Goal: Task Accomplishment & Management: Complete application form

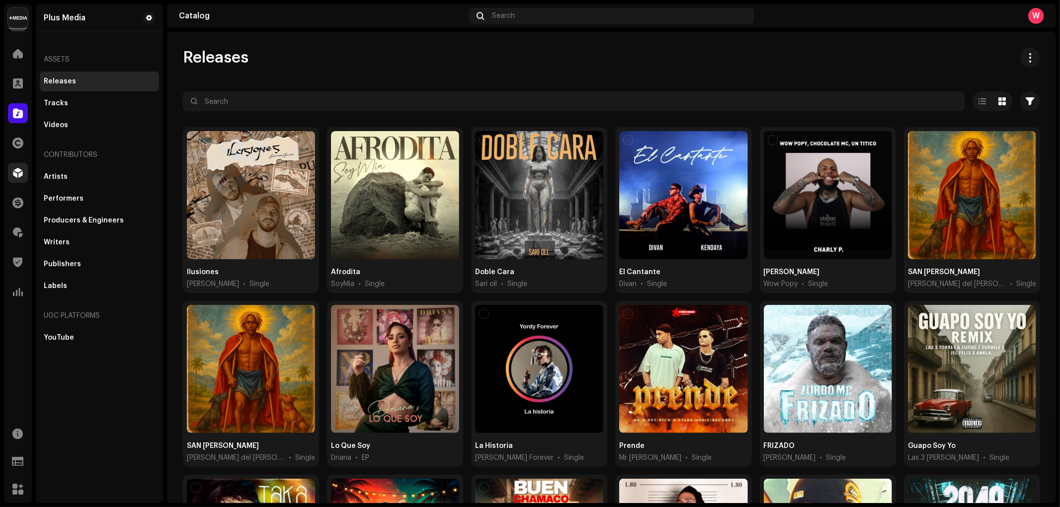
click at [21, 175] on span at bounding box center [18, 173] width 10 height 8
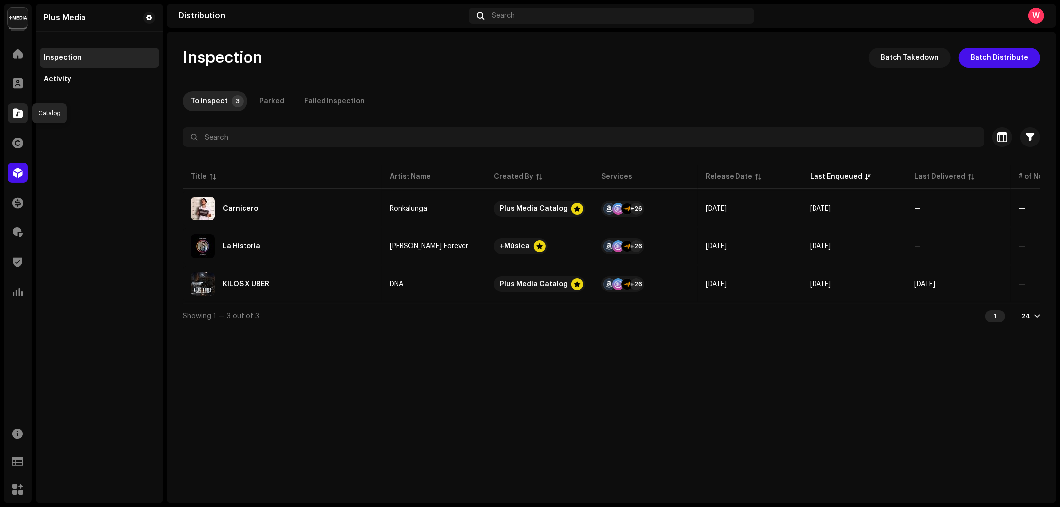
click at [23, 113] on div at bounding box center [18, 113] width 20 height 20
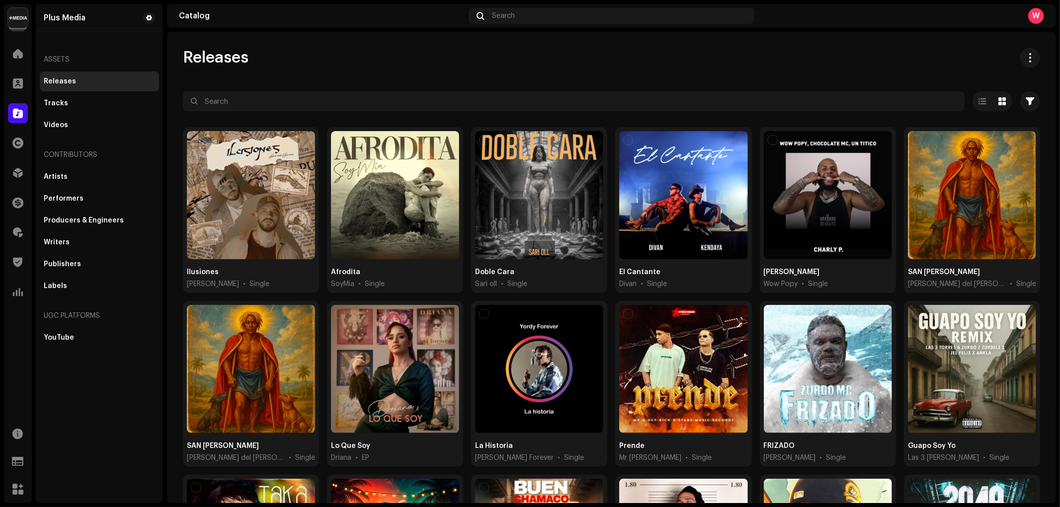
click at [325, 112] on div at bounding box center [611, 119] width 857 height 16
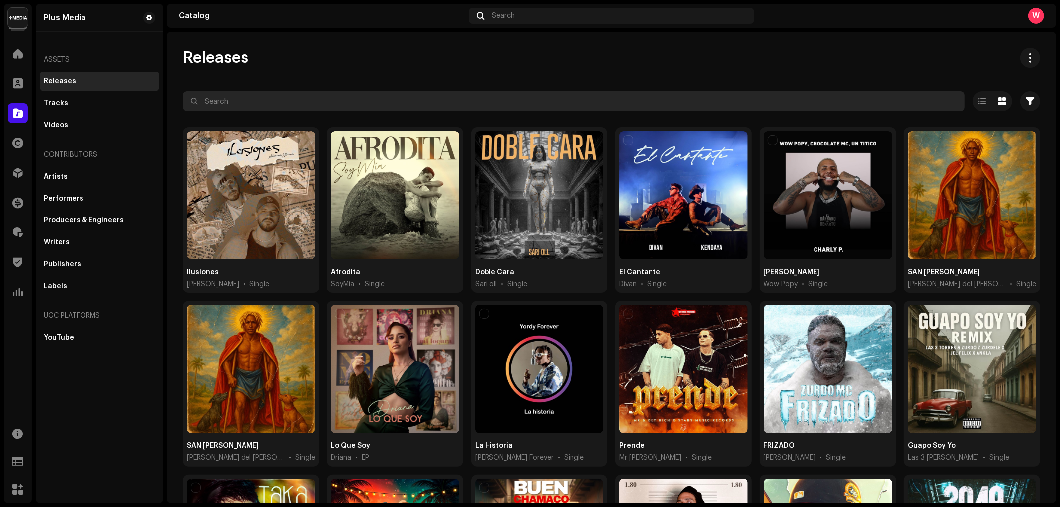
click at [324, 98] on input "text" at bounding box center [574, 101] width 782 height 20
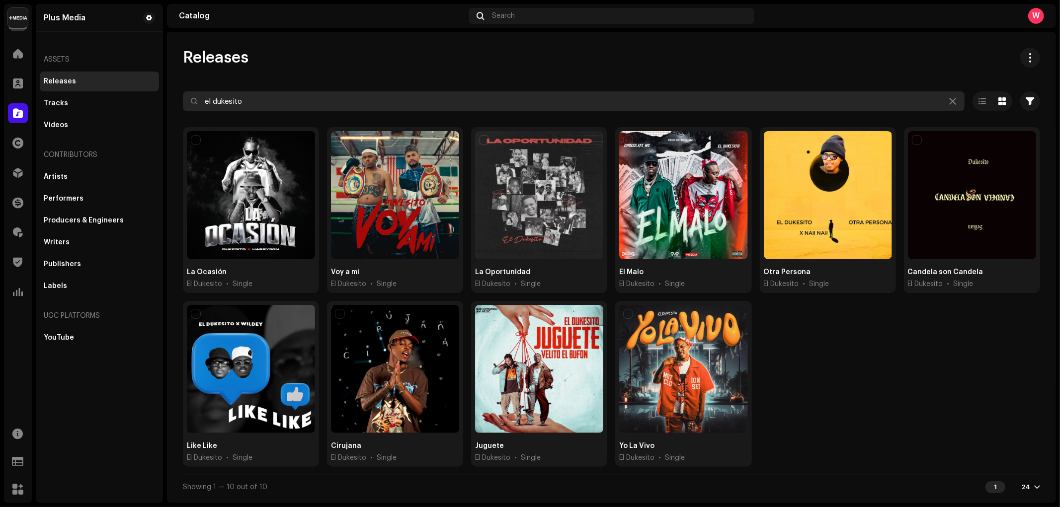
type input "el dukesito"
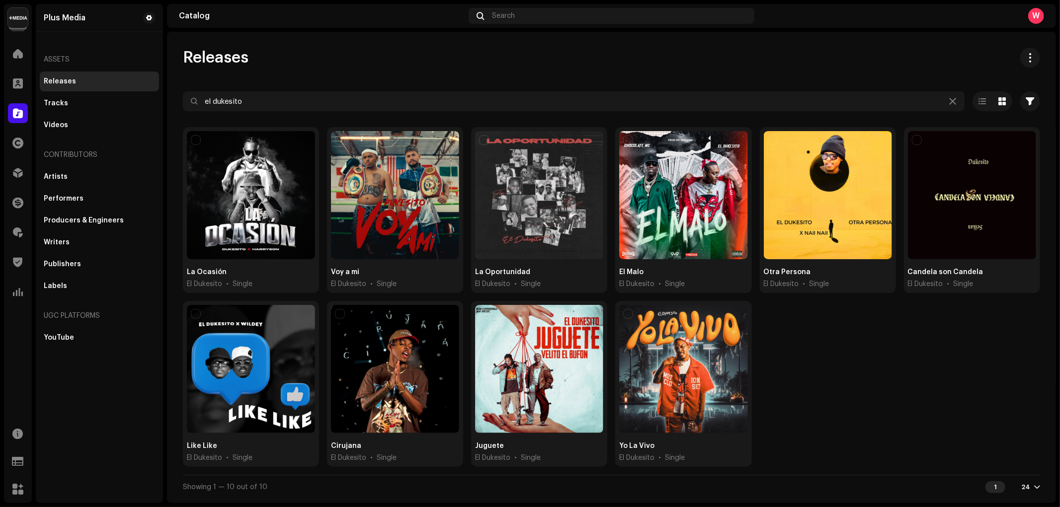
click at [13, 14] on img at bounding box center [18, 18] width 20 height 20
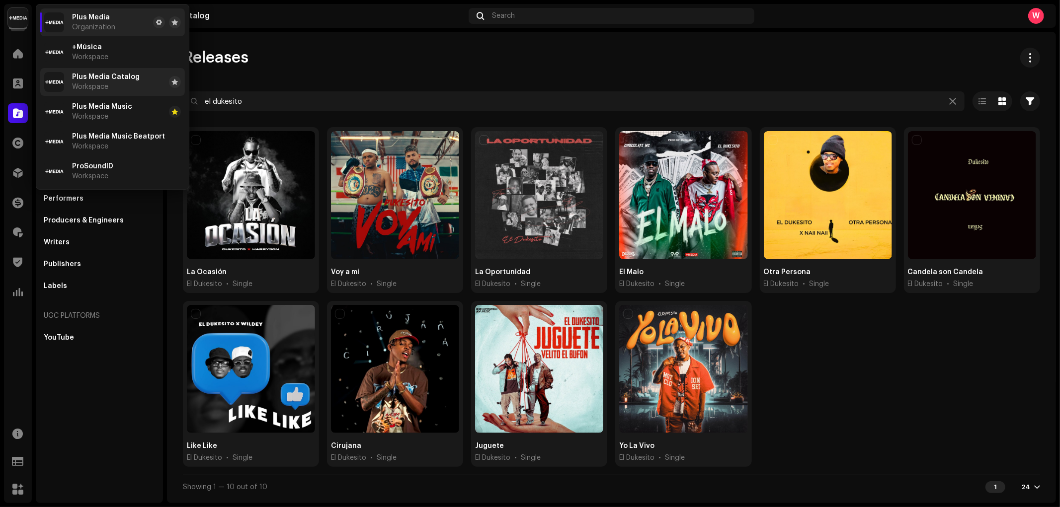
click at [113, 80] on span "Plus Media Catalog" at bounding box center [106, 77] width 68 height 8
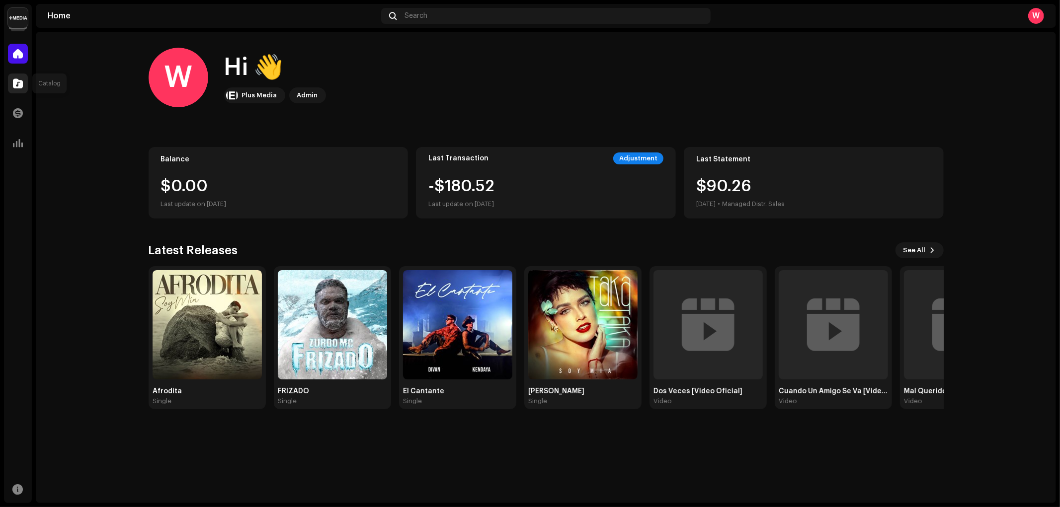
click at [15, 84] on span at bounding box center [18, 84] width 10 height 8
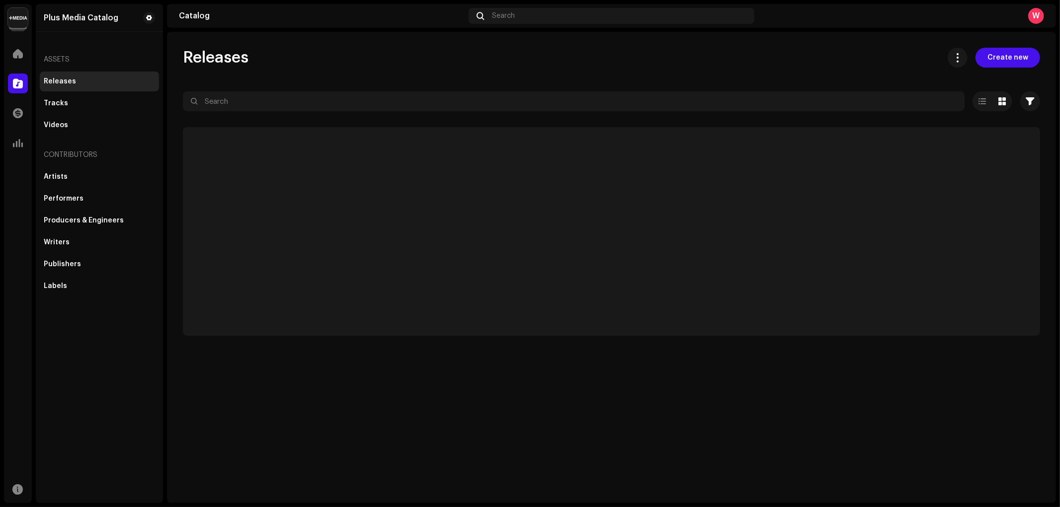
click at [21, 22] on img at bounding box center [18, 18] width 20 height 20
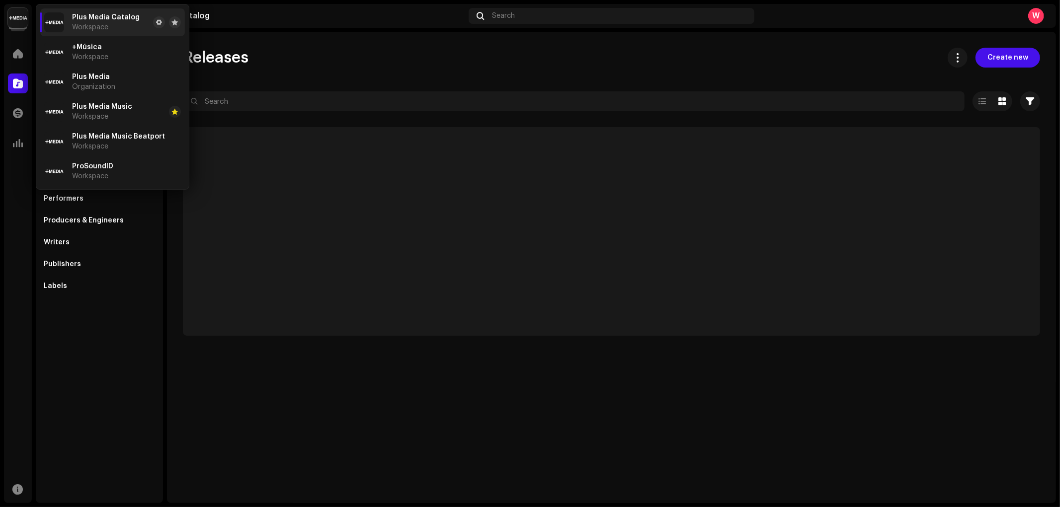
click at [373, 55] on div "Releases Create new" at bounding box center [611, 58] width 857 height 20
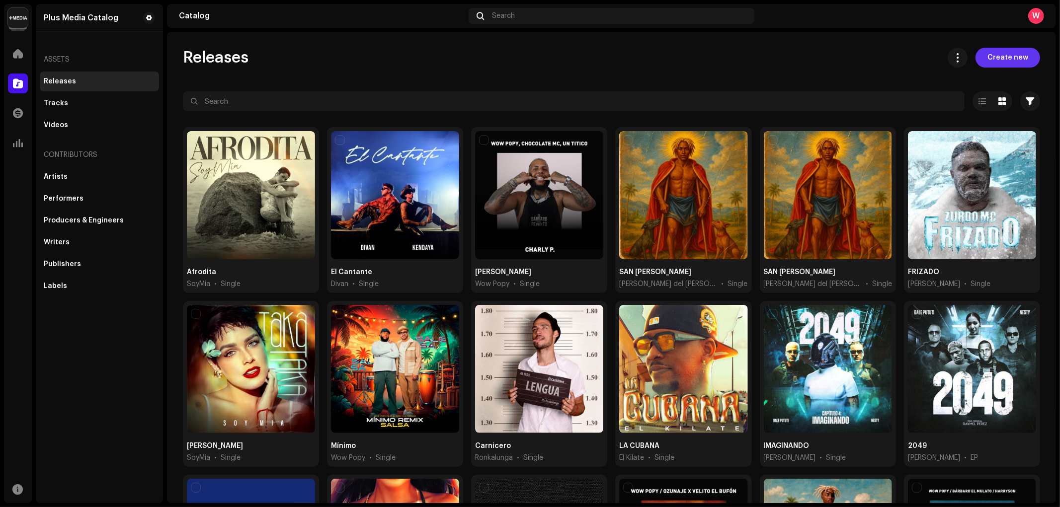
click at [1005, 62] on span "Create new" at bounding box center [1008, 58] width 41 height 20
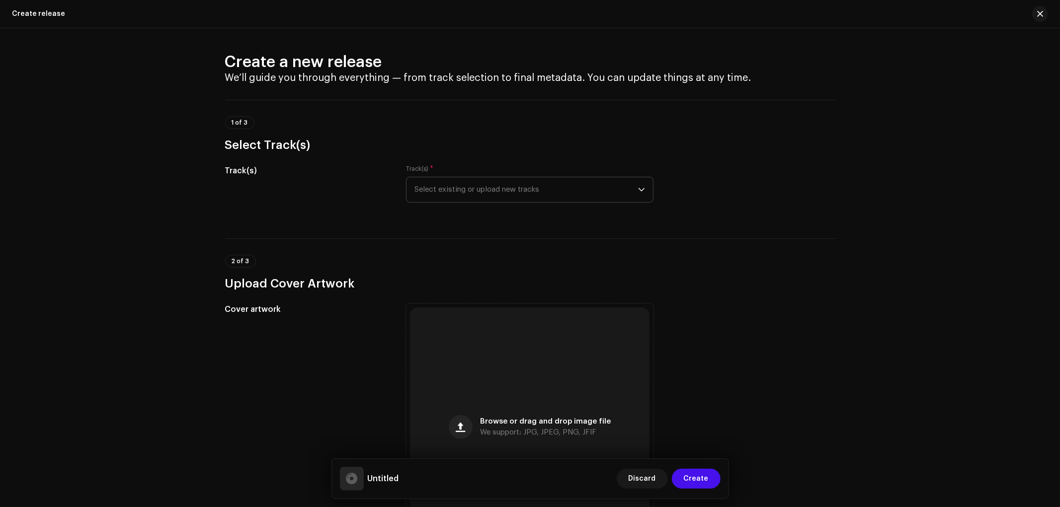
click at [516, 196] on span "Select existing or upload new tracks" at bounding box center [527, 189] width 224 height 25
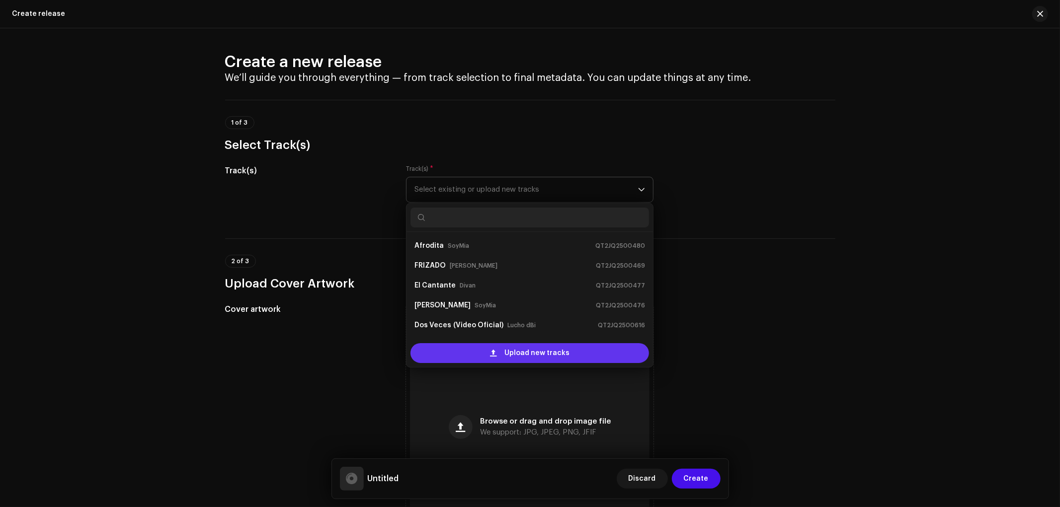
scroll to position [16, 0]
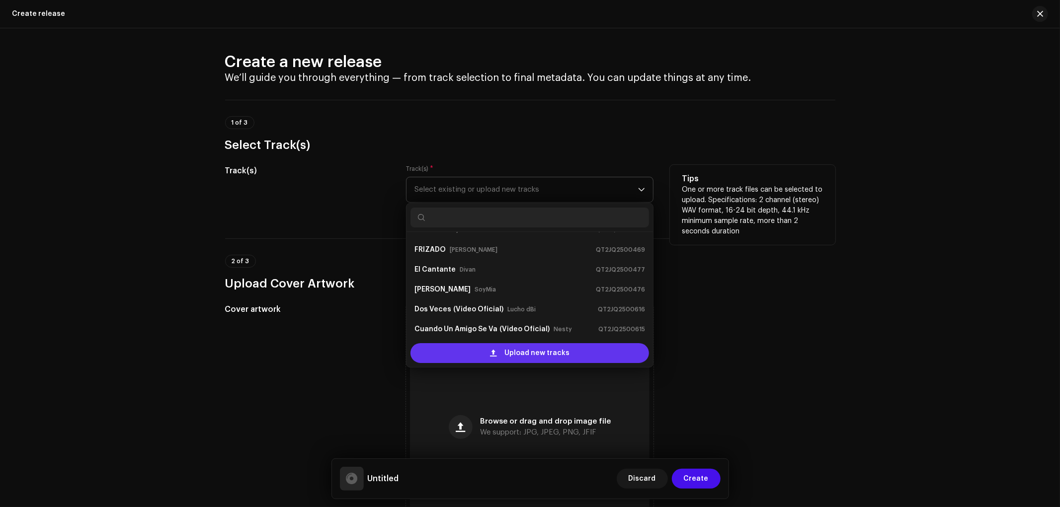
click at [507, 353] on span "Upload new tracks" at bounding box center [536, 353] width 65 height 20
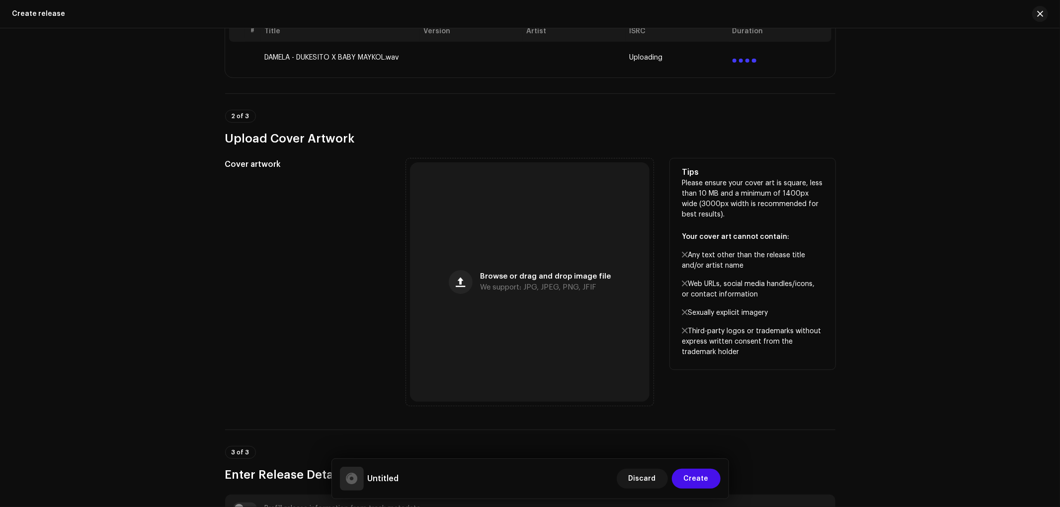
scroll to position [276, 0]
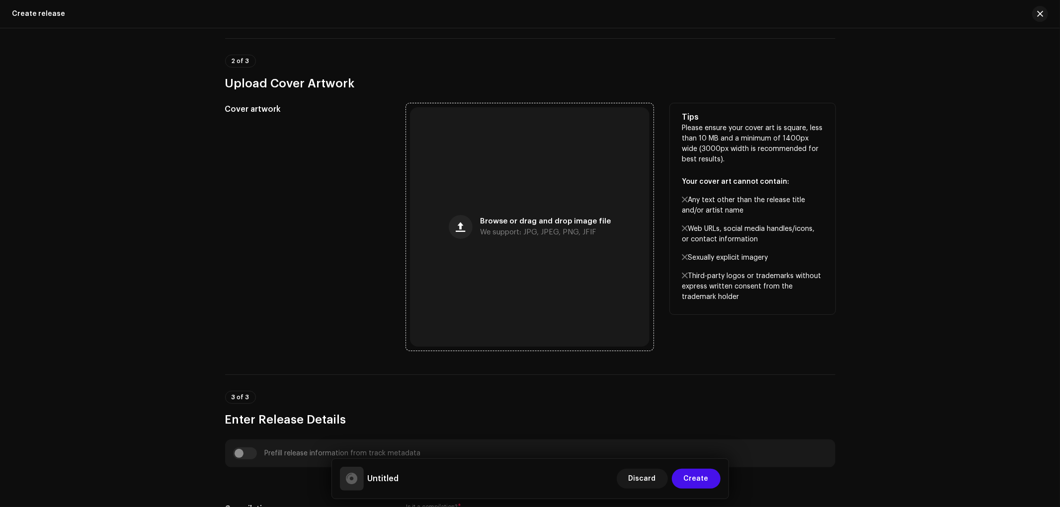
click at [452, 252] on div "Browse or drag and drop image file We support: JPG, JPEG, PNG, JFIF" at bounding box center [530, 227] width 240 height 240
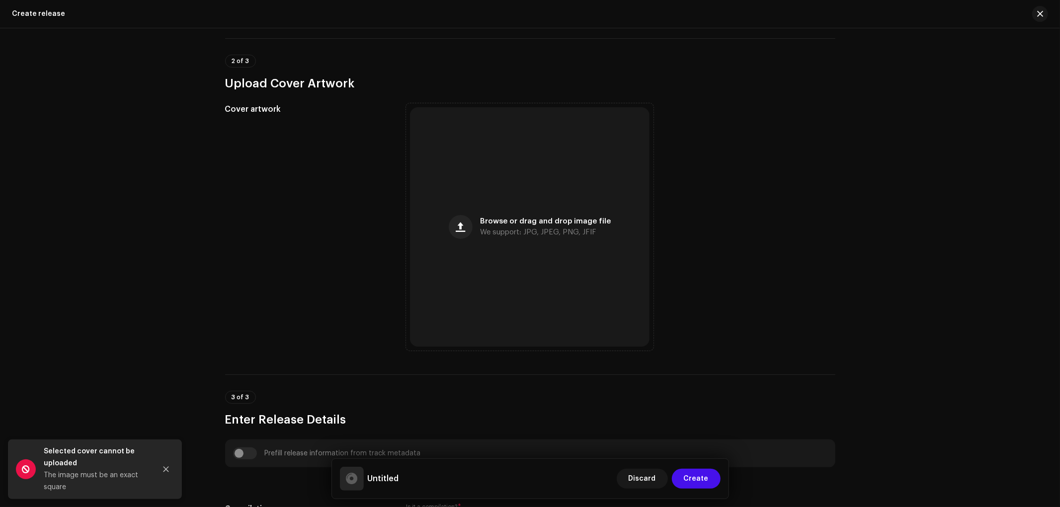
scroll to position [316, 0]
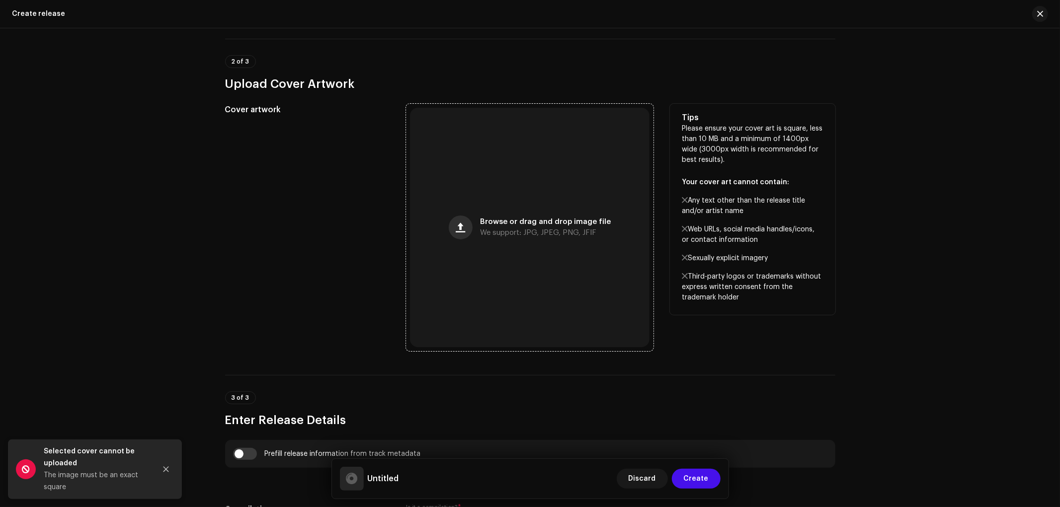
click at [469, 222] on button "button" at bounding box center [461, 228] width 24 height 24
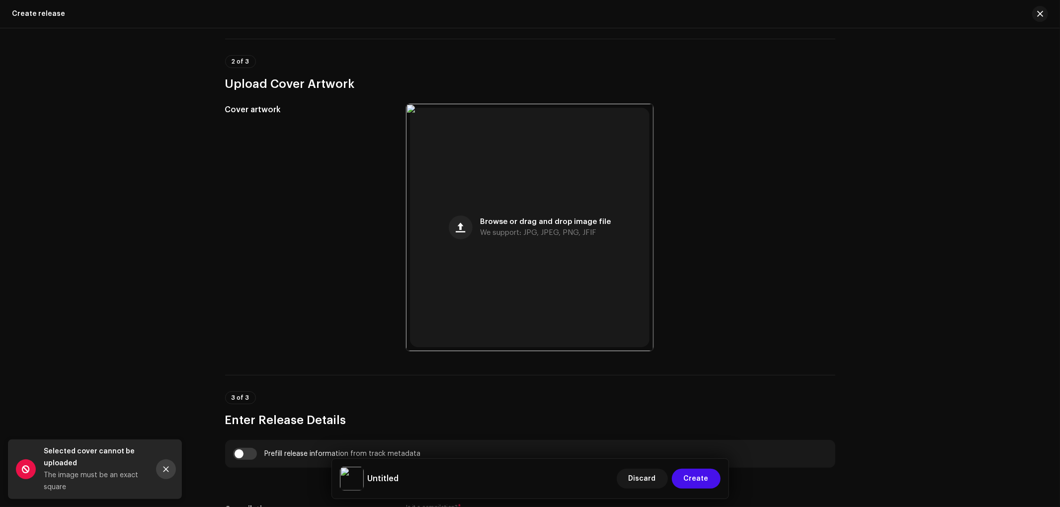
click at [165, 468] on icon "Close" at bounding box center [166, 469] width 7 height 7
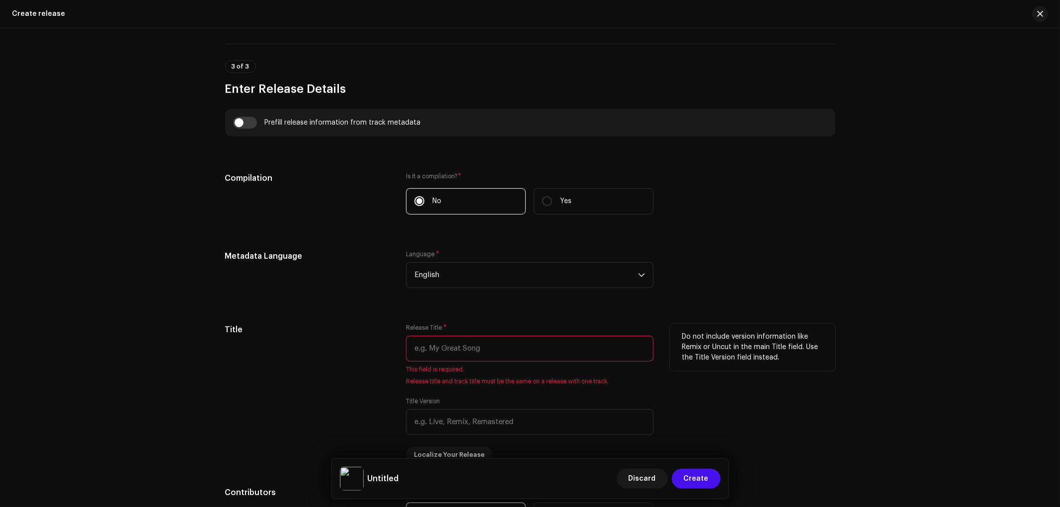
scroll to position [757, 0]
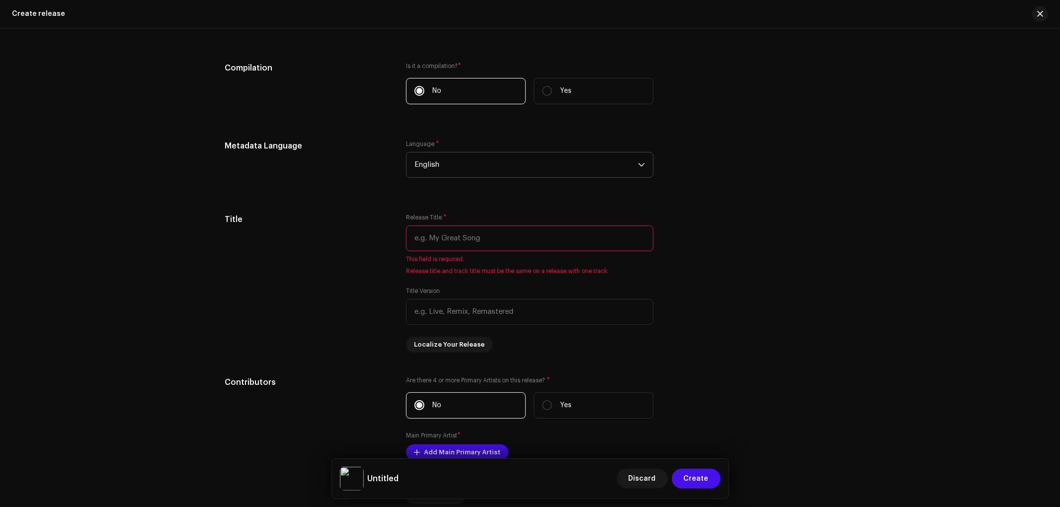
click at [493, 165] on span "English" at bounding box center [527, 165] width 224 height 25
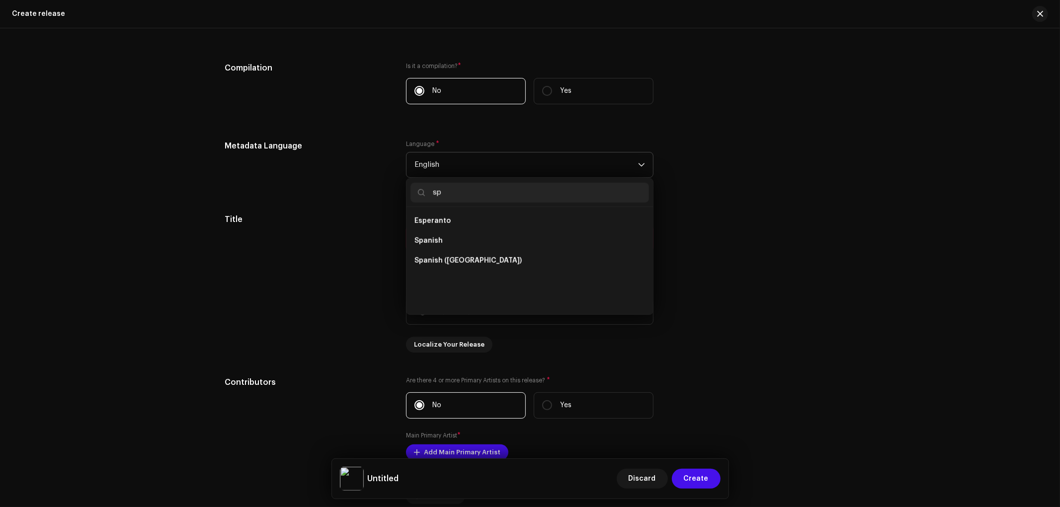
scroll to position [0, 0]
type input "spa"
click at [461, 239] on span "Spanish ([GEOGRAPHIC_DATA])" at bounding box center [468, 241] width 107 height 10
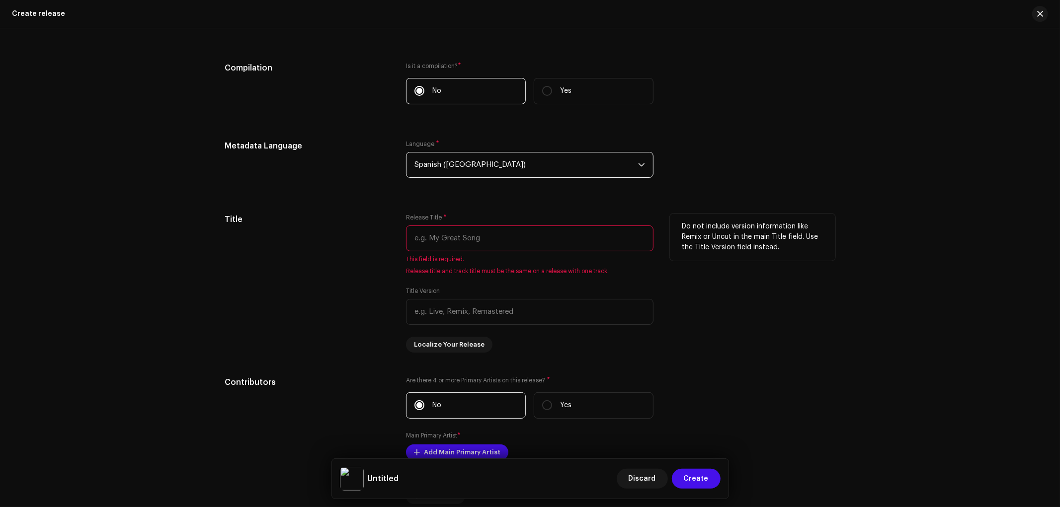
click at [454, 239] on input "text" at bounding box center [530, 239] width 248 height 26
paste input "Dámela"
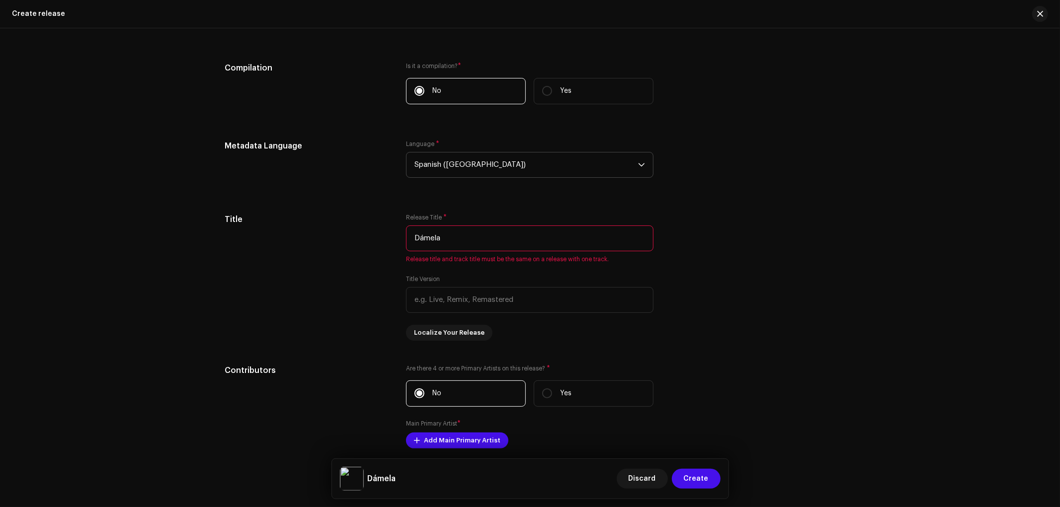
type input "Dámela"
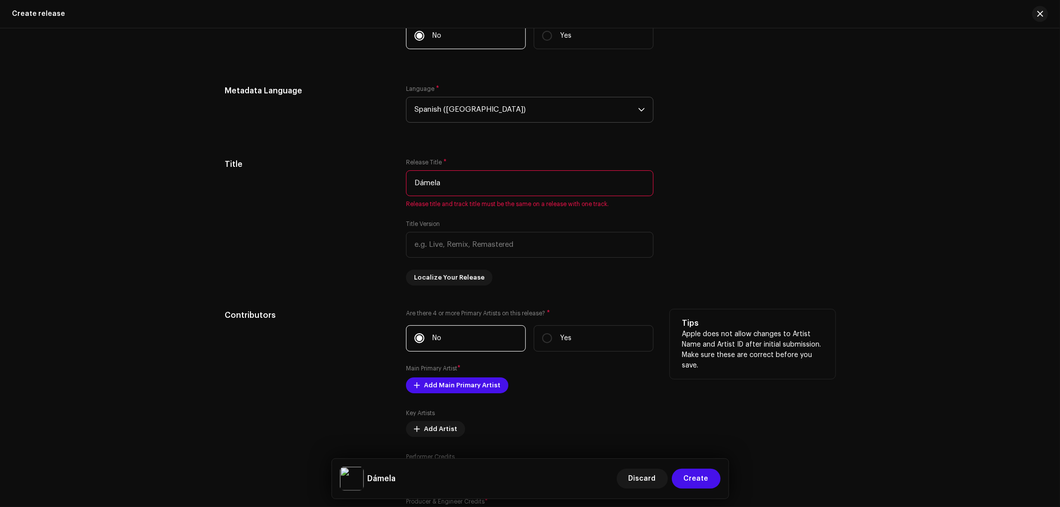
scroll to position [923, 0]
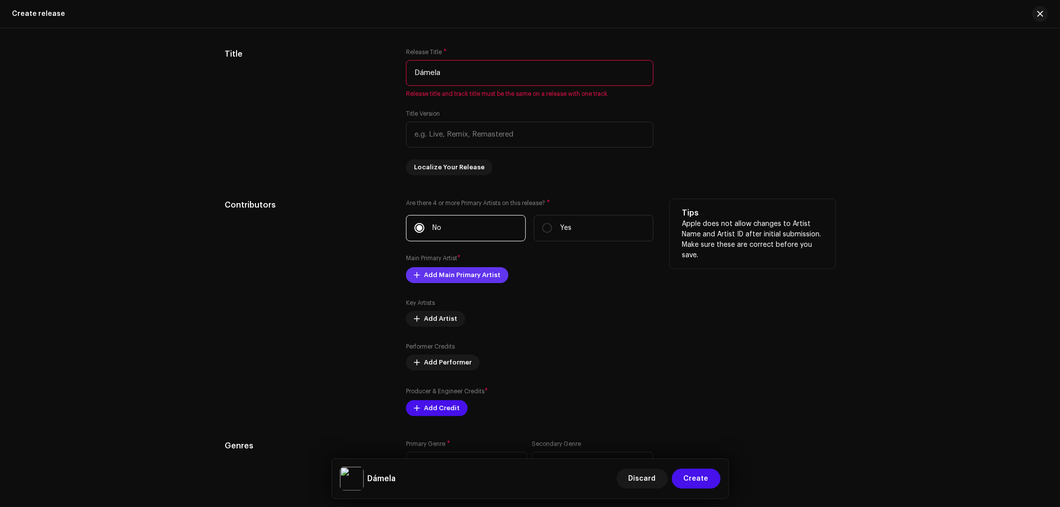
click at [449, 277] on span "Add Main Primary Artist" at bounding box center [462, 275] width 77 height 20
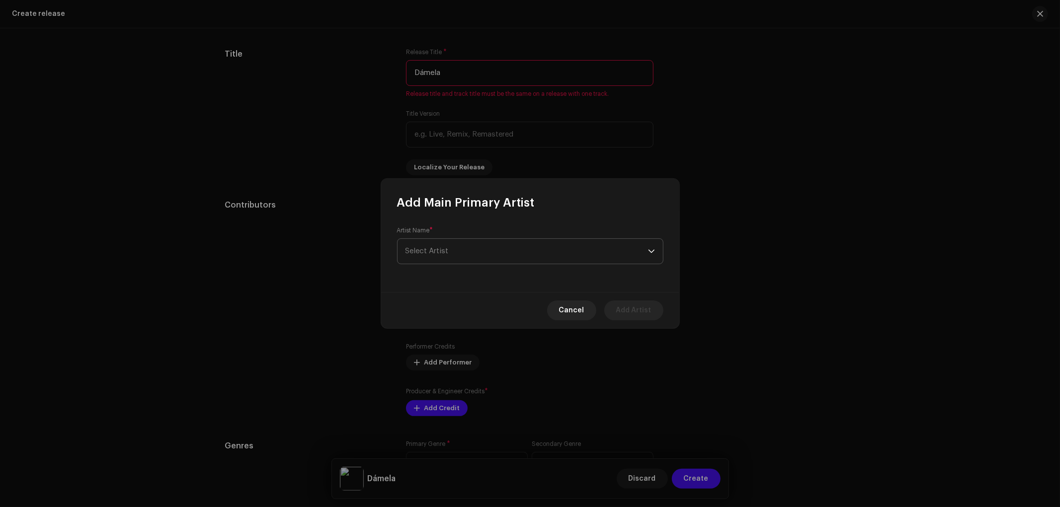
click at [463, 249] on span "Select Artist" at bounding box center [527, 251] width 243 height 25
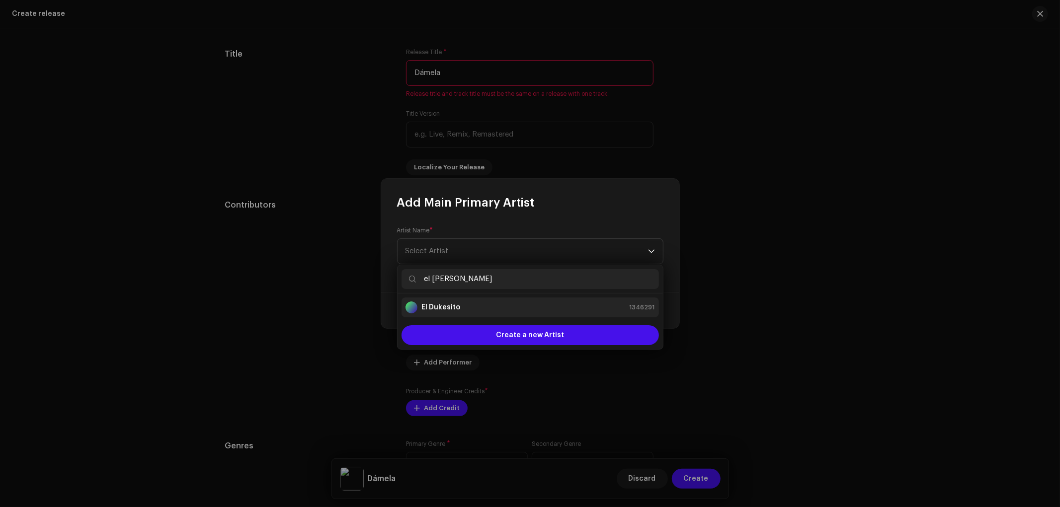
type input "el dukes"
click at [479, 300] on li "El Dukesito 1346291" at bounding box center [530, 308] width 257 height 20
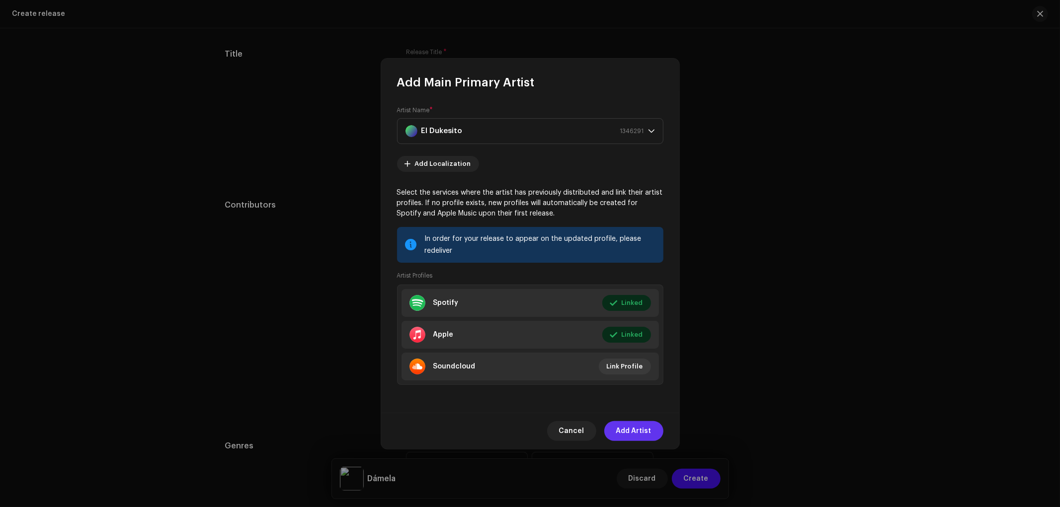
click at [629, 430] on span "Add Artist" at bounding box center [633, 431] width 35 height 20
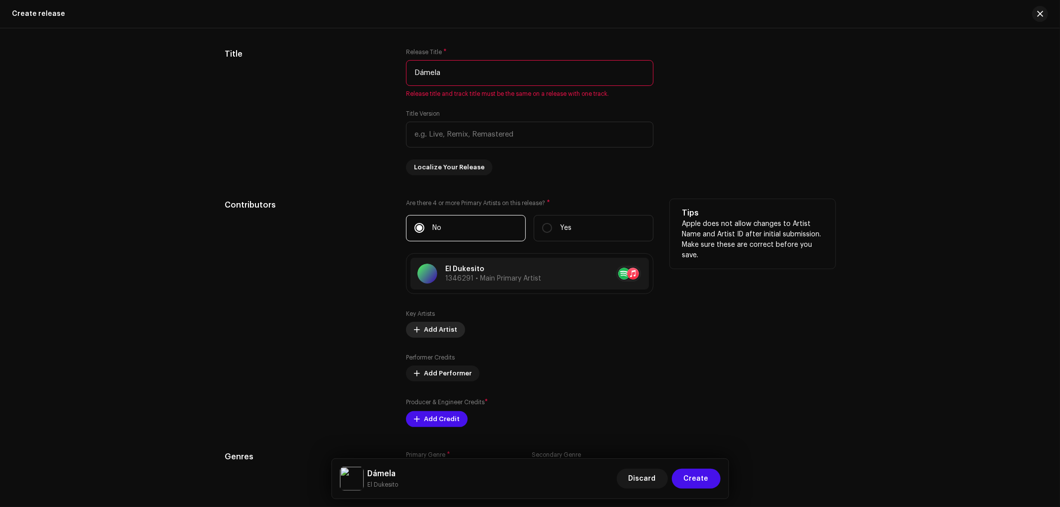
click at [440, 335] on span "Add Artist" at bounding box center [440, 330] width 33 height 20
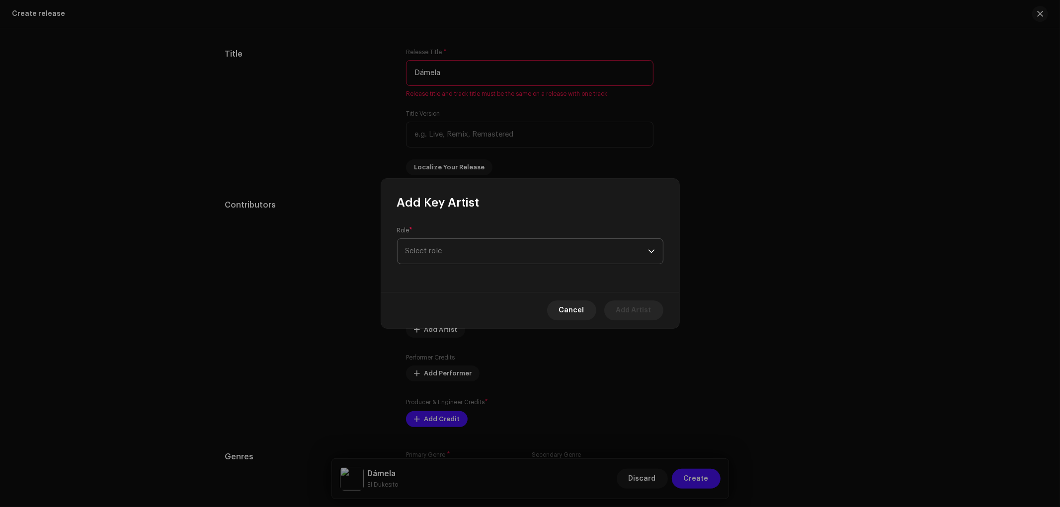
click at [449, 255] on span "Select role" at bounding box center [527, 251] width 243 height 25
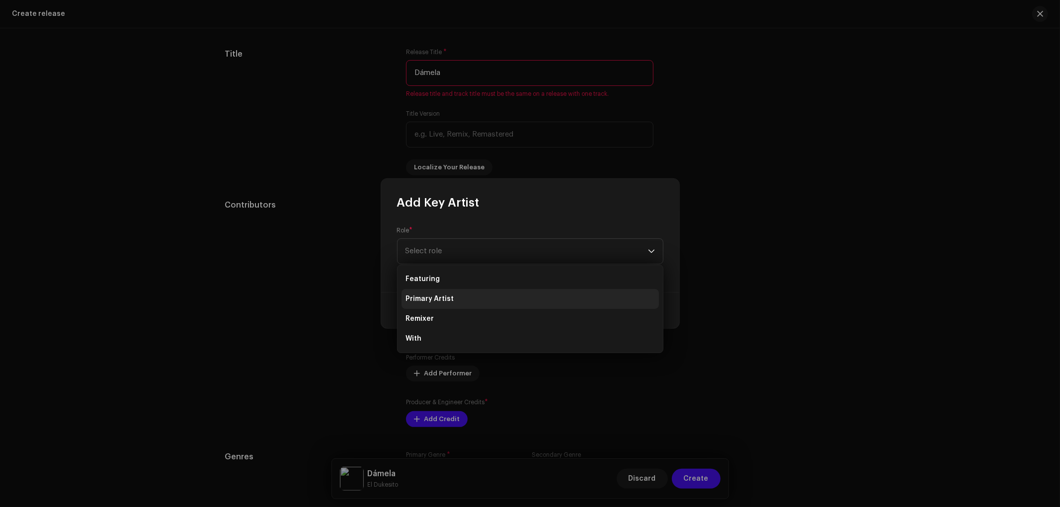
click at [452, 299] on span "Primary Artist" at bounding box center [430, 299] width 48 height 10
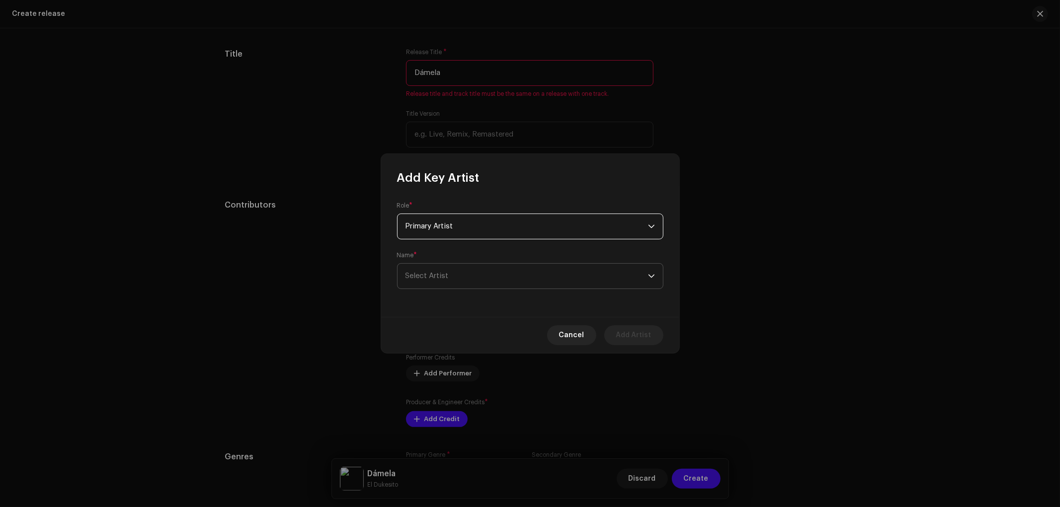
click at [448, 273] on span "Select Artist" at bounding box center [427, 275] width 43 height 7
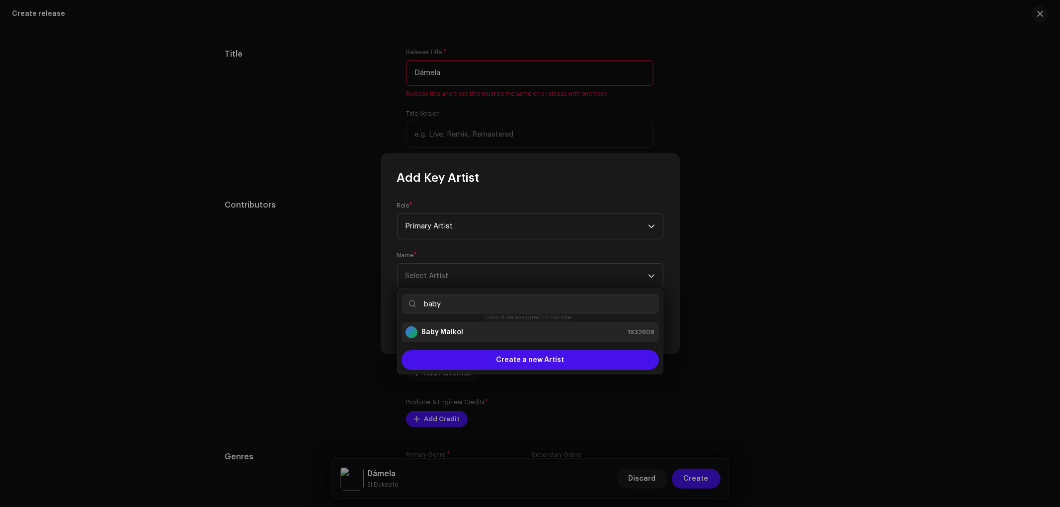
type input "baby"
click at [468, 331] on div "Baby Maikol 1632608" at bounding box center [531, 333] width 250 height 12
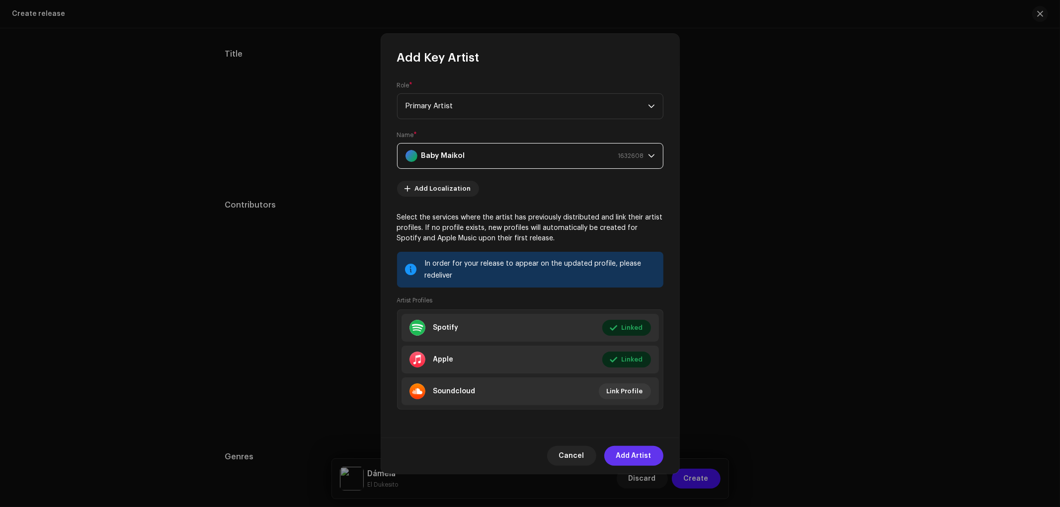
click at [626, 449] on span "Add Artist" at bounding box center [633, 456] width 35 height 20
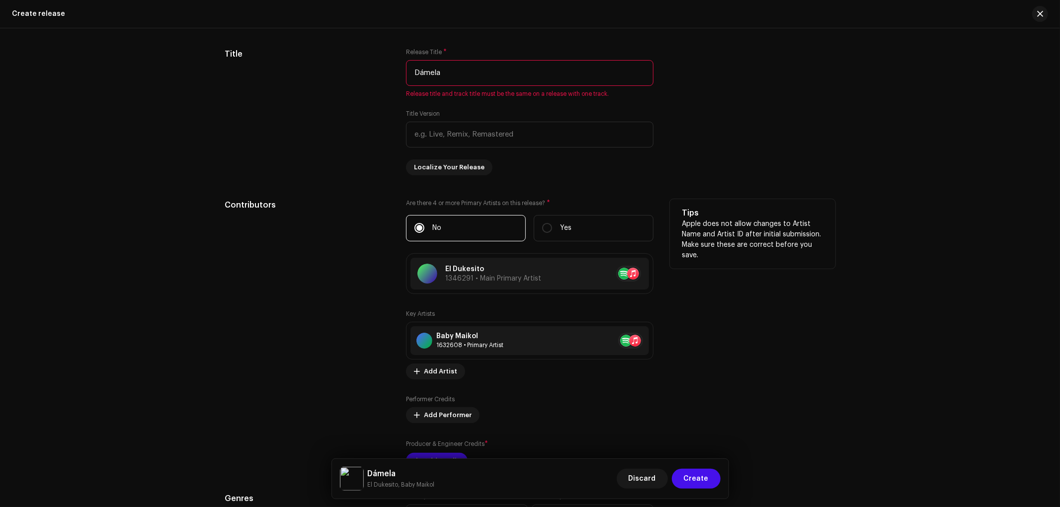
scroll to position [1034, 0]
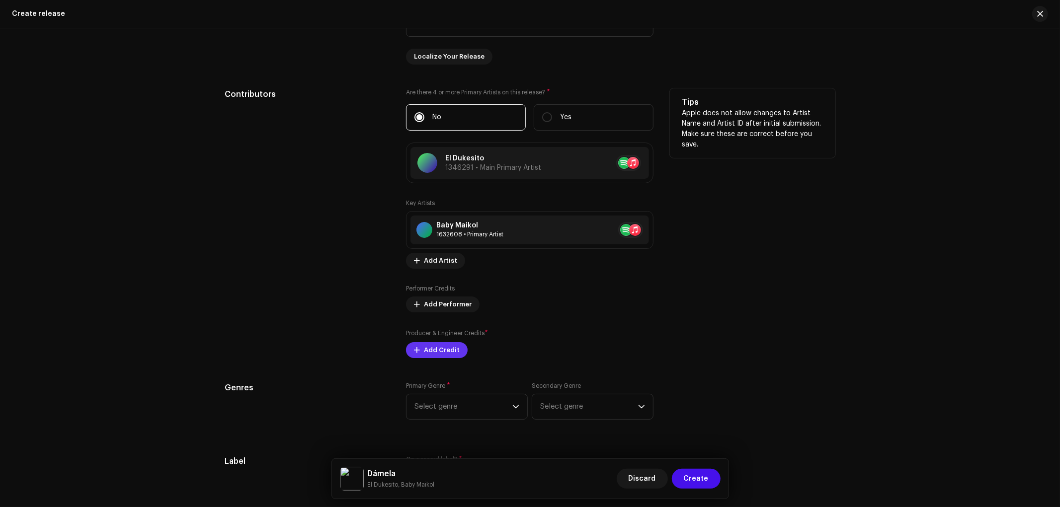
click at [438, 356] on span "Add Credit" at bounding box center [442, 350] width 36 height 20
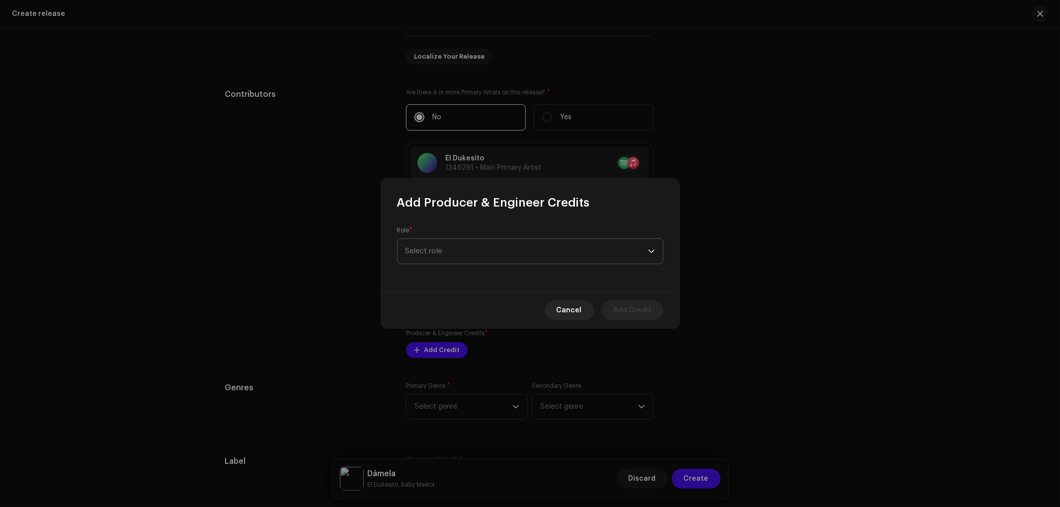
click at [456, 253] on span "Select role" at bounding box center [527, 251] width 243 height 25
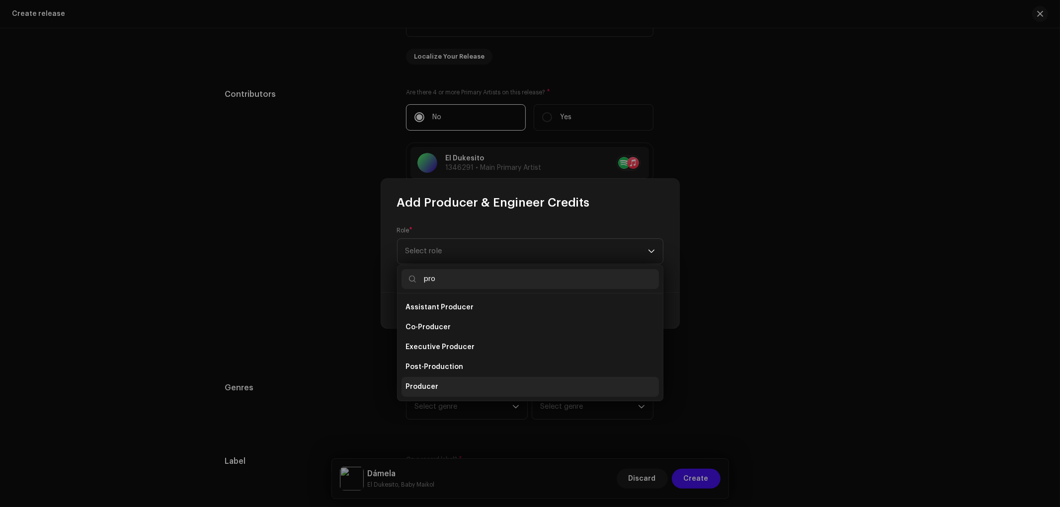
type input "pro"
click at [476, 391] on li "Producer" at bounding box center [530, 387] width 257 height 20
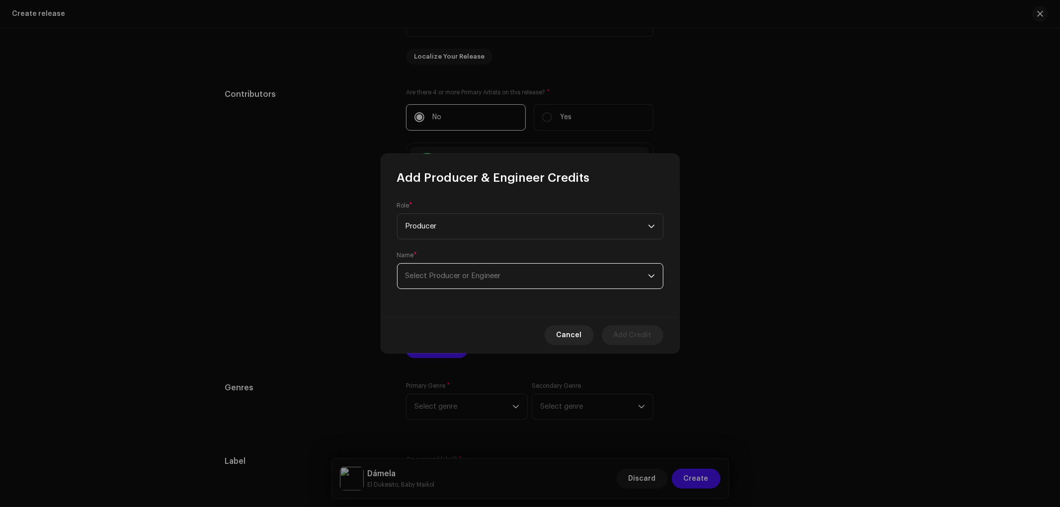
click at [489, 279] on span "Select Producer or Engineer" at bounding box center [453, 275] width 95 height 7
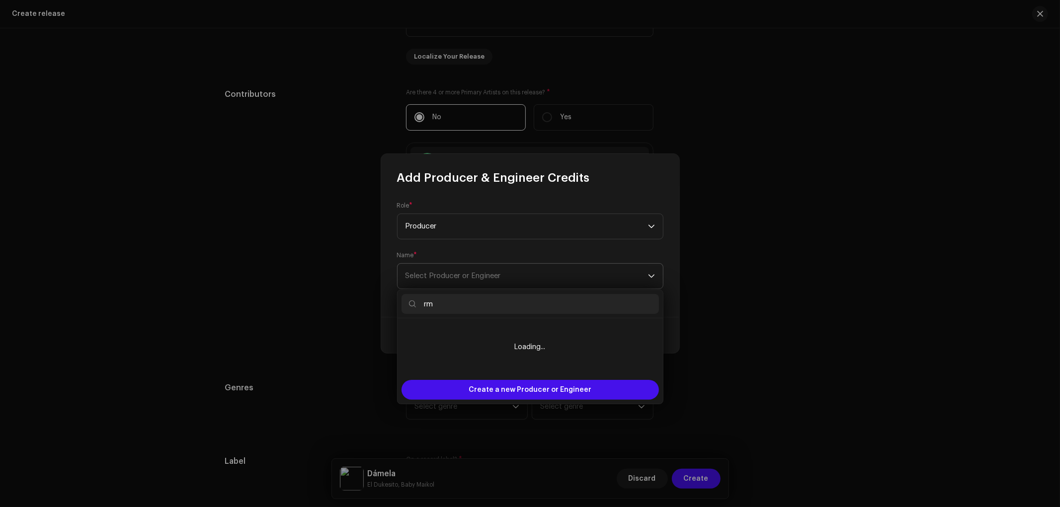
type input "r"
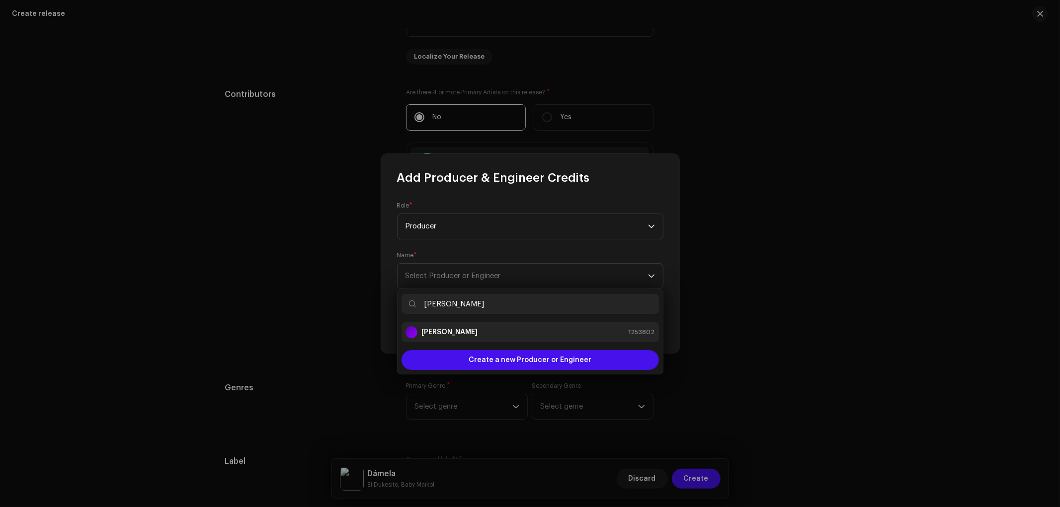
type input "dj romn"
click at [477, 330] on div "DJ Romn 1253802" at bounding box center [531, 333] width 250 height 12
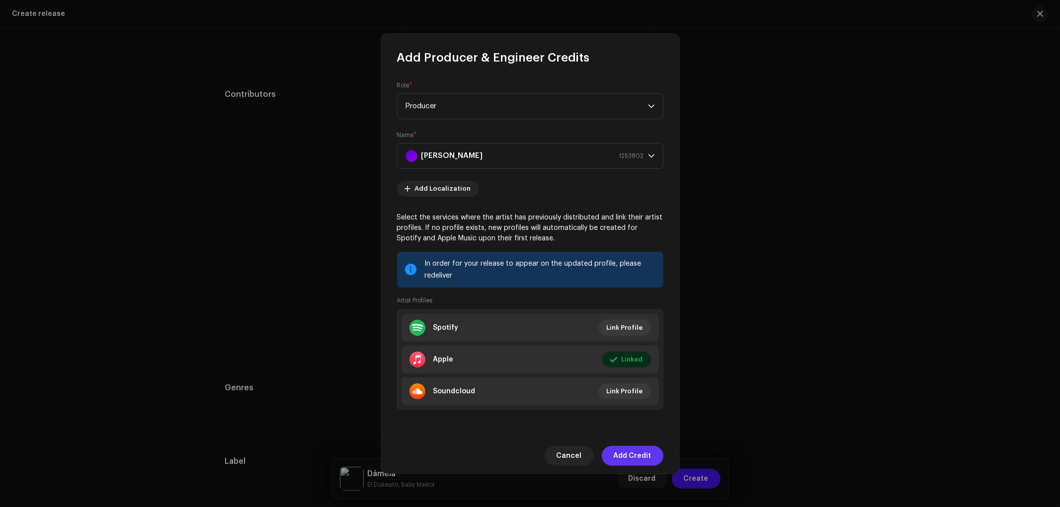
click at [633, 453] on span "Add Credit" at bounding box center [633, 456] width 38 height 20
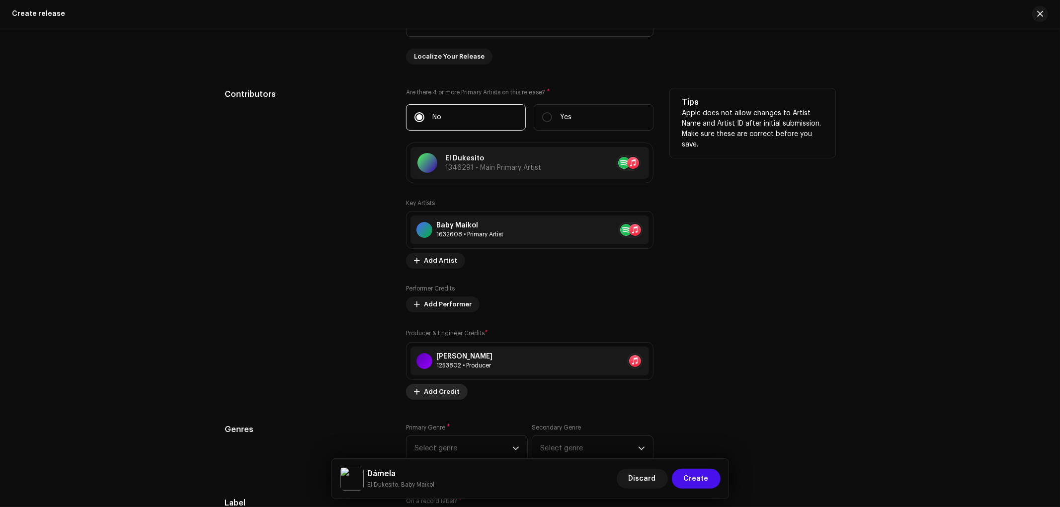
click at [434, 398] on span "Add Credit" at bounding box center [442, 392] width 36 height 20
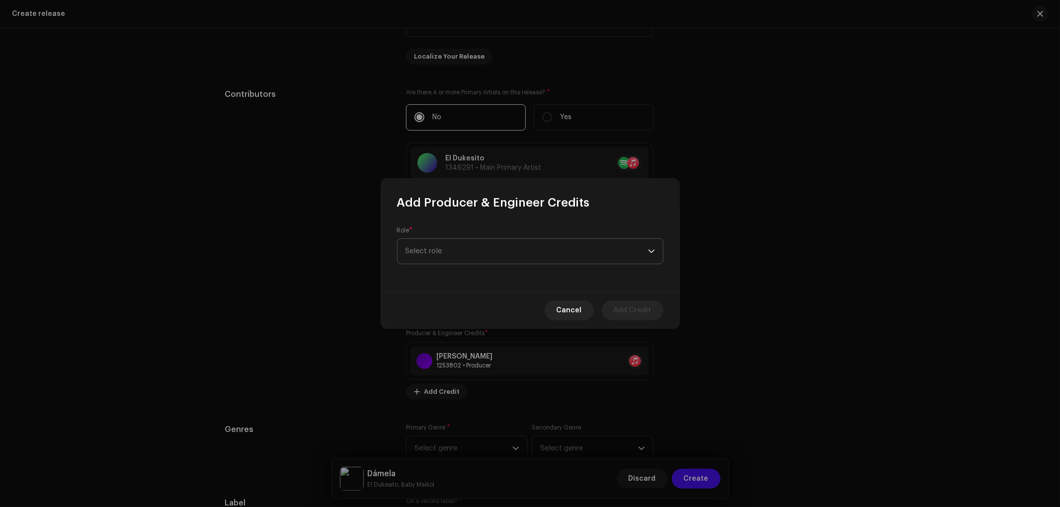
click at [459, 249] on span "Select role" at bounding box center [527, 251] width 243 height 25
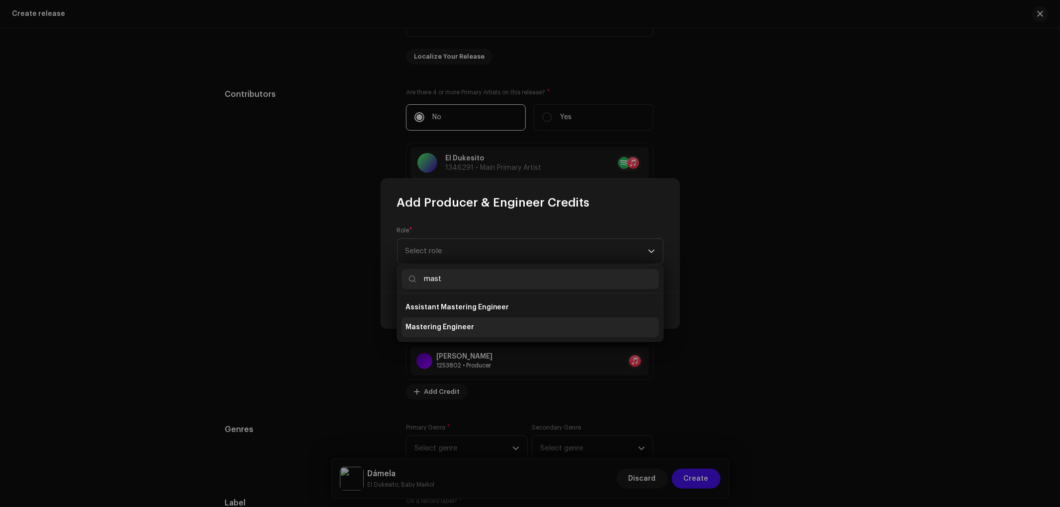
type input "mast"
click at [510, 328] on li "Mastering Engineer" at bounding box center [530, 328] width 257 height 20
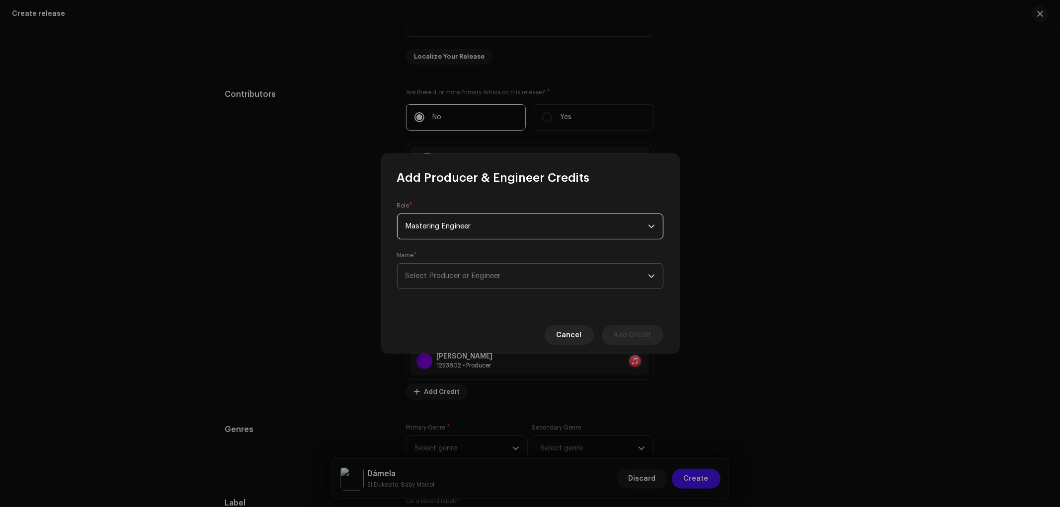
click at [488, 269] on span "Select Producer or Engineer" at bounding box center [527, 276] width 243 height 25
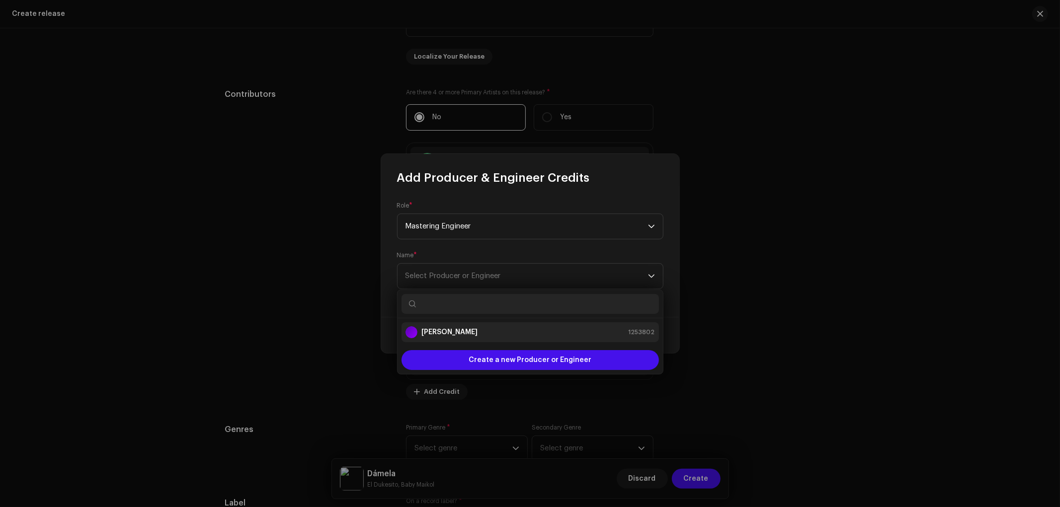
click at [464, 329] on div "DJ Romn 1253802" at bounding box center [531, 333] width 250 height 12
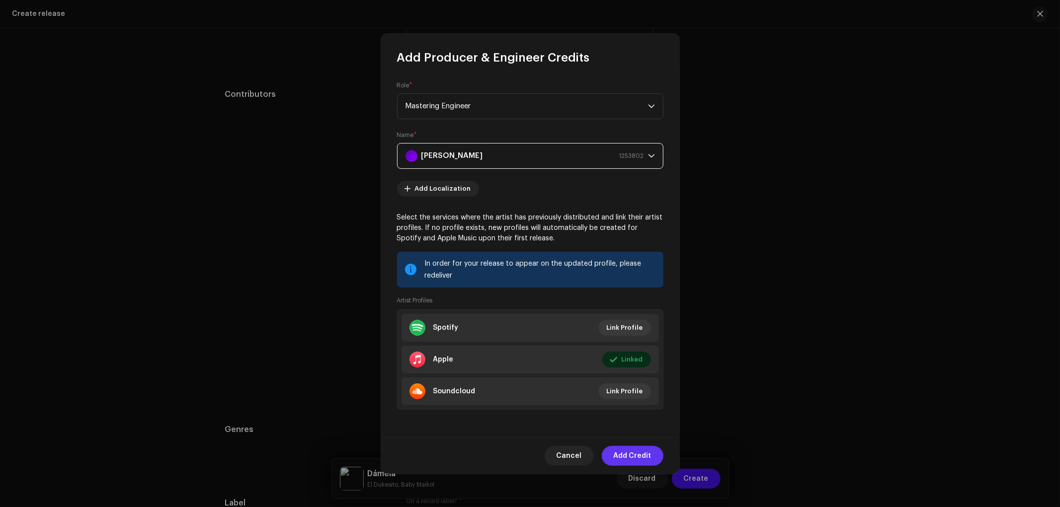
click at [641, 465] on span "Add Credit" at bounding box center [633, 456] width 38 height 20
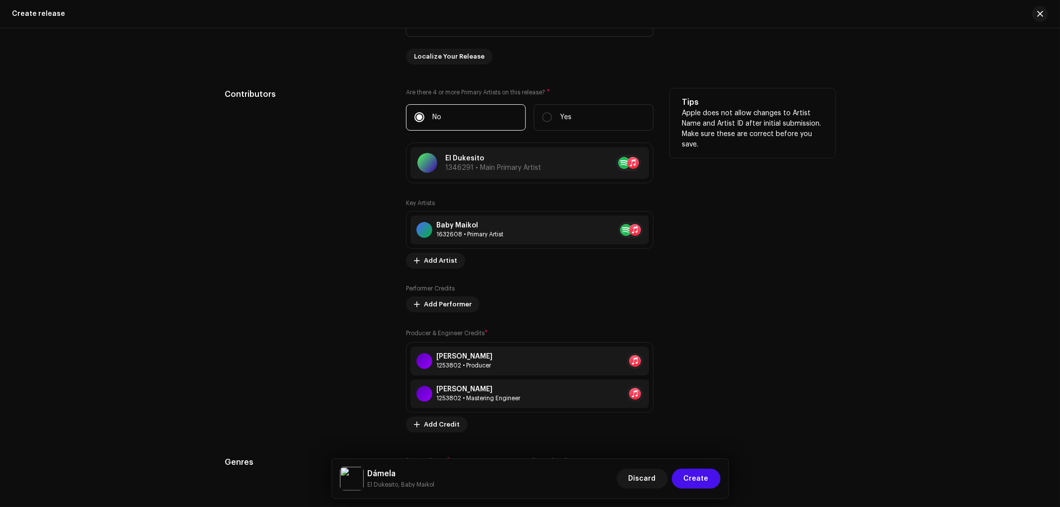
scroll to position [1199, 0]
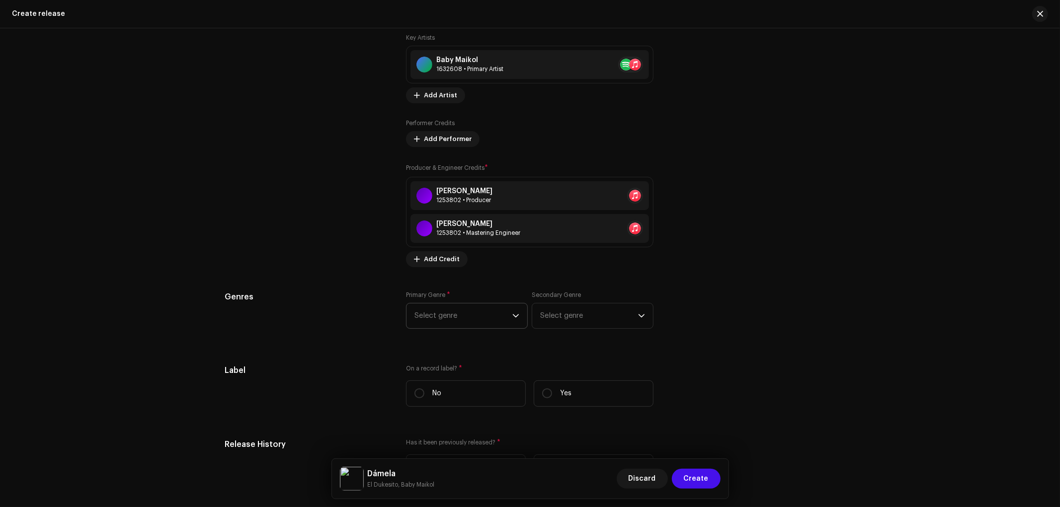
click at [458, 316] on span "Select genre" at bounding box center [464, 316] width 98 height 25
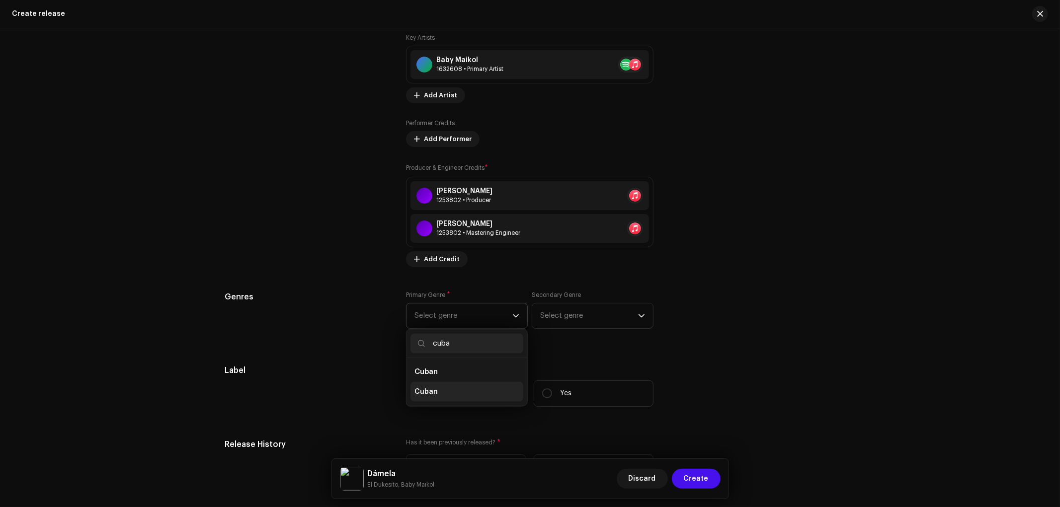
type input "cuba"
click at [473, 402] on li "Cuban" at bounding box center [467, 392] width 113 height 20
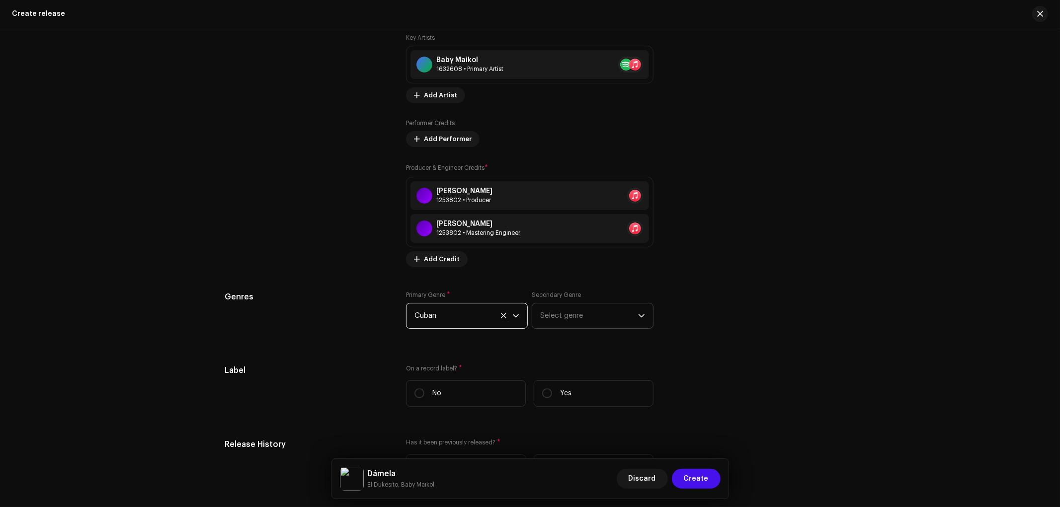
click at [573, 323] on span "Select genre" at bounding box center [589, 316] width 98 height 25
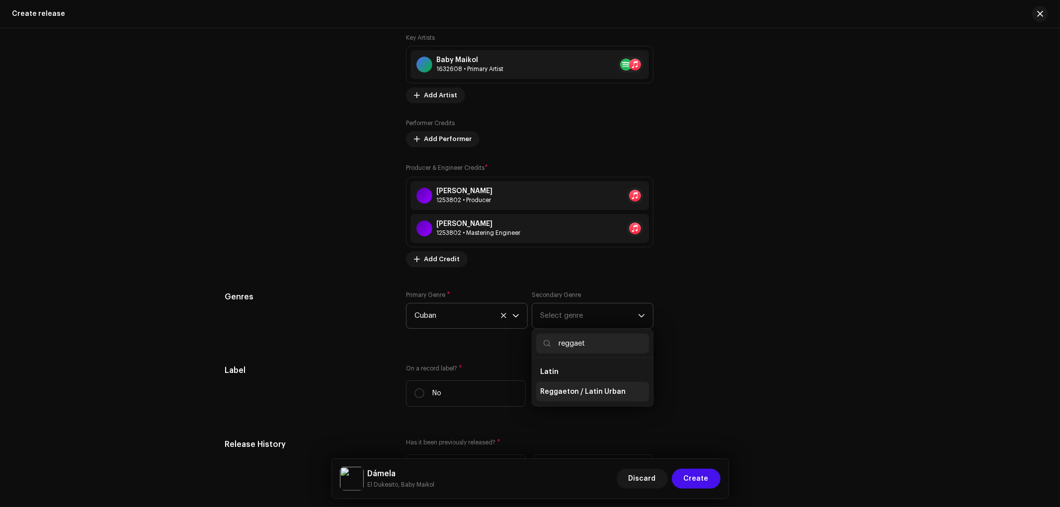
type input "reggaet"
click at [598, 393] on span "Reggaeton / Latin Urban" at bounding box center [582, 392] width 85 height 10
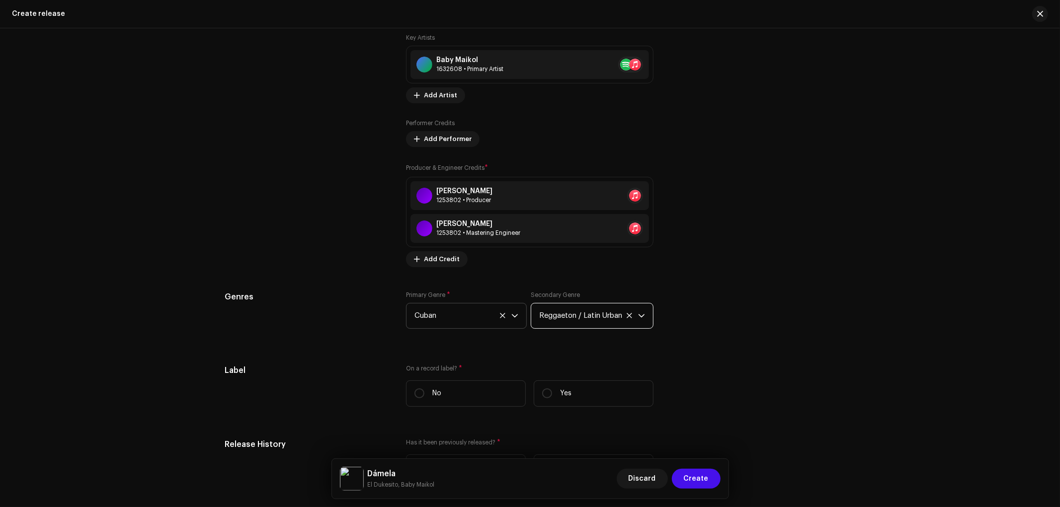
click at [709, 345] on div "Prefill release information from track metadata Compilation Is it a compilation…" at bounding box center [530, 158] width 610 height 1203
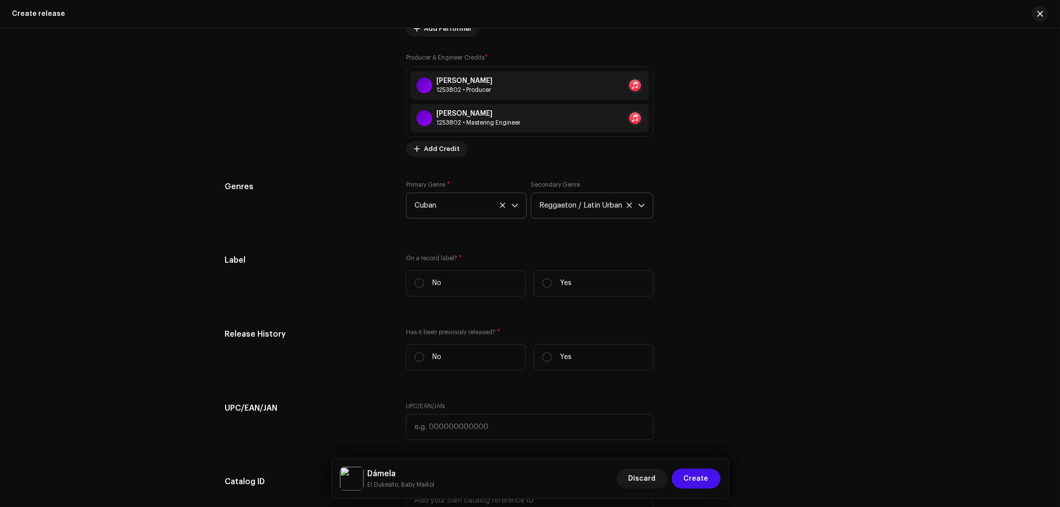
scroll to position [1365, 0]
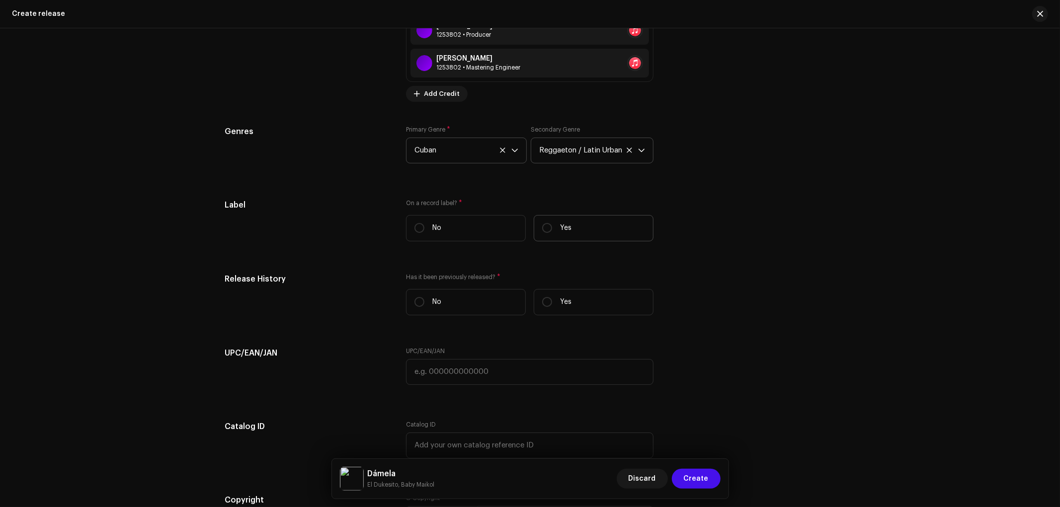
click at [551, 228] on label "Yes" at bounding box center [594, 228] width 120 height 26
click at [551, 228] on input "Yes" at bounding box center [547, 228] width 10 height 10
radio input "true"
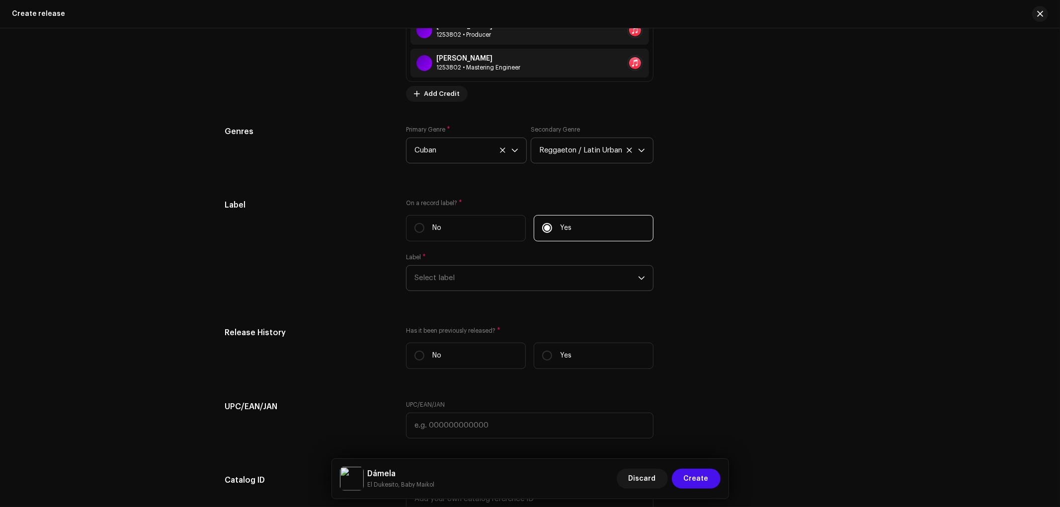
click at [517, 291] on span "Select label" at bounding box center [527, 278] width 224 height 25
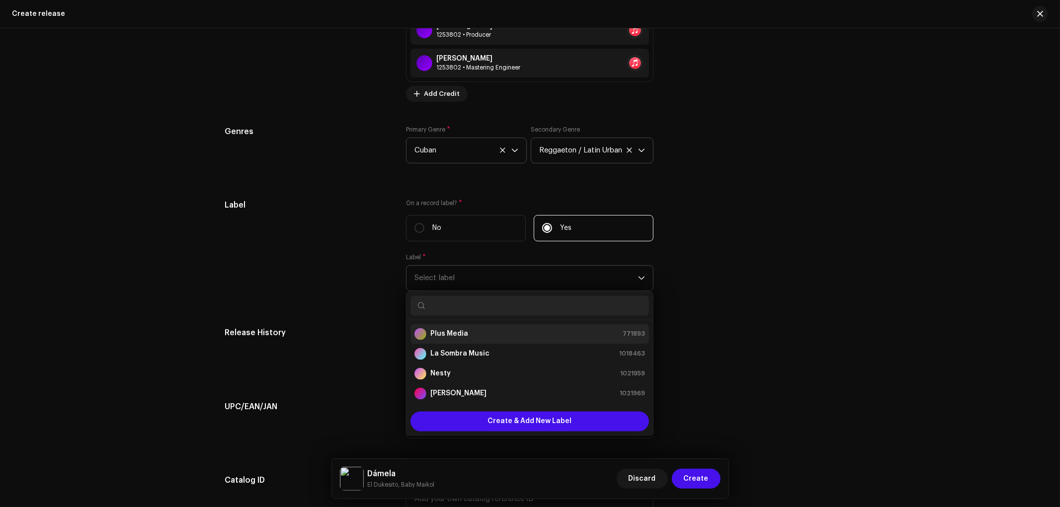
click at [464, 339] on strong "Plus Media" at bounding box center [449, 335] width 38 height 10
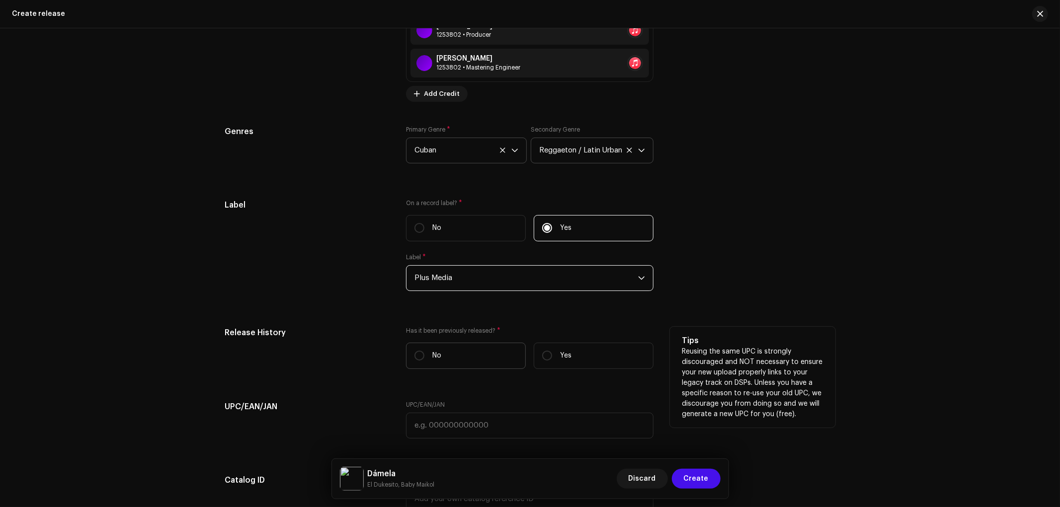
click at [432, 361] on p "No" at bounding box center [436, 356] width 9 height 10
click at [424, 361] on input "No" at bounding box center [420, 356] width 10 height 10
radio input "true"
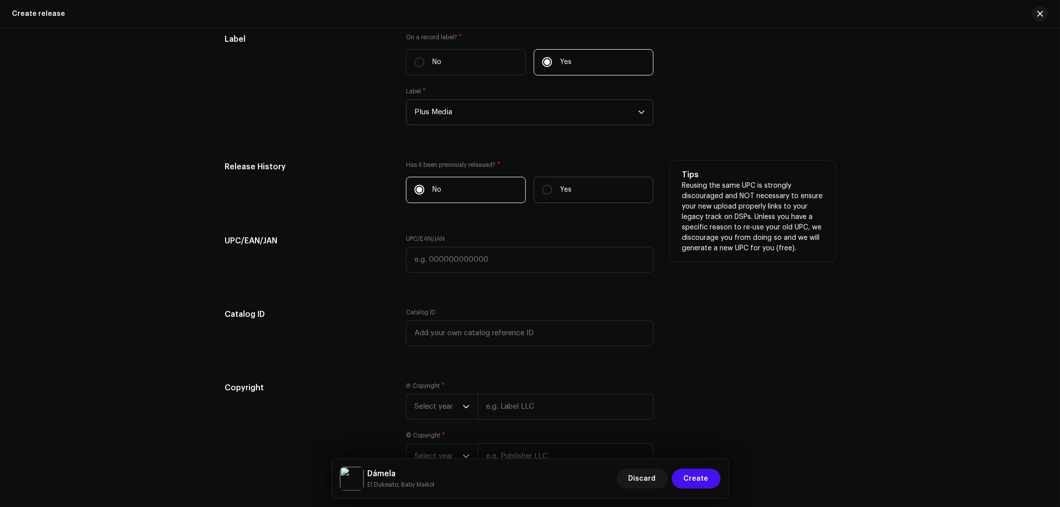
scroll to position [1608, 0]
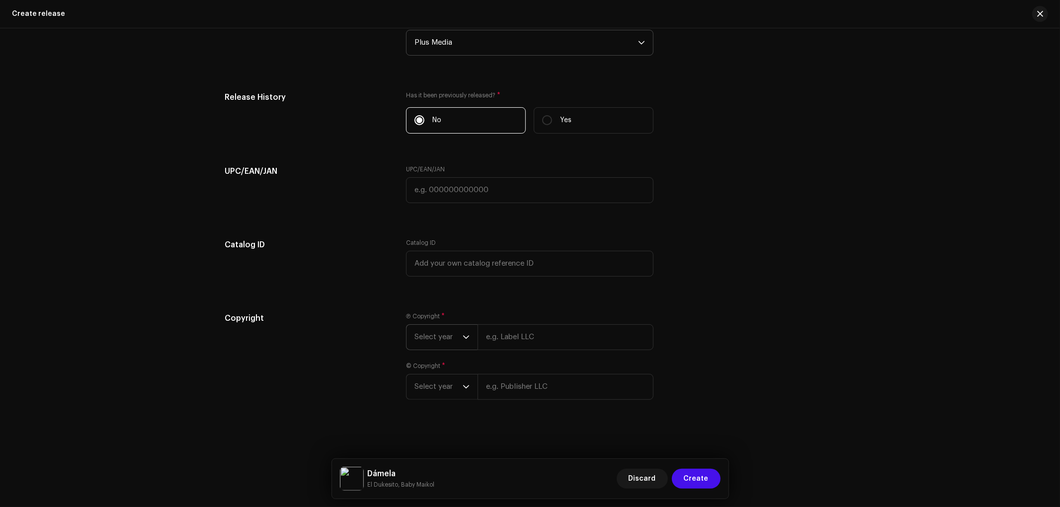
click at [451, 339] on span "Select year" at bounding box center [439, 337] width 48 height 25
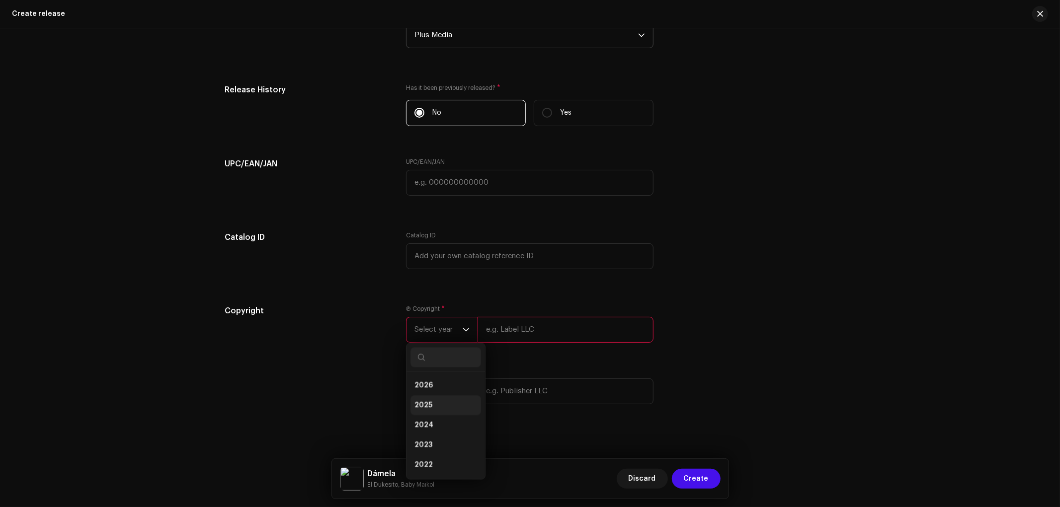
click at [443, 409] on li "2025" at bounding box center [446, 406] width 71 height 20
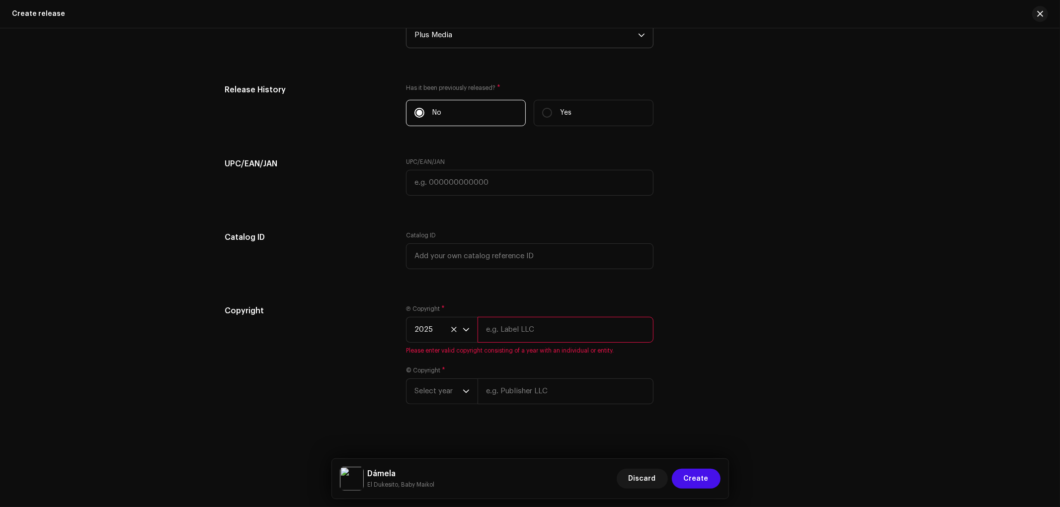
click at [512, 334] on input "text" at bounding box center [566, 330] width 176 height 26
type input "Plus Media"
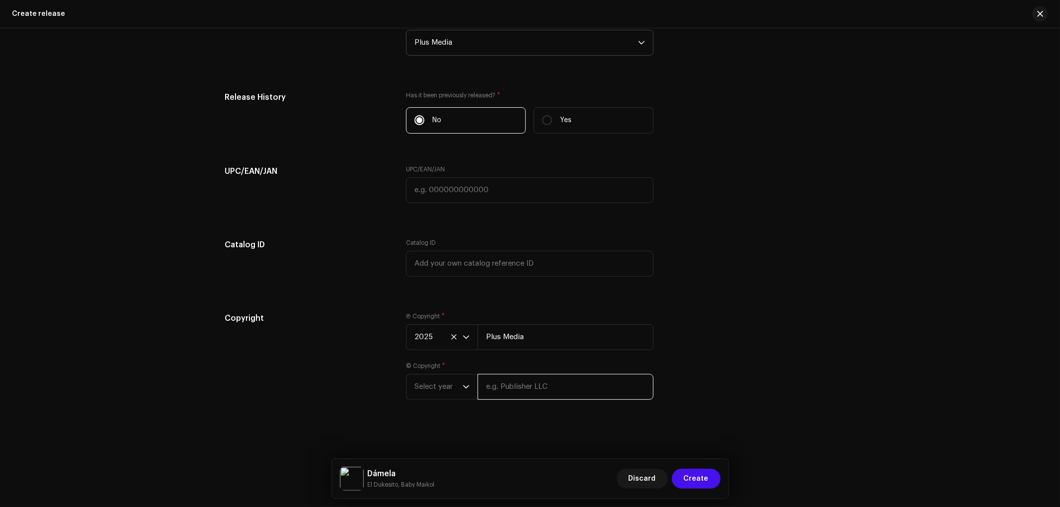
click at [523, 388] on input "text" at bounding box center [566, 387] width 176 height 26
type input "Plus Media"
click at [429, 395] on span "Select year" at bounding box center [439, 387] width 48 height 25
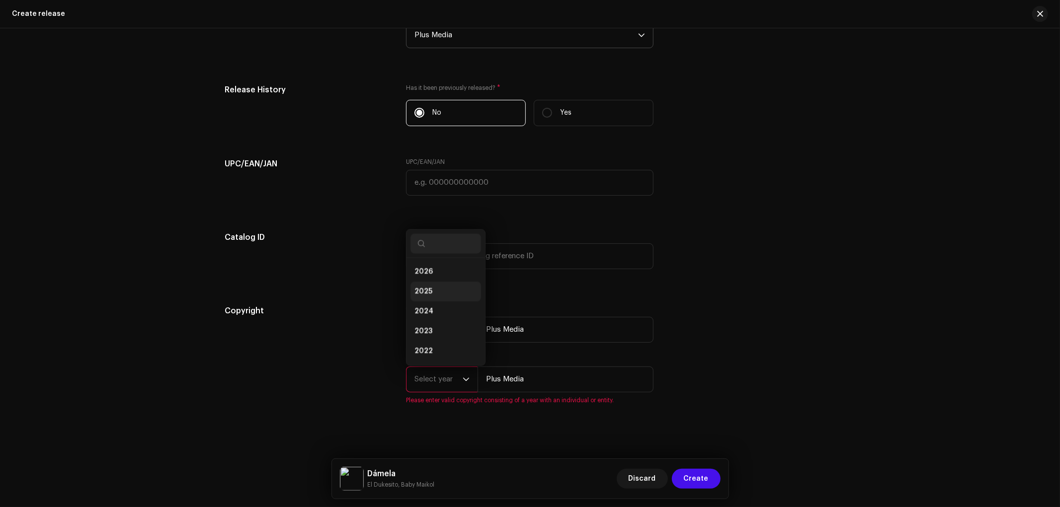
scroll to position [16, 0]
click at [445, 286] on li "2025" at bounding box center [446, 276] width 71 height 20
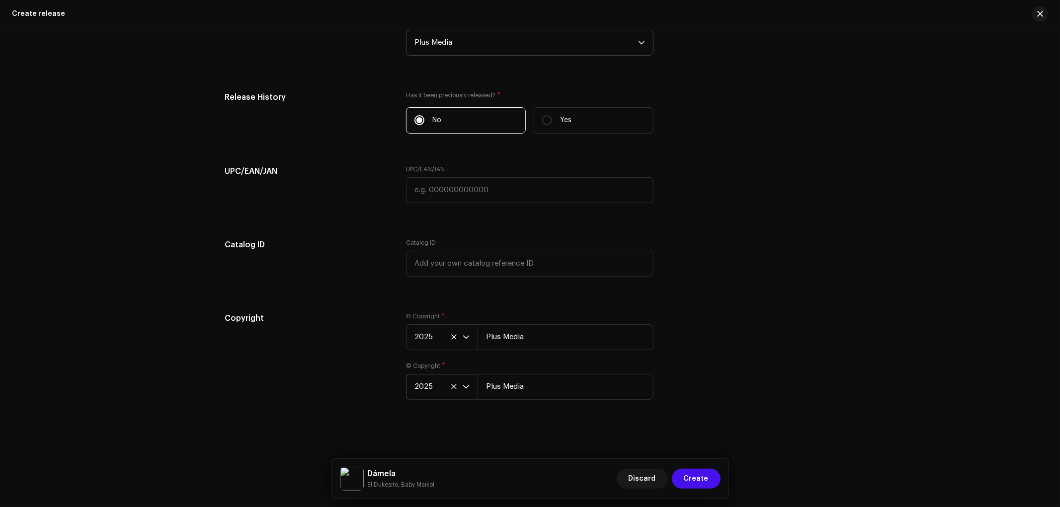
click at [732, 346] on div "Copyright Ⓟ Copyright * 2025 Plus Media © Copyright * 2025 Plus Media" at bounding box center [530, 362] width 610 height 99
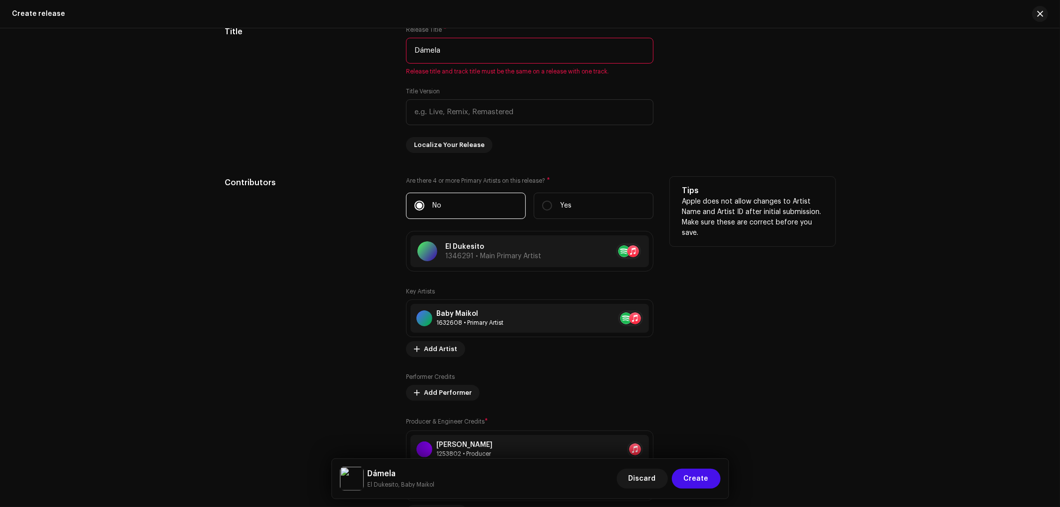
scroll to position [890, 0]
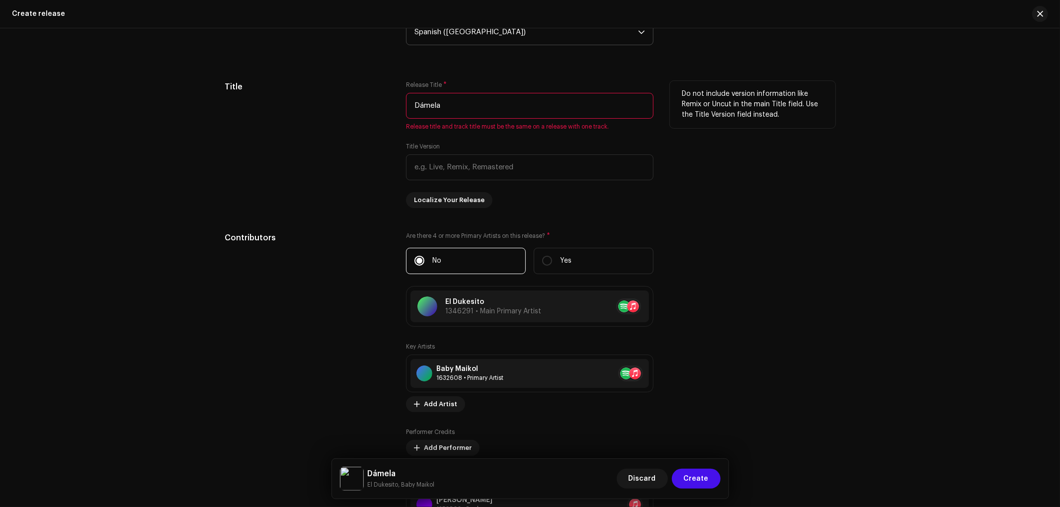
click at [499, 113] on input "Dámela" at bounding box center [530, 106] width 248 height 26
click at [498, 113] on input "Dámela" at bounding box center [530, 106] width 248 height 26
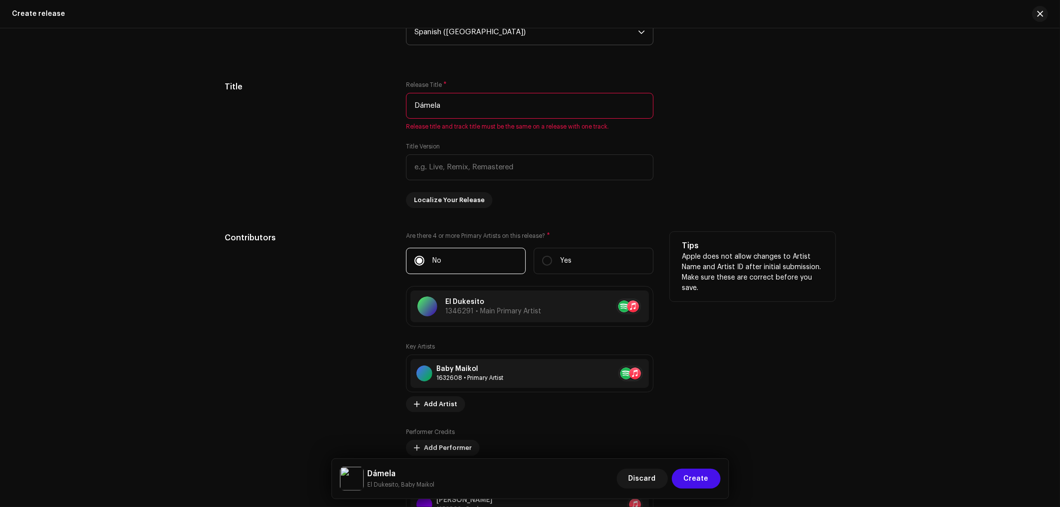
click at [710, 249] on h5 "Tips" at bounding box center [753, 246] width 142 height 12
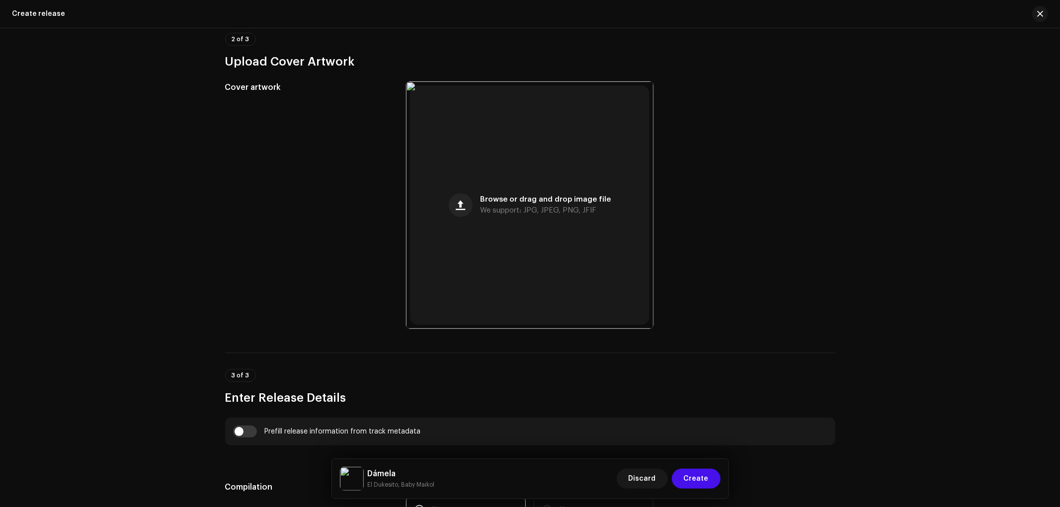
scroll to position [62, 0]
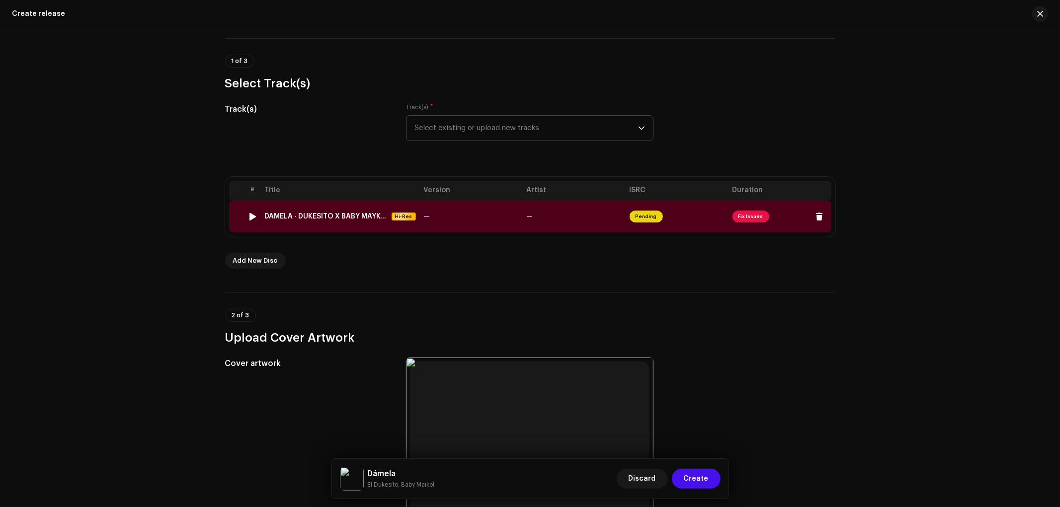
click at [459, 222] on td "—" at bounding box center [471, 217] width 103 height 32
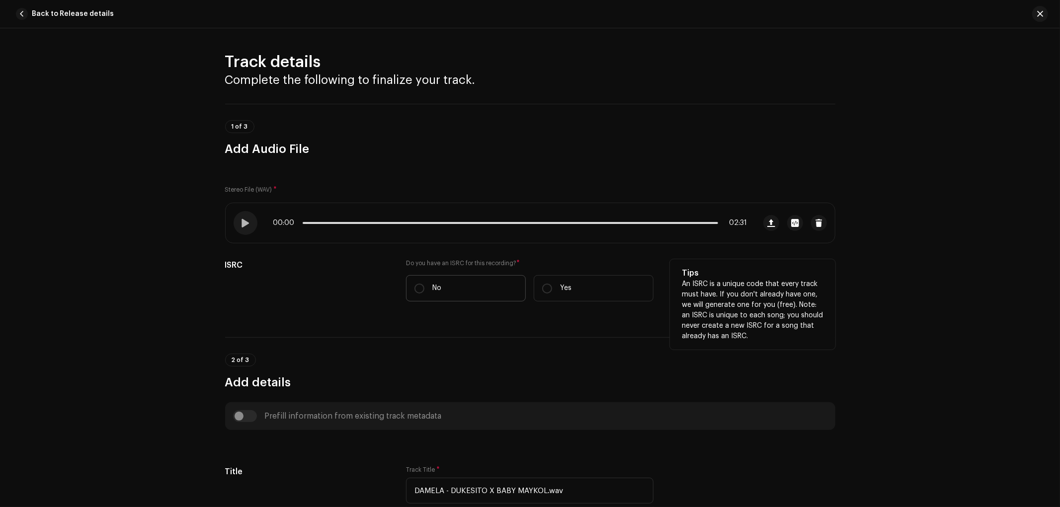
click at [434, 287] on p "No" at bounding box center [436, 288] width 9 height 10
click at [424, 287] on input "No" at bounding box center [420, 289] width 10 height 10
radio input "true"
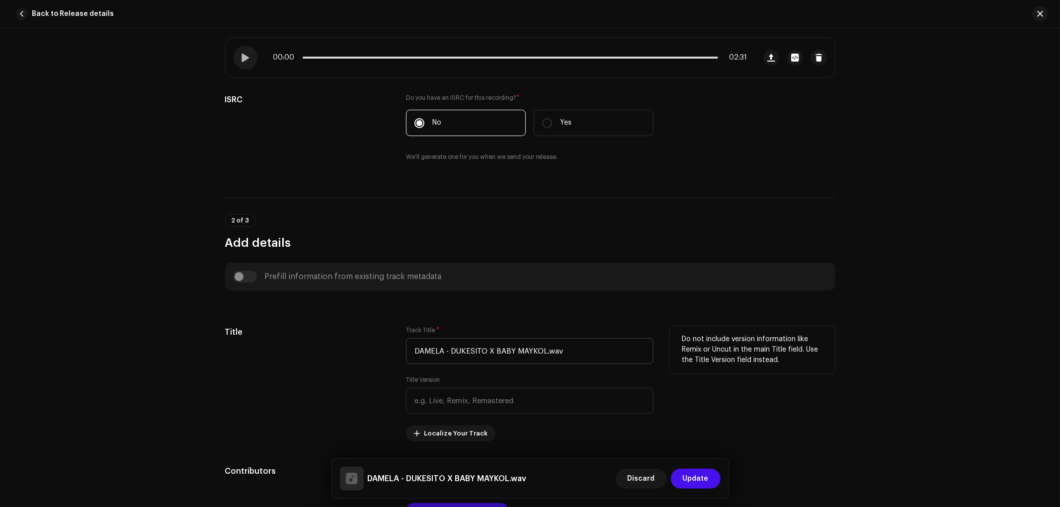
scroll to position [221, 0]
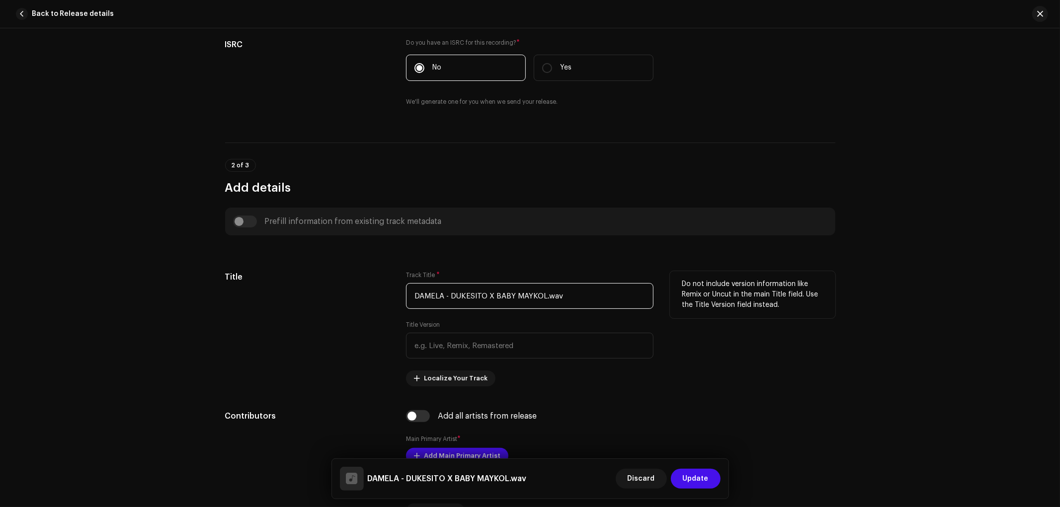
click at [466, 297] on input "DAMELA - DUKESITO X BABY MAYKOL.wav" at bounding box center [530, 296] width 248 height 26
paste input "ámela"
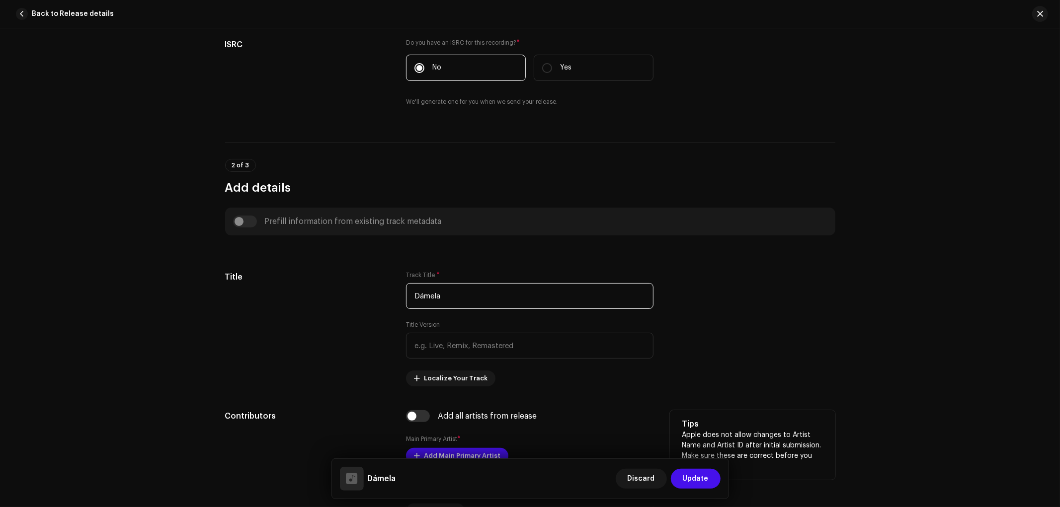
scroll to position [331, 0]
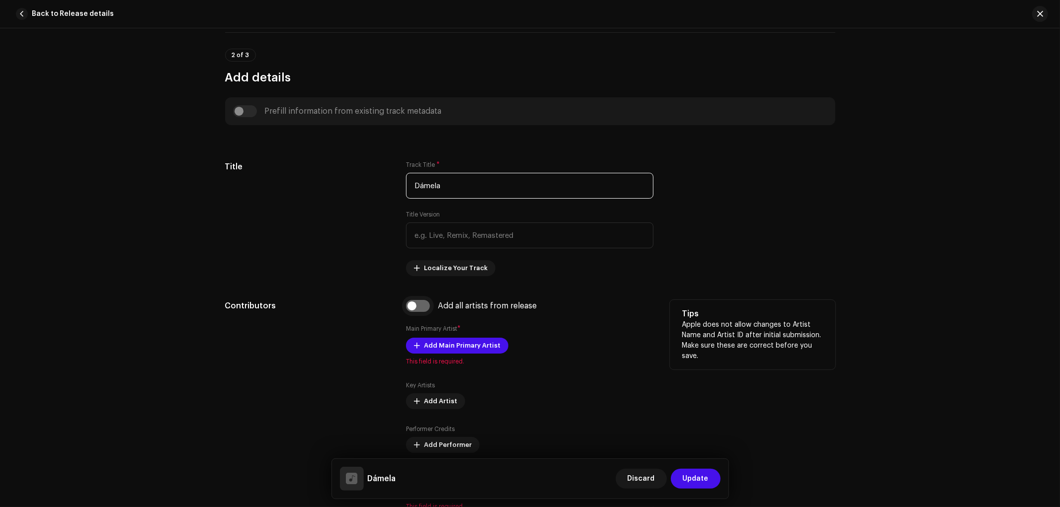
type input "Dámela"
click at [420, 312] on input "checkbox" at bounding box center [418, 306] width 24 height 12
checkbox input "true"
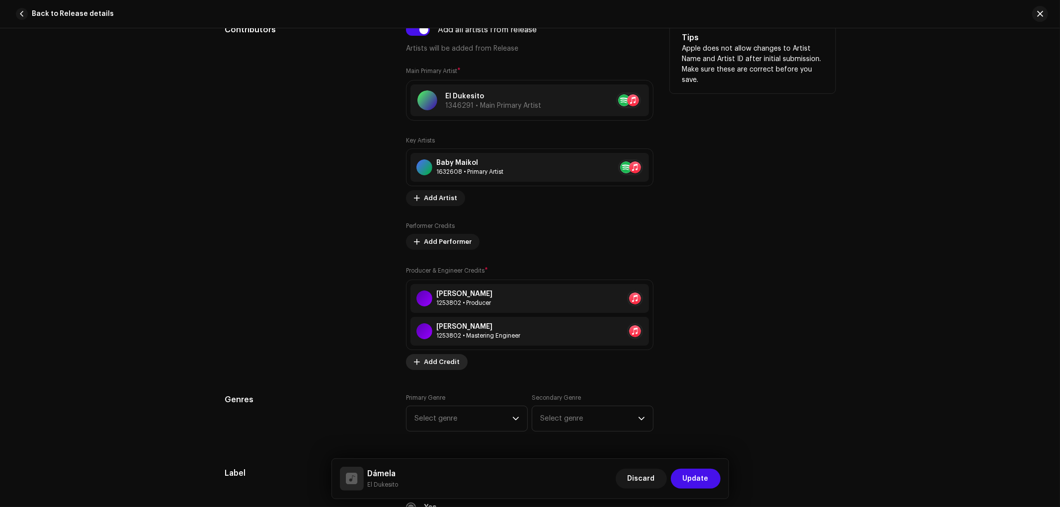
scroll to position [663, 0]
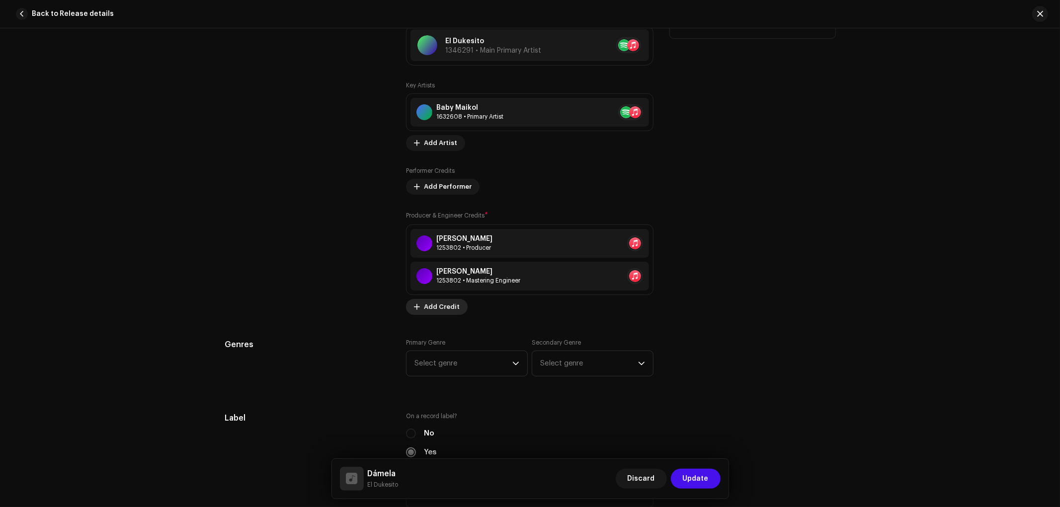
click at [441, 308] on span "Add Credit" at bounding box center [442, 307] width 36 height 20
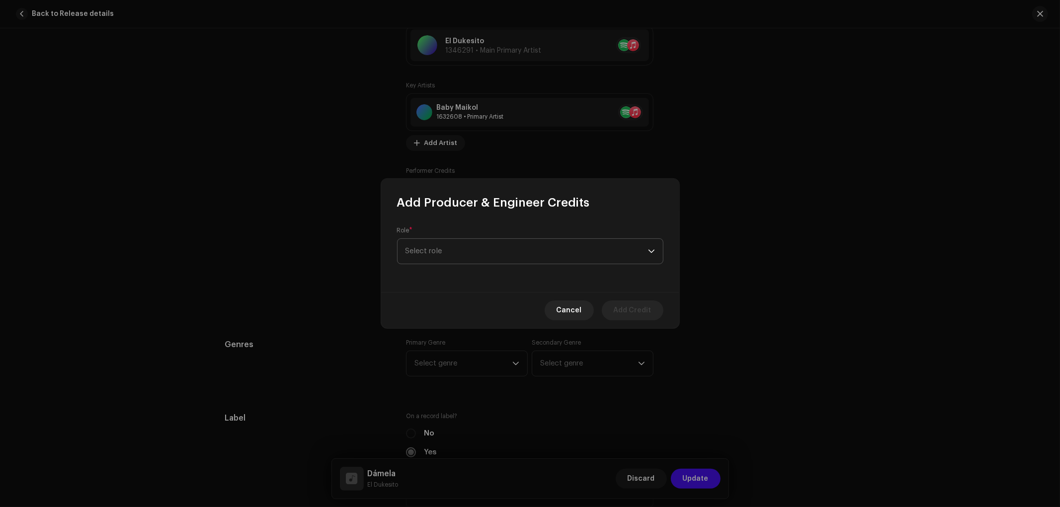
click at [459, 247] on span "Select role" at bounding box center [527, 251] width 243 height 25
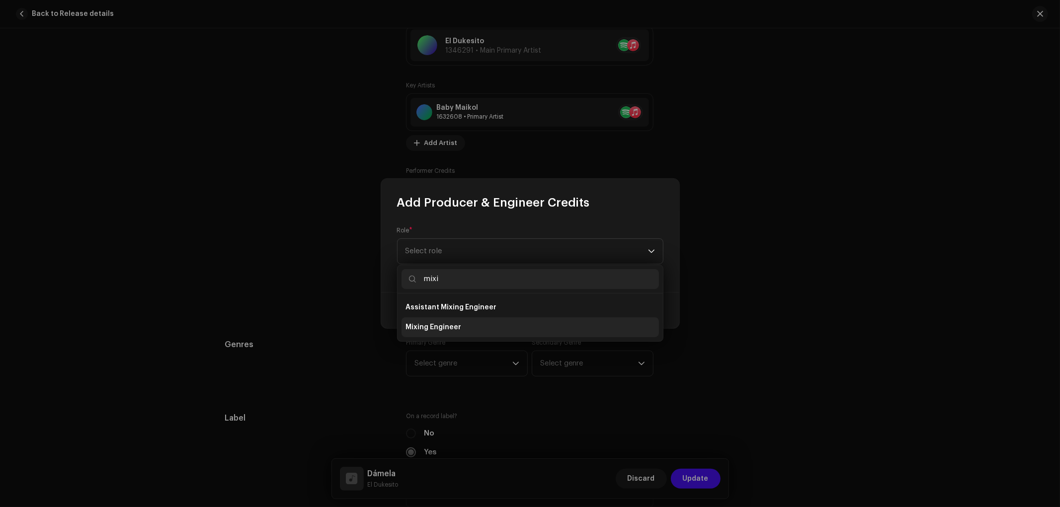
type input "mixi"
click at [450, 332] on li "Mixing Engineer" at bounding box center [530, 328] width 257 height 20
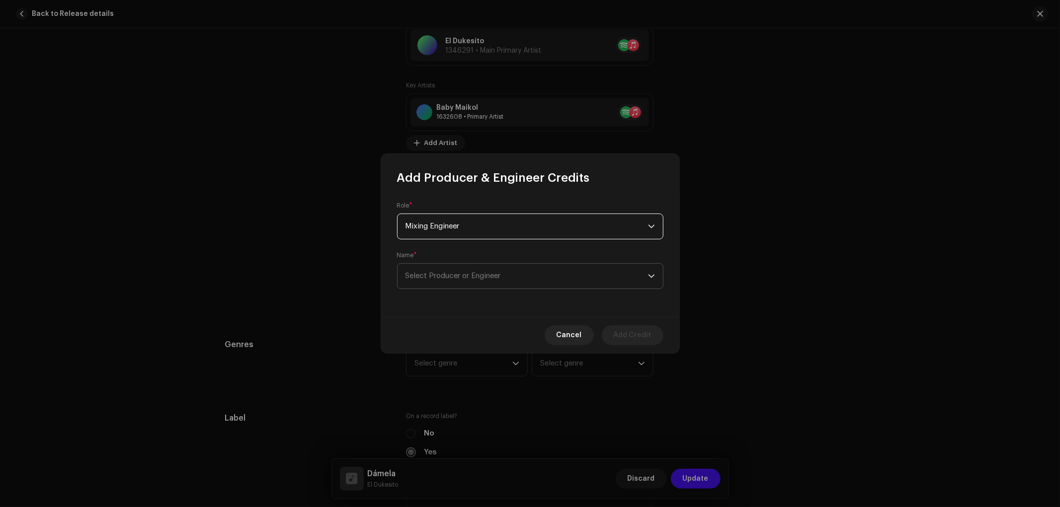
click at [464, 281] on span "Select Producer or Engineer" at bounding box center [527, 276] width 243 height 25
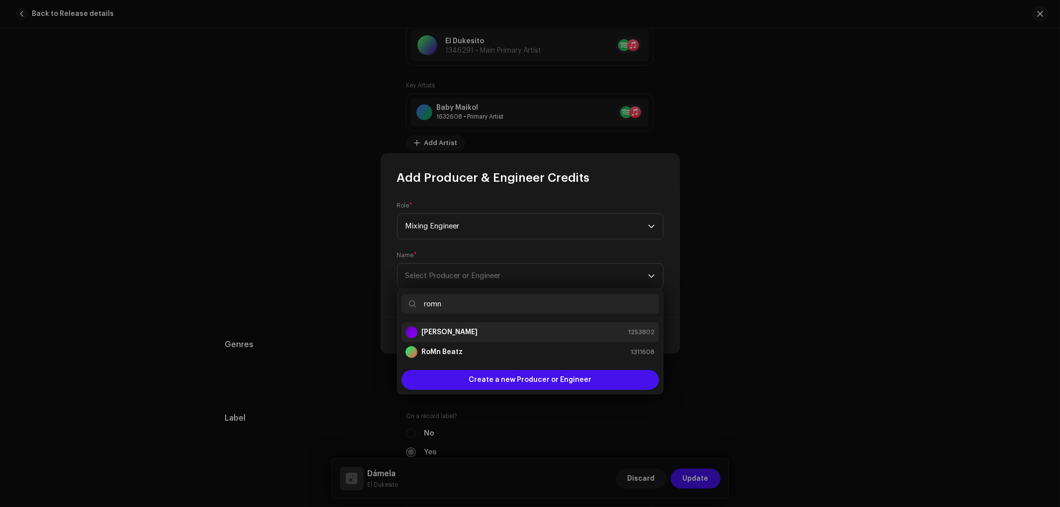
type input "romn"
click at [460, 327] on div "DJ Romn 1253802" at bounding box center [531, 333] width 250 height 12
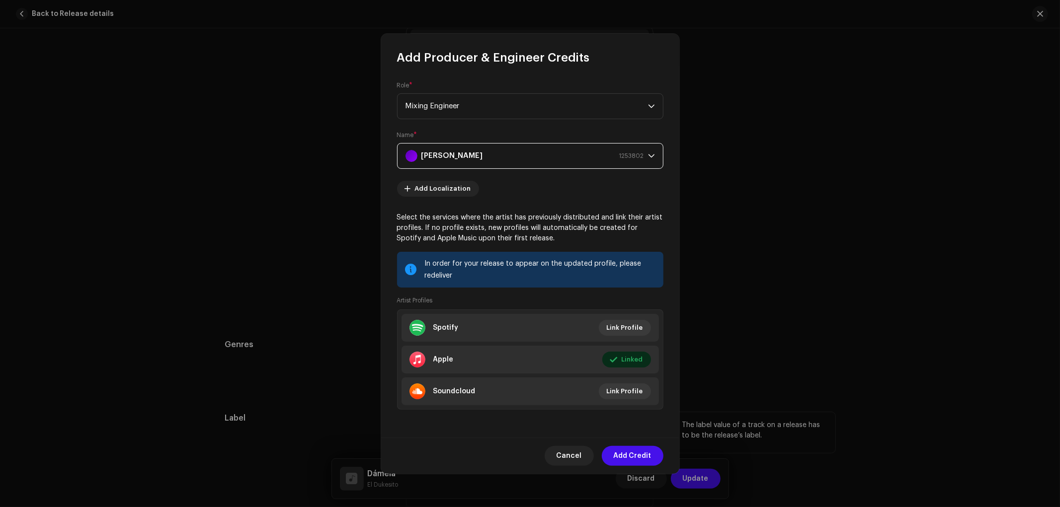
click at [632, 454] on span "Add Credit" at bounding box center [633, 456] width 38 height 20
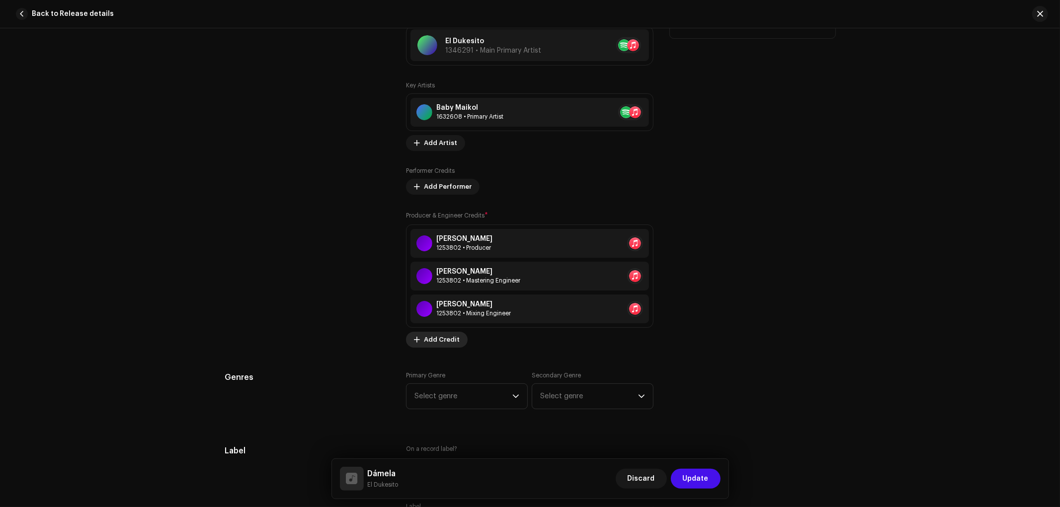
click at [438, 349] on span "Add Credit" at bounding box center [442, 340] width 36 height 20
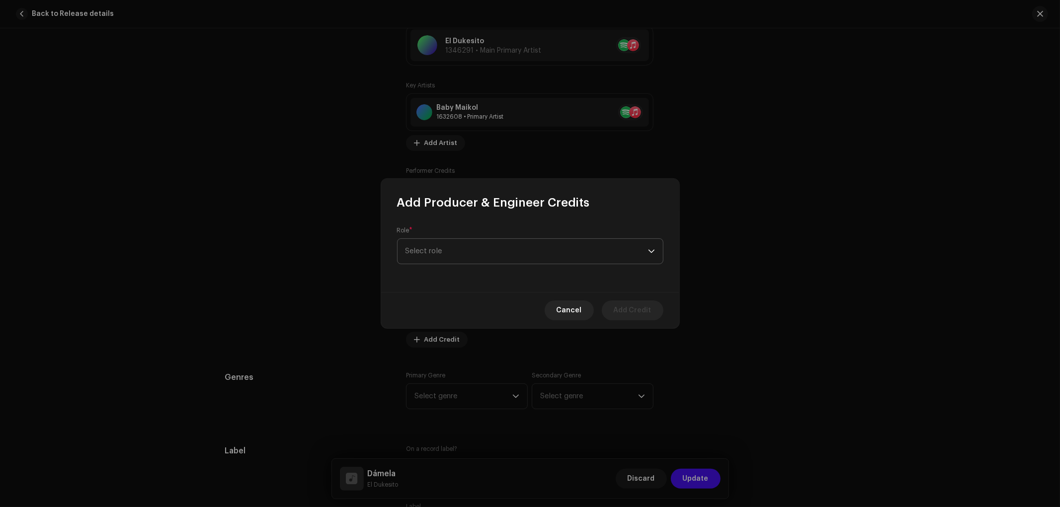
click at [470, 244] on span "Select role" at bounding box center [527, 251] width 243 height 25
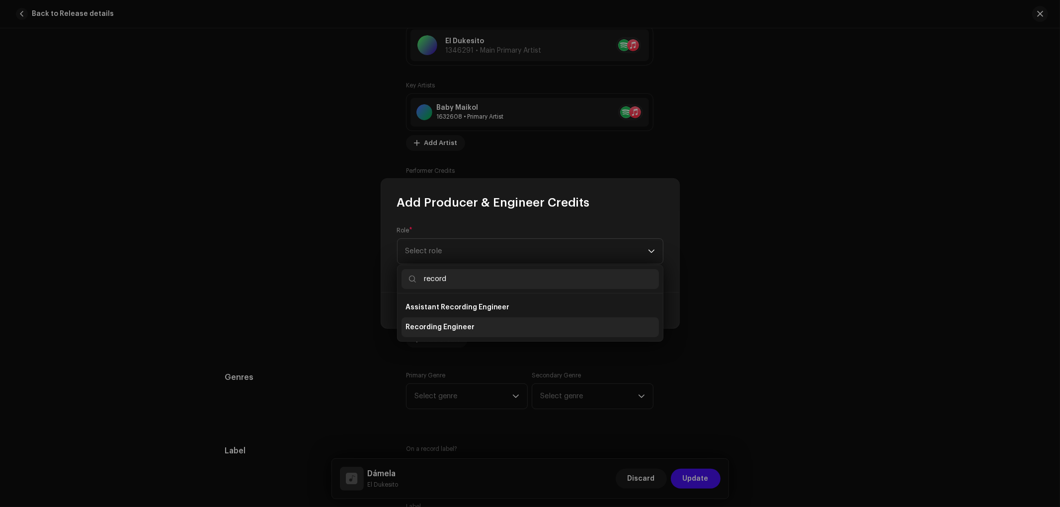
type input "record"
click at [440, 324] on span "Recording Engineer" at bounding box center [440, 328] width 69 height 10
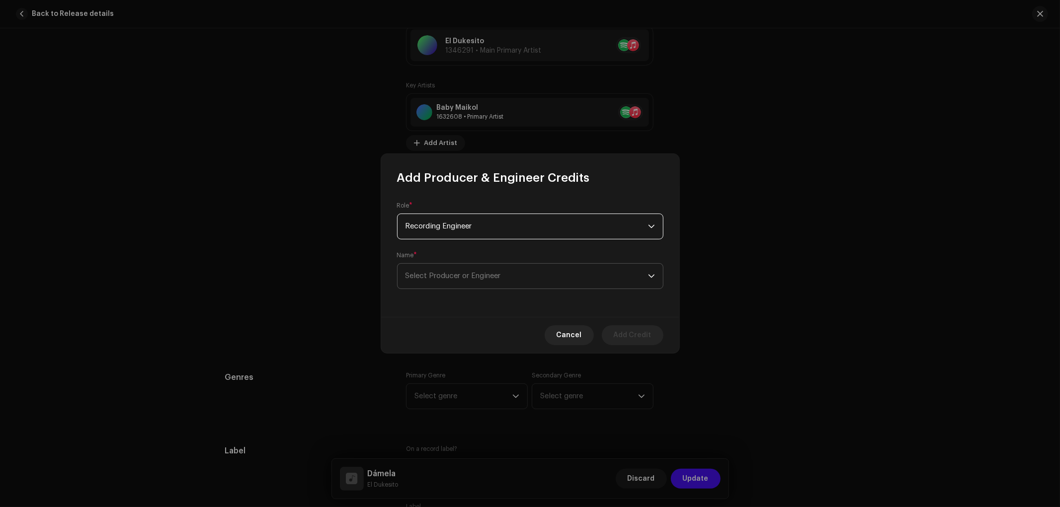
click at [460, 281] on span "Select Producer or Engineer" at bounding box center [527, 276] width 243 height 25
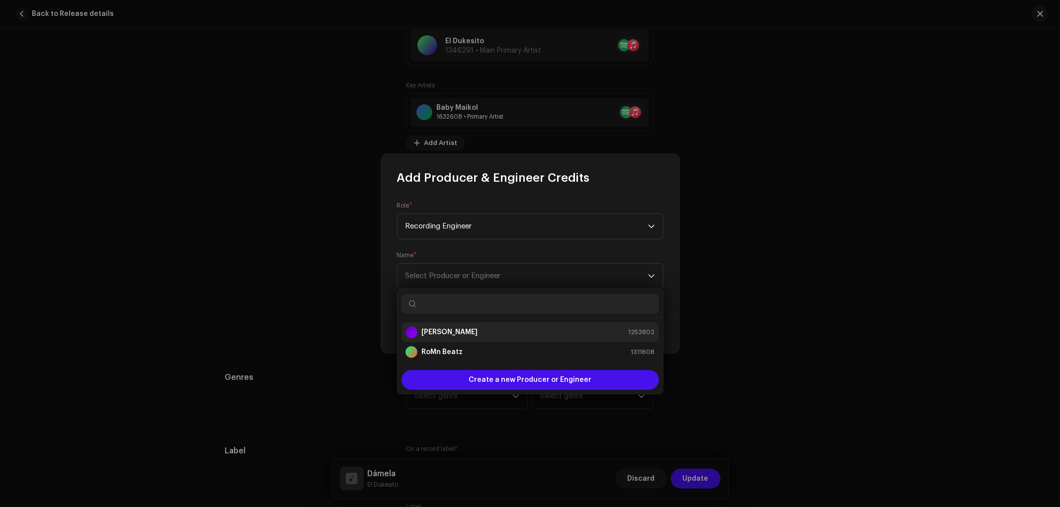
click at [459, 331] on div "DJ Romn 1253802" at bounding box center [531, 333] width 250 height 12
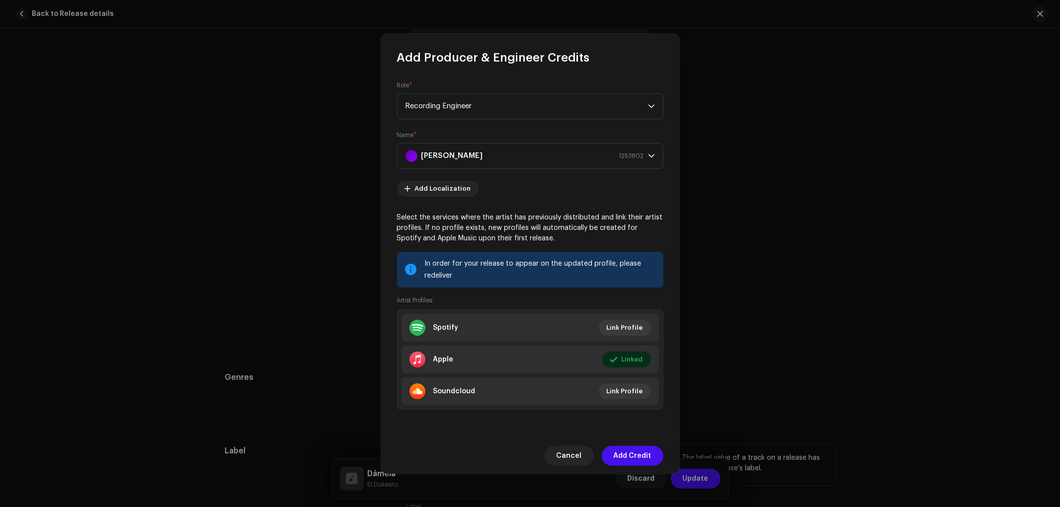
click at [644, 449] on span "Add Credit" at bounding box center [633, 456] width 38 height 20
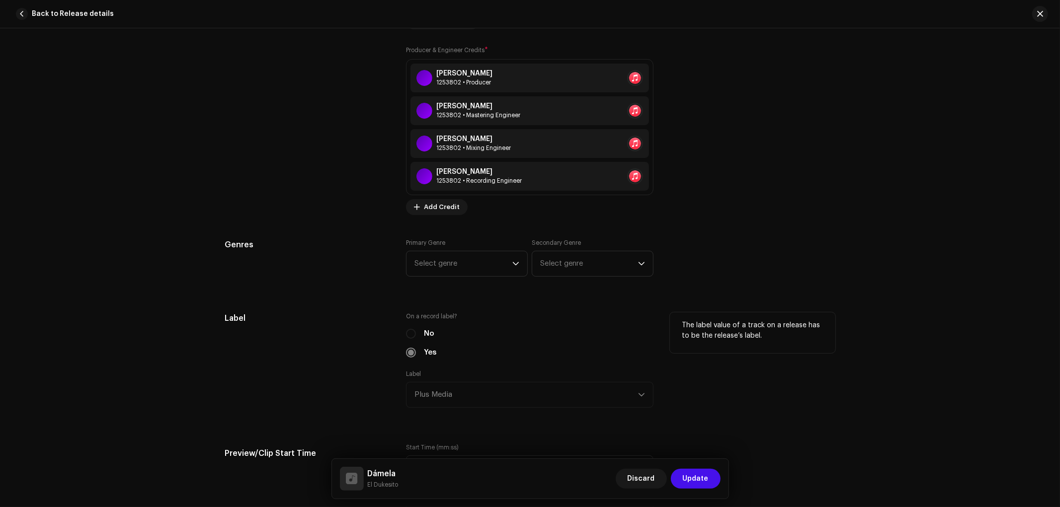
scroll to position [883, 0]
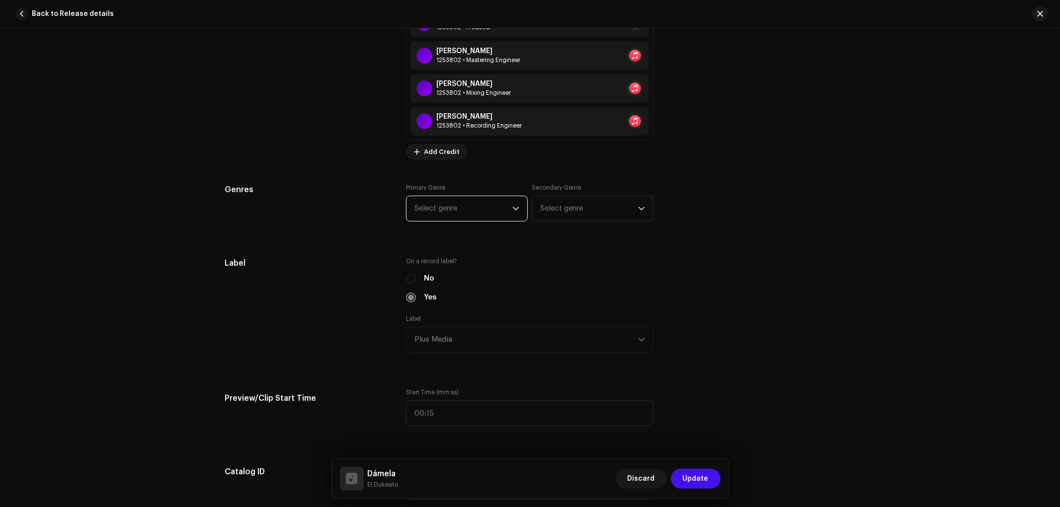
click at [428, 213] on span "Select genre" at bounding box center [464, 208] width 98 height 25
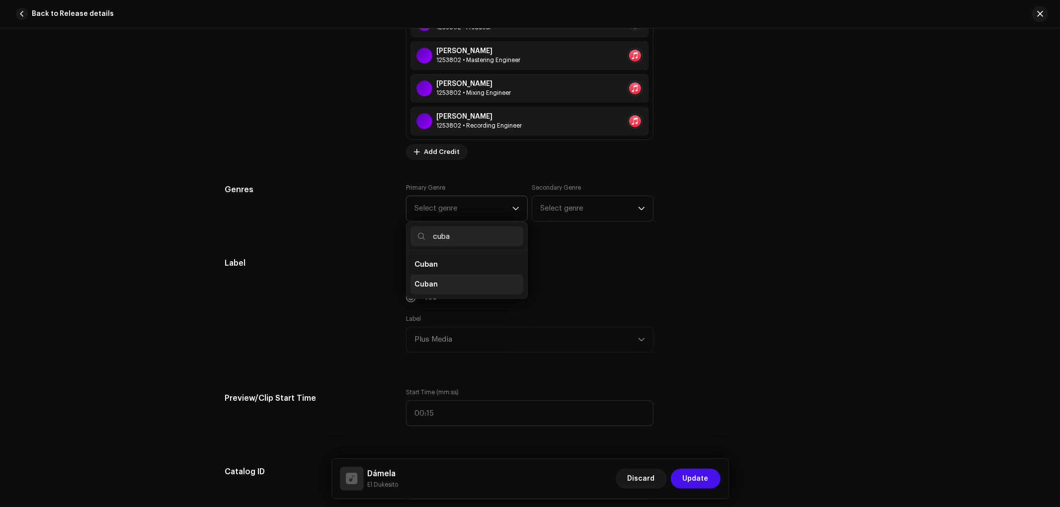
type input "cuba"
click at [449, 290] on li "Cuban" at bounding box center [467, 285] width 113 height 20
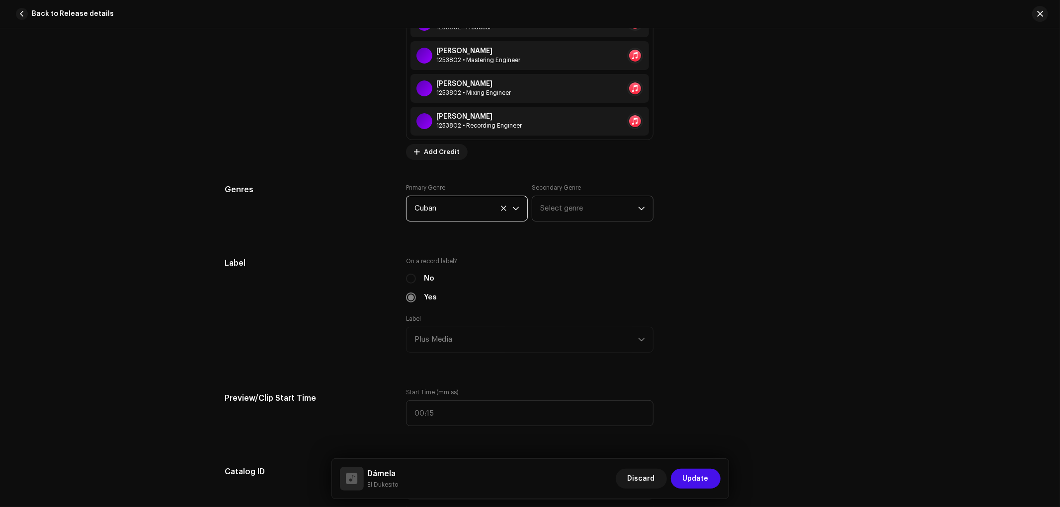
click at [597, 216] on span "Select genre" at bounding box center [589, 208] width 98 height 25
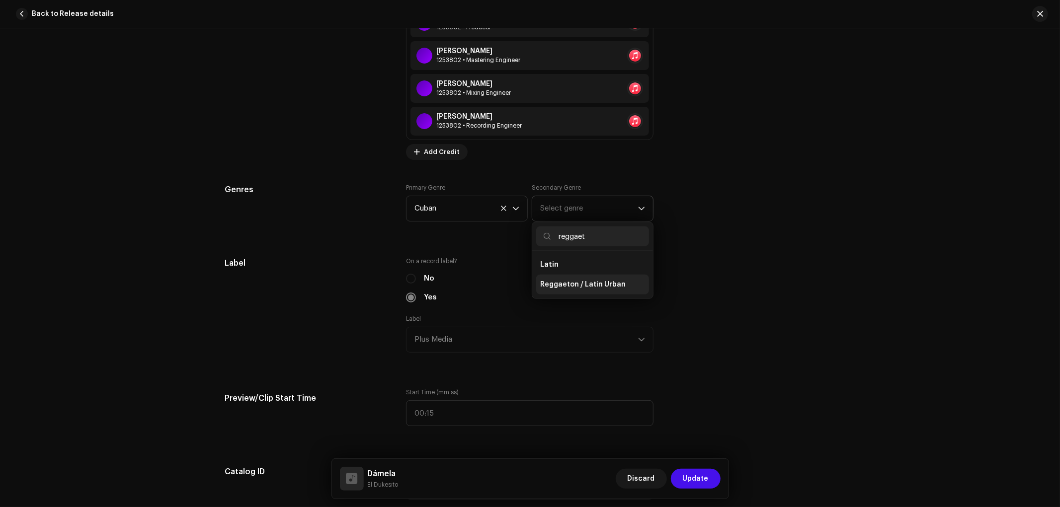
type input "reggaet"
click at [599, 287] on span "Reggaeton / Latin Urban" at bounding box center [582, 285] width 85 height 10
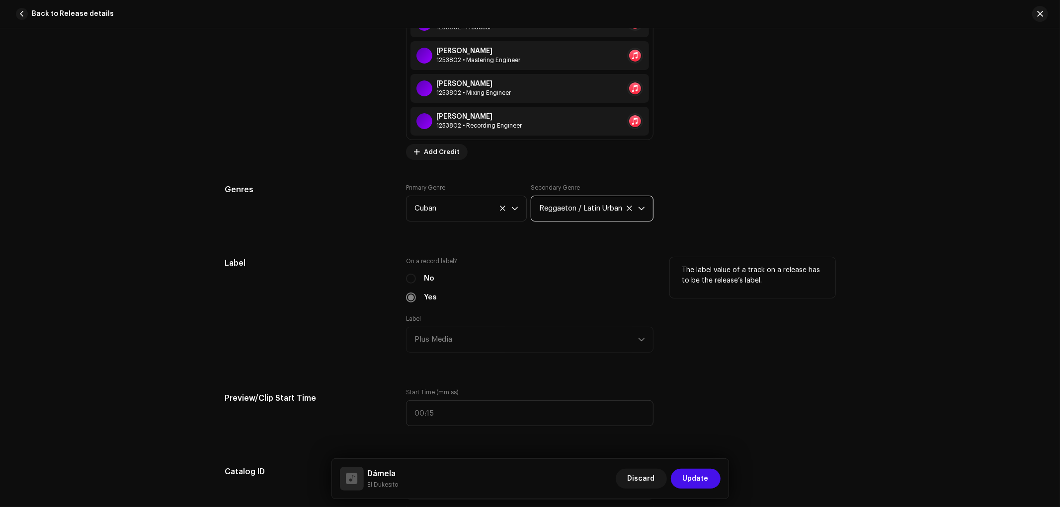
click at [723, 266] on div "The label value of a track on a release has to be the release’s label." at bounding box center [753, 277] width 166 height 41
click at [709, 231] on div "Genres Primary Genre Cuban Secondary Genre Reggaeton / Latin Urban" at bounding box center [530, 209] width 610 height 50
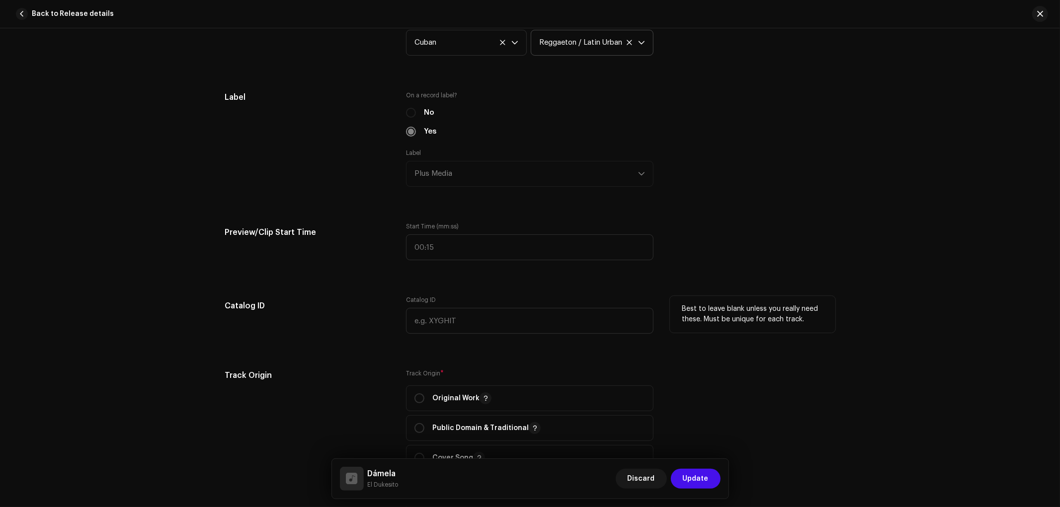
scroll to position [1104, 0]
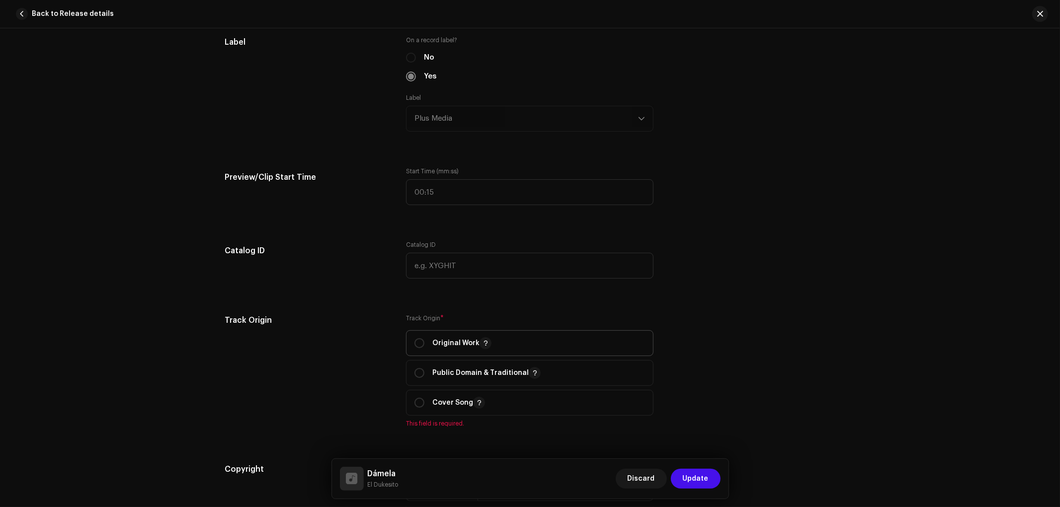
click at [433, 349] on p "Original Work" at bounding box center [461, 343] width 59 height 12
radio input "true"
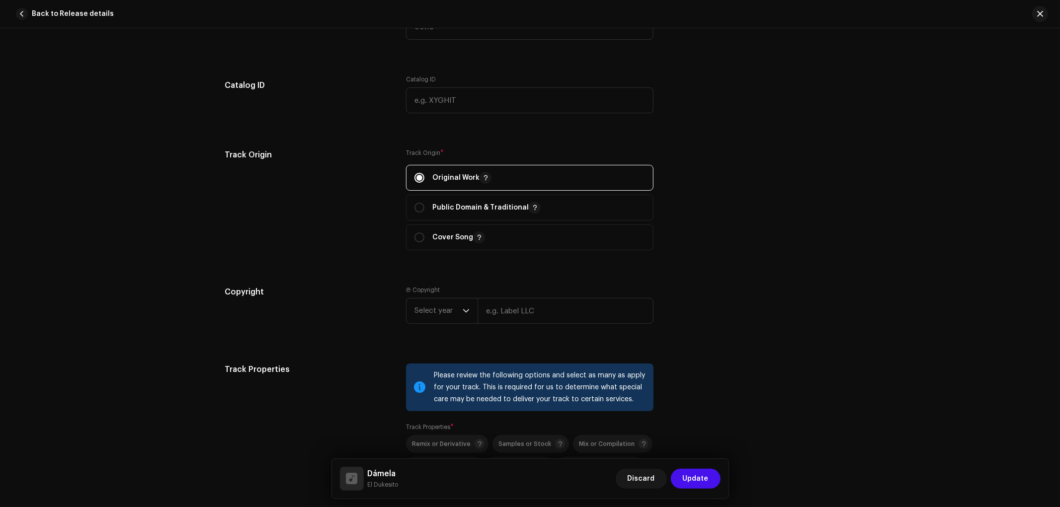
scroll to position [1325, 0]
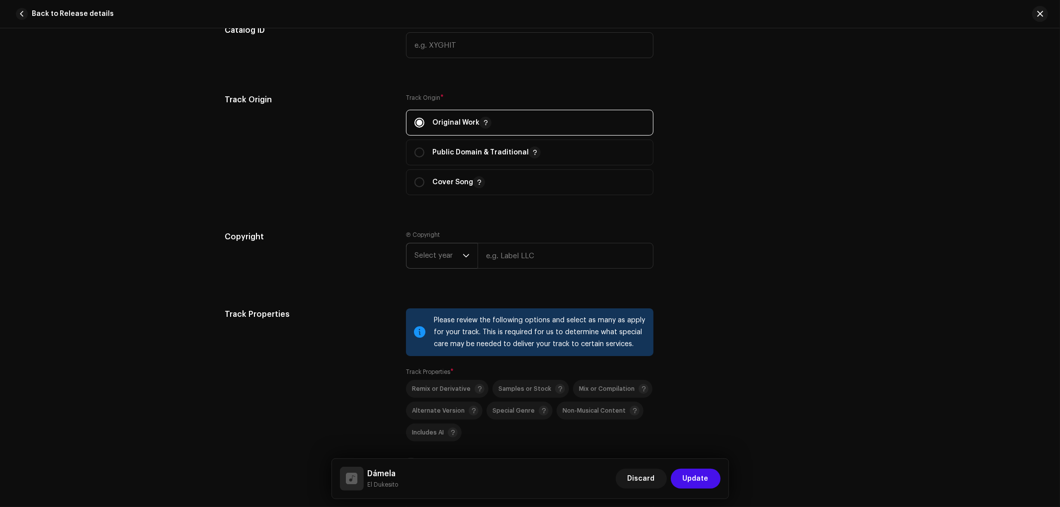
click at [438, 263] on span "Select year" at bounding box center [439, 256] width 48 height 25
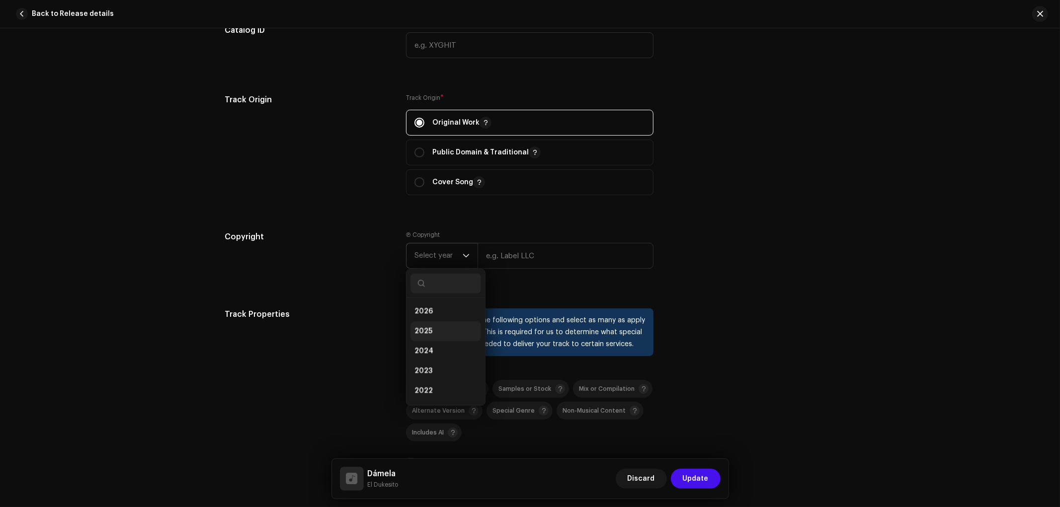
click at [441, 332] on li "2025" at bounding box center [446, 332] width 71 height 20
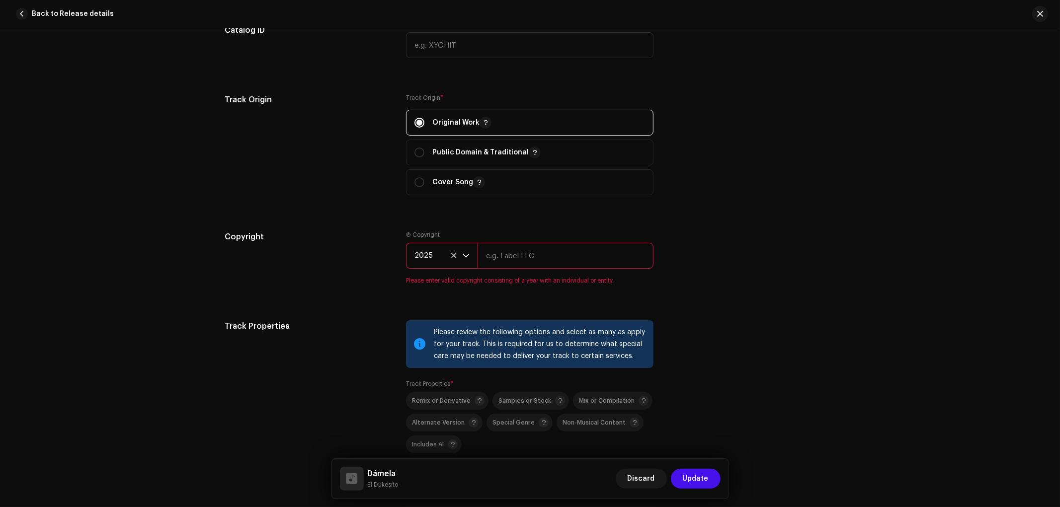
click at [518, 257] on input "text" at bounding box center [566, 256] width 176 height 26
type input "Plus Media"
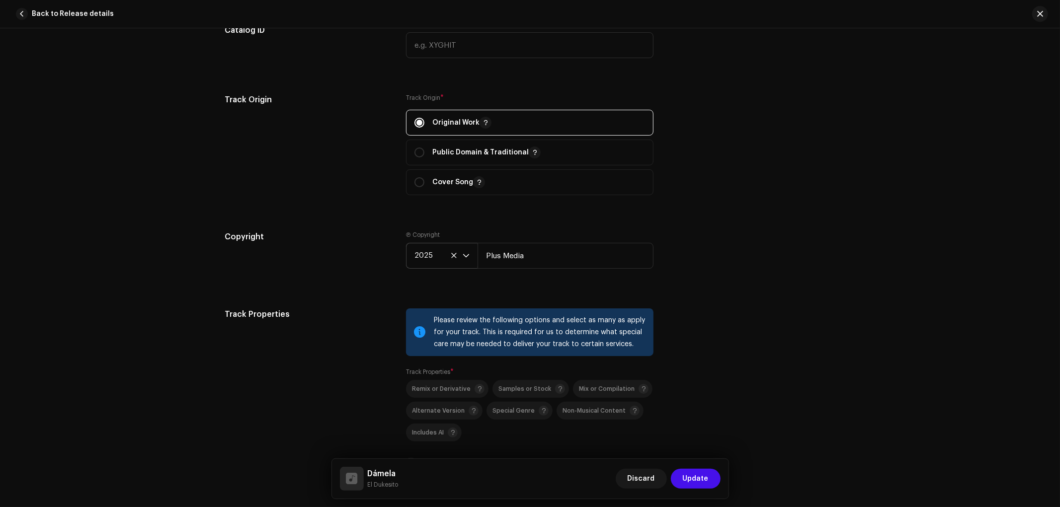
click at [720, 363] on div "Track Properties Please review the following options and select as many as appl…" at bounding box center [530, 401] width 610 height 184
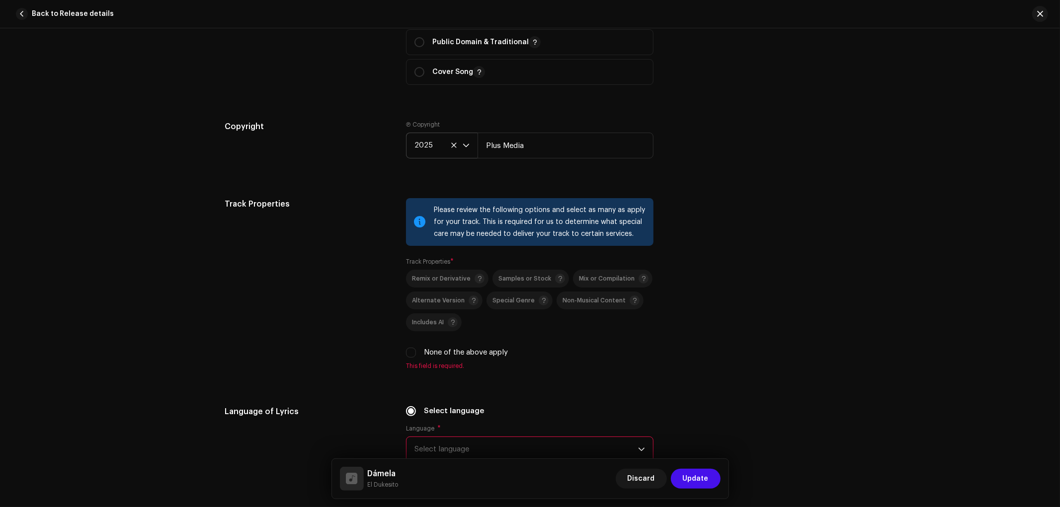
scroll to position [1491, 0]
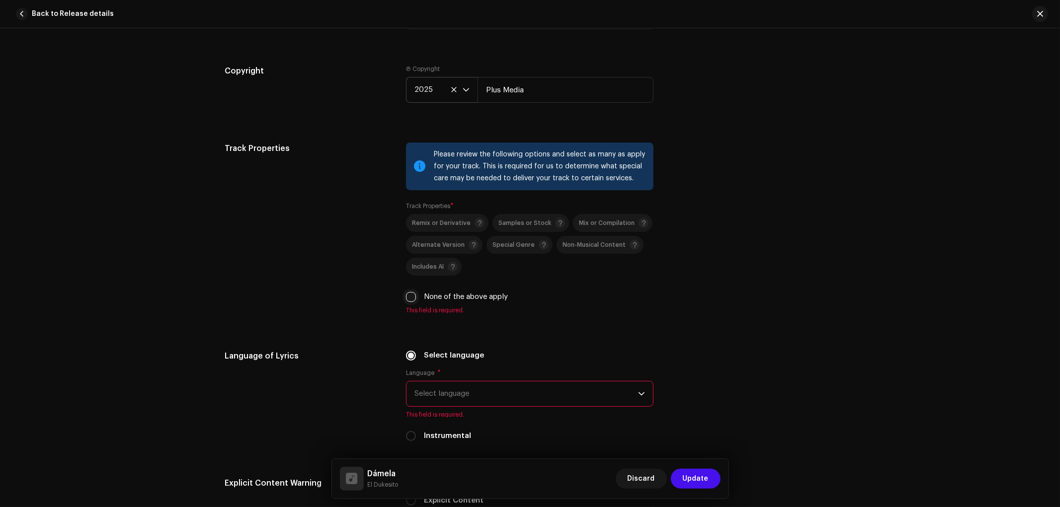
click at [409, 301] on input "None of the above apply" at bounding box center [411, 297] width 10 height 10
checkbox input "true"
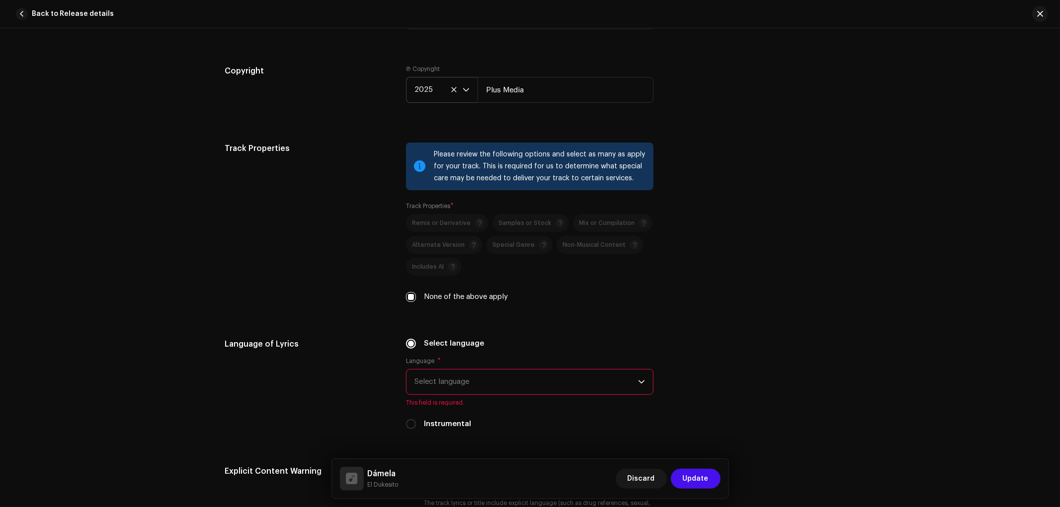
click at [488, 380] on span "Select language" at bounding box center [527, 382] width 224 height 25
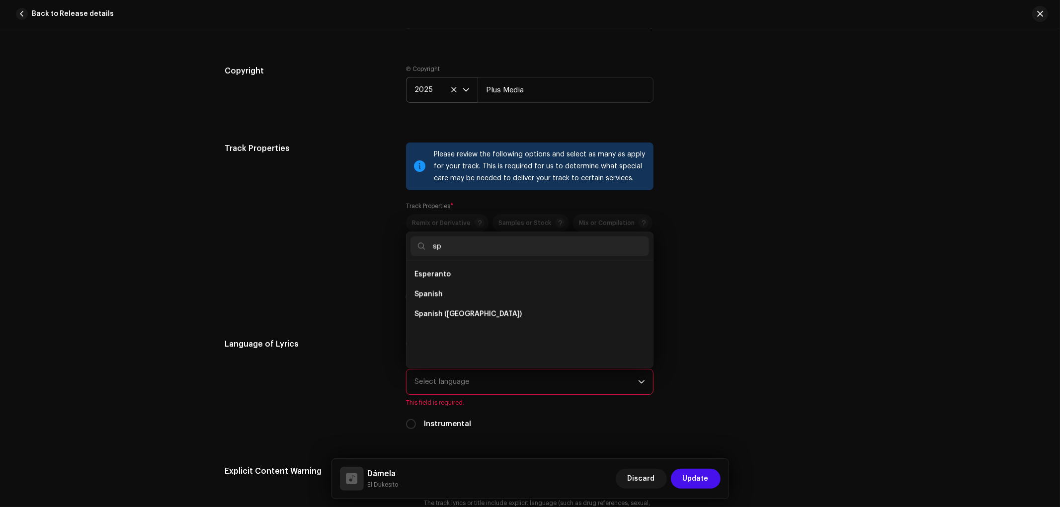
scroll to position [0, 0]
type input "spa"
click at [514, 300] on li "Spanish ([GEOGRAPHIC_DATA])" at bounding box center [530, 295] width 239 height 20
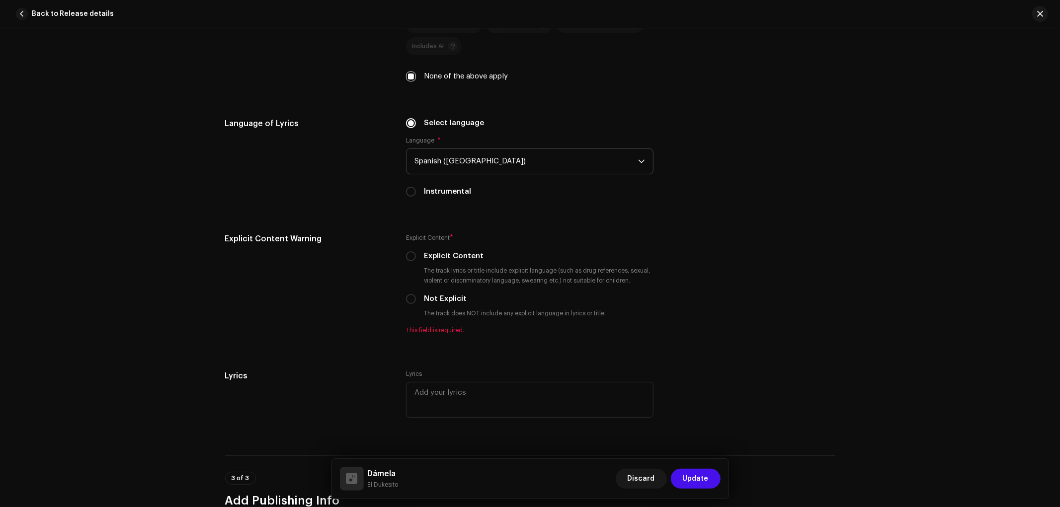
scroll to position [1767, 0]
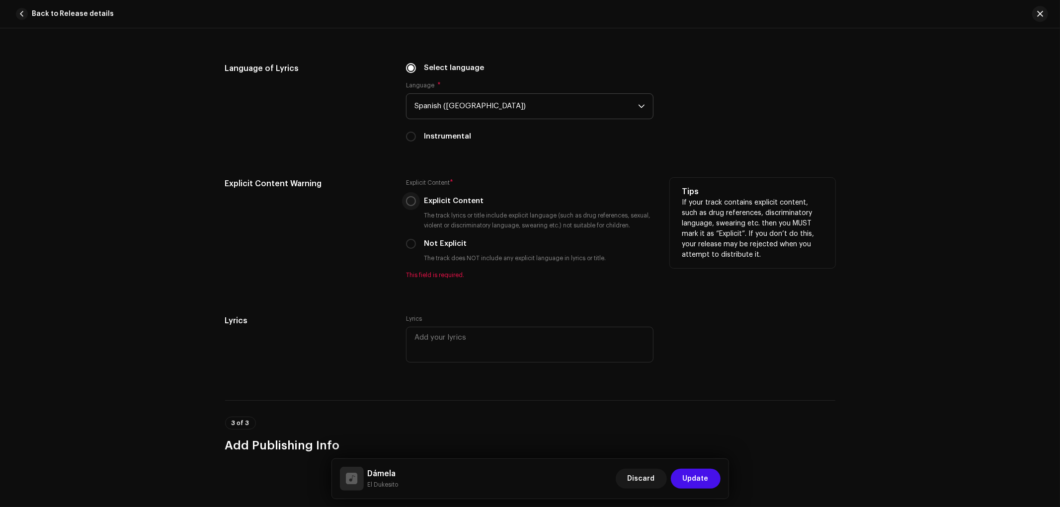
click at [407, 206] on input "Explicit Content" at bounding box center [411, 201] width 10 height 10
radio input "true"
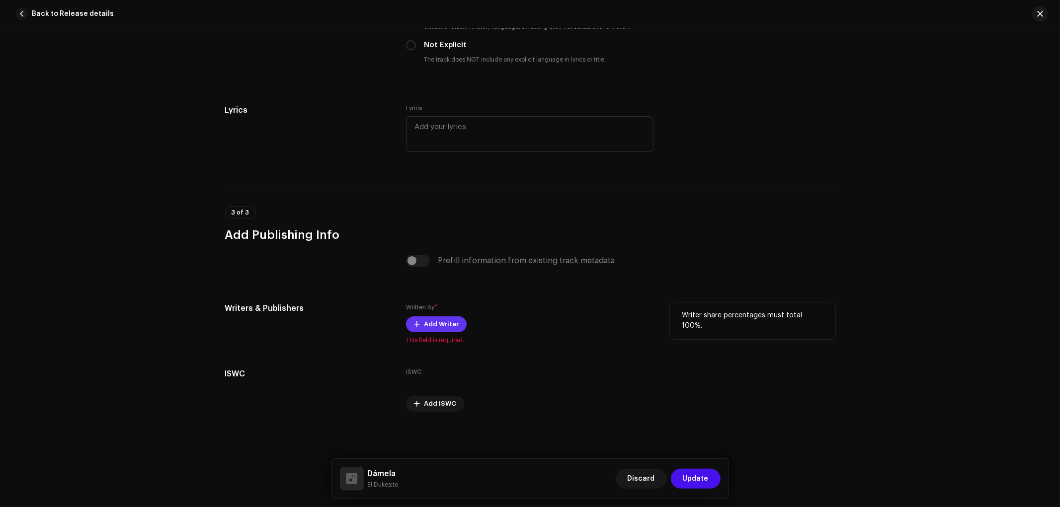
click at [425, 323] on span "Add Writer" at bounding box center [441, 325] width 35 height 20
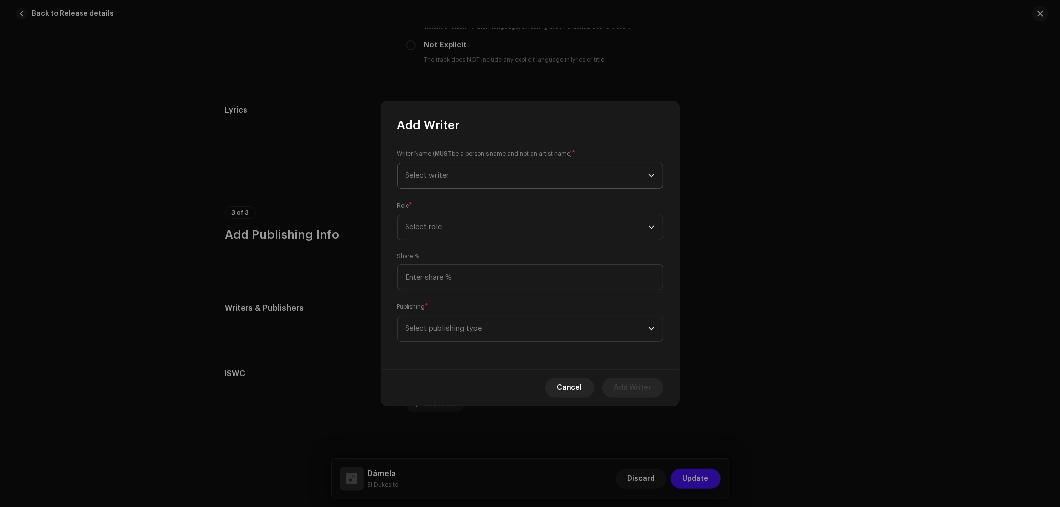
click at [456, 183] on span "Select writer" at bounding box center [527, 176] width 243 height 25
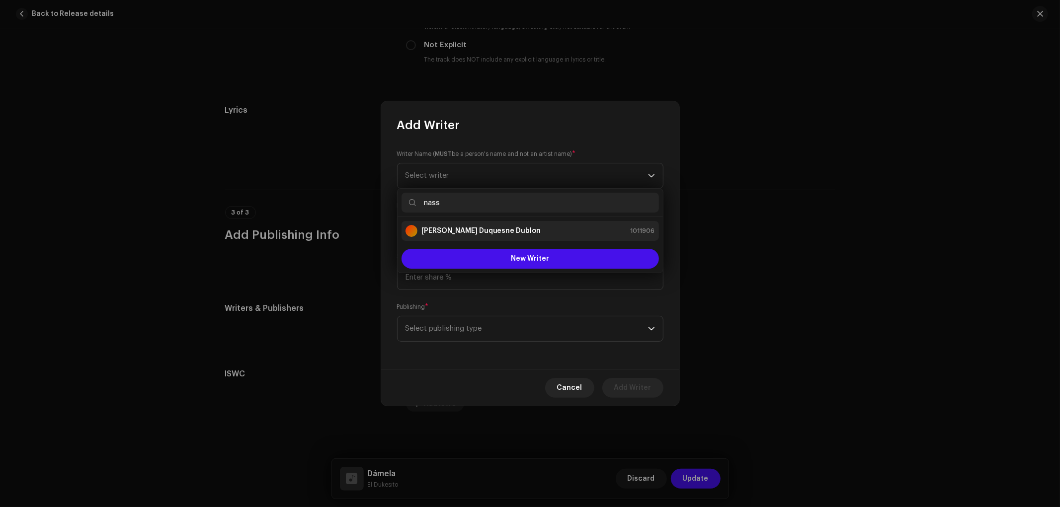
type input "nass"
click at [470, 231] on strong "Nassir Cristo Duquesne Dublon" at bounding box center [481, 231] width 120 height 10
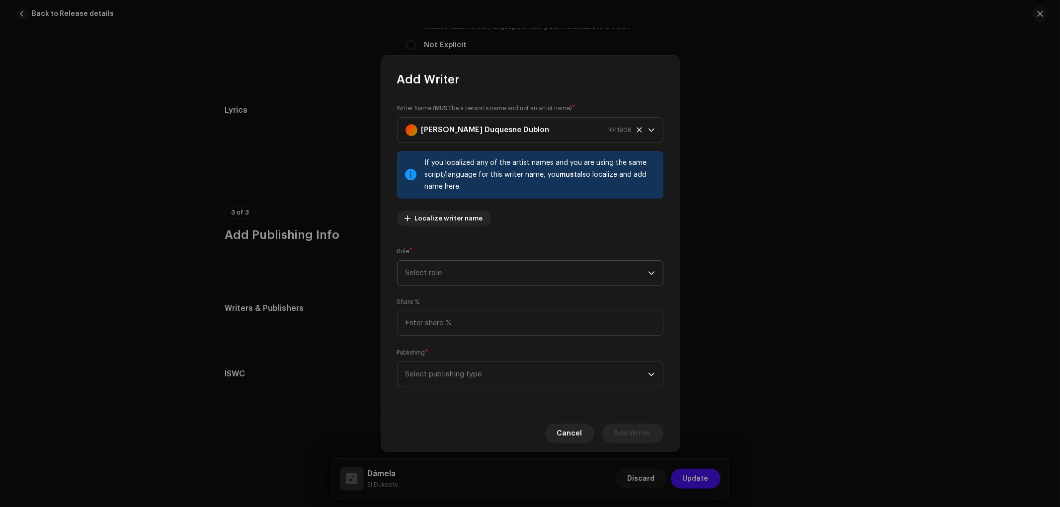
click at [475, 277] on span "Select role" at bounding box center [527, 273] width 243 height 25
click at [462, 355] on span "Composer & Lyricist" at bounding box center [441, 360] width 70 height 10
click at [499, 370] on span "Select publishing type" at bounding box center [527, 374] width 243 height 25
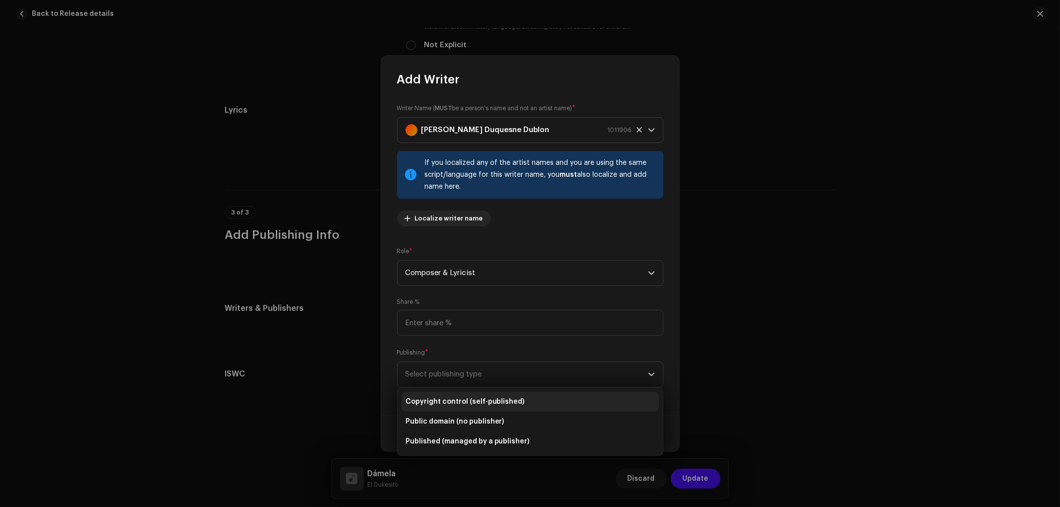
click at [503, 396] on li "Copyright control (self-published)" at bounding box center [530, 402] width 257 height 20
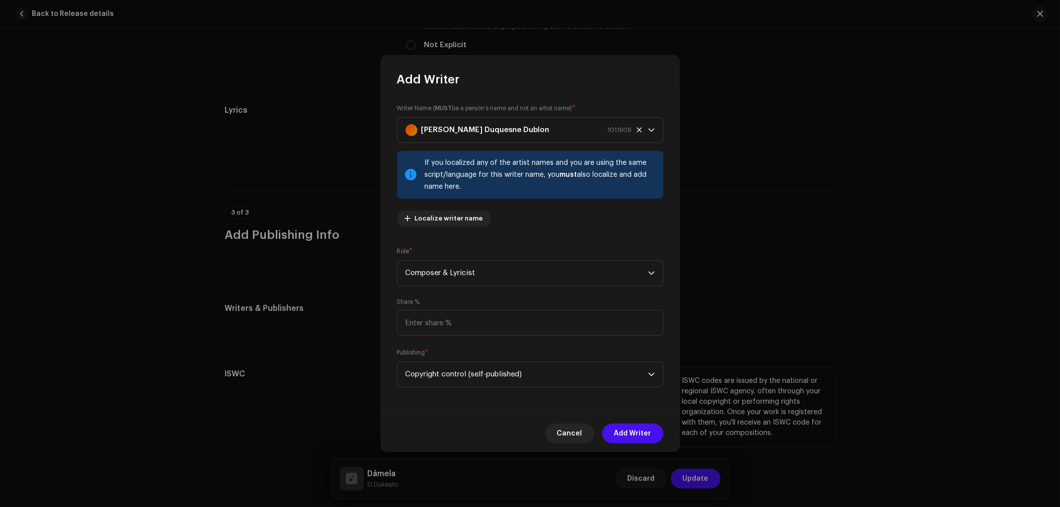
drag, startPoint x: 613, startPoint y: 426, endPoint x: 632, endPoint y: 433, distance: 19.8
click at [614, 428] on button "Add Writer" at bounding box center [632, 434] width 61 height 20
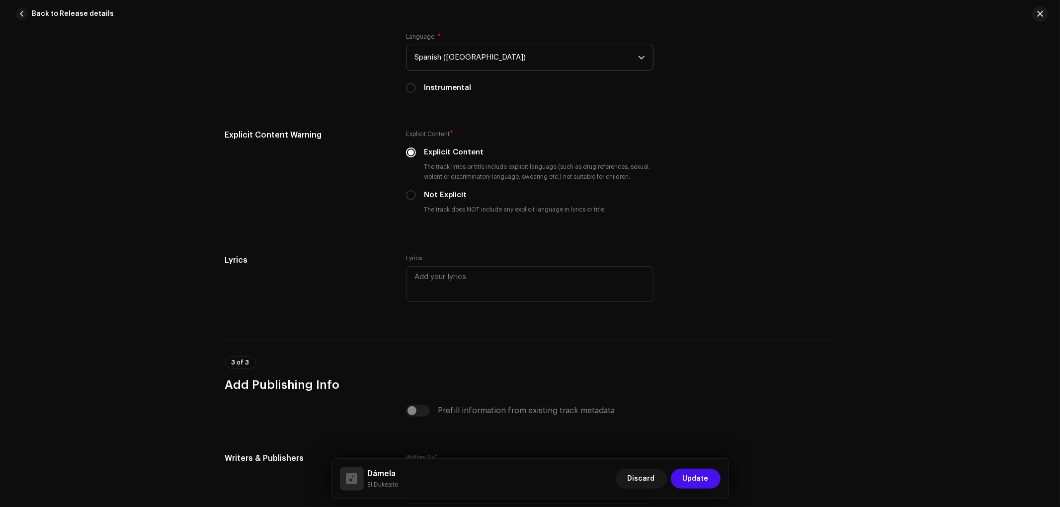
scroll to position [2011, 0]
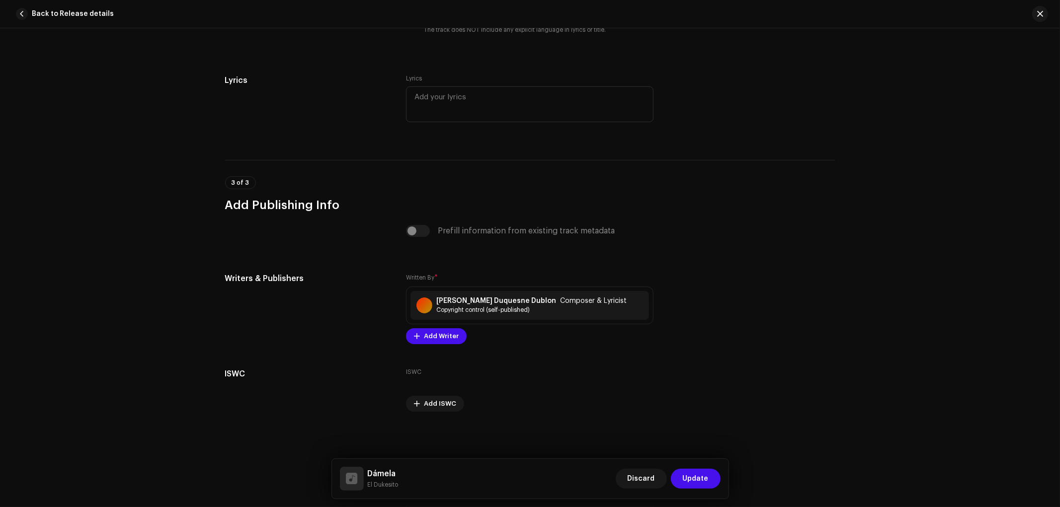
click at [704, 478] on span "Update" at bounding box center [696, 479] width 26 height 20
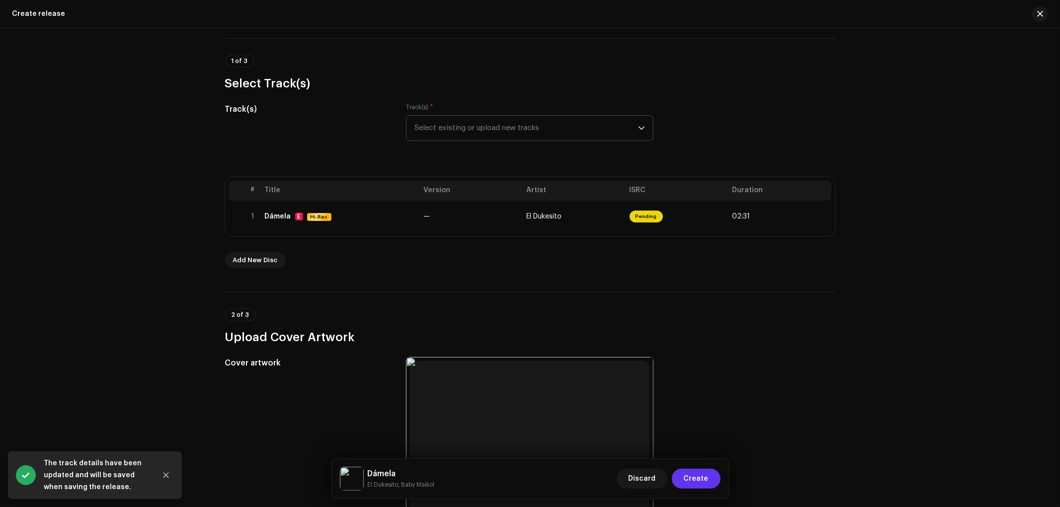
click at [704, 478] on span "Create" at bounding box center [696, 479] width 25 height 20
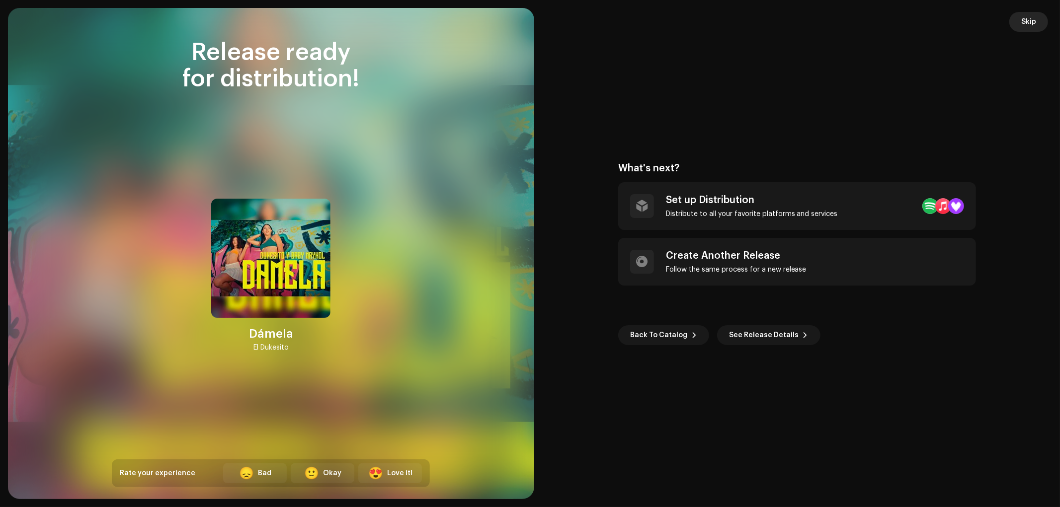
click at [1036, 17] on span "Skip" at bounding box center [1028, 22] width 15 height 20
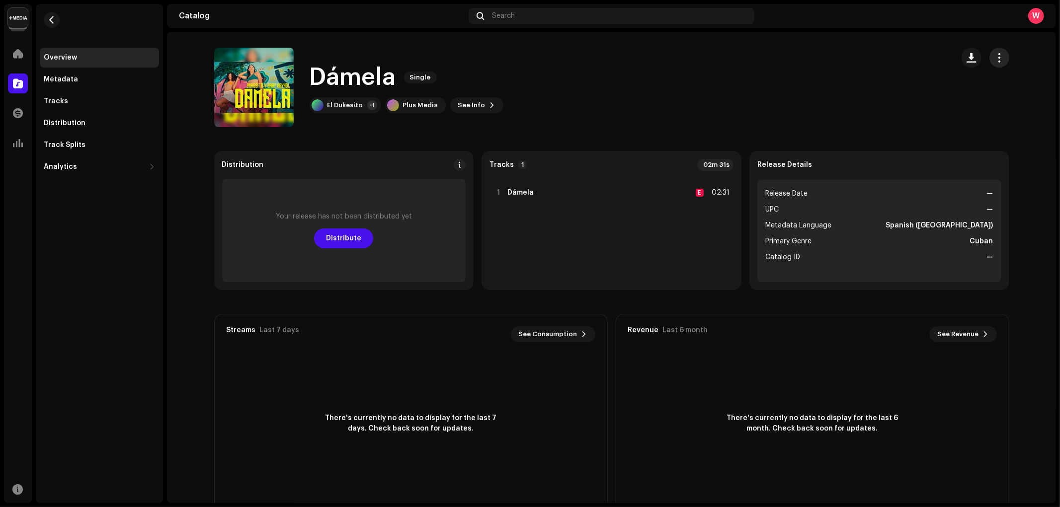
click at [990, 62] on button "button" at bounding box center [1000, 58] width 20 height 20
click at [950, 98] on div "Edit" at bounding box center [952, 102] width 92 height 8
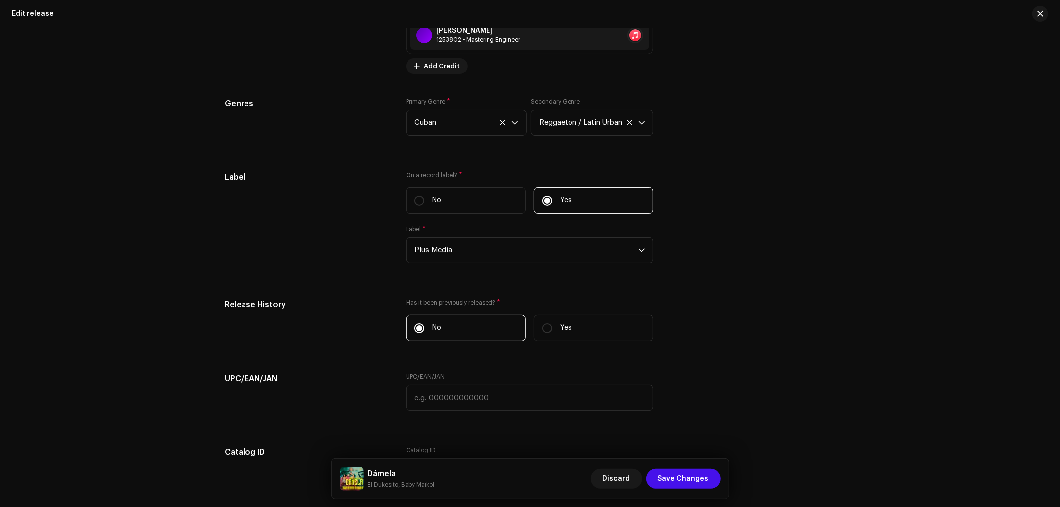
scroll to position [1491, 0]
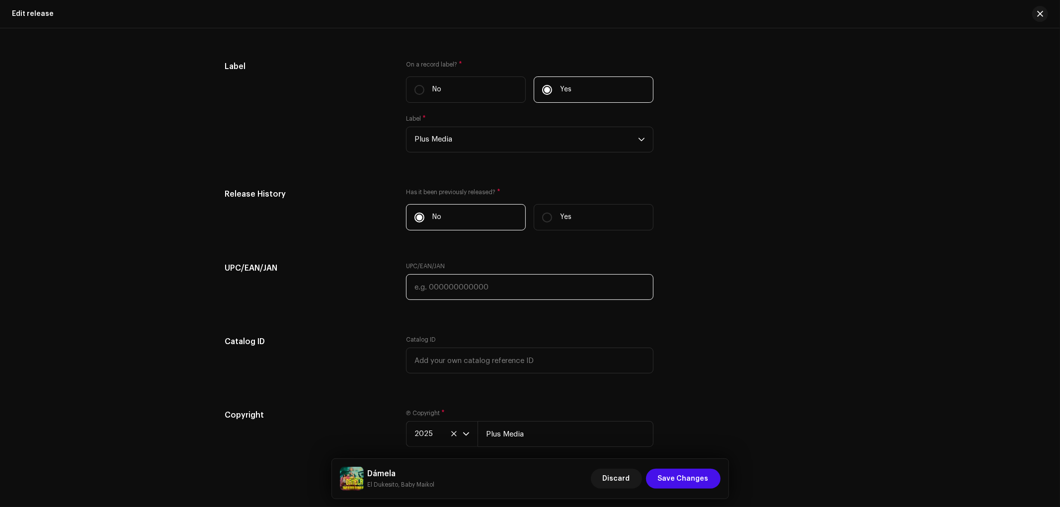
click at [458, 296] on input "text" at bounding box center [530, 287] width 248 height 26
paste input "728725073566"
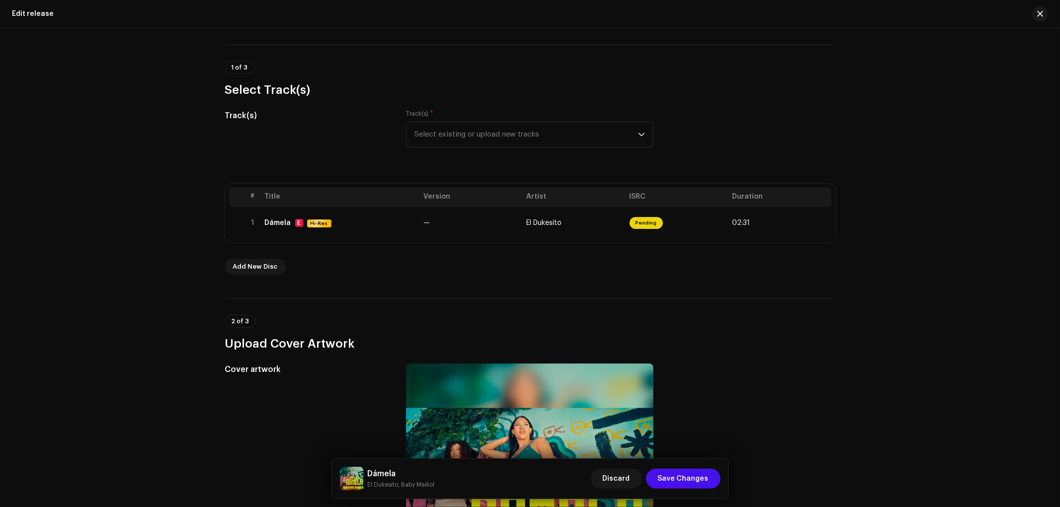
scroll to position [0, 0]
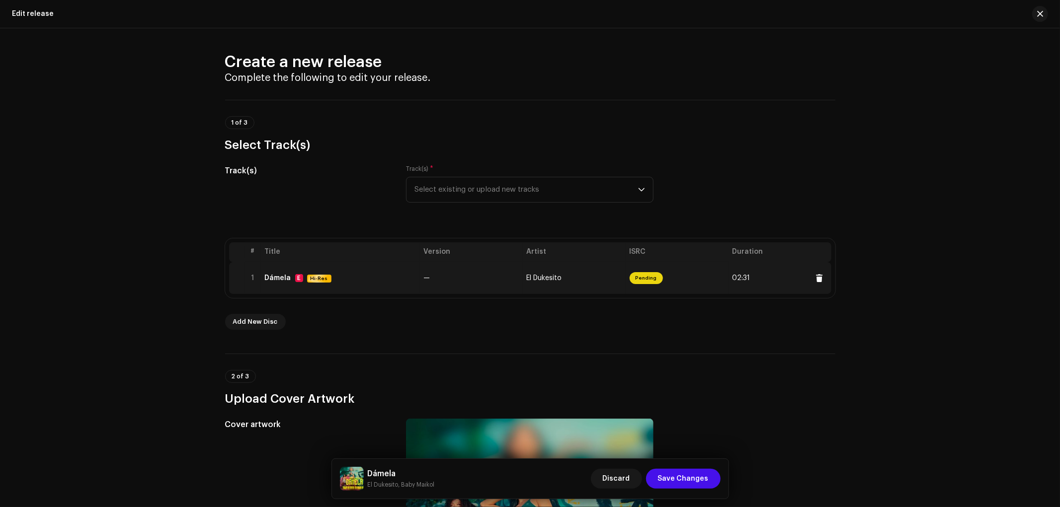
type input "728725073566"
click at [365, 276] on div "Dámela E Hi-Res" at bounding box center [340, 278] width 151 height 8
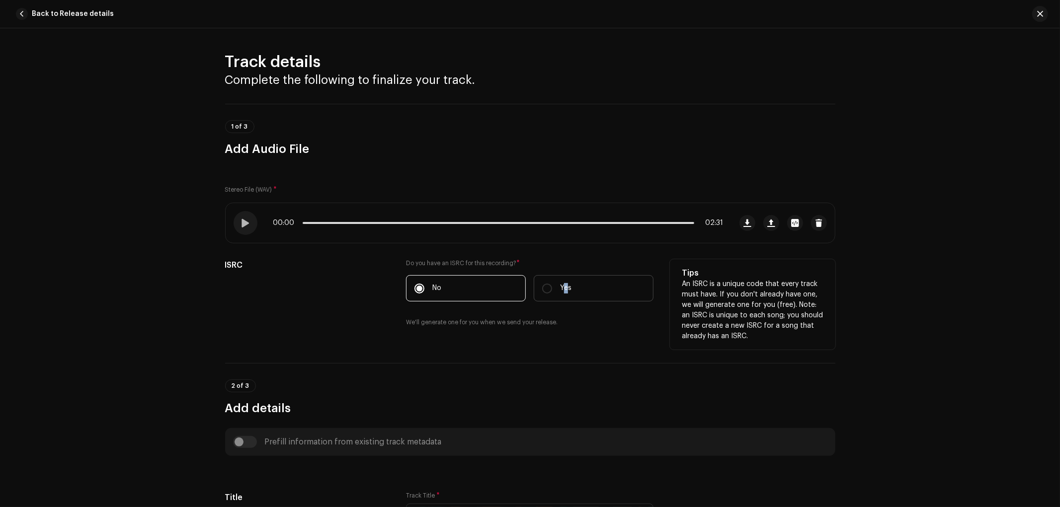
click at [562, 283] on label "Yes" at bounding box center [594, 288] width 120 height 26
click at [545, 286] on input "Yes" at bounding box center [547, 289] width 10 height 10
radio input "true"
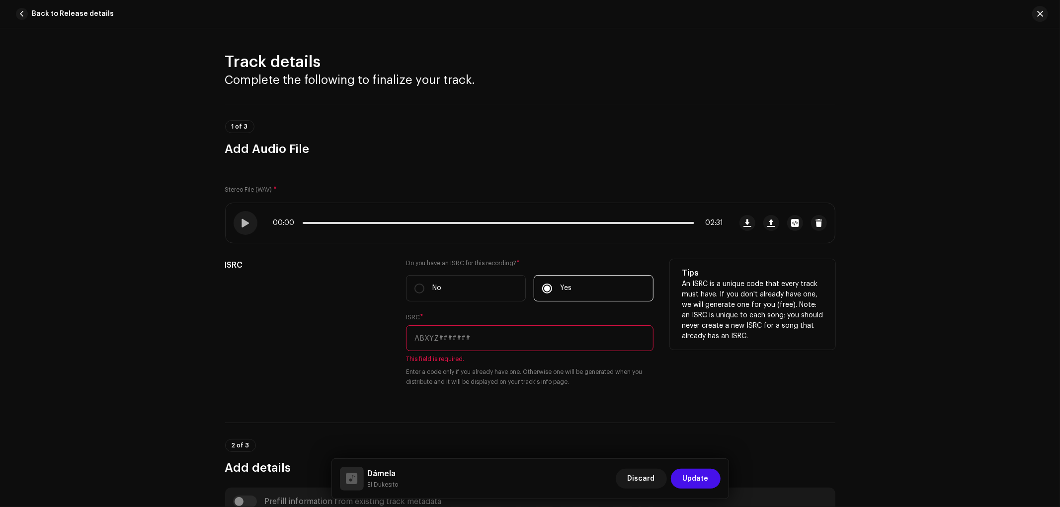
click at [511, 339] on input "text" at bounding box center [530, 339] width 248 height 26
paste input "QT2JQ2500486"
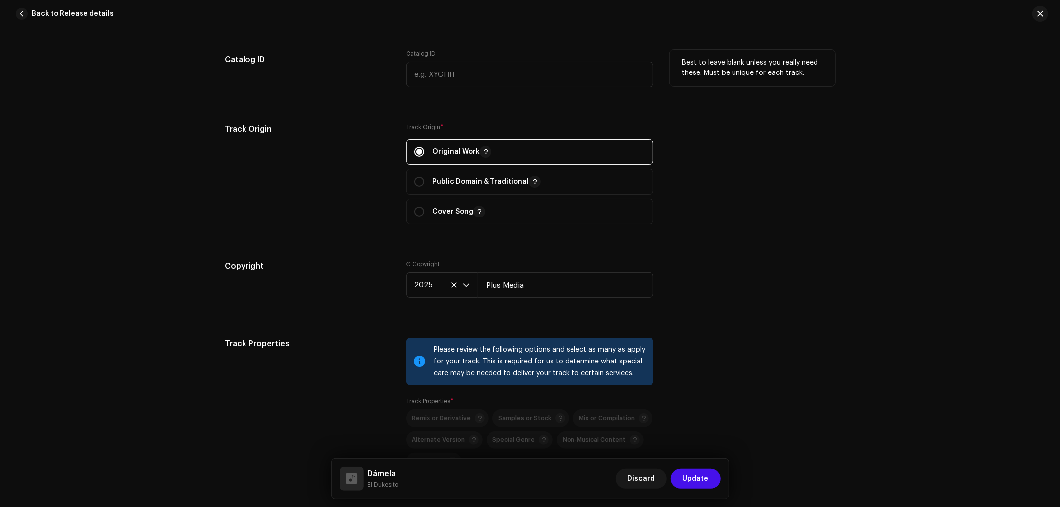
scroll to position [1104, 0]
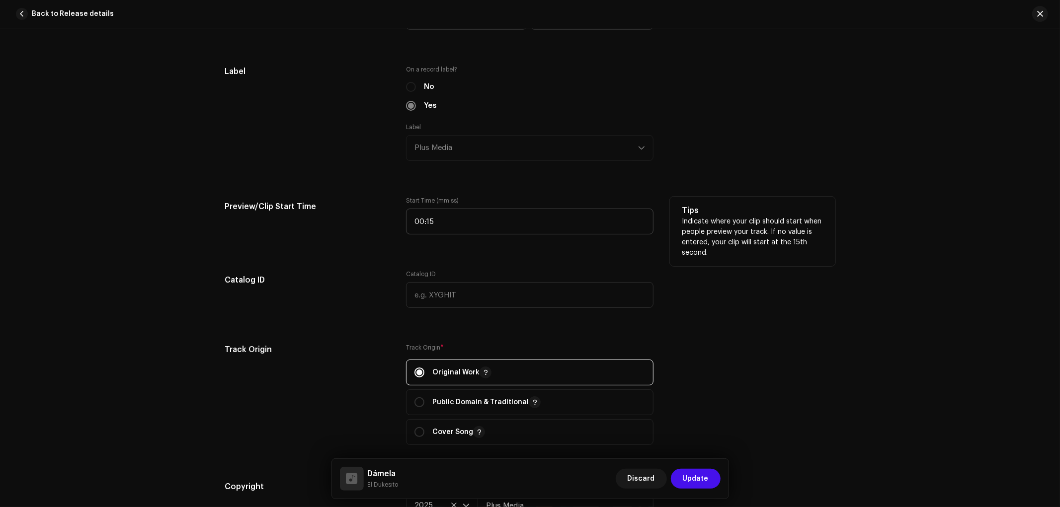
type input "QT2JQ2500486"
click at [463, 235] on input "00:15" at bounding box center [530, 222] width 248 height 26
type input "00:00"
click at [698, 483] on span "Update" at bounding box center [696, 479] width 26 height 20
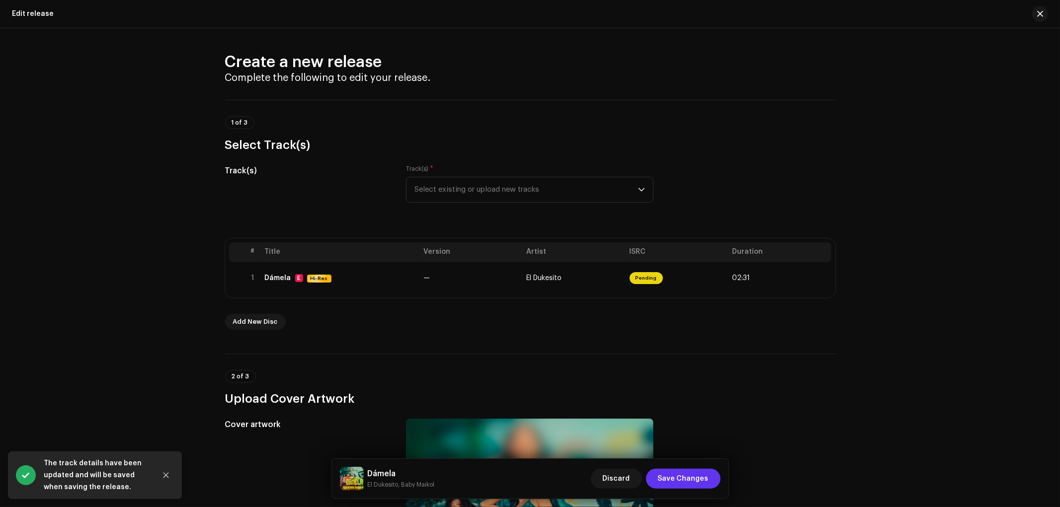
click at [697, 480] on span "Save Changes" at bounding box center [683, 479] width 51 height 20
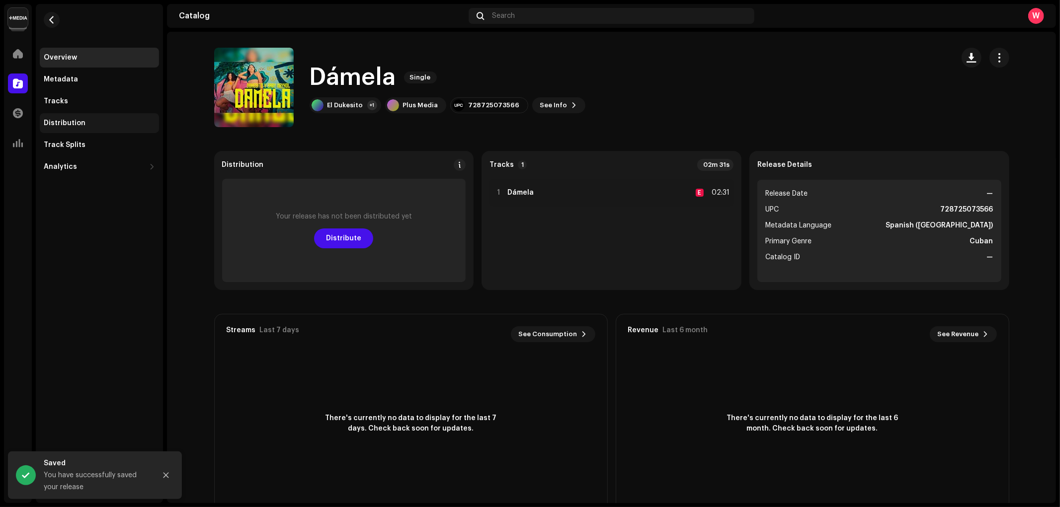
click at [110, 116] on div "Distribution" at bounding box center [99, 123] width 119 height 20
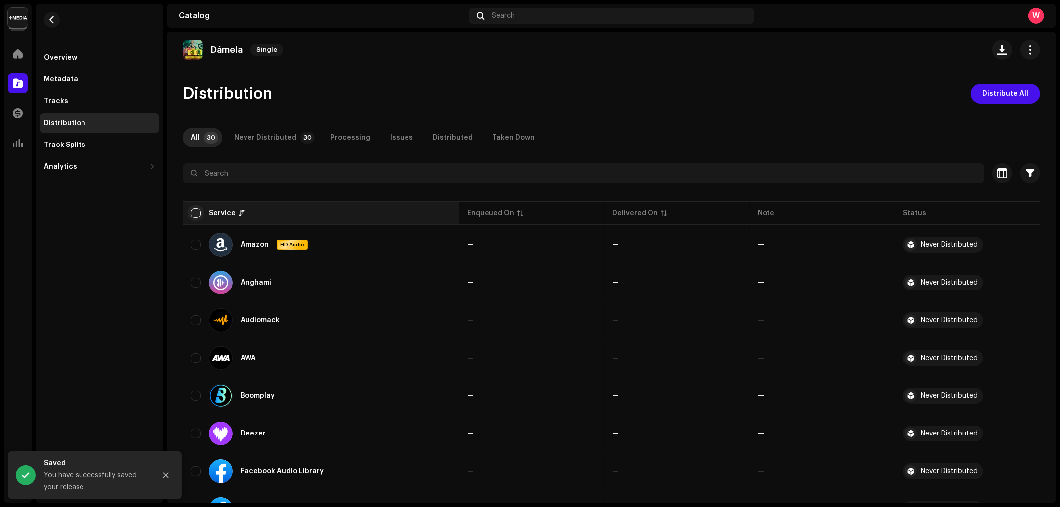
click at [196, 211] on input "checkbox" at bounding box center [196, 213] width 10 height 10
checkbox input "true"
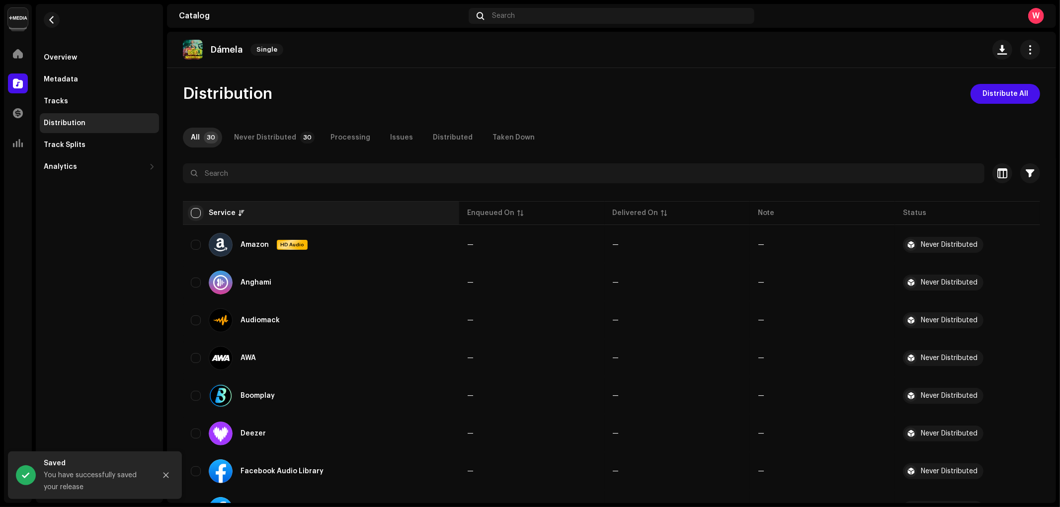
checkbox input "true"
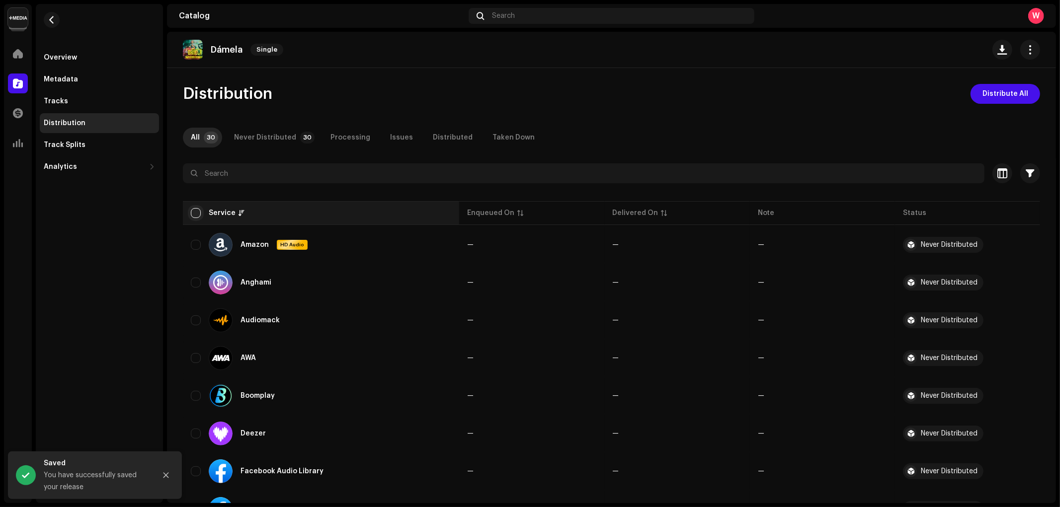
checkbox input "true"
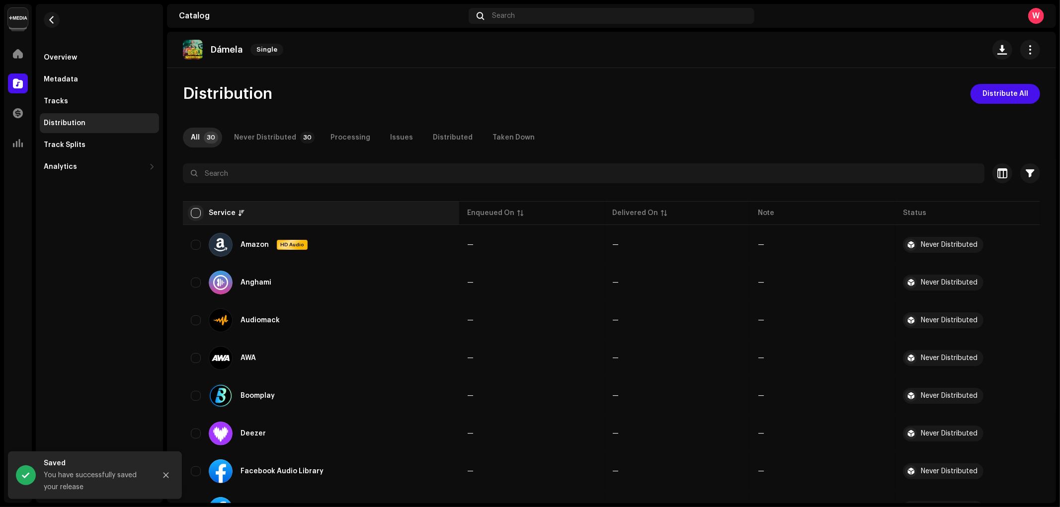
checkbox input "true"
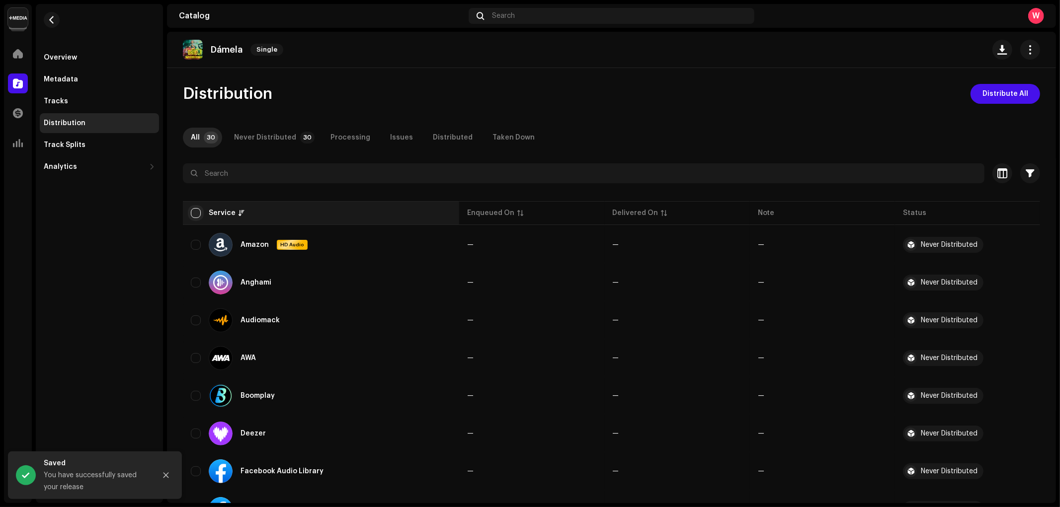
checkbox input "true"
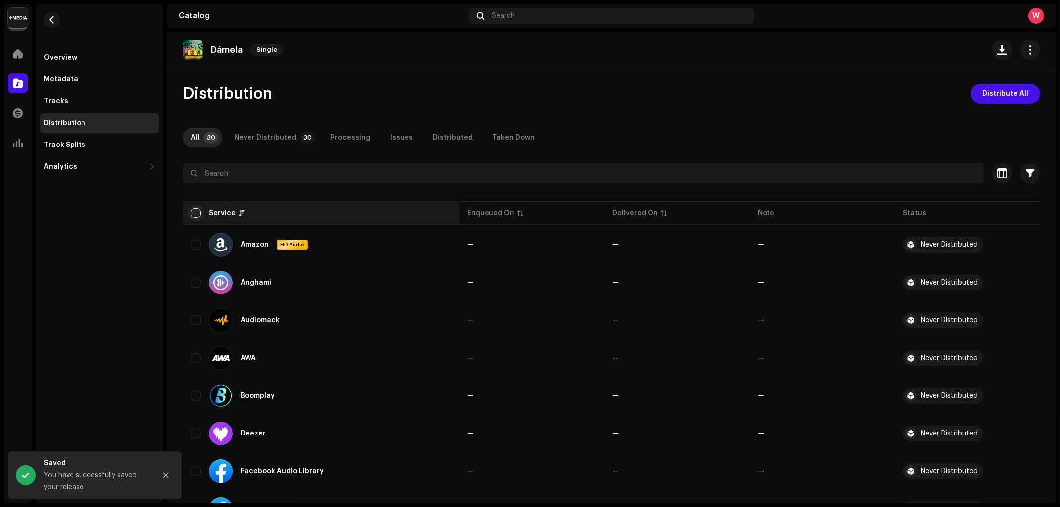
checkbox input "true"
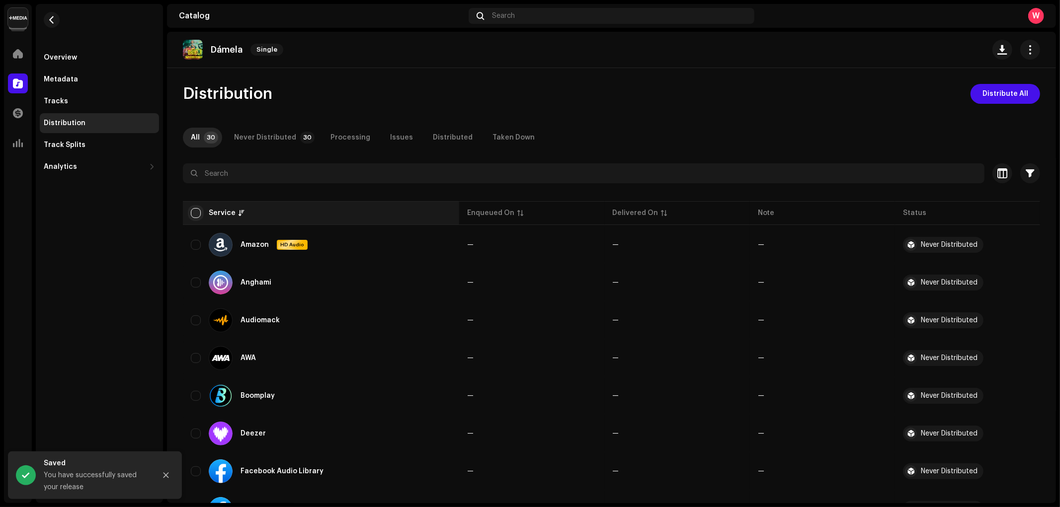
checkbox input "true"
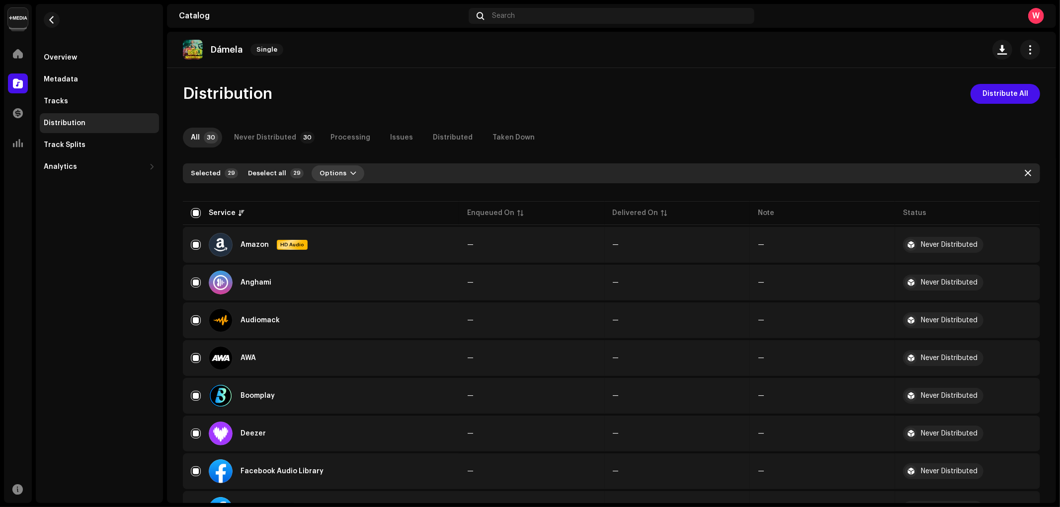
click at [326, 174] on span "Options" at bounding box center [333, 174] width 27 height 20
click at [338, 192] on span "Distribute" at bounding box center [332, 196] width 35 height 8
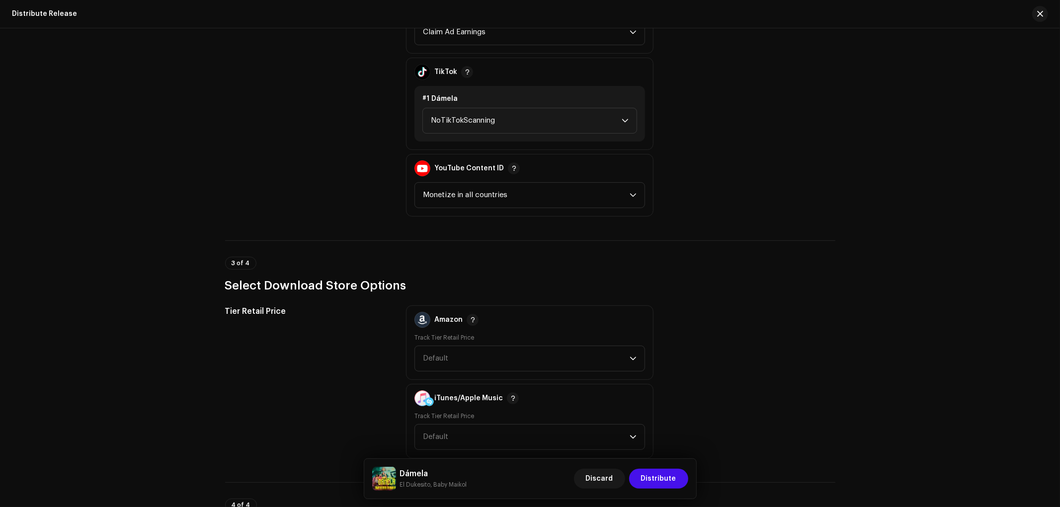
scroll to position [1104, 0]
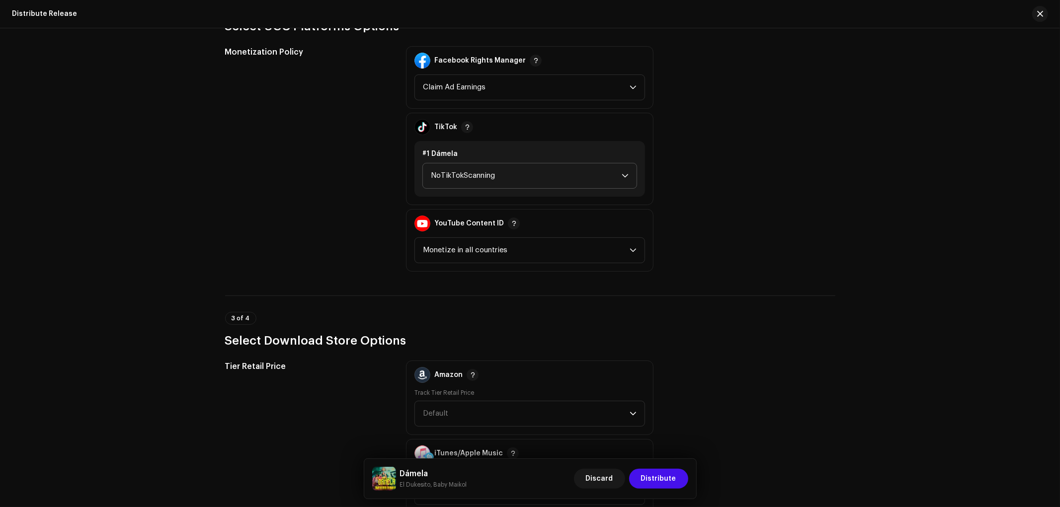
click at [468, 164] on span "NoTikTokScanning" at bounding box center [526, 176] width 191 height 25
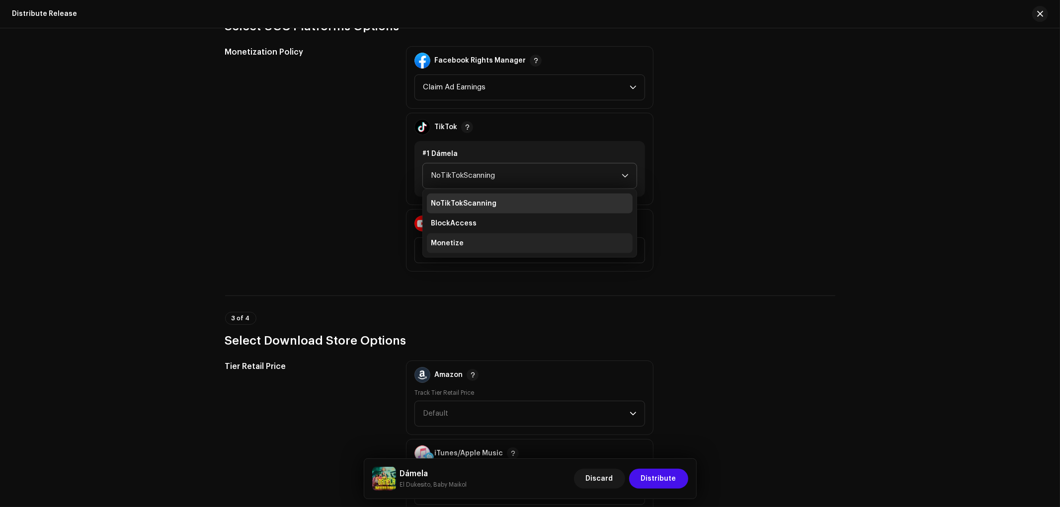
click at [465, 234] on li "Monetize" at bounding box center [530, 244] width 206 height 20
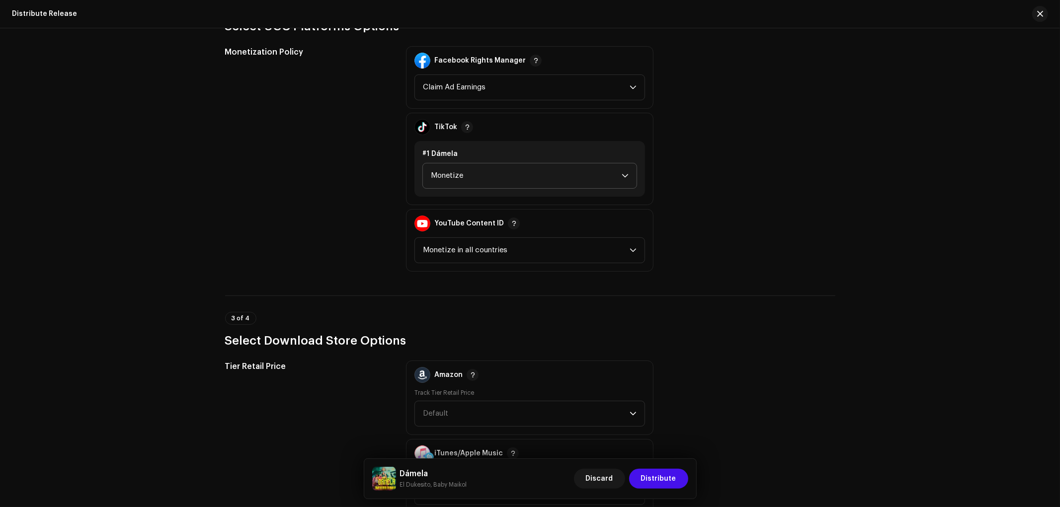
click at [307, 225] on div "Monetization Policy" at bounding box center [308, 159] width 166 height 226
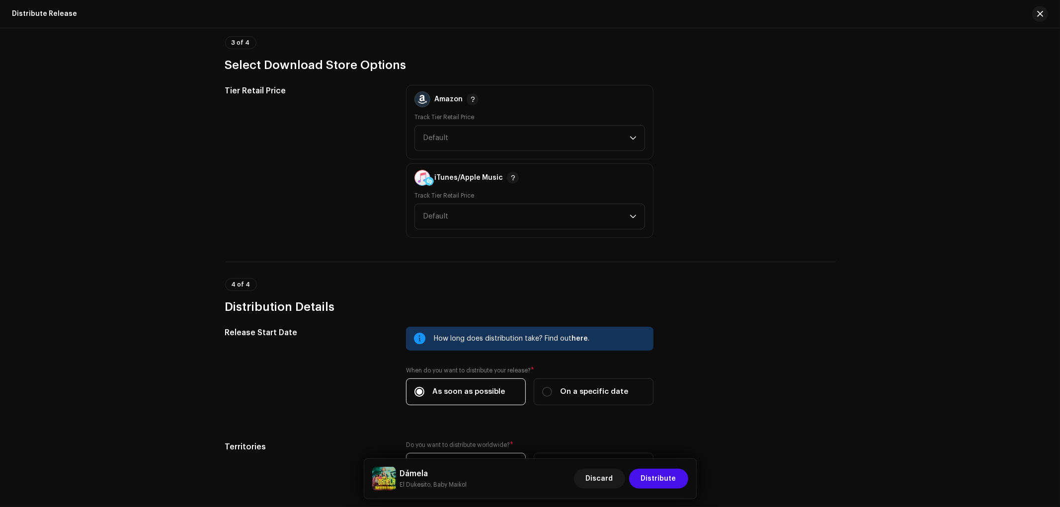
scroll to position [1453, 0]
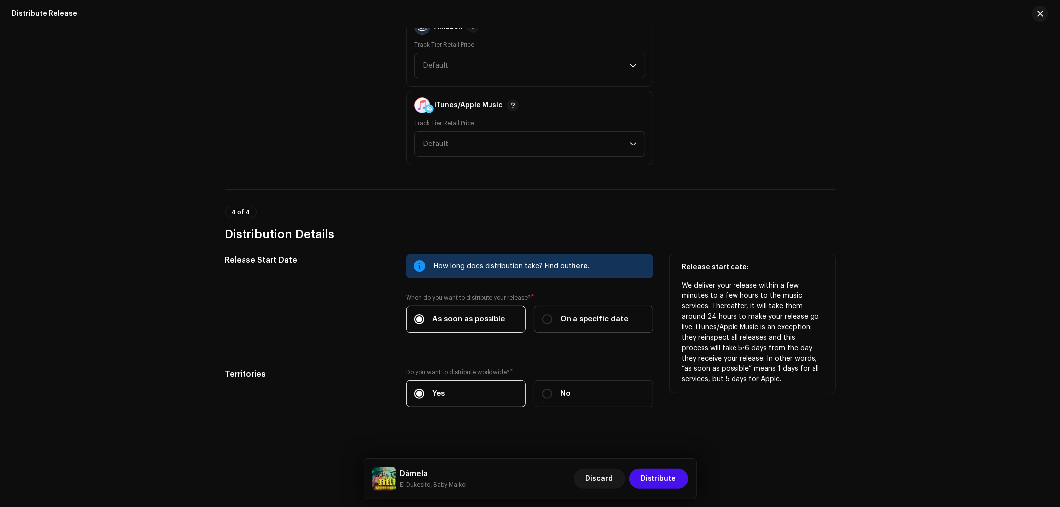
click at [594, 317] on span "On a specific date" at bounding box center [594, 319] width 68 height 11
click at [552, 317] on input "On a specific date" at bounding box center [547, 320] width 10 height 10
radio input "true"
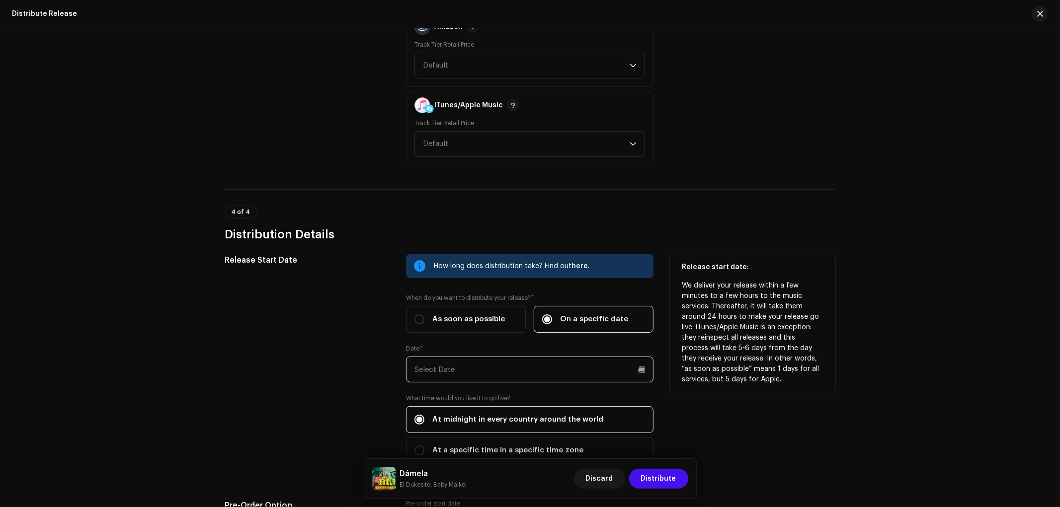
click at [534, 365] on input "text" at bounding box center [530, 370] width 248 height 26
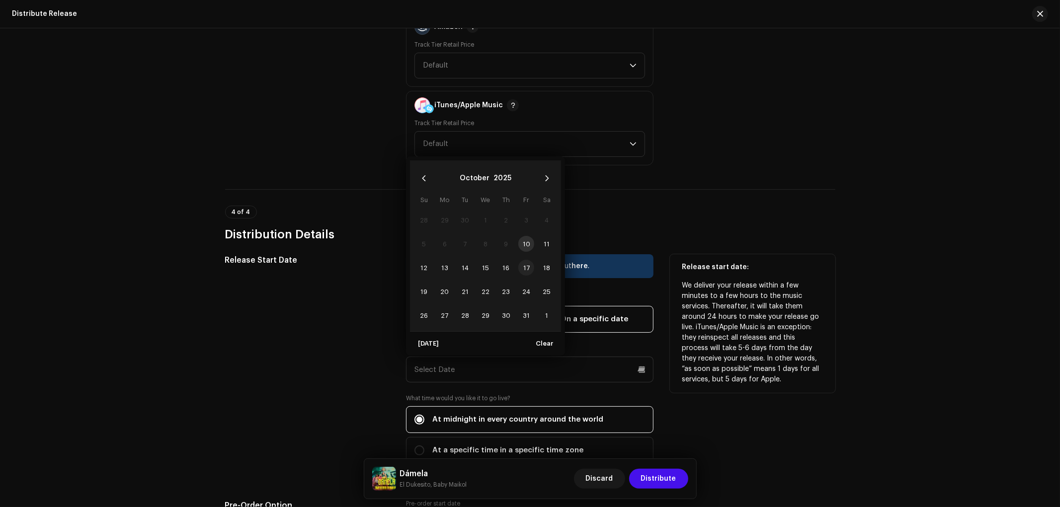
click at [523, 263] on span "17" at bounding box center [526, 268] width 16 height 16
type input "10/17/2025"
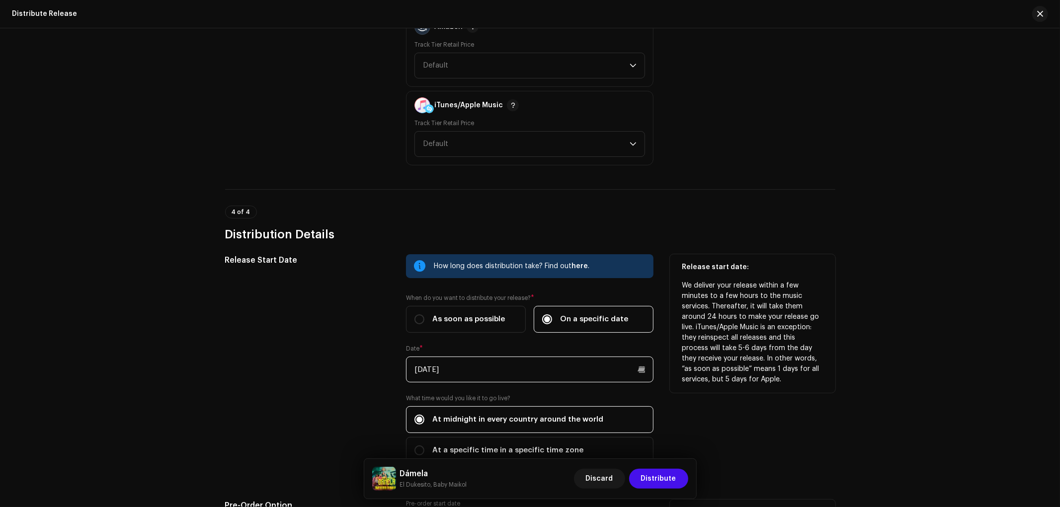
scroll to position [1659, 0]
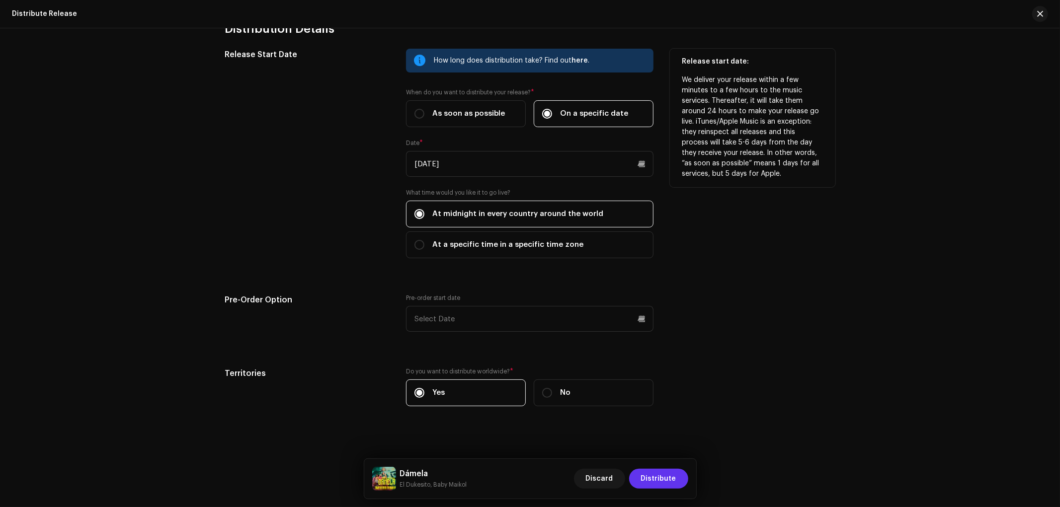
click at [660, 485] on span "Distribute" at bounding box center [658, 479] width 35 height 20
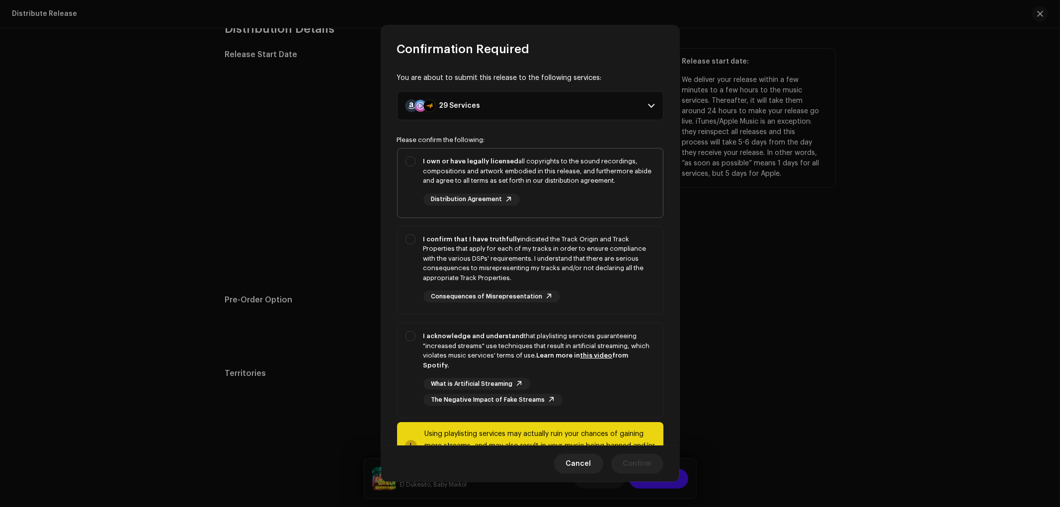
click at [410, 168] on div "I own or have legally licensed all copyrights to the sound recordings, composit…" at bounding box center [530, 181] width 265 height 65
checkbox input "true"
drag, startPoint x: 419, startPoint y: 242, endPoint x: 414, endPoint y: 289, distance: 47.5
click at [419, 242] on div "I confirm that I have truthfully indicated the Track Origin and Track Propertie…" at bounding box center [530, 269] width 265 height 84
checkbox input "true"
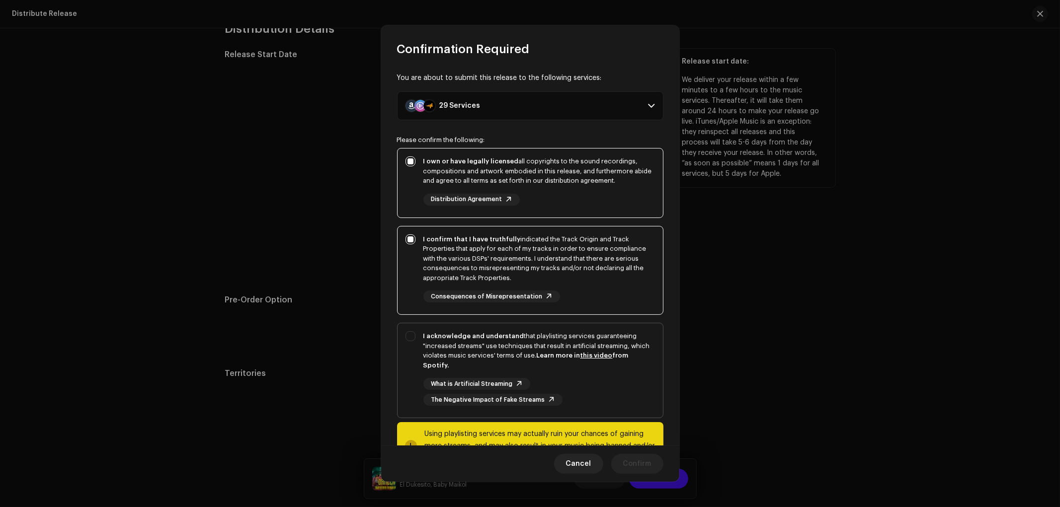
click at [407, 336] on div "I acknowledge and understand that playlisting services guaranteeing "increased …" at bounding box center [530, 369] width 265 height 90
checkbox input "true"
click at [650, 471] on span "Confirm" at bounding box center [637, 464] width 28 height 20
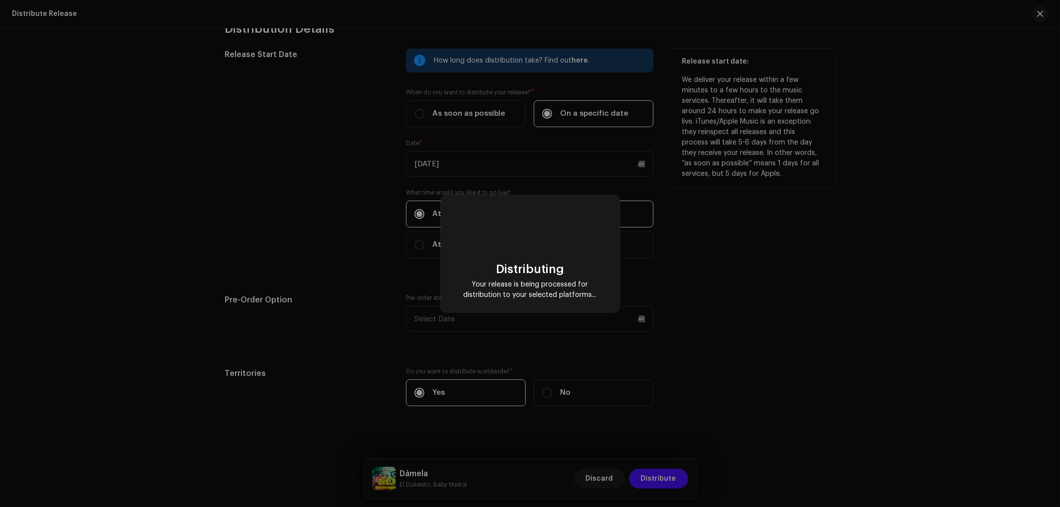
checkbox input "false"
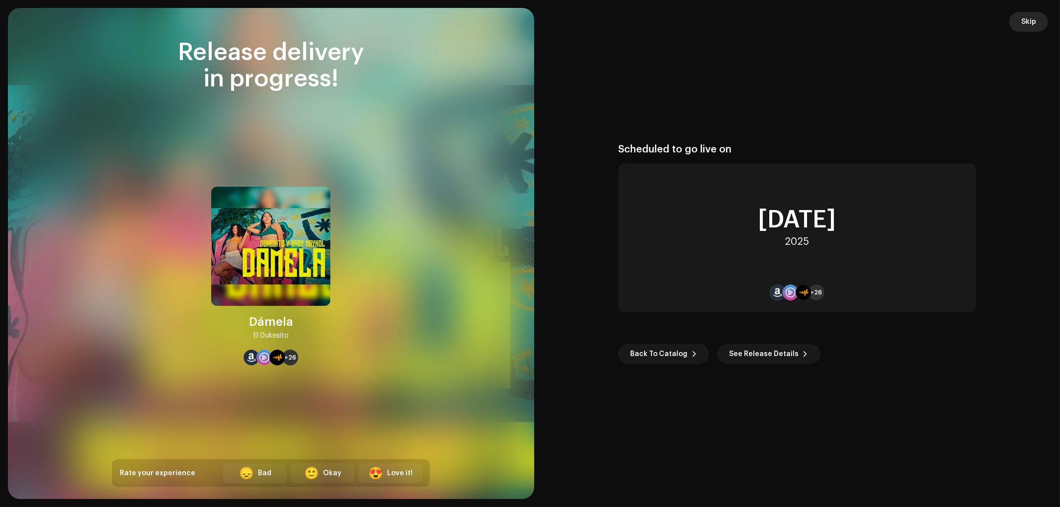
click at [1028, 23] on span "Skip" at bounding box center [1028, 22] width 15 height 20
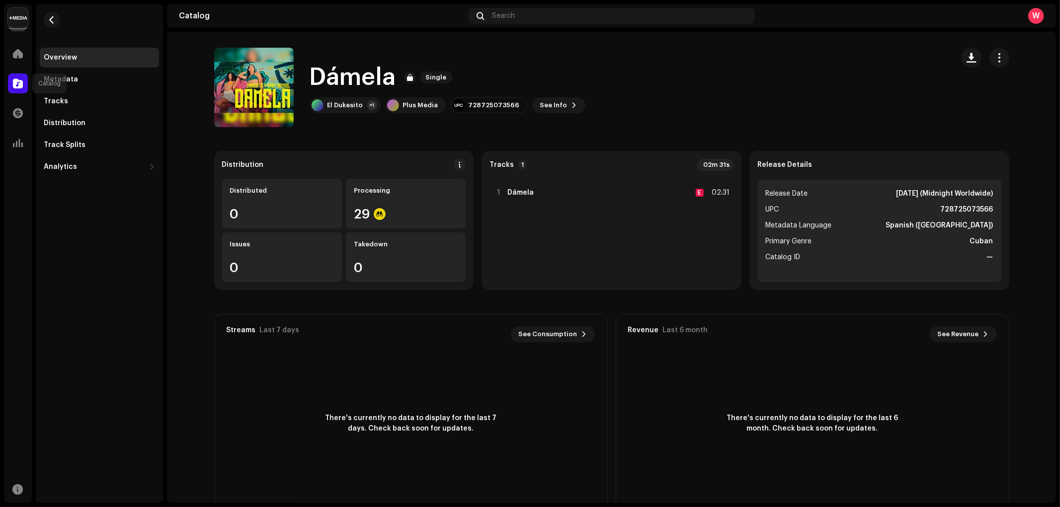
click at [17, 82] on span at bounding box center [18, 84] width 10 height 8
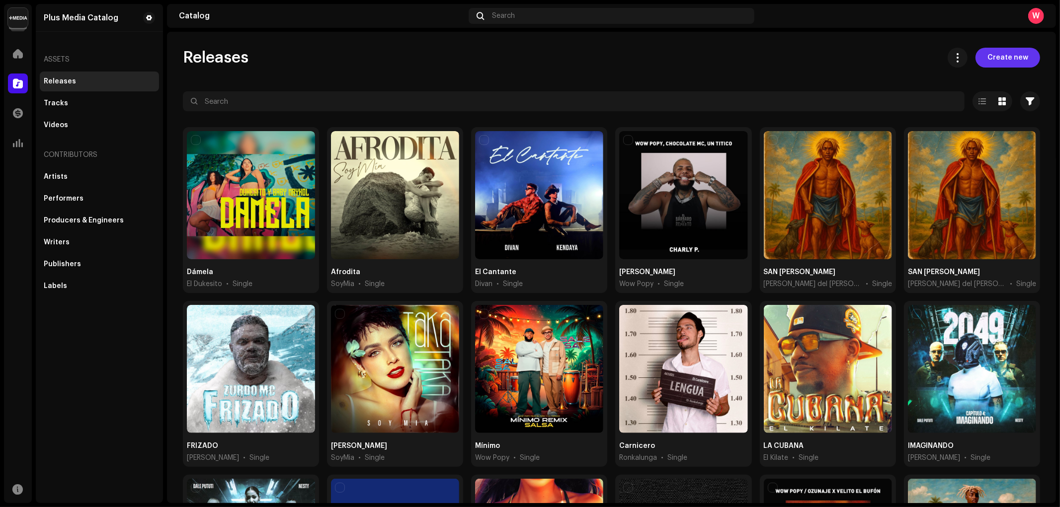
click at [997, 55] on span "Create new" at bounding box center [1008, 58] width 41 height 20
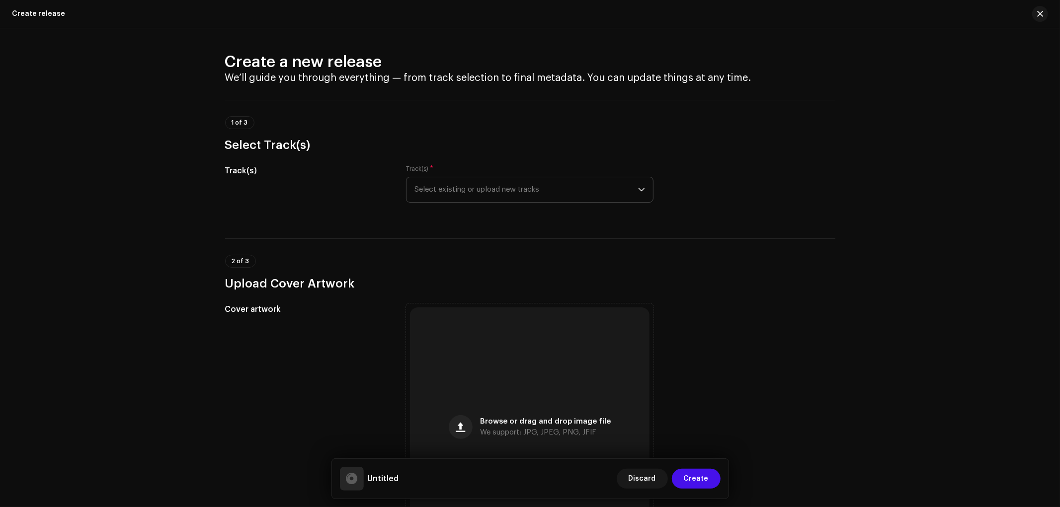
click at [521, 192] on span "Select existing or upload new tracks" at bounding box center [527, 189] width 224 height 25
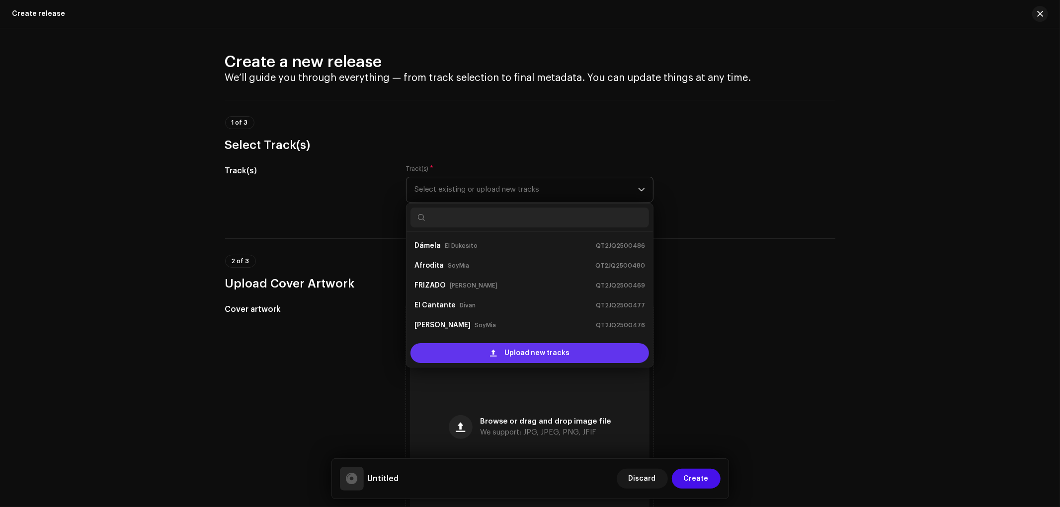
scroll to position [16, 0]
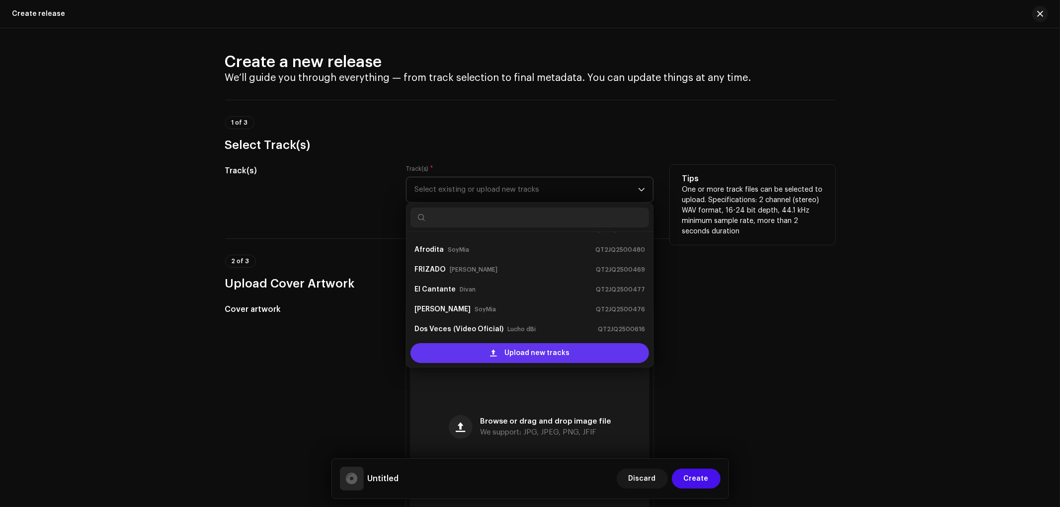
click at [512, 358] on span "Upload new tracks" at bounding box center [536, 353] width 65 height 20
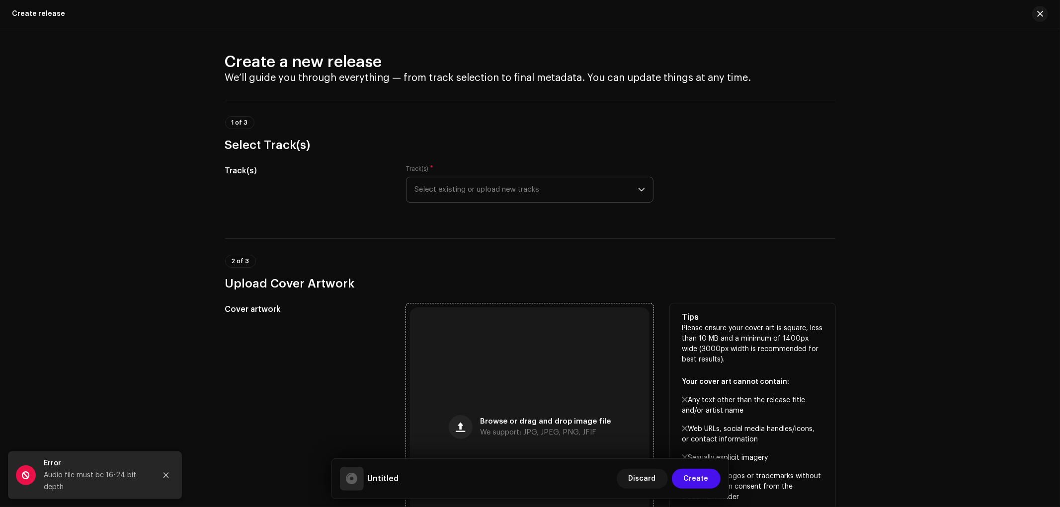
click at [515, 393] on div "Browse or drag and drop image file We support: JPG, JPEG, PNG, JFIF" at bounding box center [530, 428] width 240 height 240
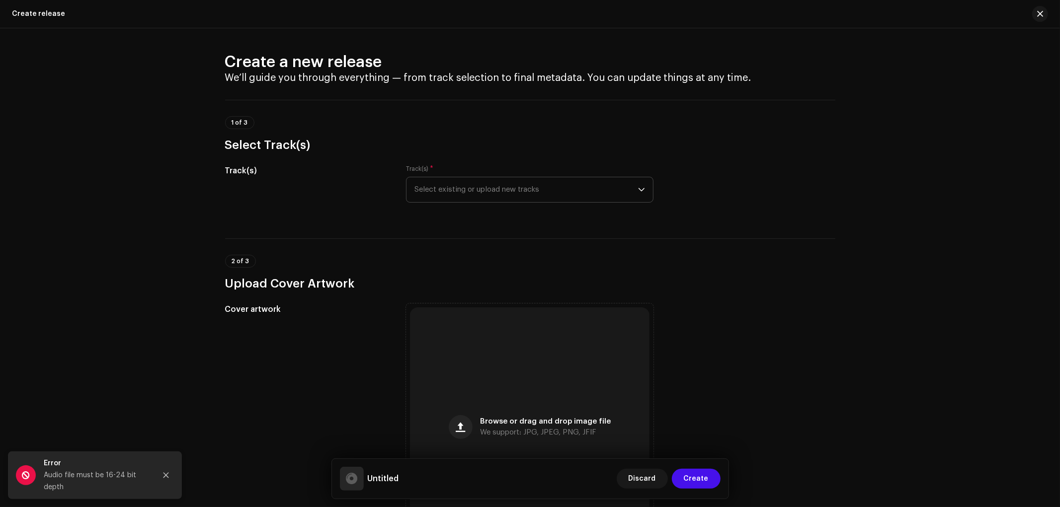
click at [490, 193] on span "Select existing or upload new tracks" at bounding box center [527, 189] width 224 height 25
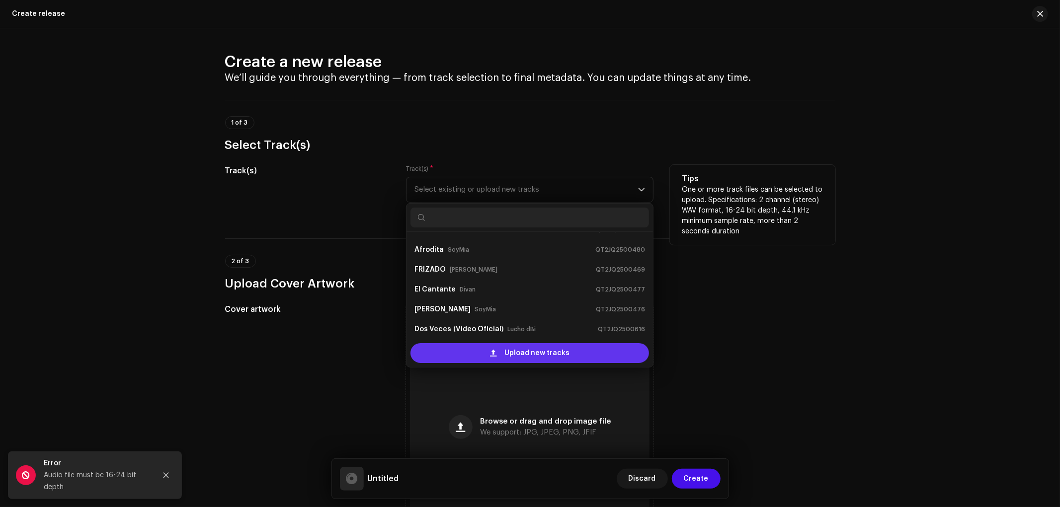
click at [469, 358] on div "Upload new tracks" at bounding box center [530, 353] width 239 height 20
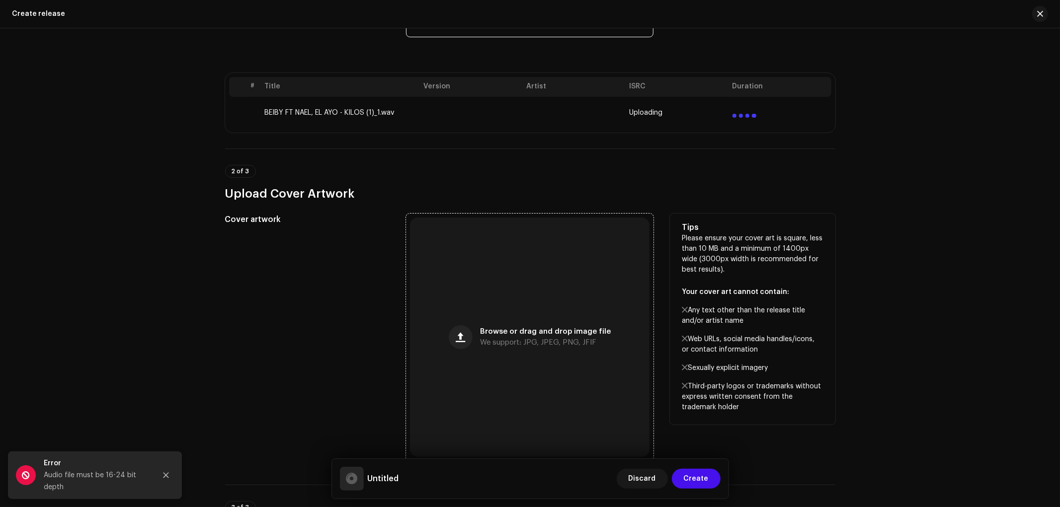
scroll to position [221, 0]
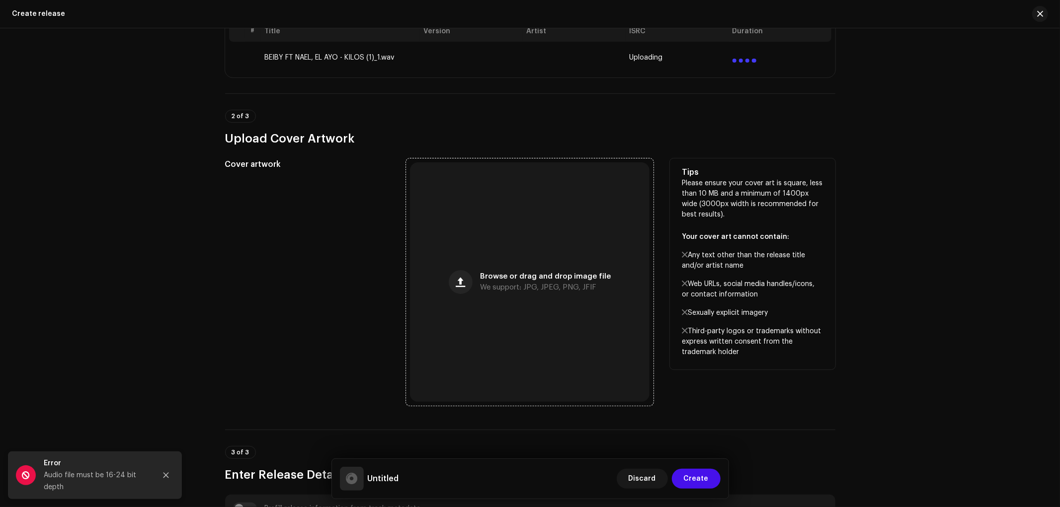
click at [453, 335] on div "Browse or drag and drop image file We support: JPG, JPEG, PNG, JFIF" at bounding box center [530, 283] width 240 height 240
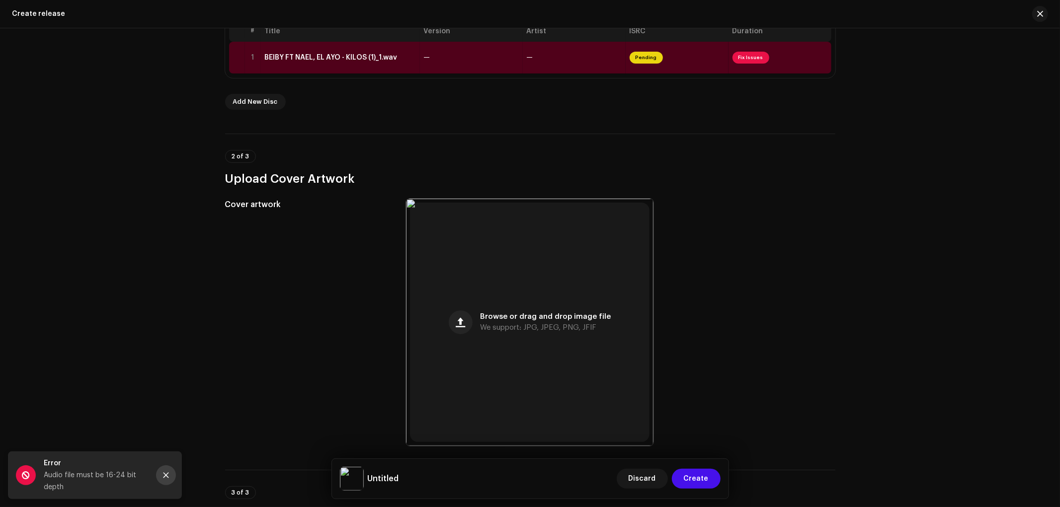
click at [166, 475] on icon "Close" at bounding box center [166, 475] width 7 height 7
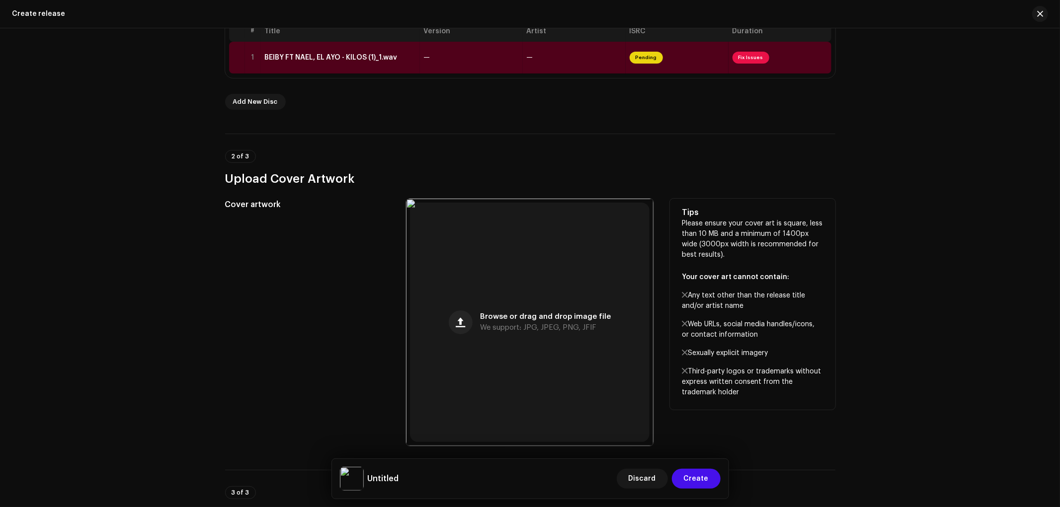
click at [242, 350] on div "Cover artwork" at bounding box center [308, 323] width 166 height 248
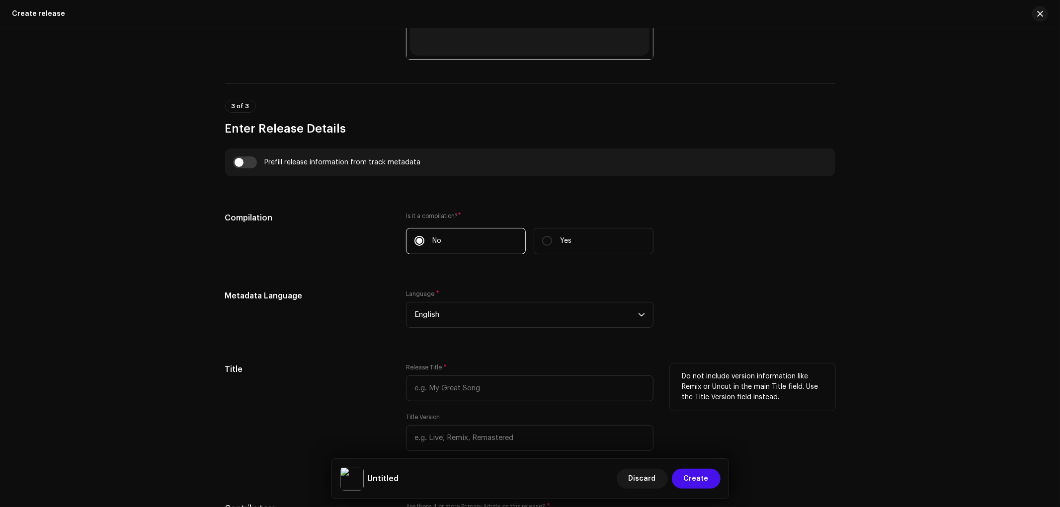
scroll to position [663, 0]
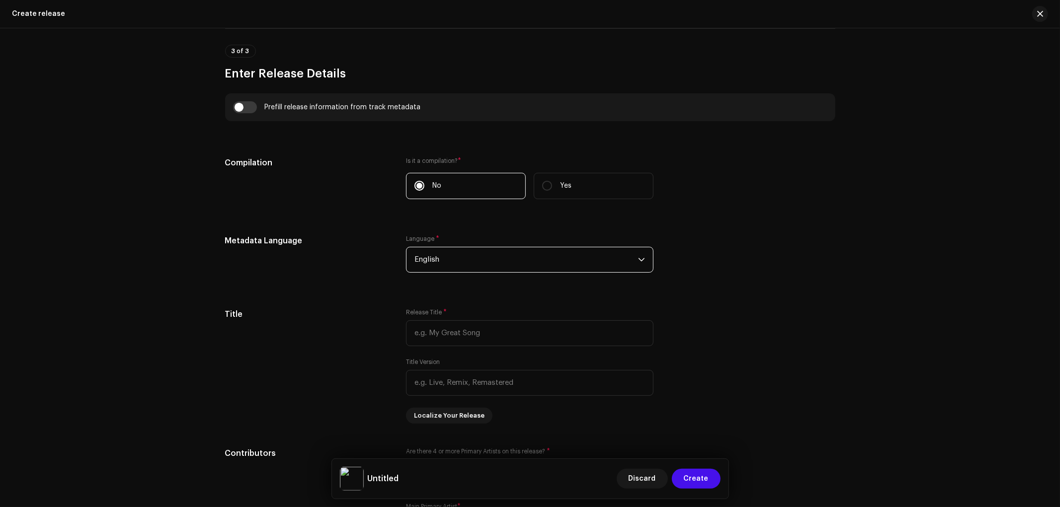
click at [465, 261] on span "English" at bounding box center [527, 260] width 224 height 25
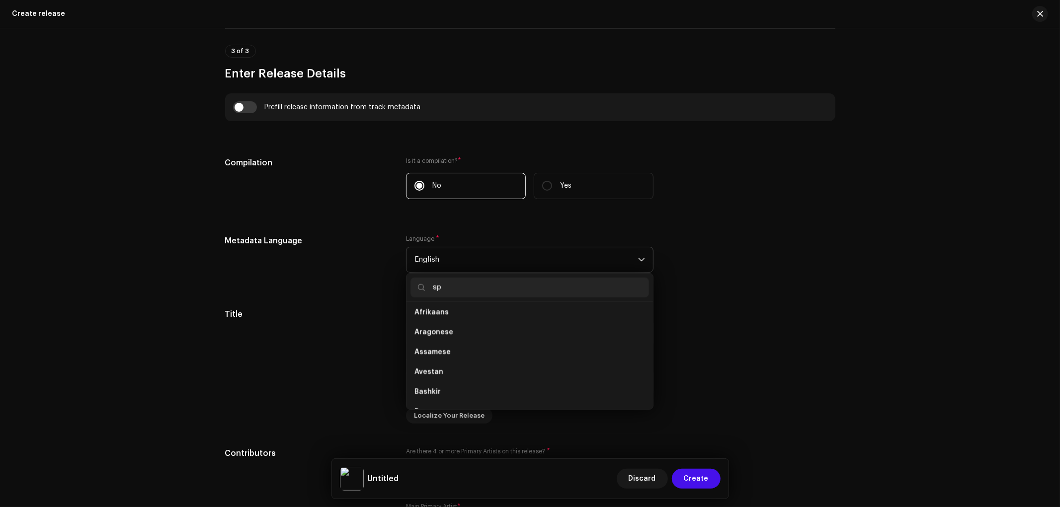
scroll to position [0, 0]
type input "spa"
click at [476, 337] on span "Spanish ([GEOGRAPHIC_DATA])" at bounding box center [468, 336] width 107 height 10
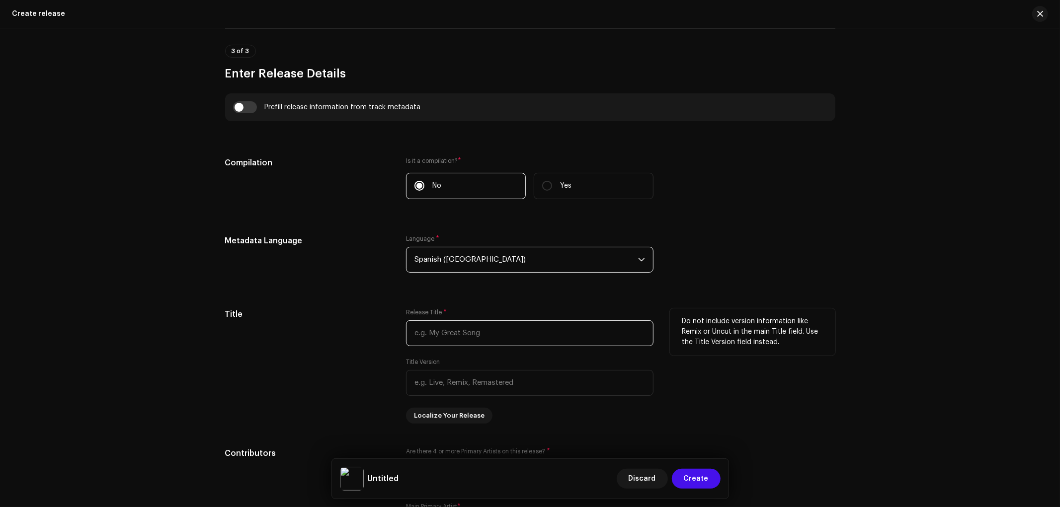
click at [465, 338] on input "text" at bounding box center [530, 334] width 248 height 26
paste input "Kilos"
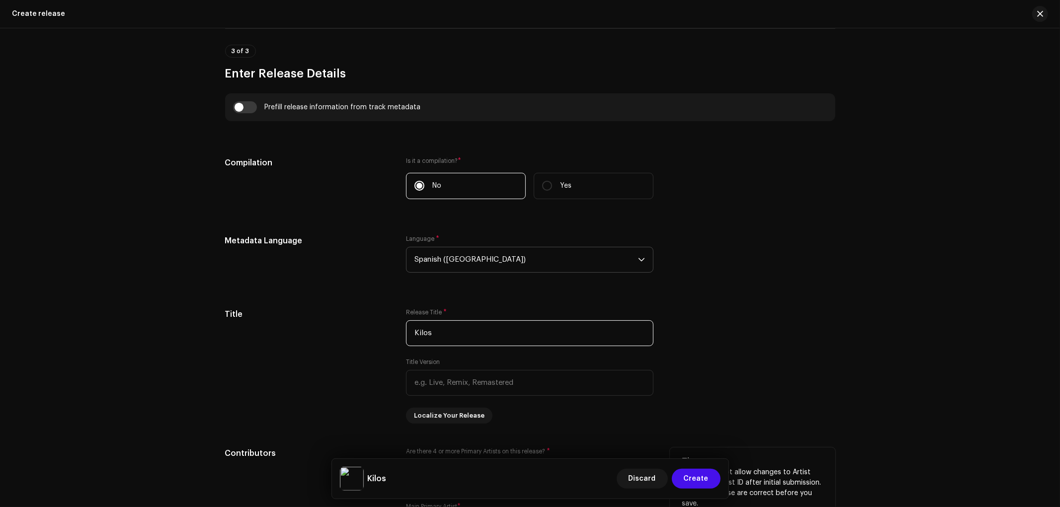
scroll to position [828, 0]
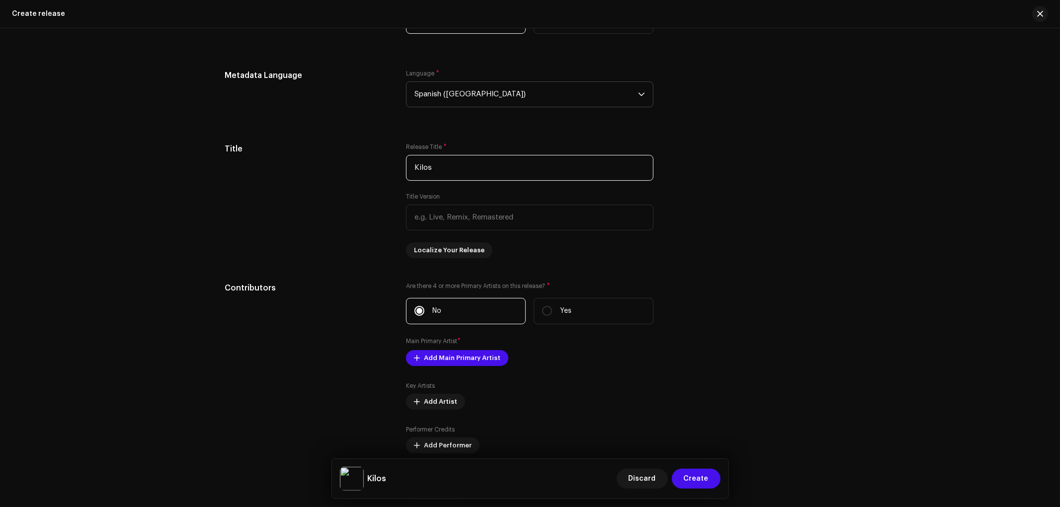
type input "Kilos"
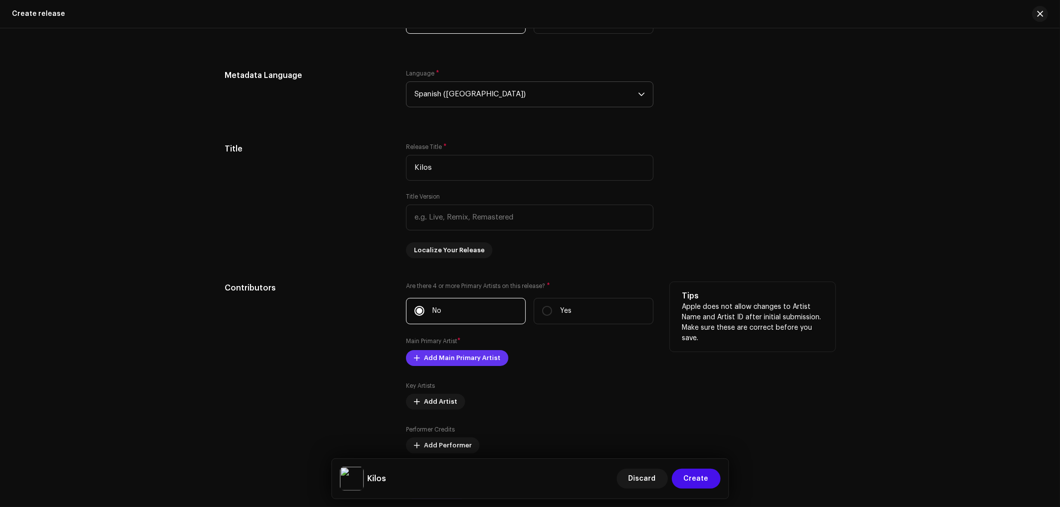
click at [435, 360] on span "Add Main Primary Artist" at bounding box center [462, 358] width 77 height 20
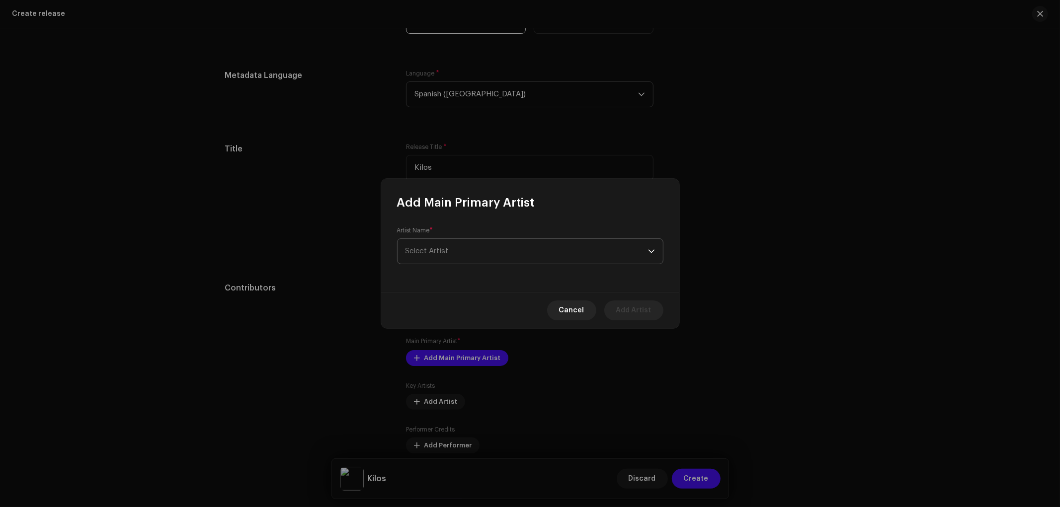
click at [455, 252] on span "Select Artist" at bounding box center [527, 251] width 243 height 25
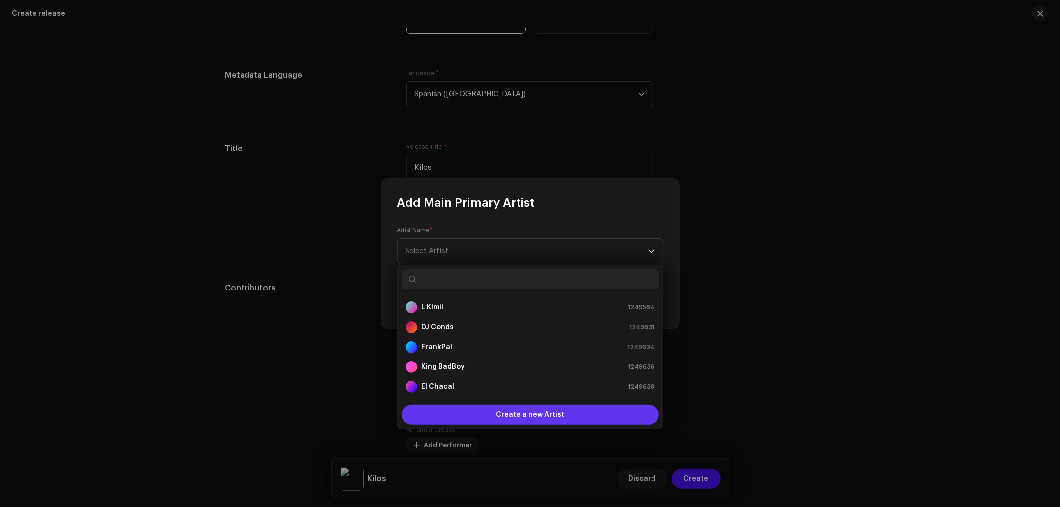
scroll to position [16, 0]
click at [486, 414] on div "Create a new Artist" at bounding box center [530, 415] width 257 height 20
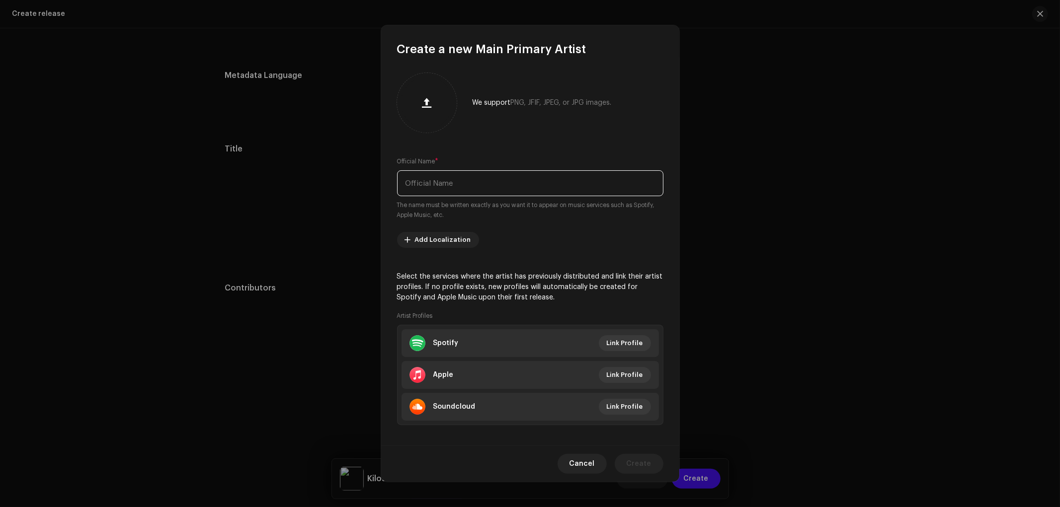
click at [466, 182] on input "text" at bounding box center [530, 183] width 266 height 26
paste input "Beiby"
type input "Beiby"
click at [643, 463] on span "Create" at bounding box center [639, 464] width 25 height 20
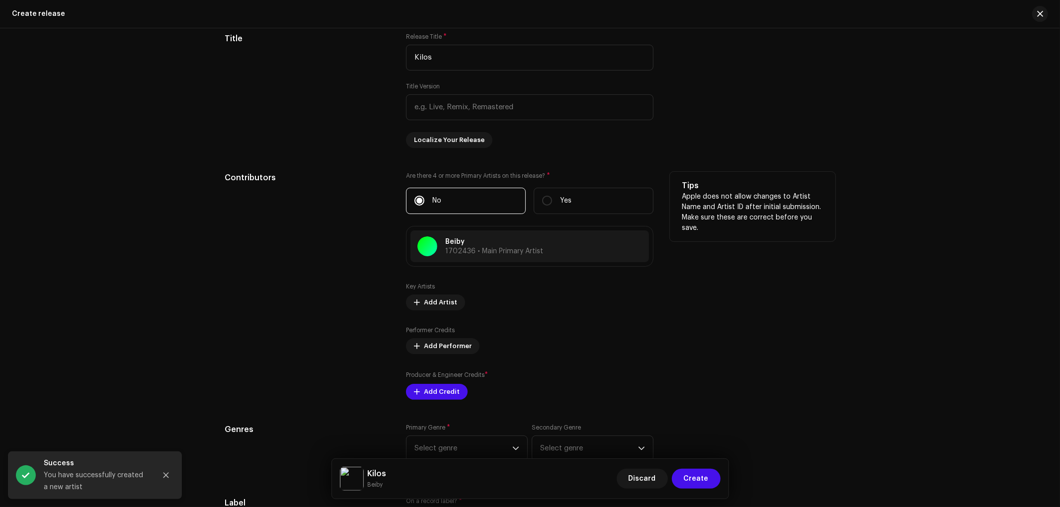
scroll to position [994, 0]
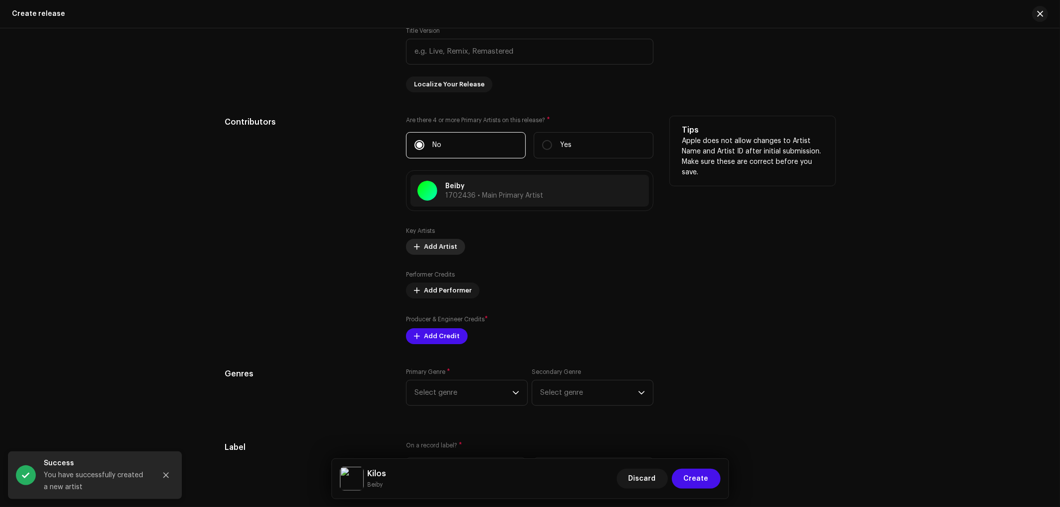
click at [439, 254] on span "Add Artist" at bounding box center [440, 247] width 33 height 20
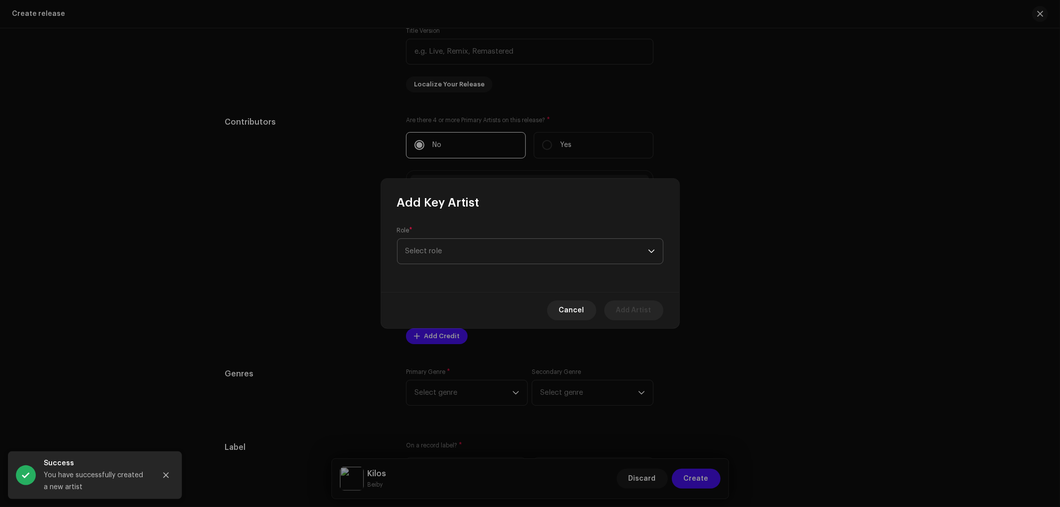
click at [457, 251] on span "Select role" at bounding box center [527, 251] width 243 height 25
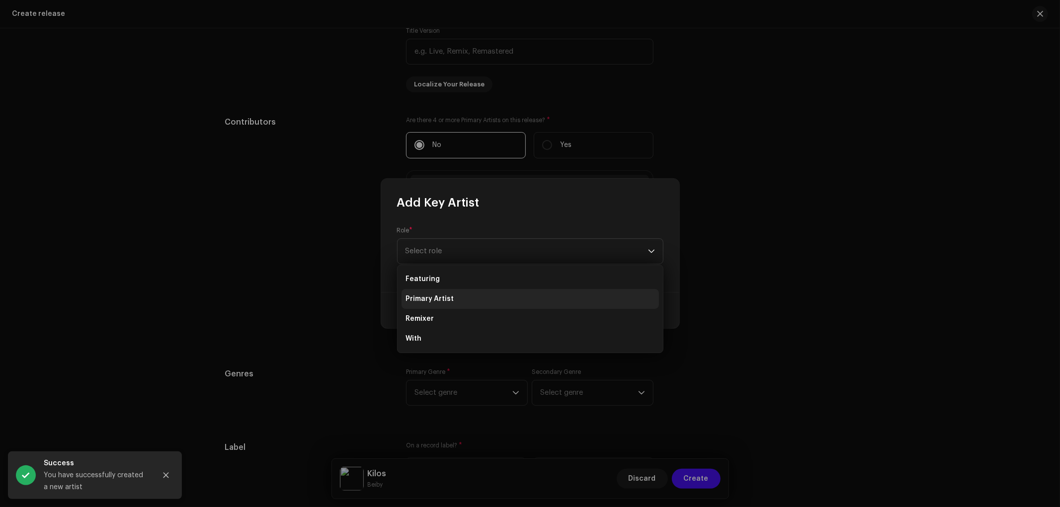
click at [448, 297] on span "Primary Artist" at bounding box center [430, 299] width 48 height 10
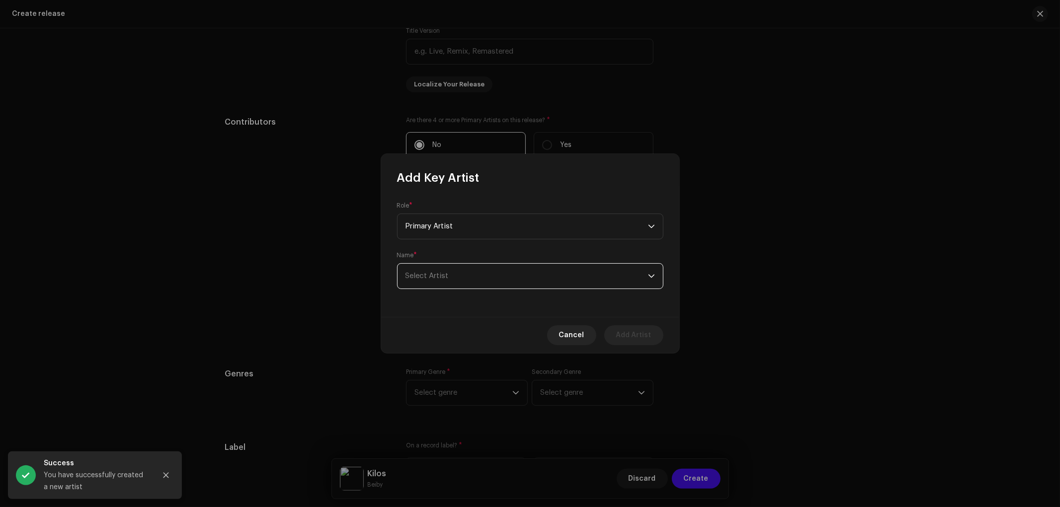
click at [474, 272] on span "Select Artist" at bounding box center [527, 276] width 243 height 25
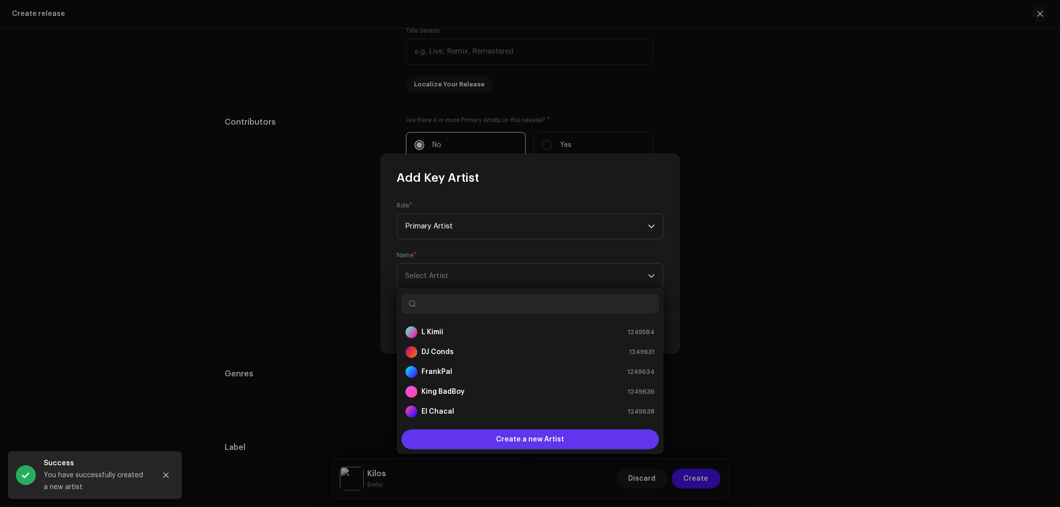
scroll to position [16, 0]
click at [459, 437] on div "Create a new Artist" at bounding box center [530, 440] width 257 height 20
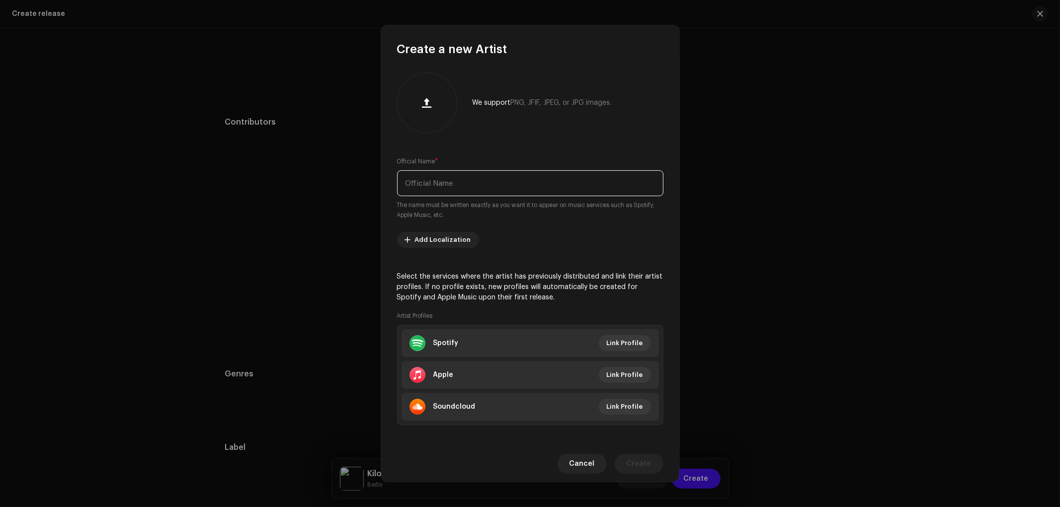
click at [476, 180] on input "text" at bounding box center [530, 183] width 266 height 26
type input "[PERSON_NAME]"
drag, startPoint x: 622, startPoint y: 328, endPoint x: 629, endPoint y: 344, distance: 18.0
click at [623, 337] on ul "Spotify Link Profile Apple Link Profile Soundcloud Link Profile" at bounding box center [530, 375] width 266 height 100
click at [629, 345] on span "Link Profile" at bounding box center [625, 344] width 36 height 20
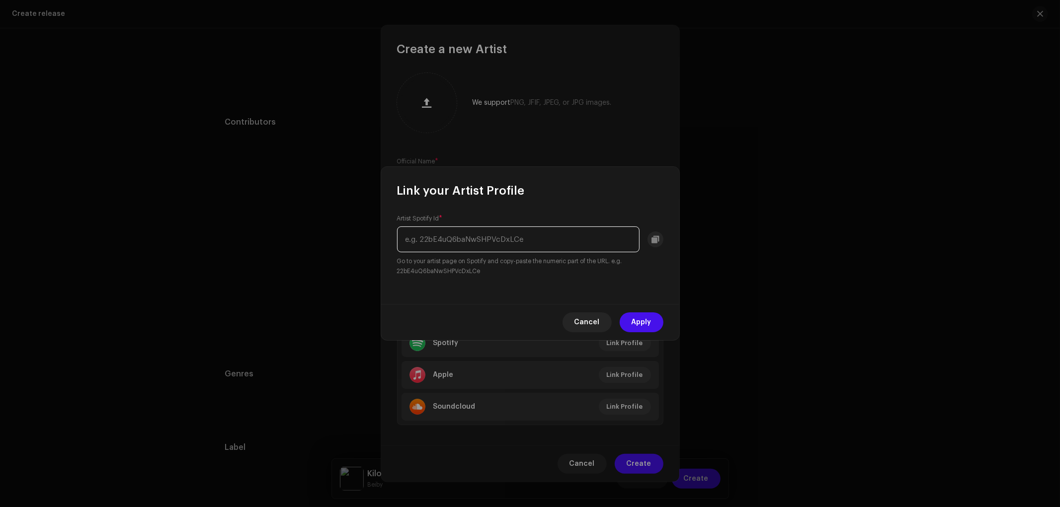
click at [512, 241] on input "text" at bounding box center [518, 240] width 243 height 26
paste input "2bpdPZLttZh8IIBbmMNUww"
type input "2bpdPZLttZh8IIBbmMNUww"
click at [648, 327] on span "Apply" at bounding box center [642, 323] width 20 height 20
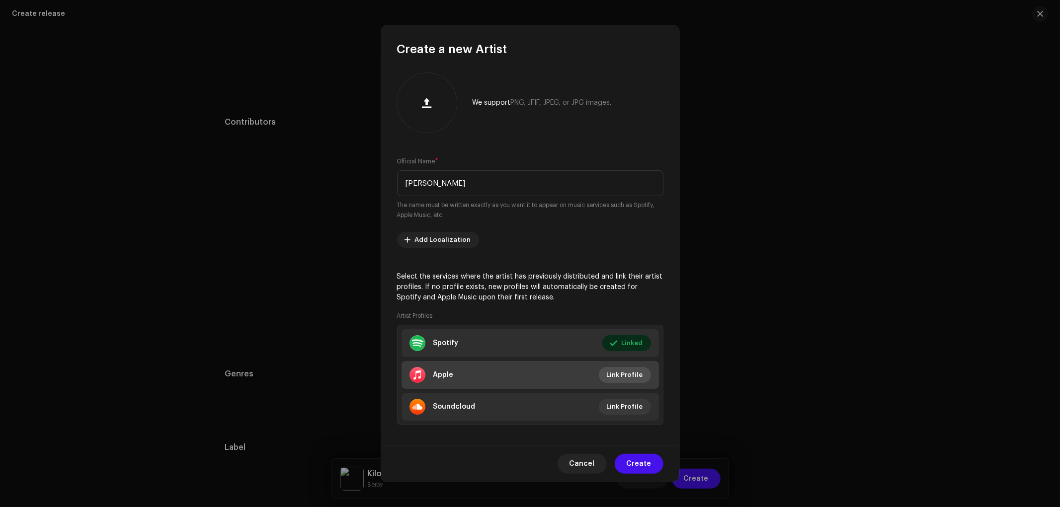
click at [621, 372] on span "Link Profile" at bounding box center [625, 375] width 36 height 20
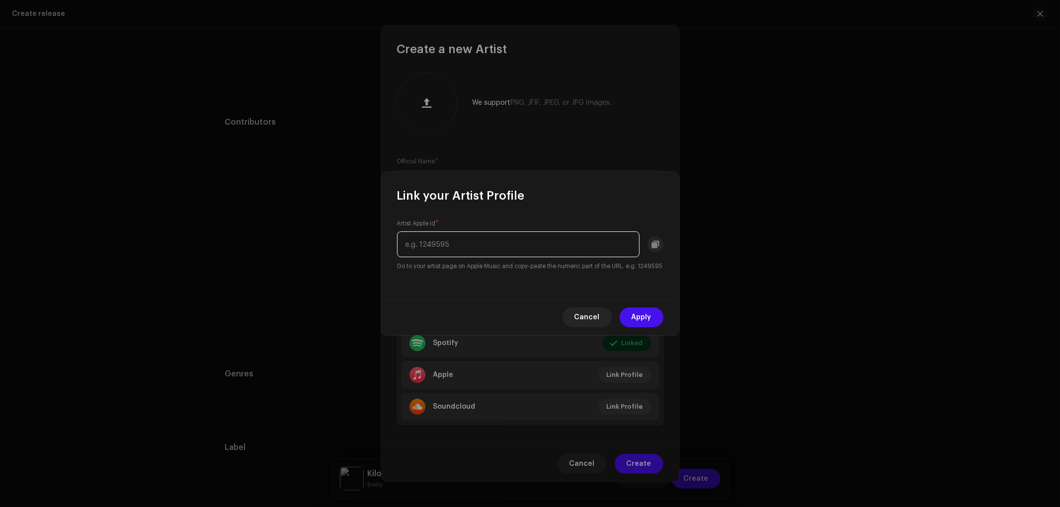
click at [493, 239] on input "text" at bounding box center [518, 245] width 243 height 26
paste input "1412772929"
type input "1412772929"
click at [636, 316] on span "Apply" at bounding box center [642, 318] width 20 height 20
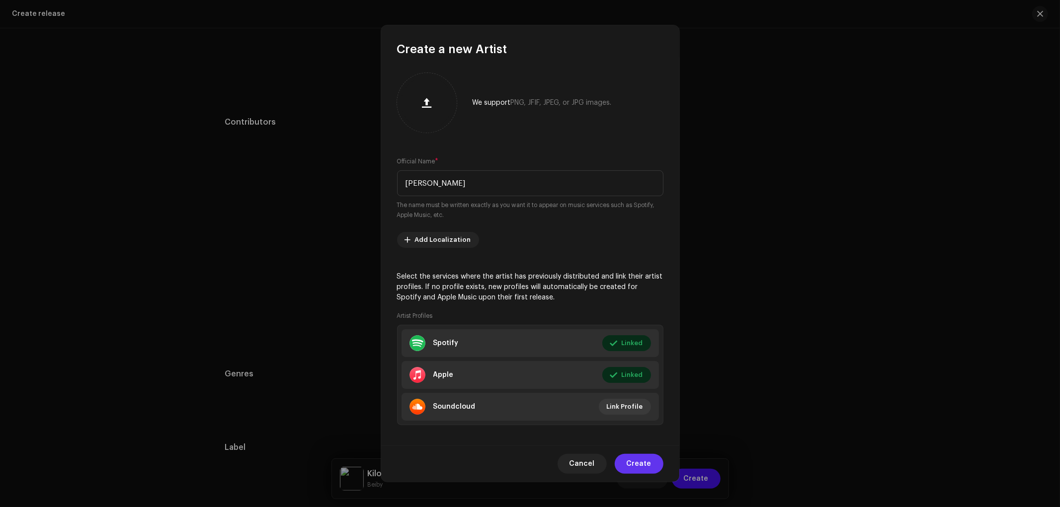
click at [638, 464] on span "Create" at bounding box center [639, 464] width 25 height 20
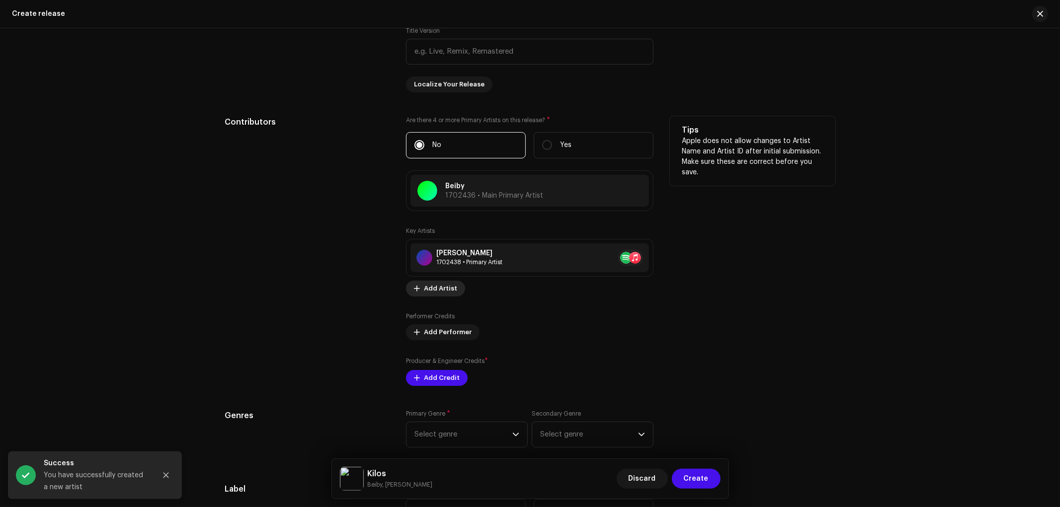
click at [440, 291] on span "Add Artist" at bounding box center [440, 289] width 33 height 20
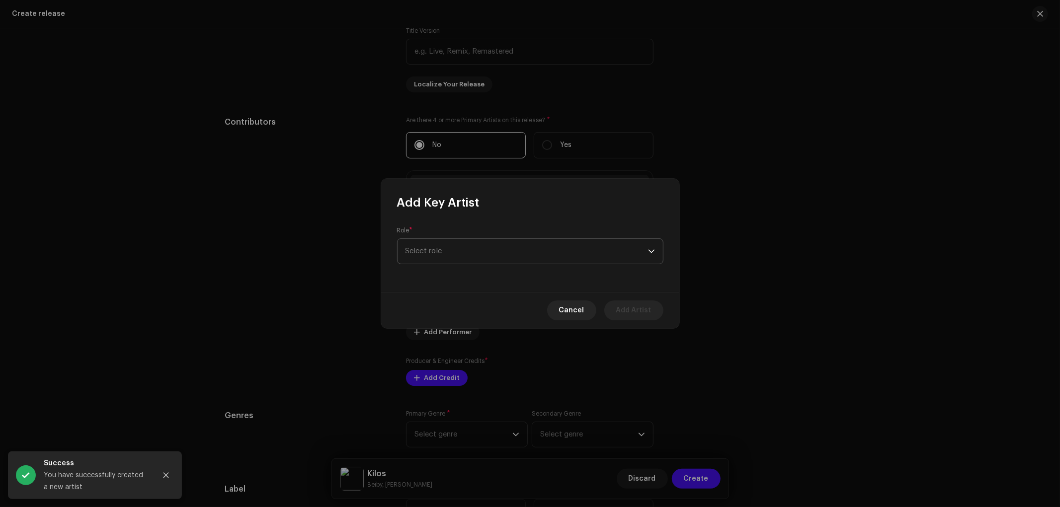
drag, startPoint x: 441, startPoint y: 246, endPoint x: 458, endPoint y: 247, distance: 16.4
click at [441, 247] on span "Select role" at bounding box center [527, 251] width 243 height 25
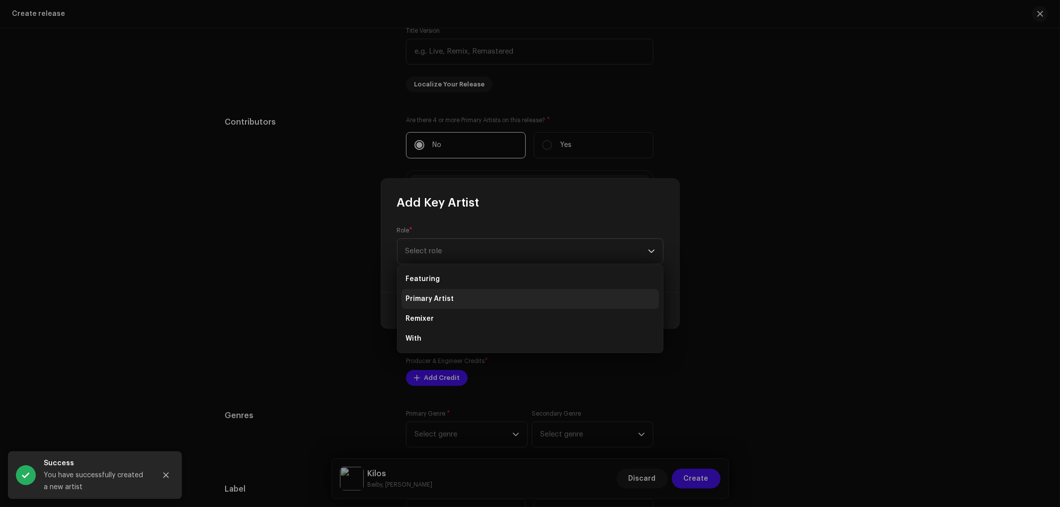
click at [450, 294] on li "Primary Artist" at bounding box center [530, 299] width 257 height 20
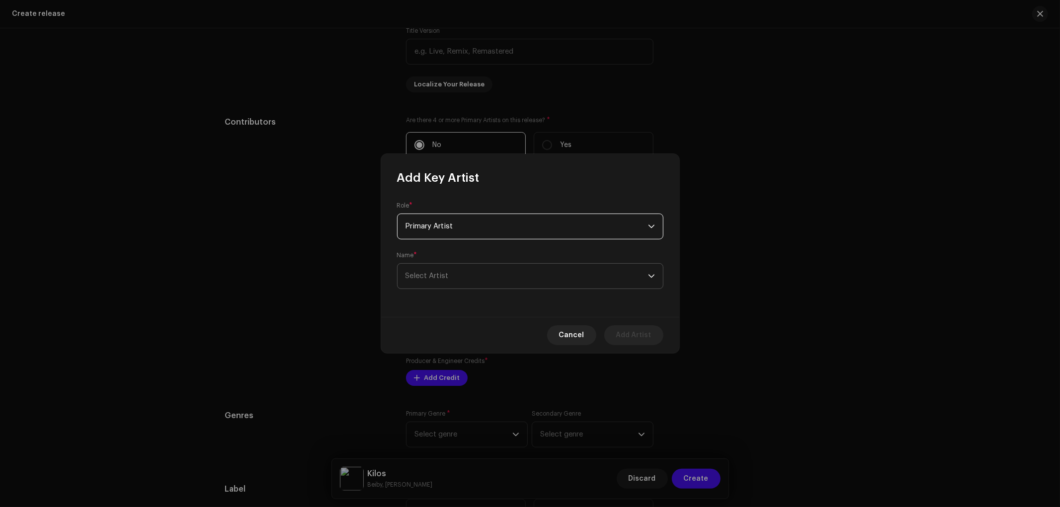
click at [470, 271] on span "Select Artist" at bounding box center [527, 276] width 243 height 25
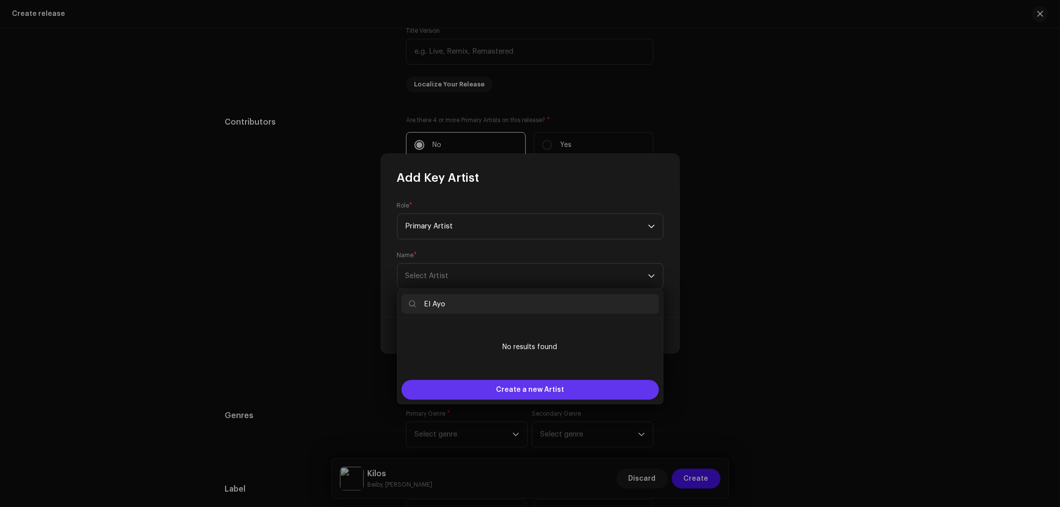
type input "El Ayo"
click at [496, 389] on span "Create a new Artist" at bounding box center [530, 390] width 68 height 20
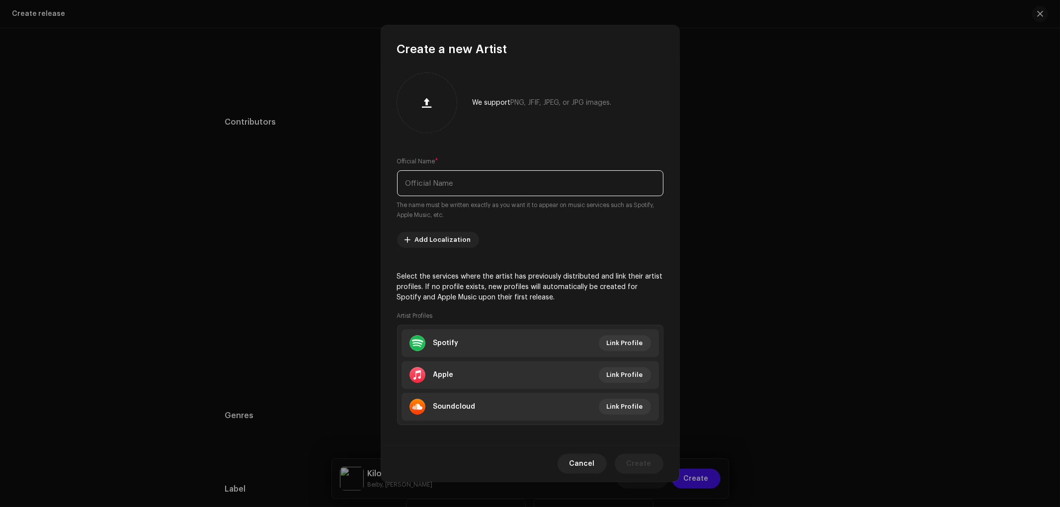
click at [483, 170] on input "text" at bounding box center [530, 183] width 266 height 26
paste input "El Ayo"
type input "El Ayo"
click at [612, 345] on span "Link Profile" at bounding box center [625, 344] width 36 height 20
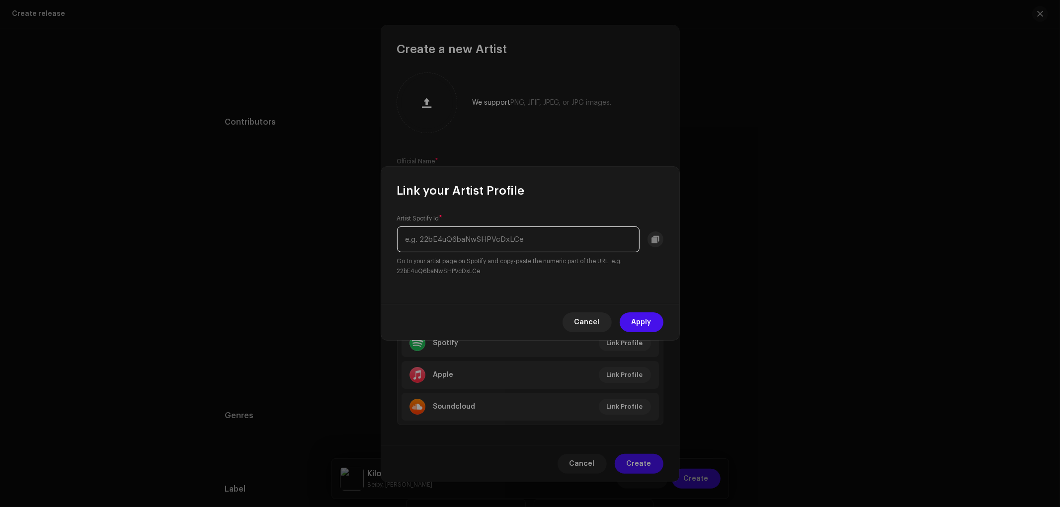
click at [532, 232] on input "text" at bounding box center [518, 240] width 243 height 26
paste input "3bJaM96nY245EVtDMpmJdW"
type input "3bJaM96nY245EVtDMpmJdW"
drag, startPoint x: 630, startPoint y: 329, endPoint x: 652, endPoint y: 305, distance: 32.0
click at [630, 328] on button "Apply" at bounding box center [642, 323] width 44 height 20
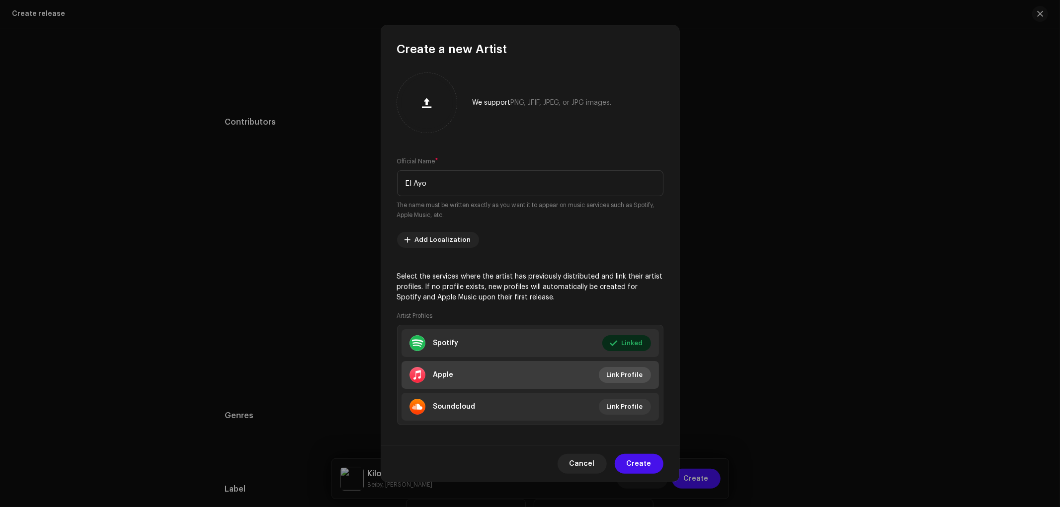
click at [617, 374] on span "Link Profile" at bounding box center [625, 375] width 36 height 20
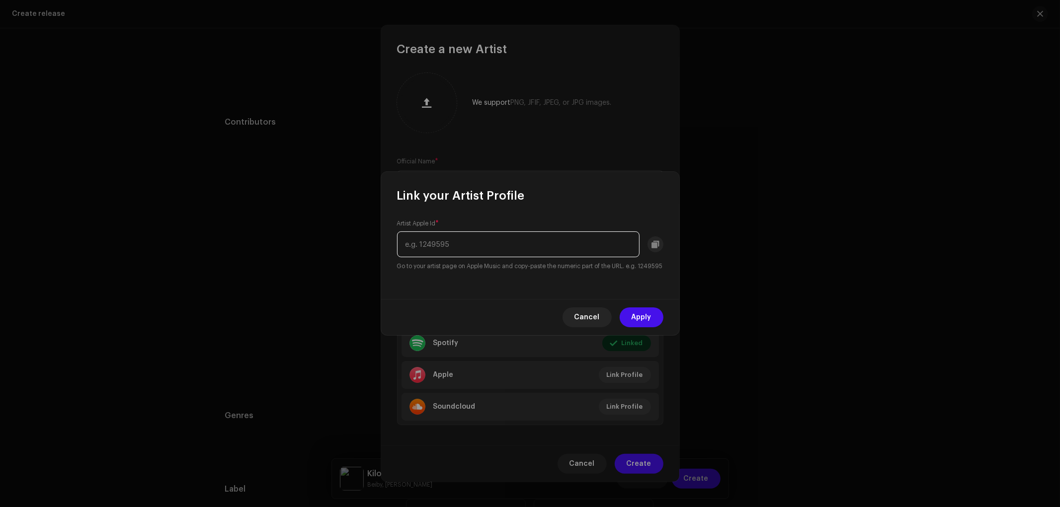
drag, startPoint x: 512, startPoint y: 236, endPoint x: 522, endPoint y: 239, distance: 10.1
click at [513, 235] on input "text" at bounding box center [518, 245] width 243 height 26
paste input "1502631110"
type input "1502631110"
click at [639, 316] on span "Apply" at bounding box center [642, 318] width 20 height 20
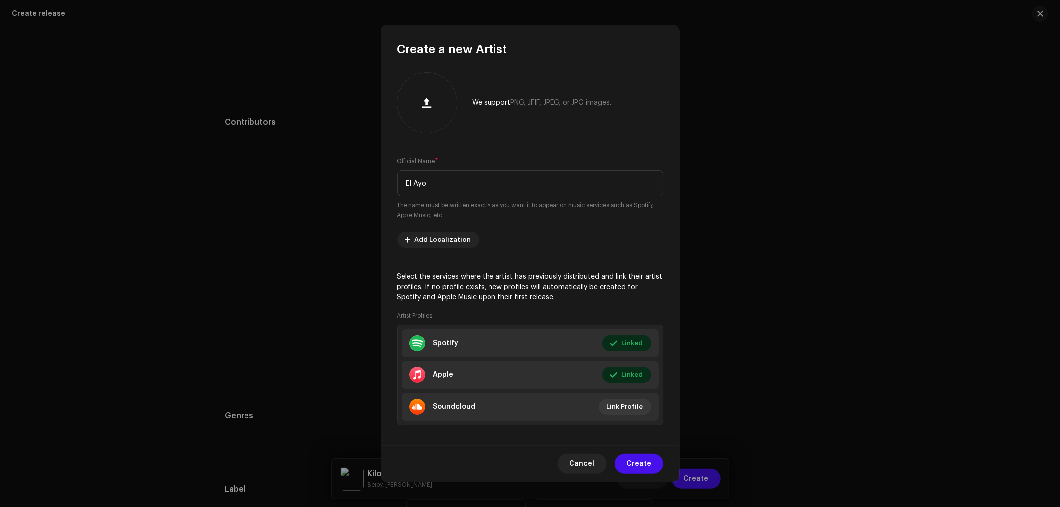
scroll to position [7, 0]
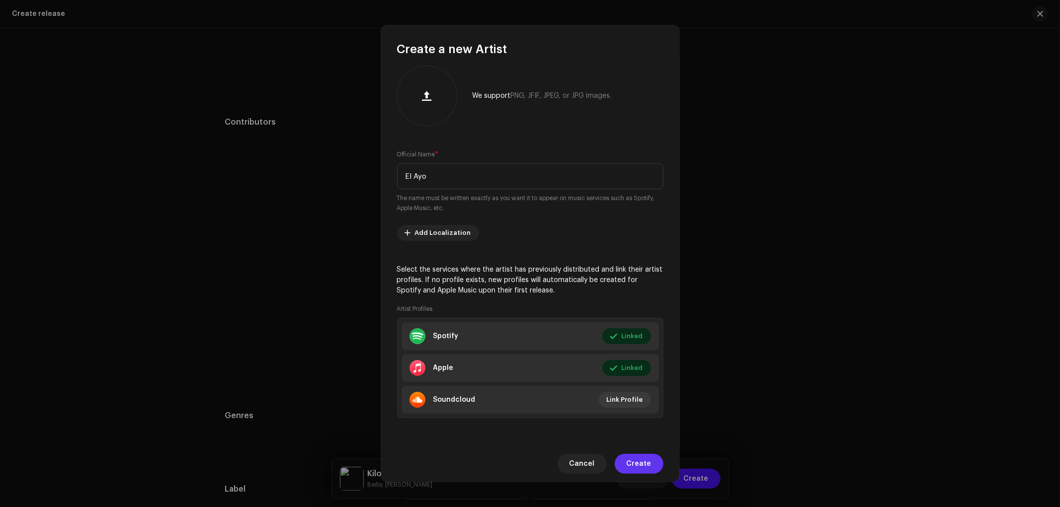
click at [639, 462] on span "Create" at bounding box center [639, 464] width 25 height 20
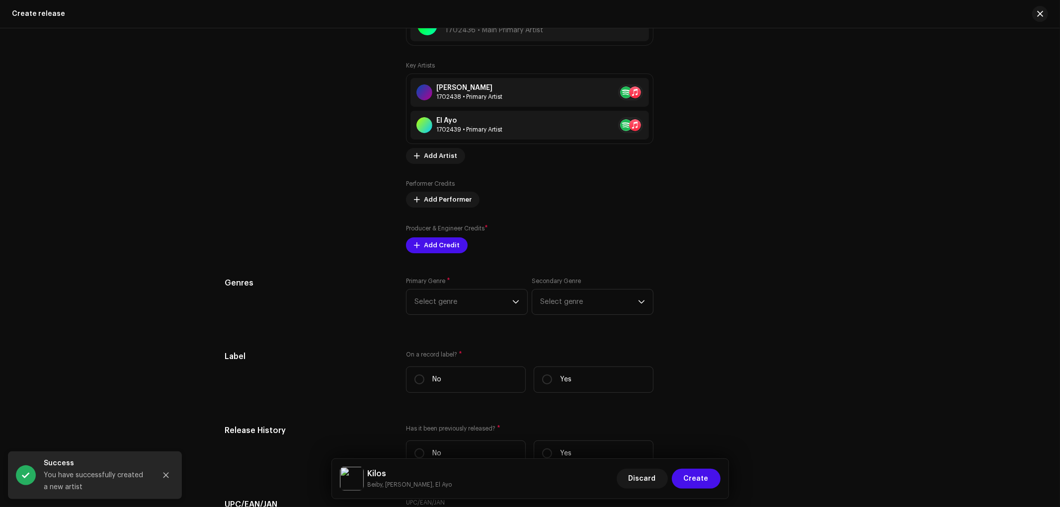
scroll to position [1215, 0]
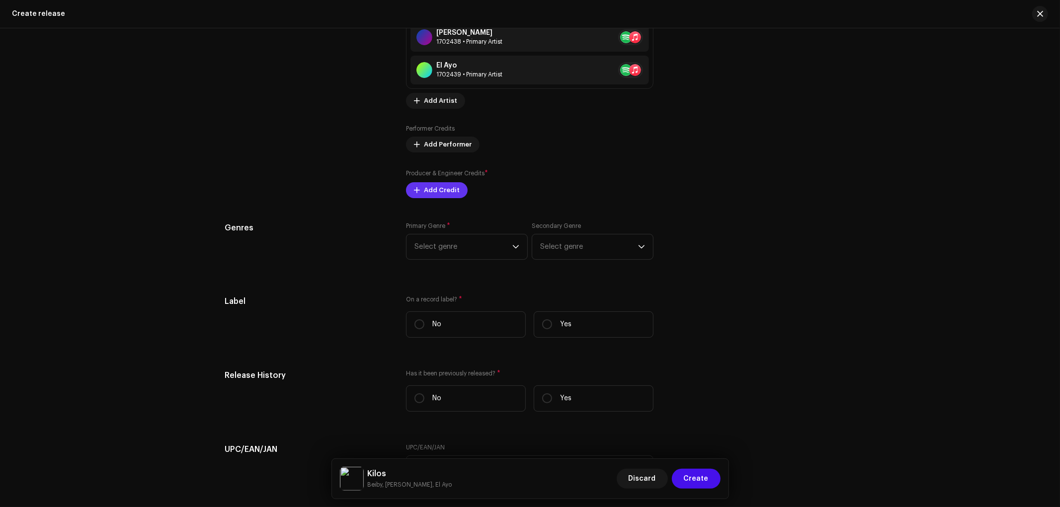
click at [438, 202] on div "Prefill release information from track metadata Compilation Is it a compilation…" at bounding box center [530, 115] width 610 height 1149
click at [442, 192] on span "Add Credit" at bounding box center [442, 190] width 36 height 20
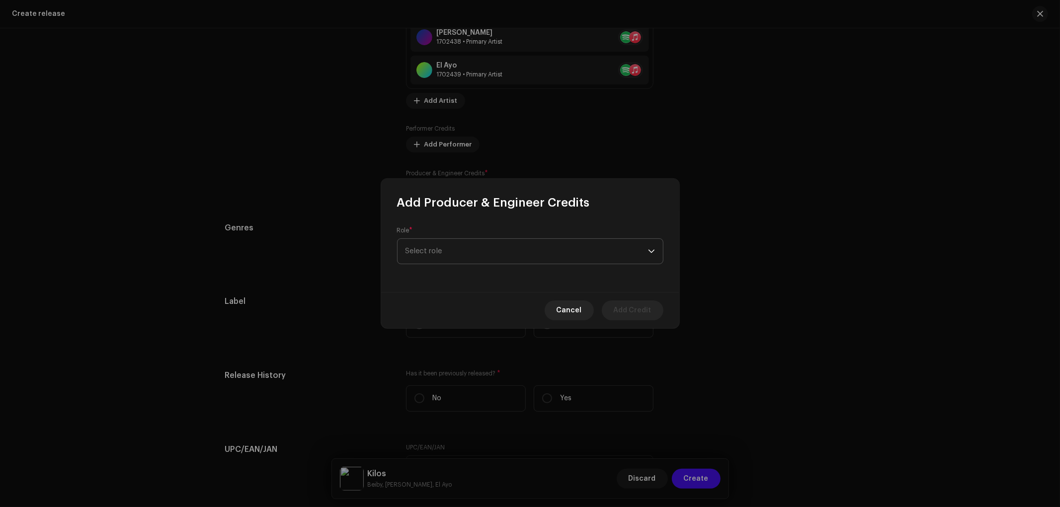
click at [429, 252] on span "Select role" at bounding box center [527, 251] width 243 height 25
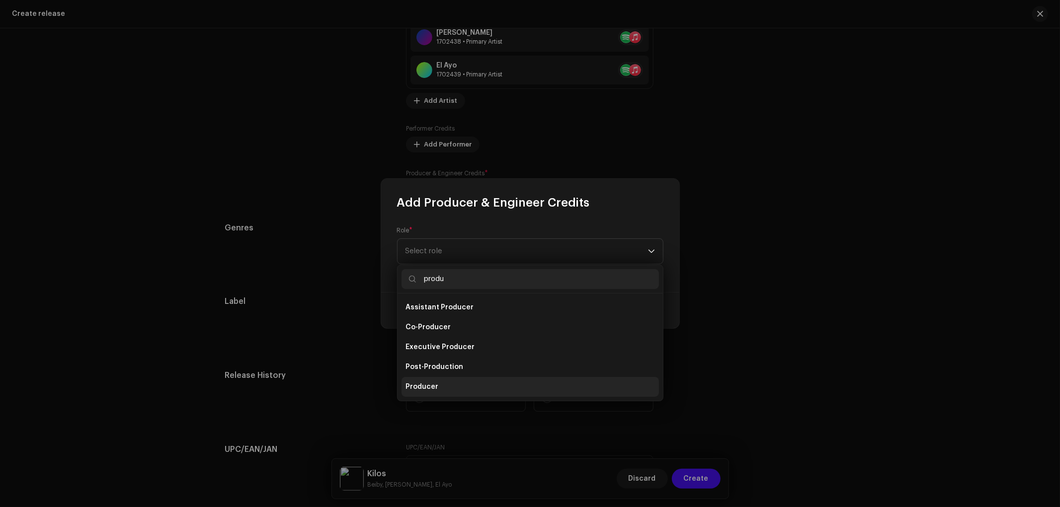
type input "produ"
click at [428, 383] on span "Producer" at bounding box center [422, 387] width 33 height 10
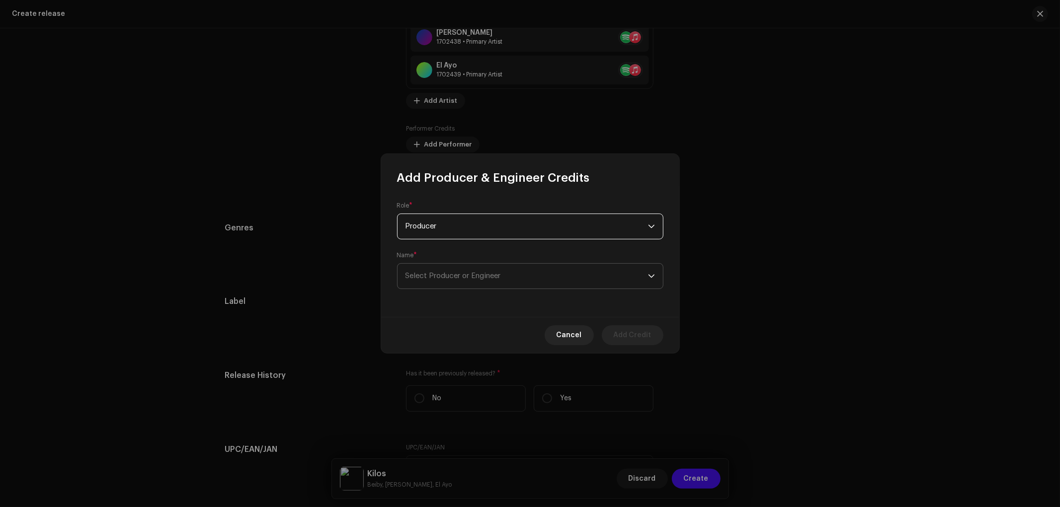
click at [463, 286] on span "Select Producer or Engineer" at bounding box center [527, 276] width 243 height 25
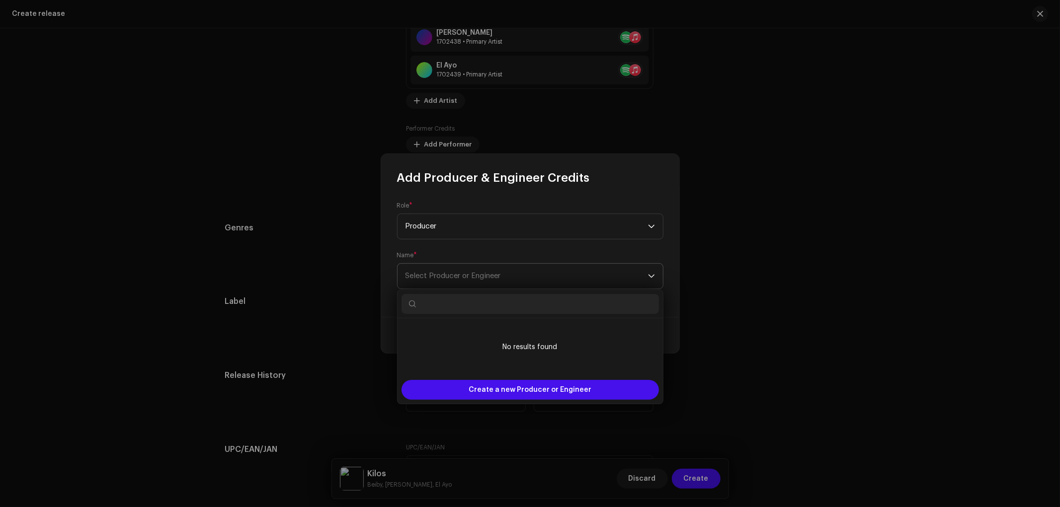
type input "[PERSON_NAME] [PERSON_NAME]"
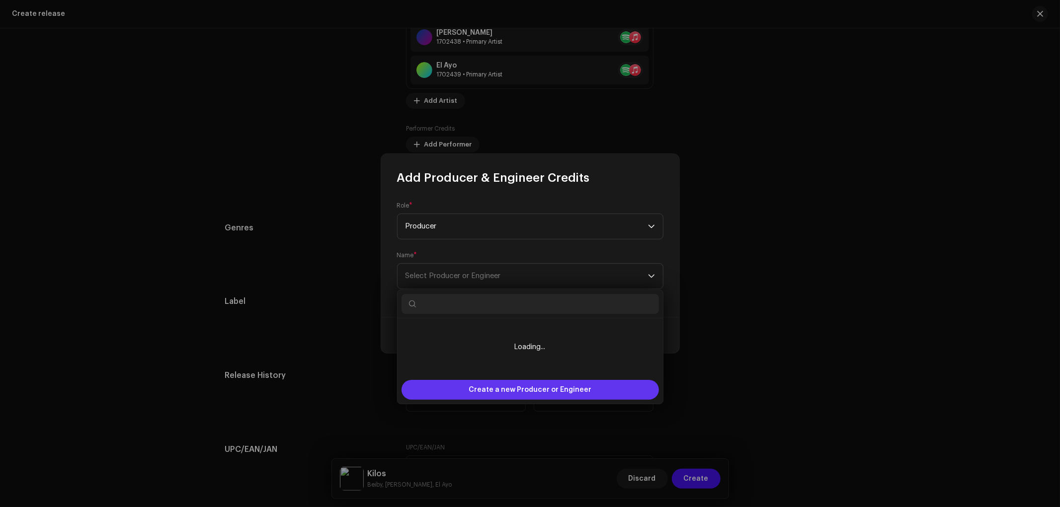
click at [499, 391] on span "Create a new Producer or Engineer" at bounding box center [530, 390] width 123 height 20
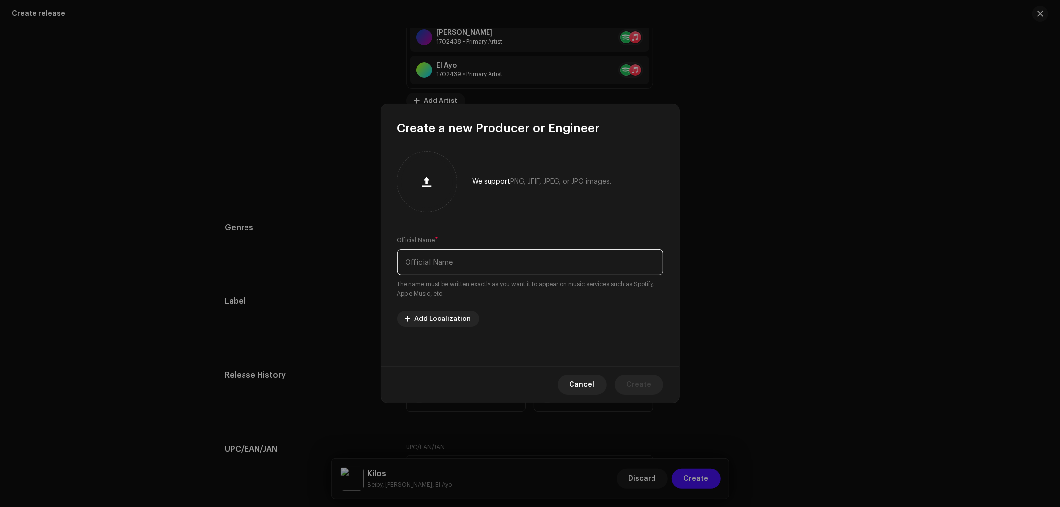
click at [481, 264] on input "text" at bounding box center [530, 263] width 266 height 26
paste input "[PERSON_NAME] [PERSON_NAME]"
type input "[PERSON_NAME] [PERSON_NAME]"
click at [644, 385] on span "Create" at bounding box center [639, 385] width 25 height 20
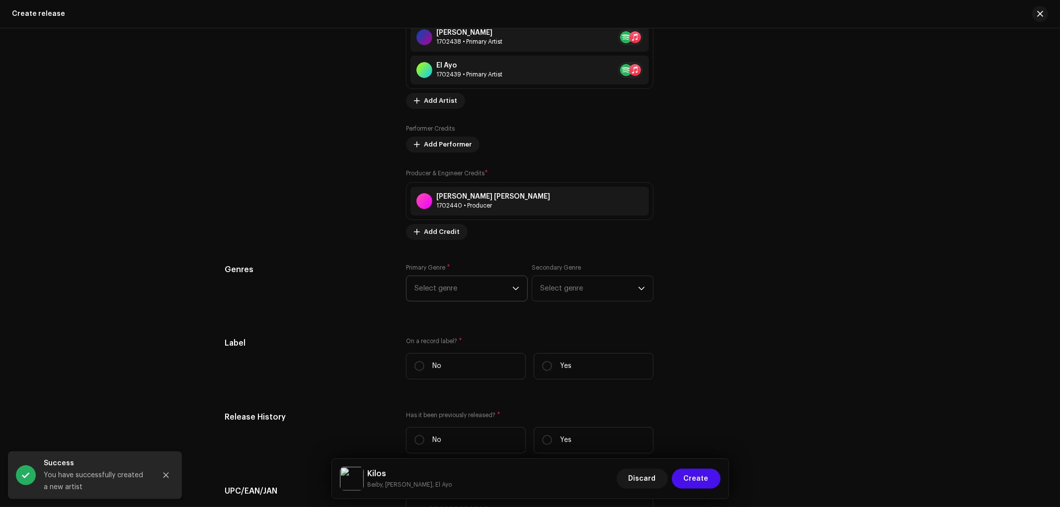
click at [461, 294] on span "Select genre" at bounding box center [464, 288] width 98 height 25
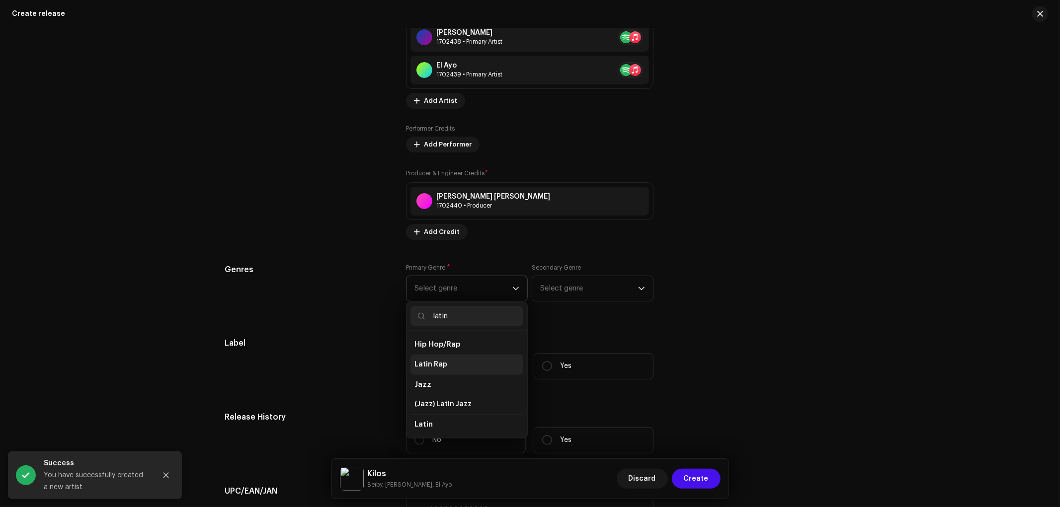
scroll to position [81, 0]
type input "latin"
click at [465, 371] on li "Latin" at bounding box center [467, 365] width 113 height 20
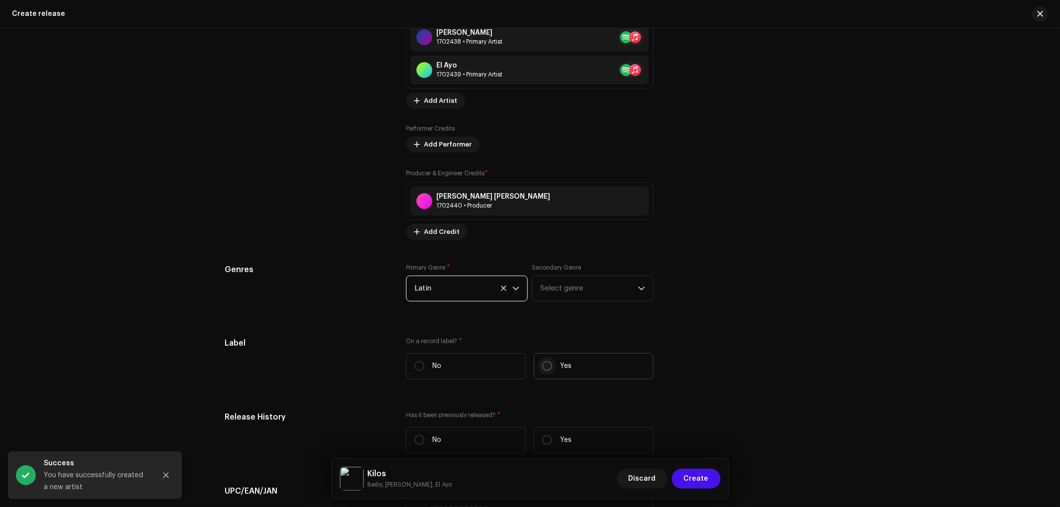
click at [542, 371] on input "Yes" at bounding box center [547, 366] width 10 height 10
radio input "true"
click at [498, 413] on span "Select label" at bounding box center [527, 416] width 224 height 25
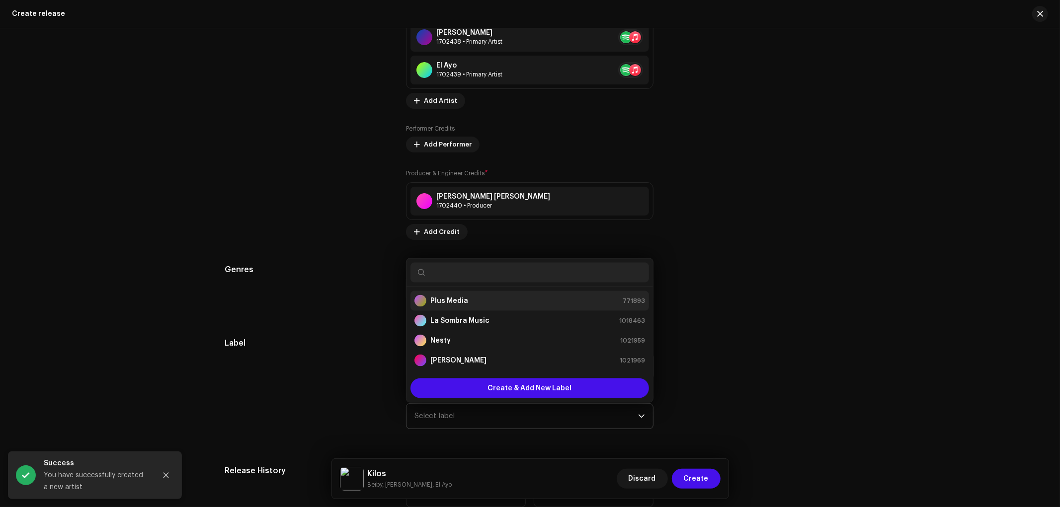
click at [481, 299] on li "Plus Media 771893" at bounding box center [530, 301] width 239 height 20
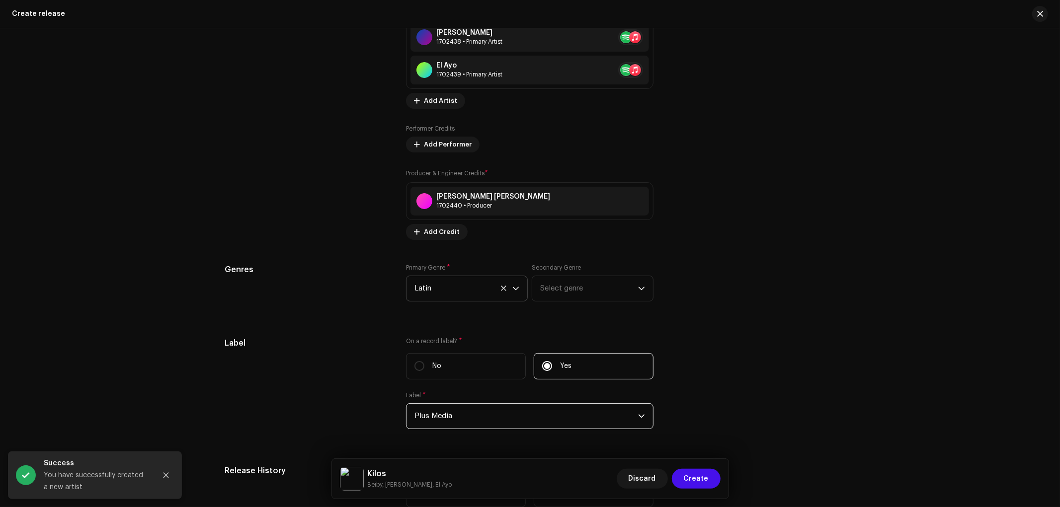
click at [735, 329] on div "Prefill release information from track metadata Compilation Is it a compilation…" at bounding box center [530, 163] width 610 height 1245
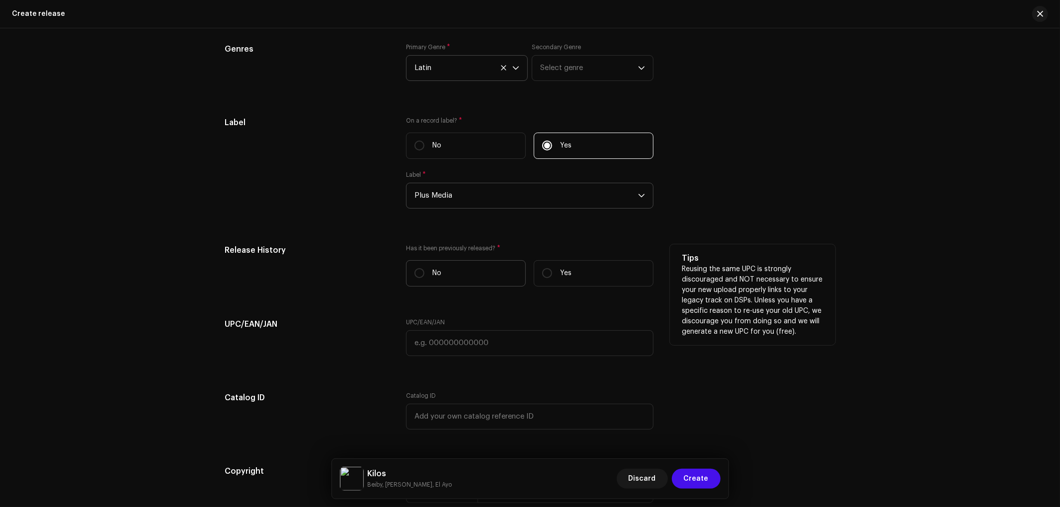
click at [441, 279] on label "No" at bounding box center [466, 273] width 120 height 26
click at [424, 278] on input "No" at bounding box center [420, 273] width 10 height 10
radio input "true"
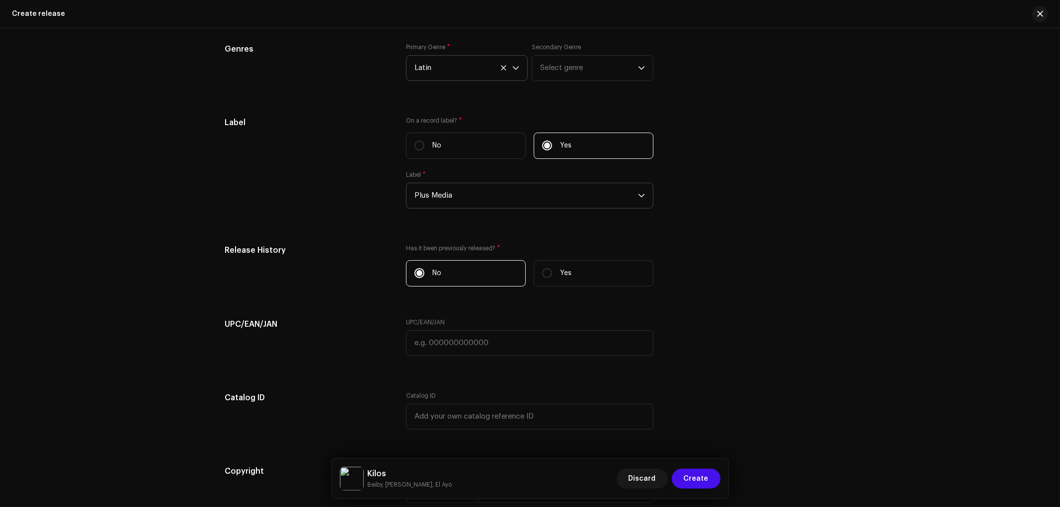
scroll to position [1596, 0]
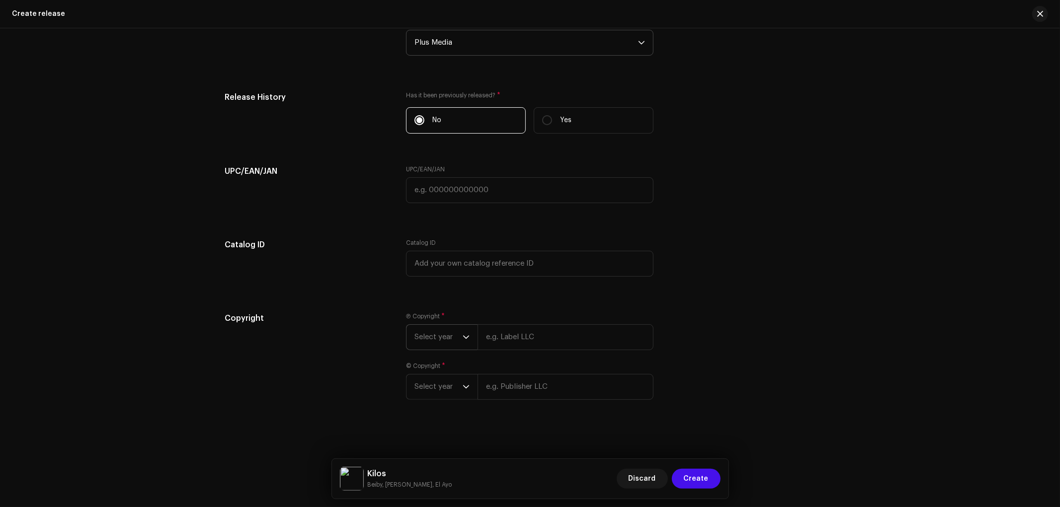
click at [436, 346] on span "Select year" at bounding box center [439, 337] width 48 height 25
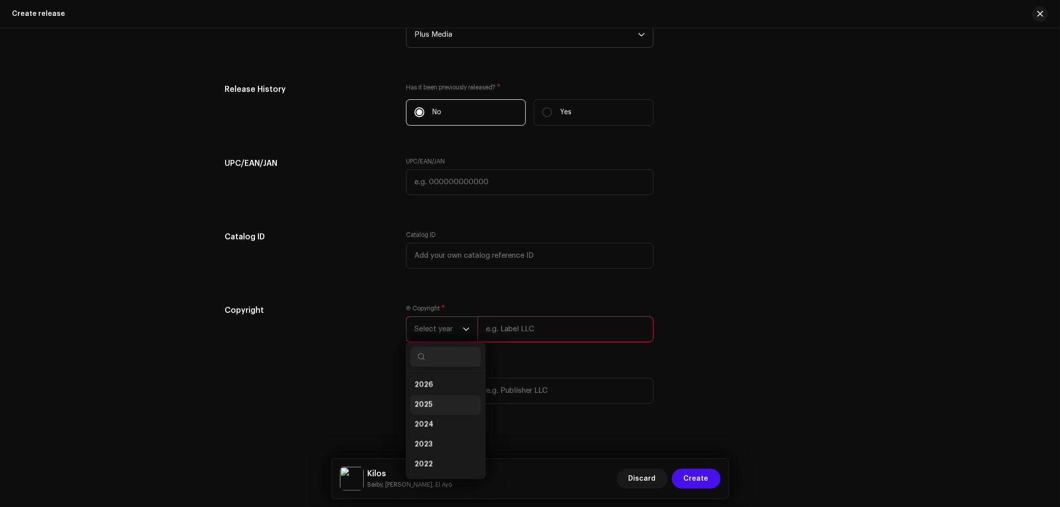
click at [439, 409] on li "2025" at bounding box center [446, 406] width 71 height 20
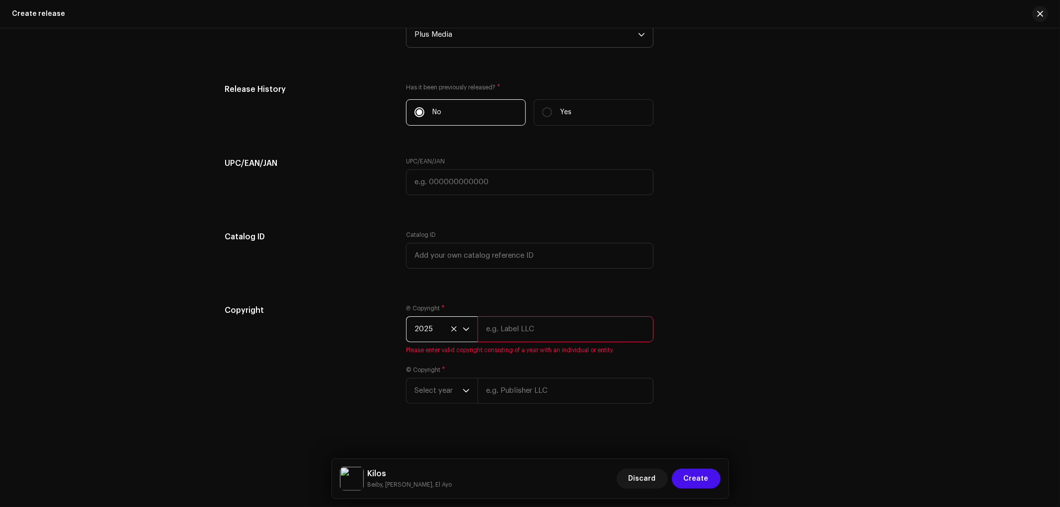
drag, startPoint x: 519, startPoint y: 340, endPoint x: 535, endPoint y: 344, distance: 15.8
click at [520, 340] on input "text" at bounding box center [566, 330] width 176 height 26
type input "Plus Media"
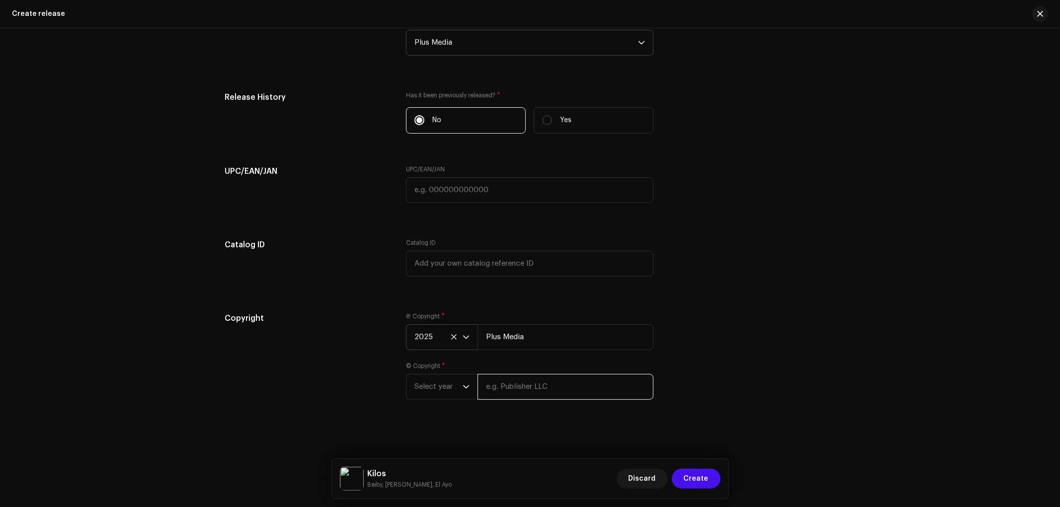
drag, startPoint x: 522, startPoint y: 396, endPoint x: 527, endPoint y: 389, distance: 8.7
click at [523, 396] on input "text" at bounding box center [566, 387] width 176 height 26
type input "Plus Media"
click at [445, 374] on p-select "Select year" at bounding box center [442, 387] width 72 height 26
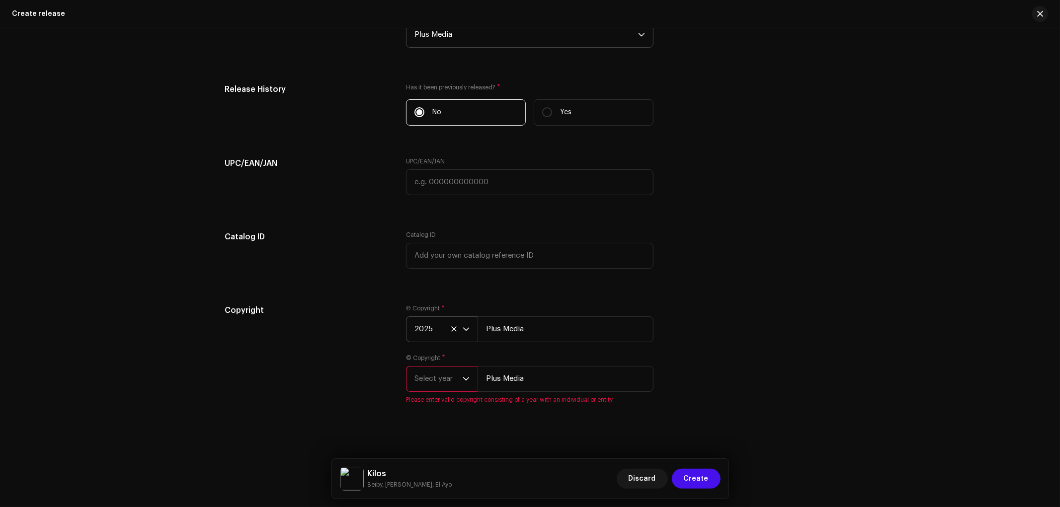
scroll to position [1541, 0]
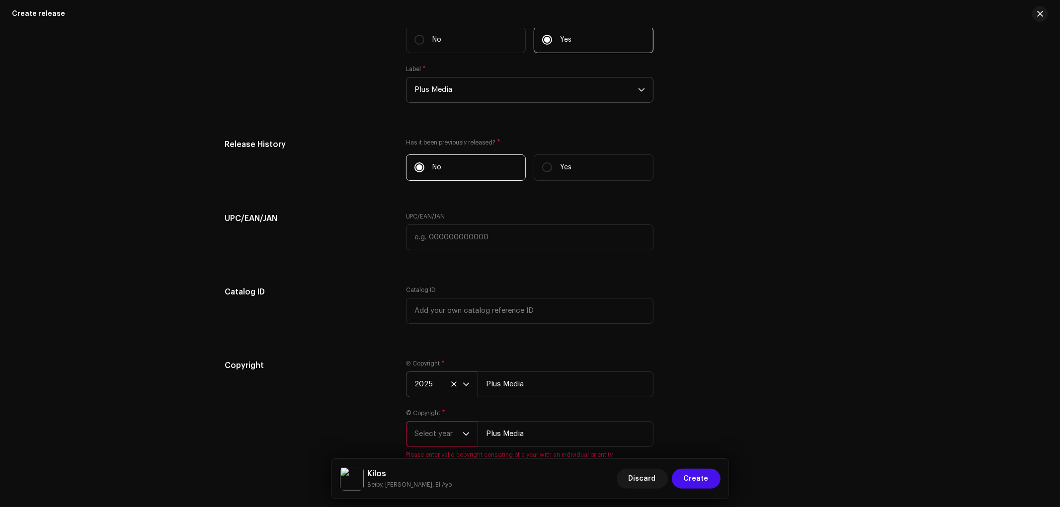
click at [448, 445] on span "Select year" at bounding box center [439, 434] width 48 height 25
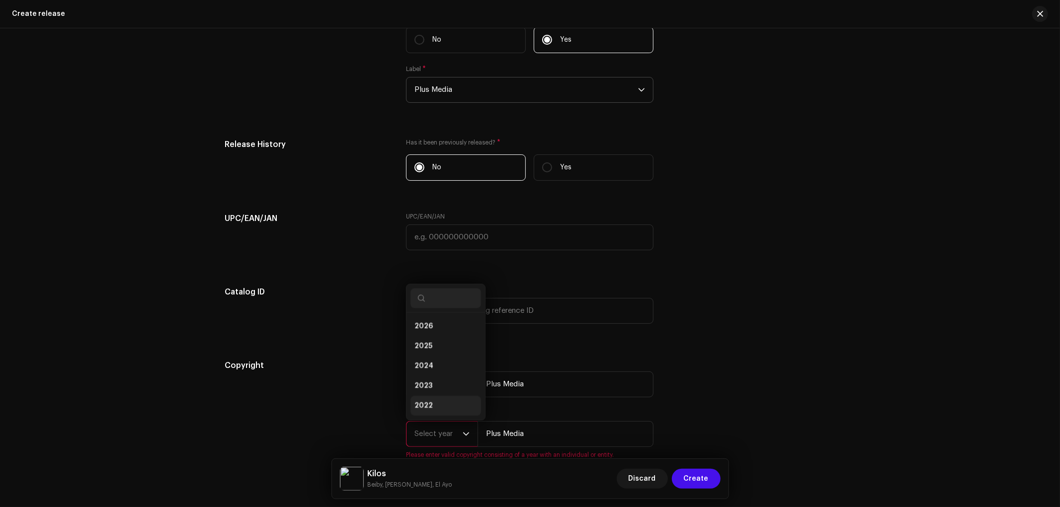
scroll to position [16, 0]
click at [441, 341] on li "2025" at bounding box center [446, 331] width 71 height 20
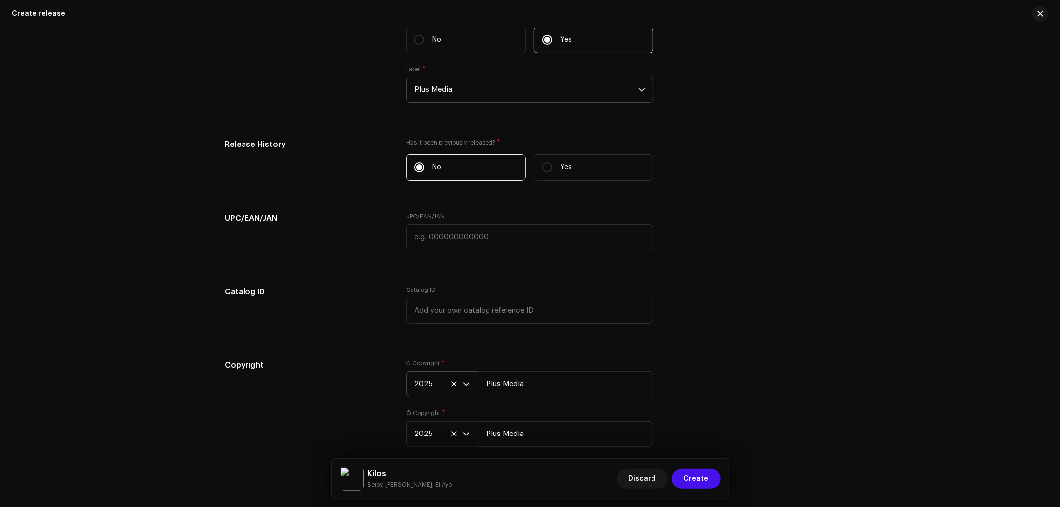
click at [714, 381] on div "Copyright Ⓟ Copyright * 2025 Plus Media © Copyright * 2025 Plus Media" at bounding box center [530, 409] width 610 height 99
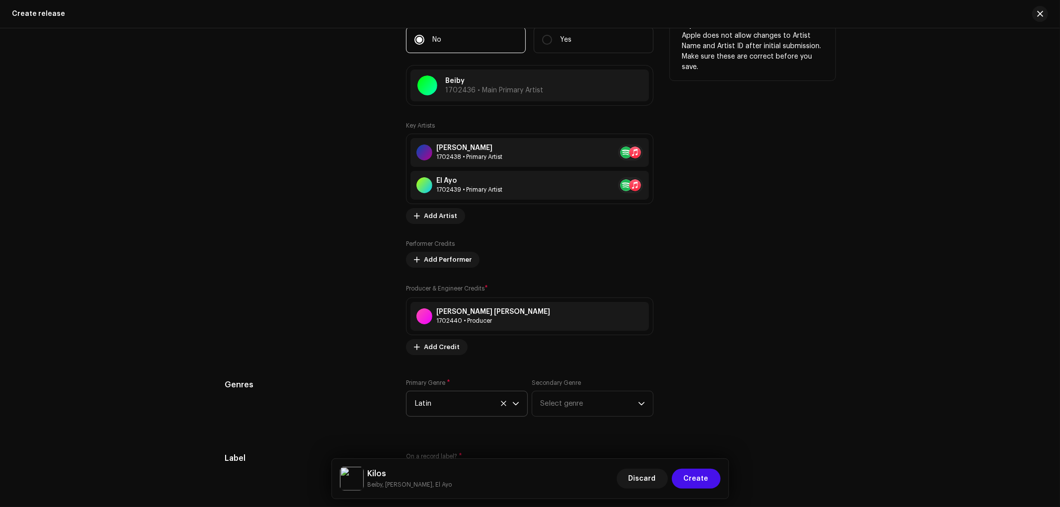
scroll to position [1155, 0]
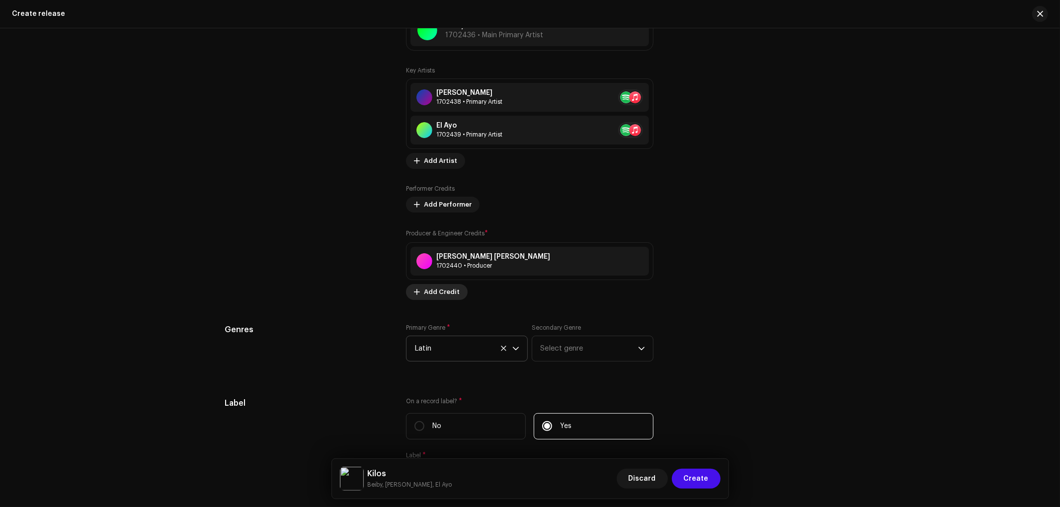
click at [444, 300] on span "Add Credit" at bounding box center [442, 292] width 36 height 20
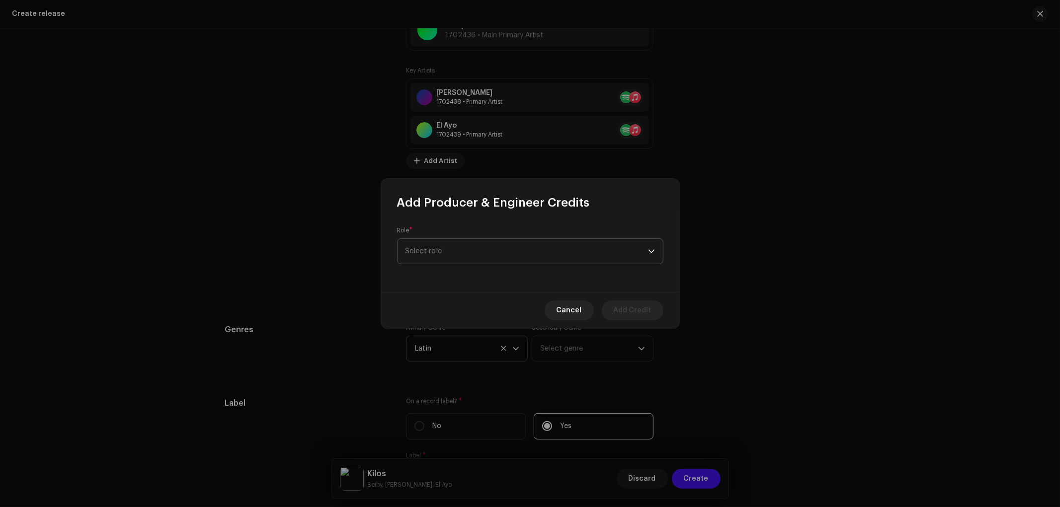
click at [470, 254] on span "Select role" at bounding box center [527, 251] width 243 height 25
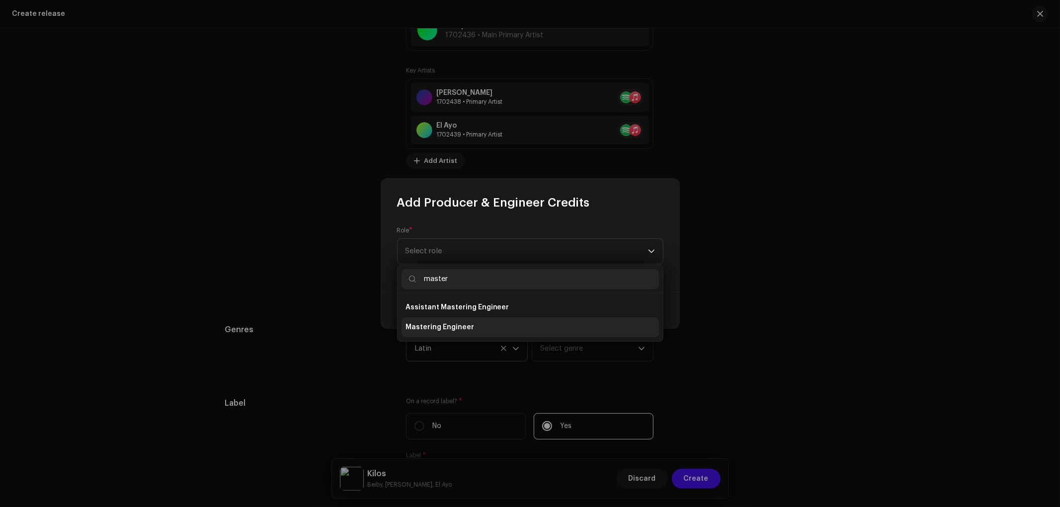
type input "master"
click at [437, 326] on span "Mastering Engineer" at bounding box center [440, 328] width 69 height 10
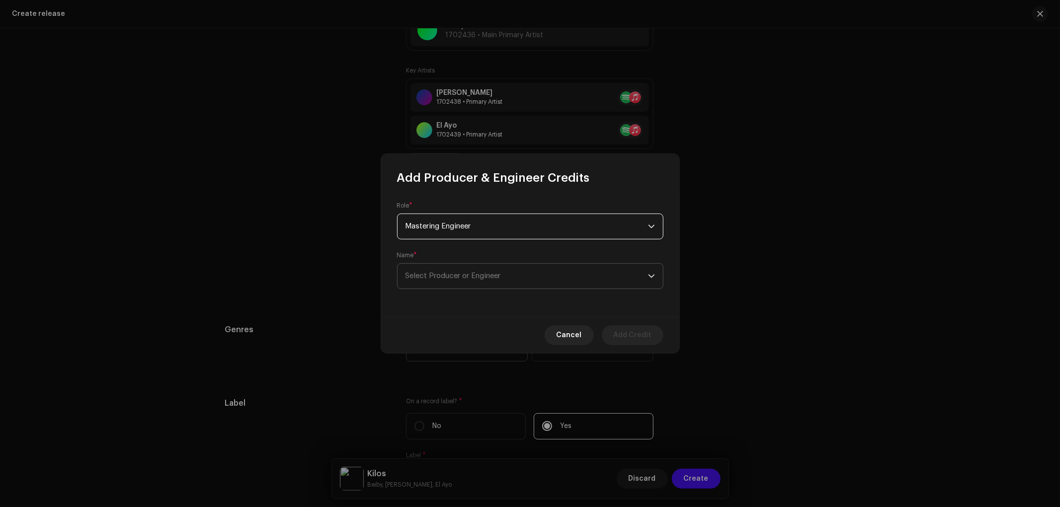
click at [452, 277] on span "Select Producer or Engineer" at bounding box center [453, 275] width 95 height 7
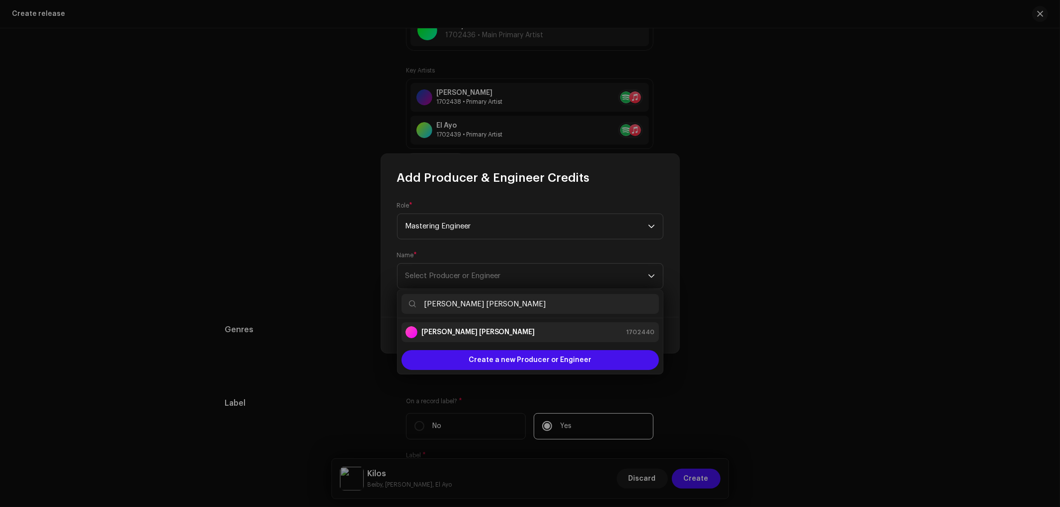
type input "[PERSON_NAME] [PERSON_NAME]"
click at [500, 329] on strong "[PERSON_NAME] [PERSON_NAME]" at bounding box center [478, 333] width 114 height 10
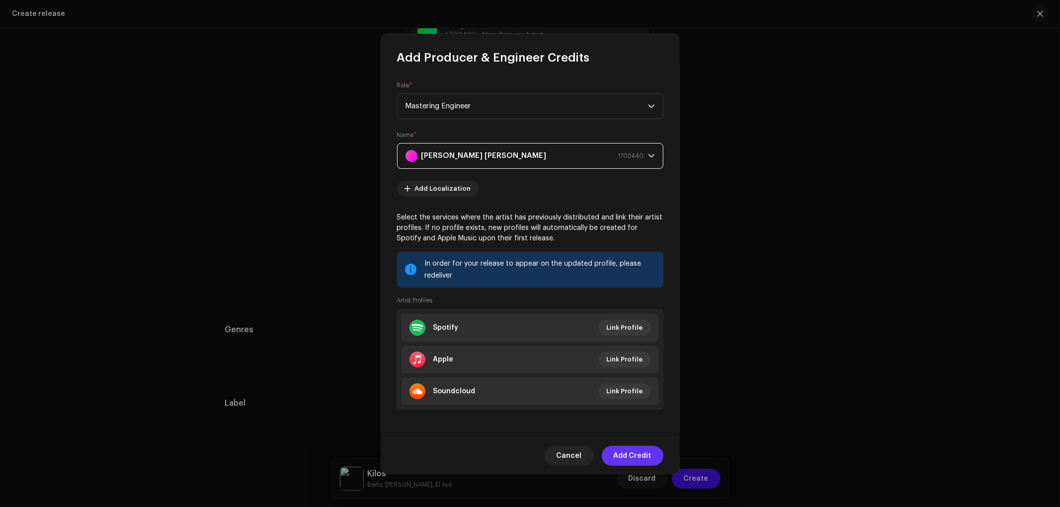
click at [628, 455] on span "Add Credit" at bounding box center [633, 456] width 38 height 20
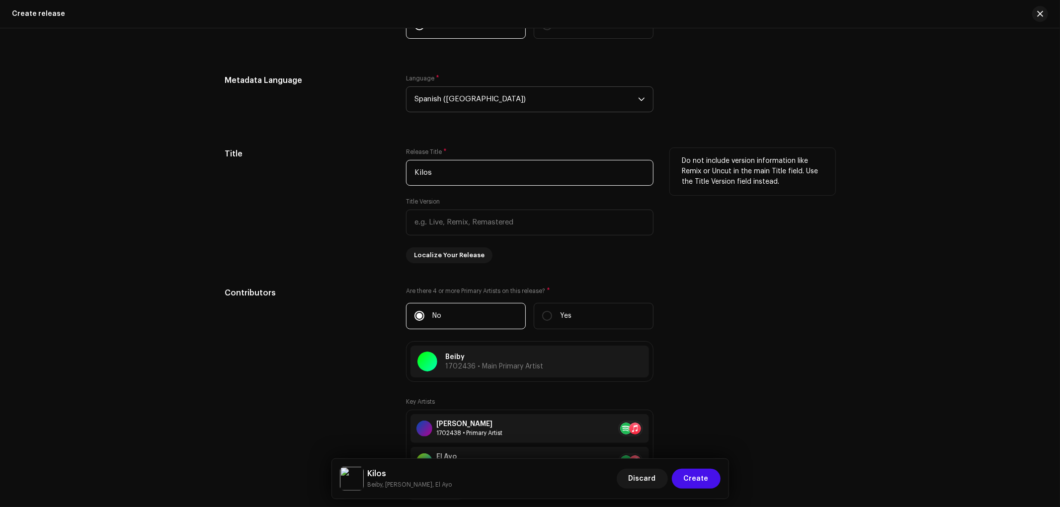
drag, startPoint x: 450, startPoint y: 166, endPoint x: 451, endPoint y: 171, distance: 6.0
click at [449, 167] on input "Kilos" at bounding box center [530, 173] width 248 height 26
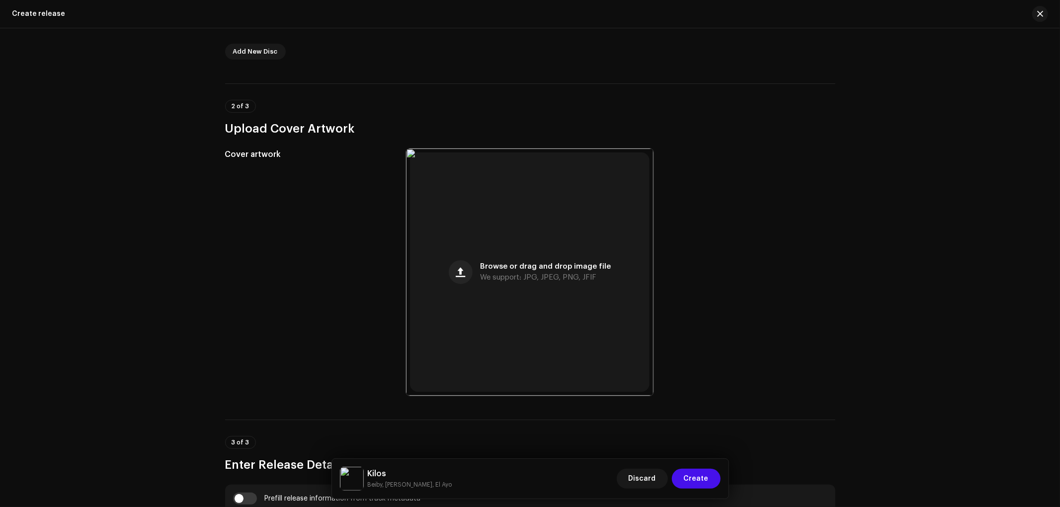
scroll to position [105, 0]
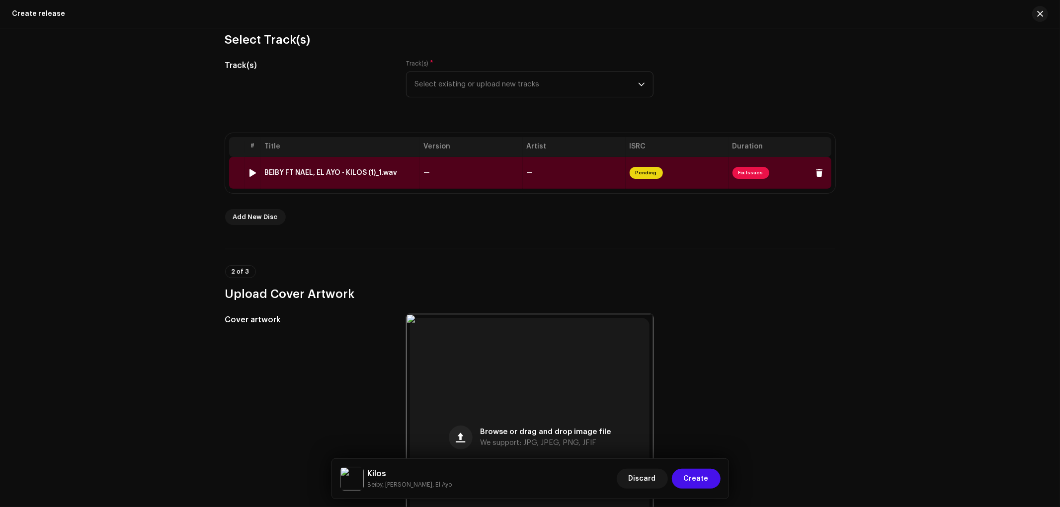
click at [342, 167] on td "BEIBY FT NAEL, EL AYO - KILOS (1)_1.wav" at bounding box center [340, 173] width 159 height 32
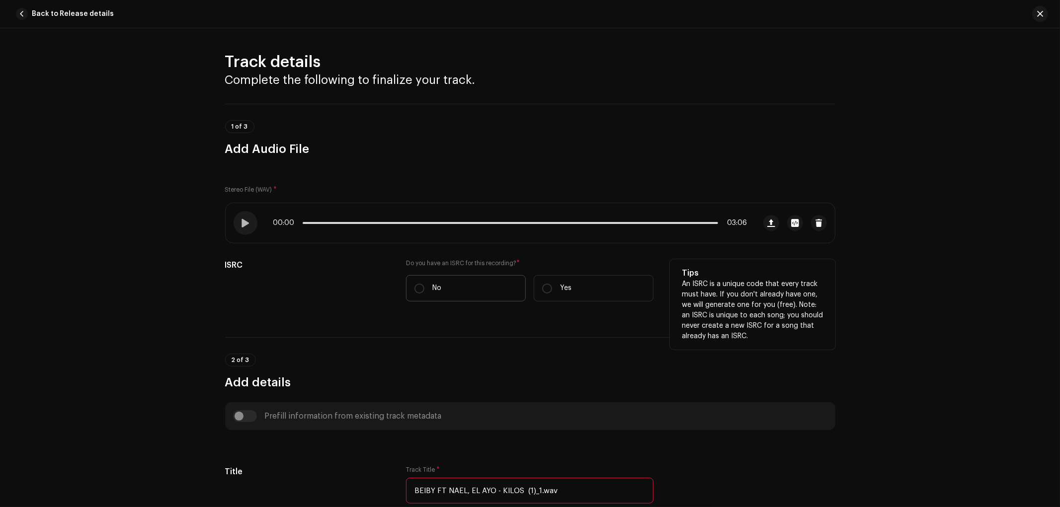
click at [427, 286] on label "No" at bounding box center [466, 288] width 120 height 26
click at [424, 286] on input "No" at bounding box center [420, 289] width 10 height 10
radio input "true"
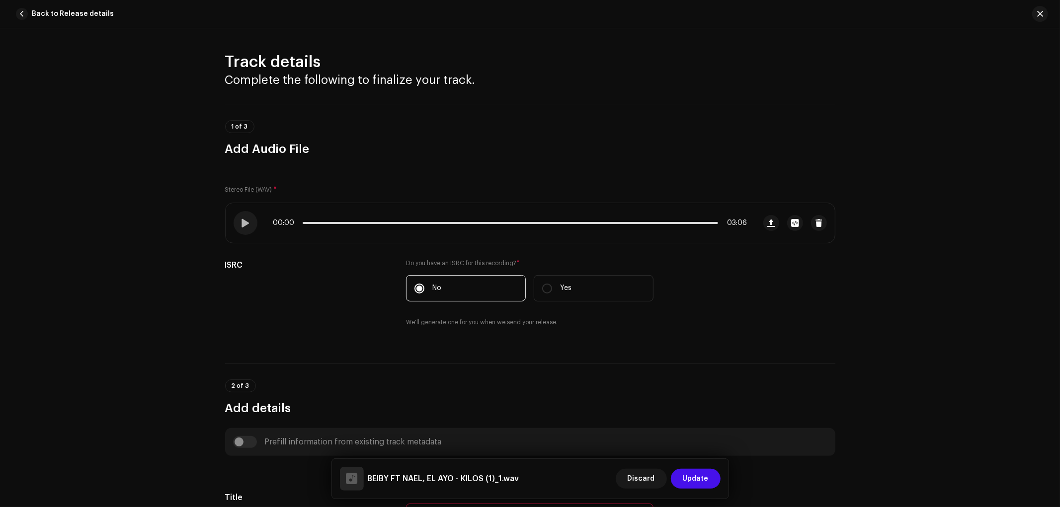
scroll to position [166, 0]
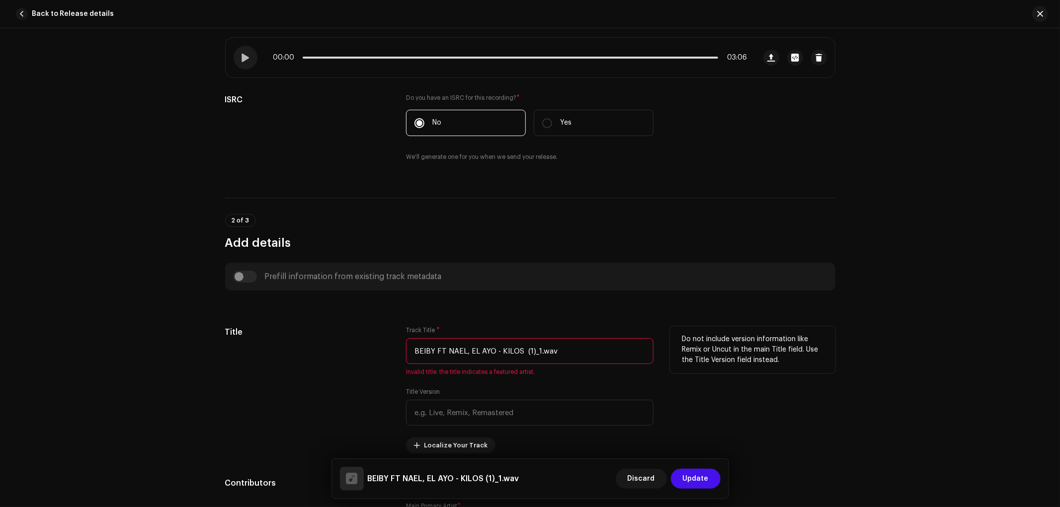
click at [471, 359] on input "BEIBY FT NAEL, EL AYO - KILOS (1)_1.wav" at bounding box center [530, 351] width 248 height 26
paste input "Kilos"
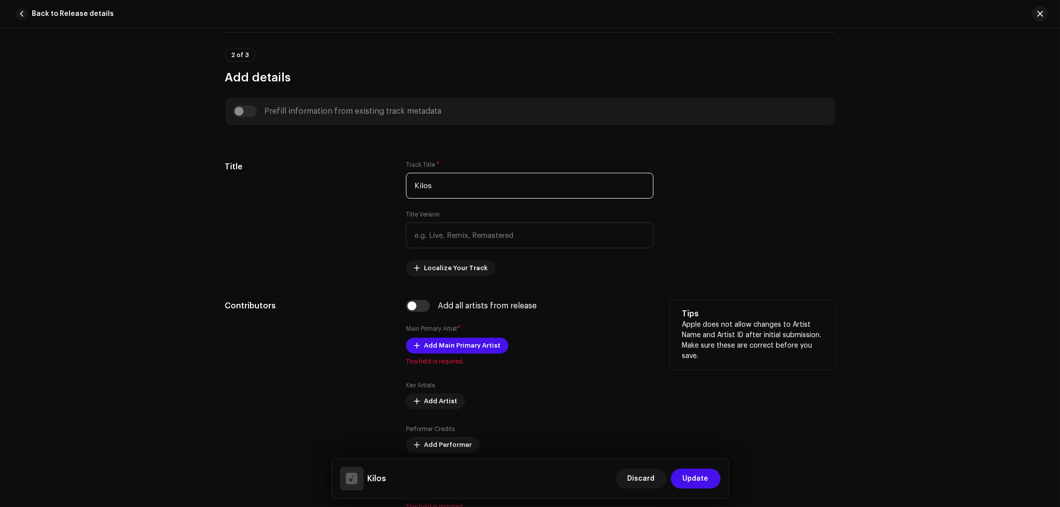
scroll to position [386, 0]
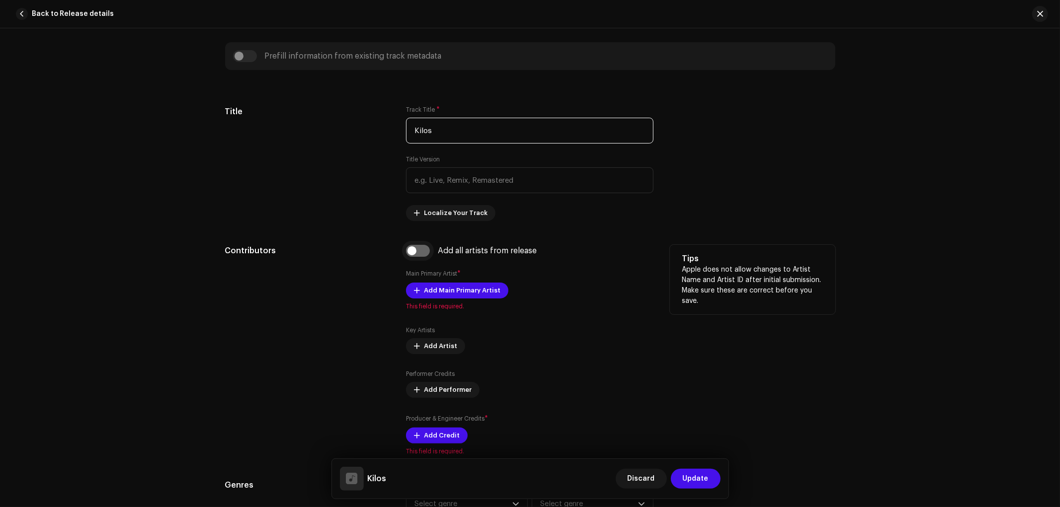
type input "Kilos"
click at [420, 250] on input "checkbox" at bounding box center [418, 251] width 24 height 12
checkbox input "true"
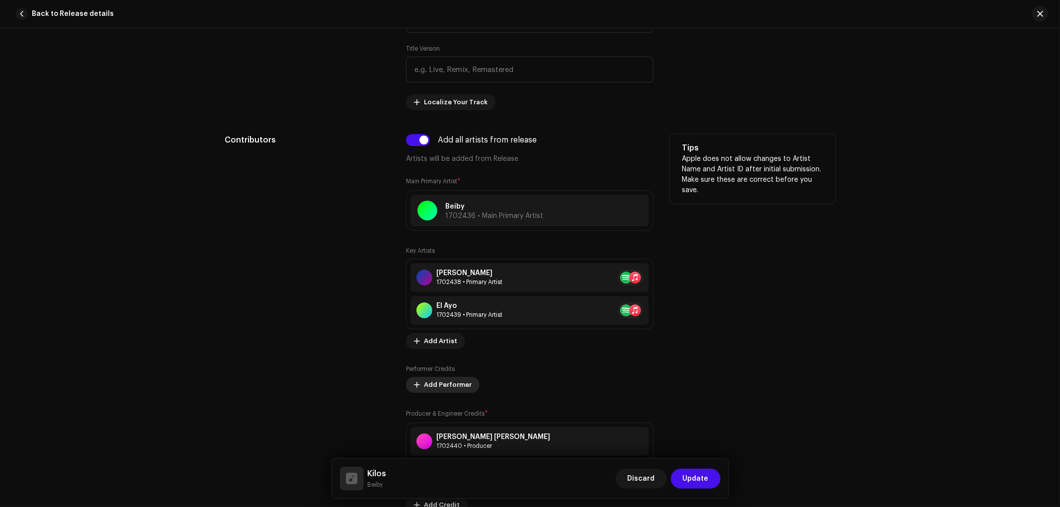
scroll to position [607, 0]
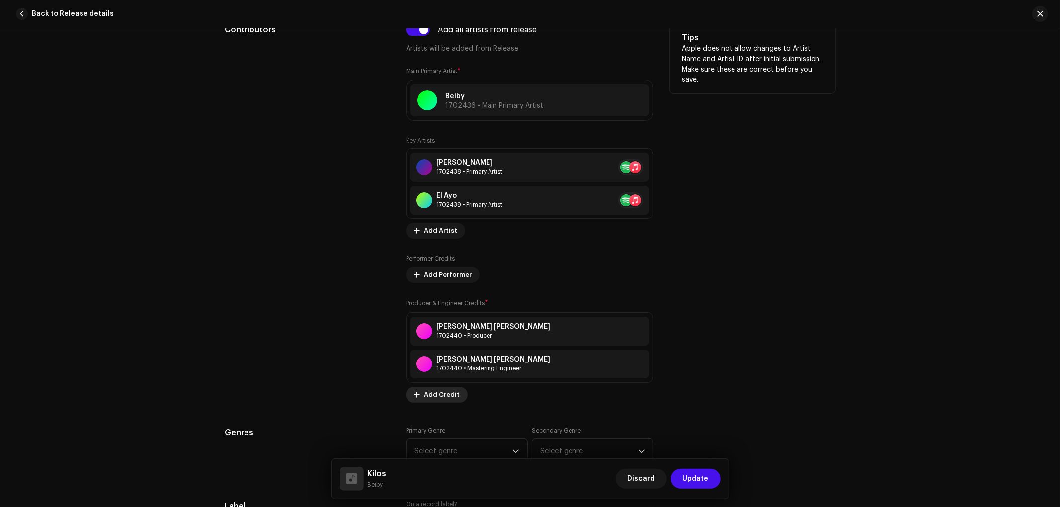
click at [435, 399] on span "Add Credit" at bounding box center [442, 395] width 36 height 20
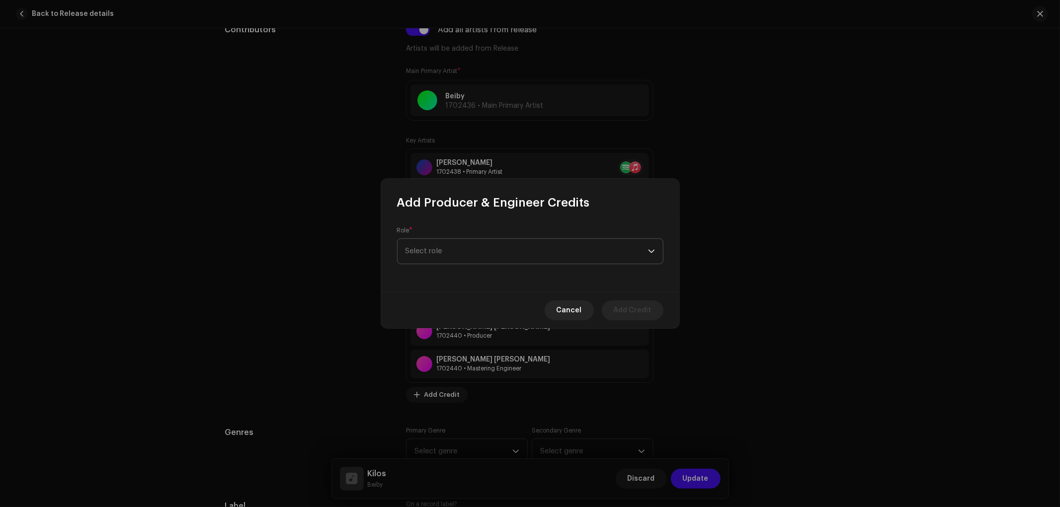
click at [454, 259] on span "Select role" at bounding box center [527, 251] width 243 height 25
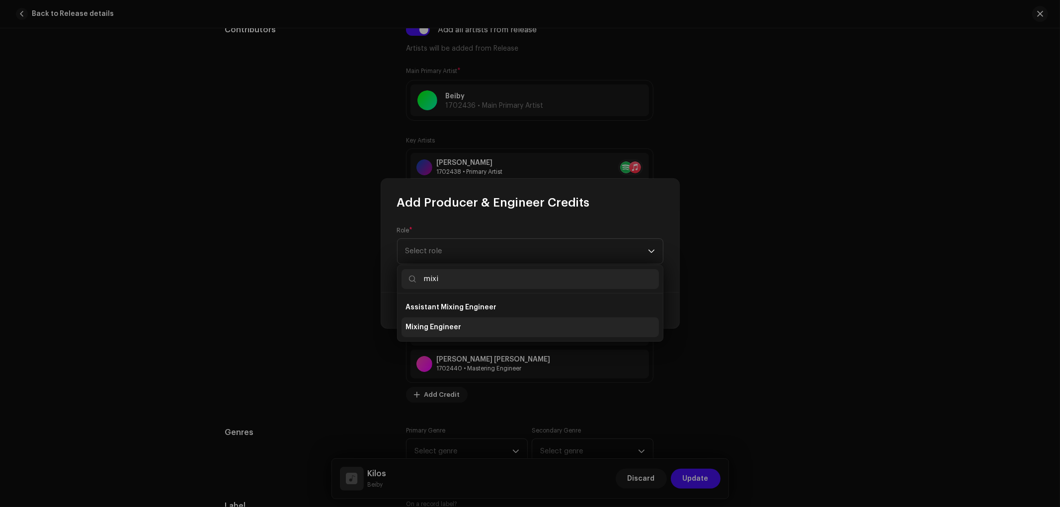
type input "mixi"
click at [429, 323] on span "Mixing Engineer" at bounding box center [434, 328] width 56 height 10
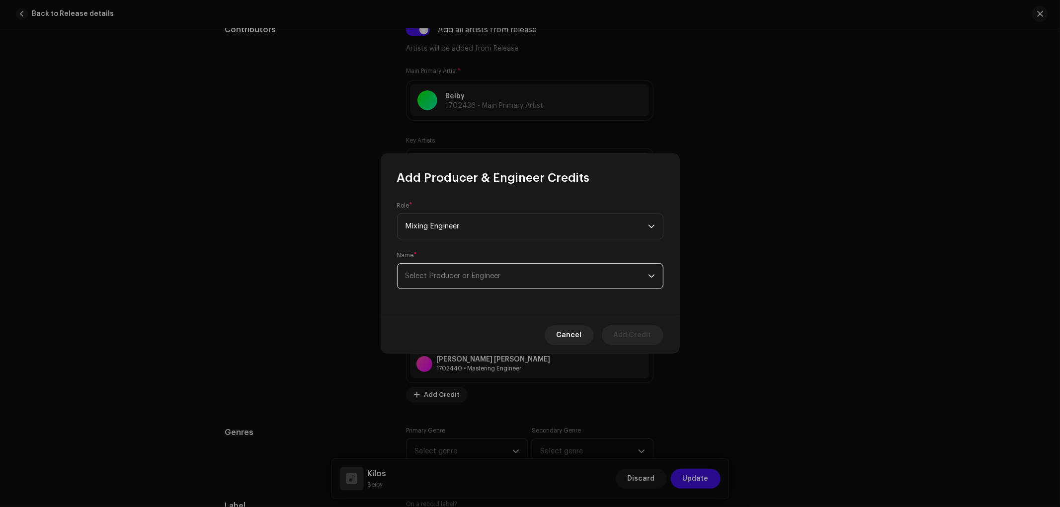
click at [464, 276] on span "Select Producer or Engineer" at bounding box center [453, 275] width 95 height 7
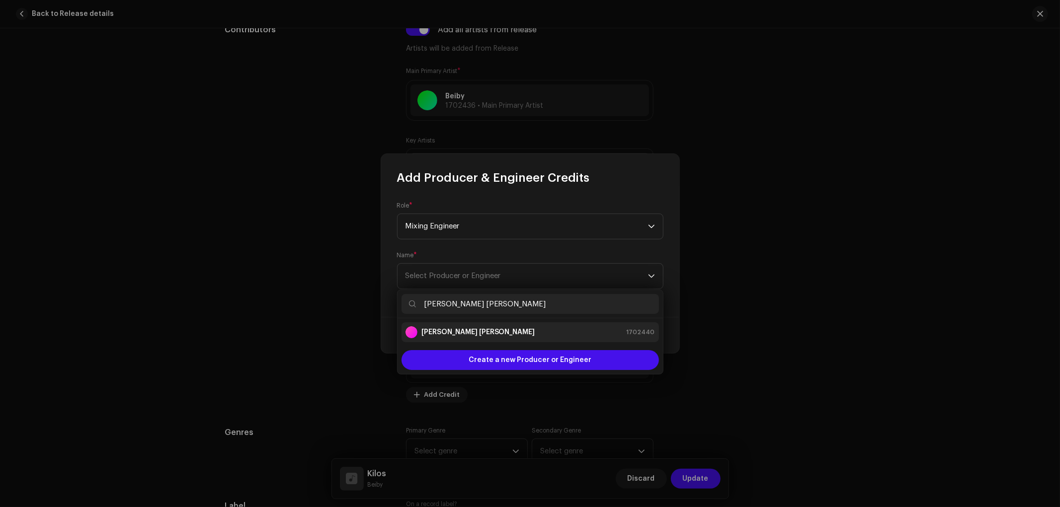
type input "[PERSON_NAME] [PERSON_NAME]"
click at [481, 327] on div "[PERSON_NAME] [PERSON_NAME]" at bounding box center [471, 333] width 130 height 12
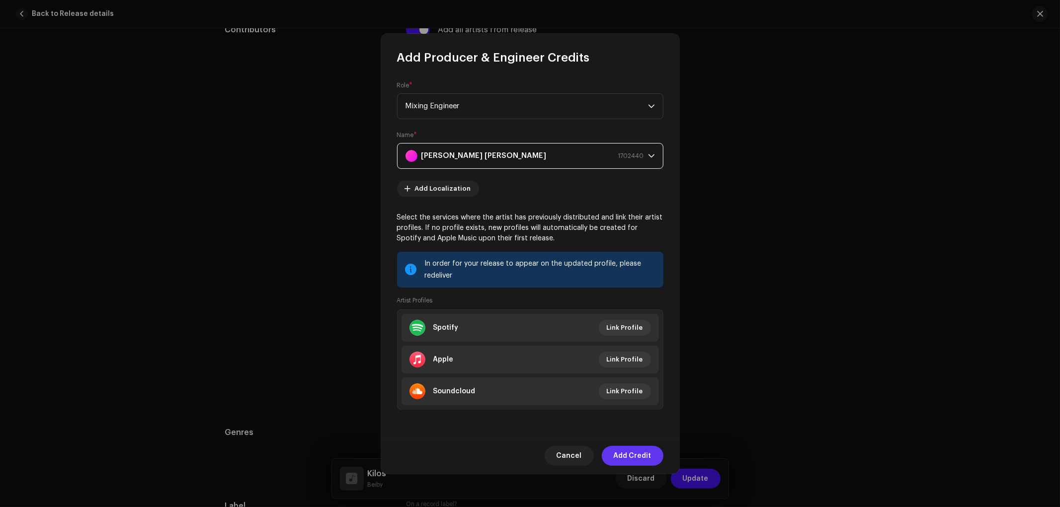
click at [633, 458] on span "Add Credit" at bounding box center [633, 456] width 38 height 20
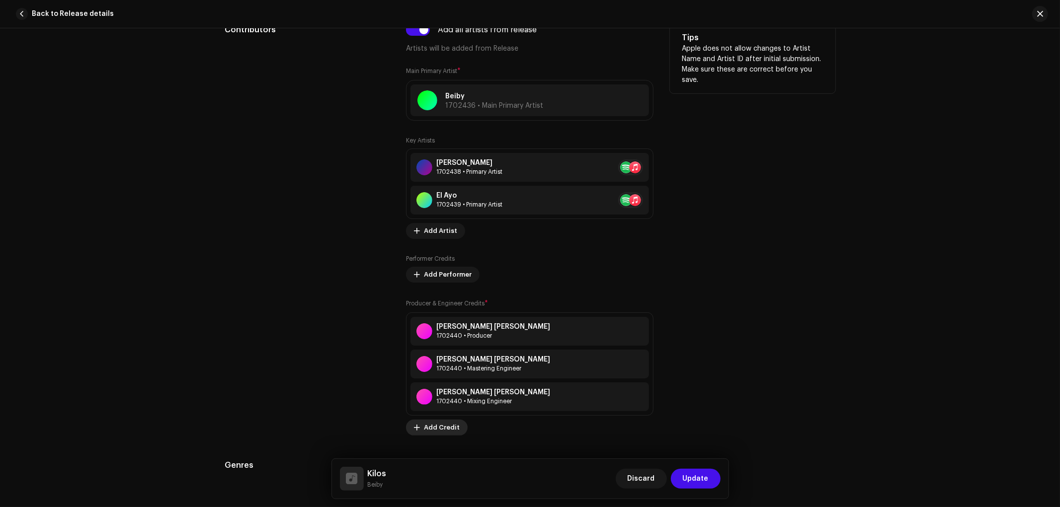
click at [438, 434] on span "Add Credit" at bounding box center [442, 428] width 36 height 20
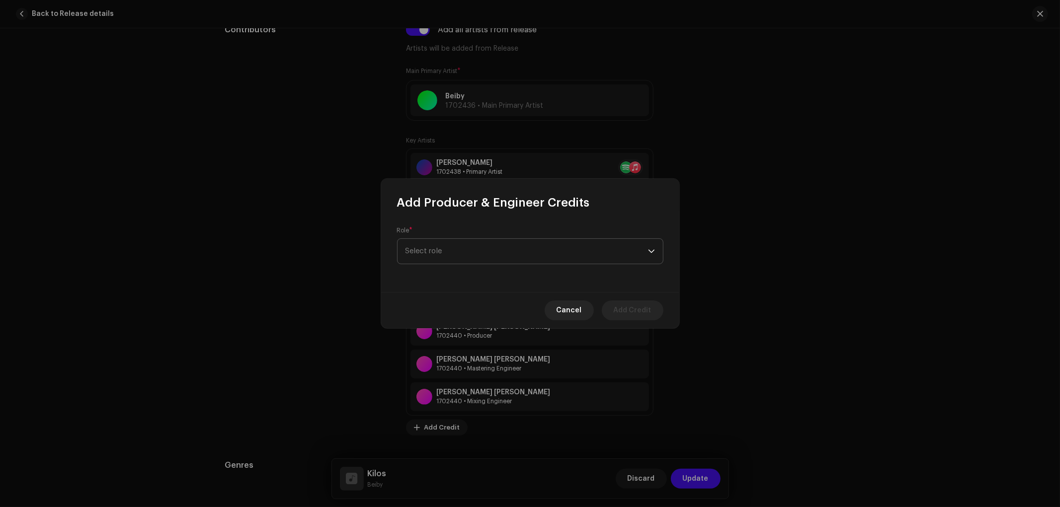
click at [475, 252] on span "Select role" at bounding box center [527, 251] width 243 height 25
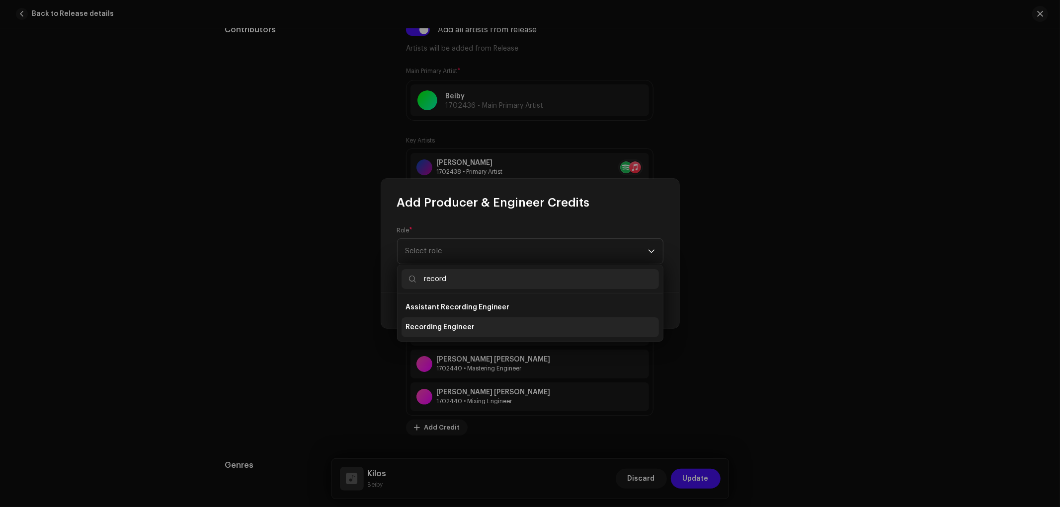
type input "record"
click at [469, 325] on span "Recording Engineer" at bounding box center [440, 328] width 69 height 10
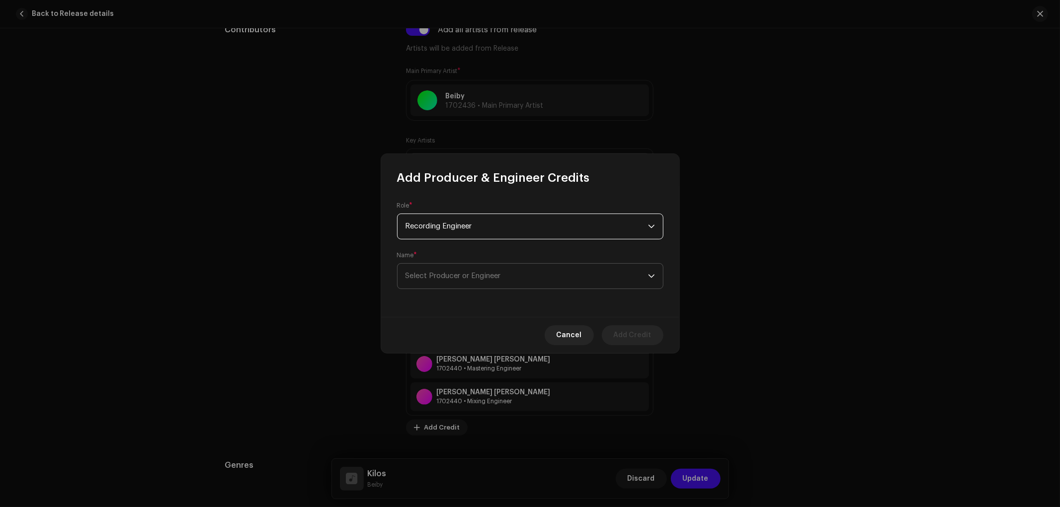
click at [474, 281] on span "Select Producer or Engineer" at bounding box center [527, 276] width 243 height 25
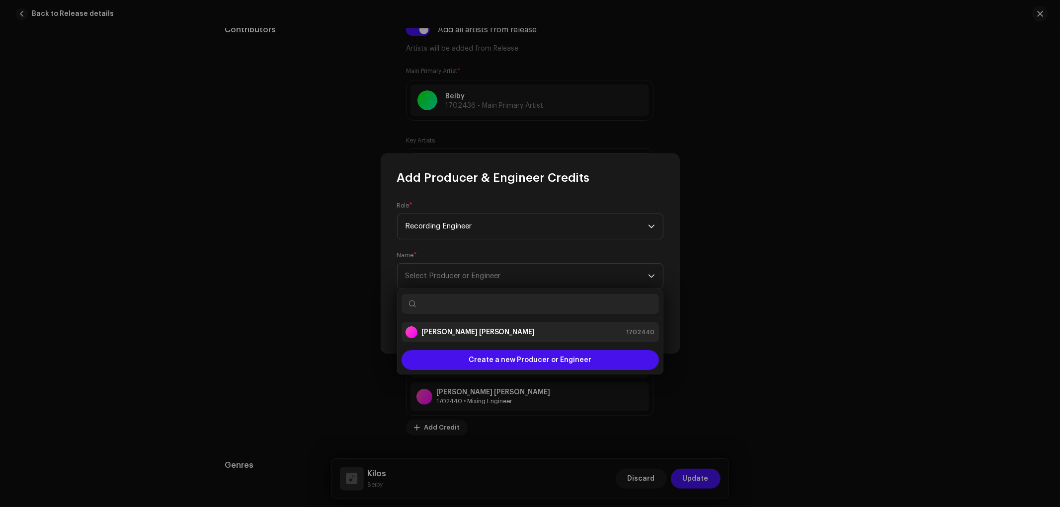
click at [486, 330] on strong "[PERSON_NAME] [PERSON_NAME]" at bounding box center [478, 333] width 114 height 10
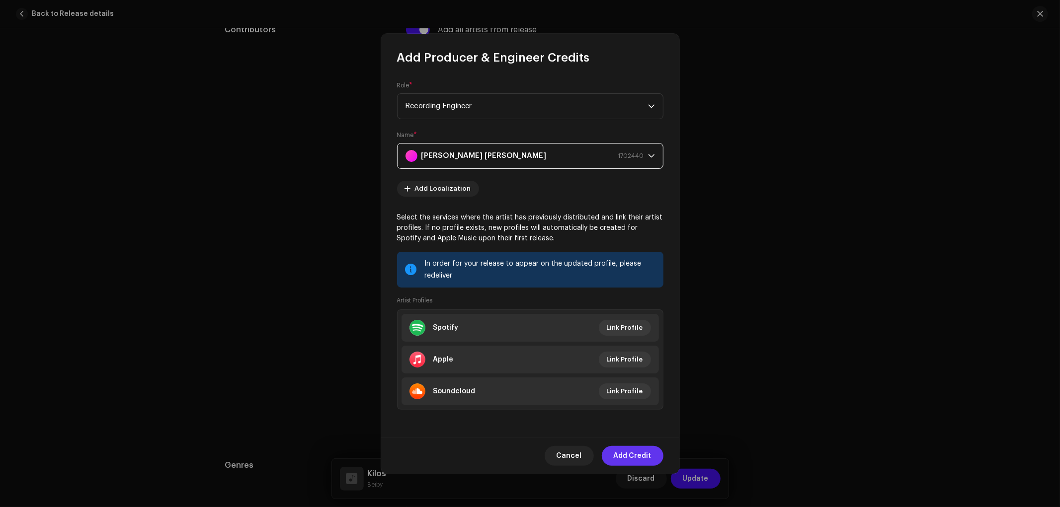
click at [627, 456] on span "Add Credit" at bounding box center [633, 456] width 38 height 20
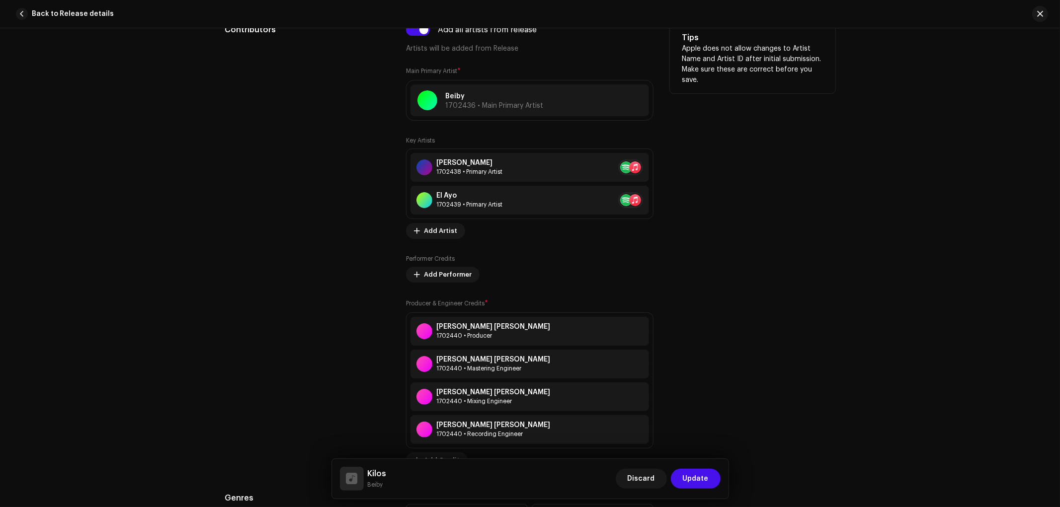
scroll to position [938, 0]
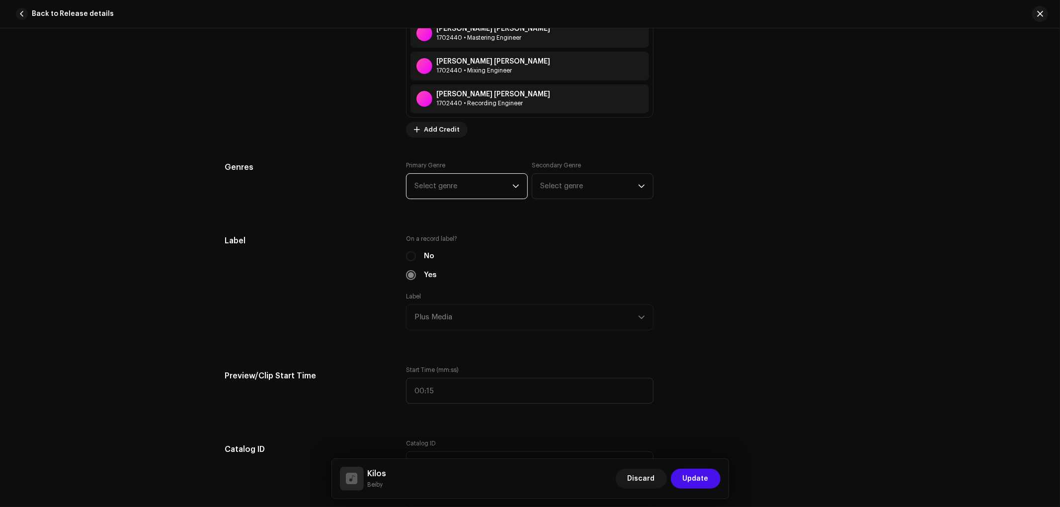
click at [471, 186] on span "Select genre" at bounding box center [464, 186] width 98 height 25
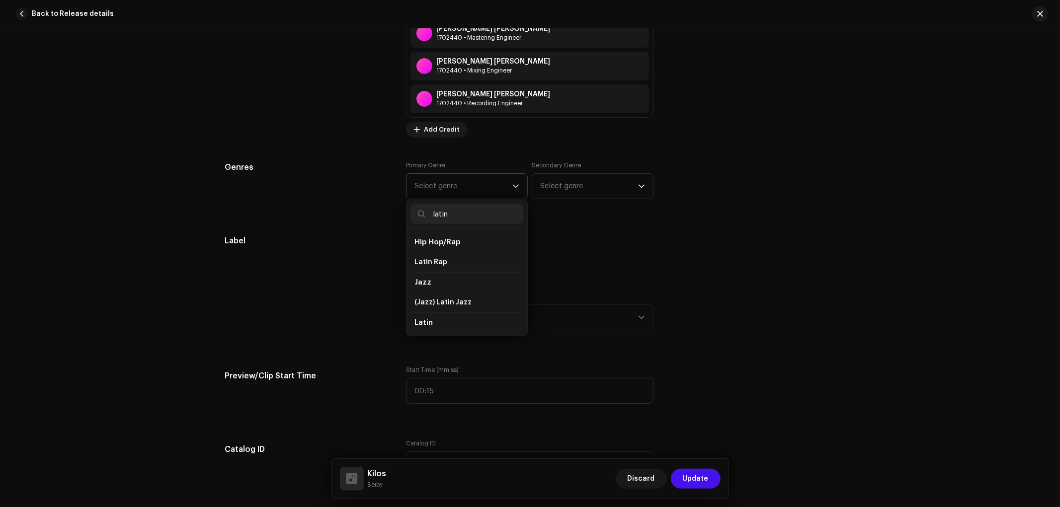
scroll to position [55, 0]
type input "latin"
click at [469, 288] on li "Latin" at bounding box center [467, 288] width 113 height 20
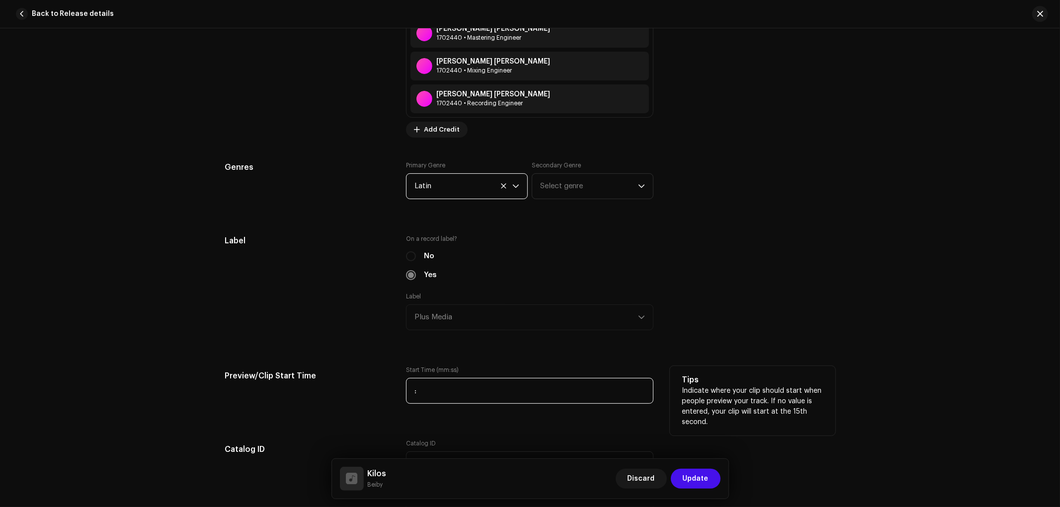
click at [468, 390] on input ":" at bounding box center [530, 391] width 248 height 26
type input "00:00"
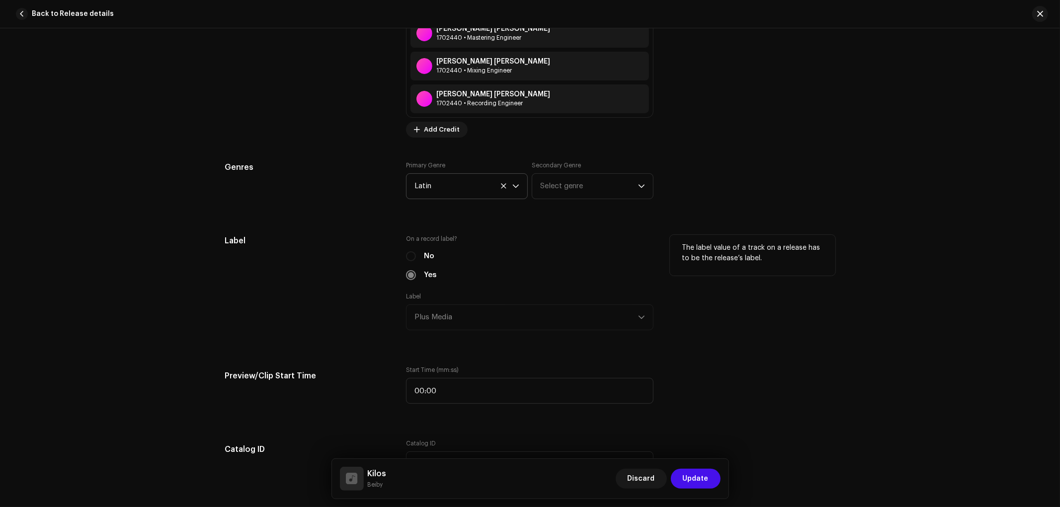
drag, startPoint x: 711, startPoint y: 277, endPoint x: 706, endPoint y: 284, distance: 8.6
click at [711, 279] on div "The label value of a track on a release has to be the release’s label." at bounding box center [753, 288] width 166 height 107
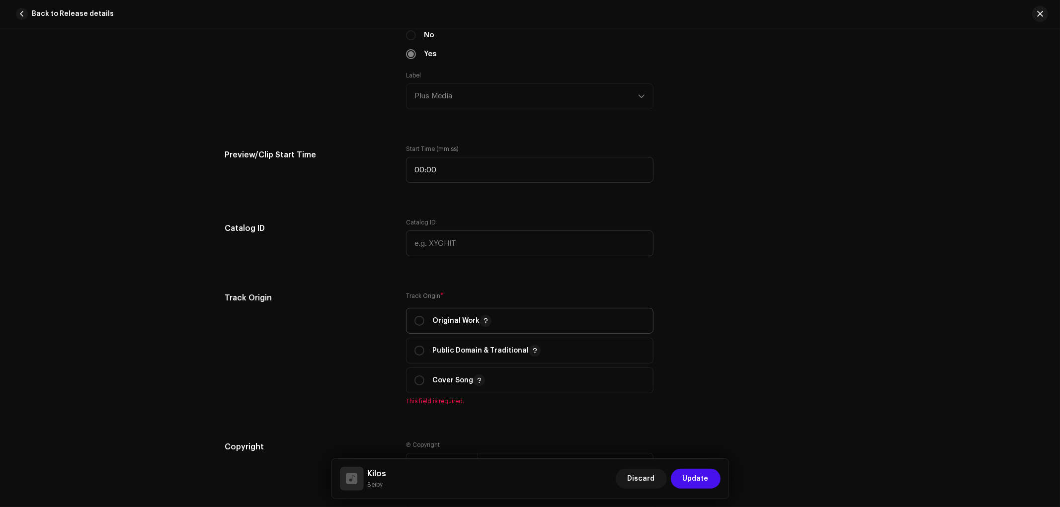
click at [454, 323] on p "Original Work" at bounding box center [461, 321] width 59 height 12
radio input "true"
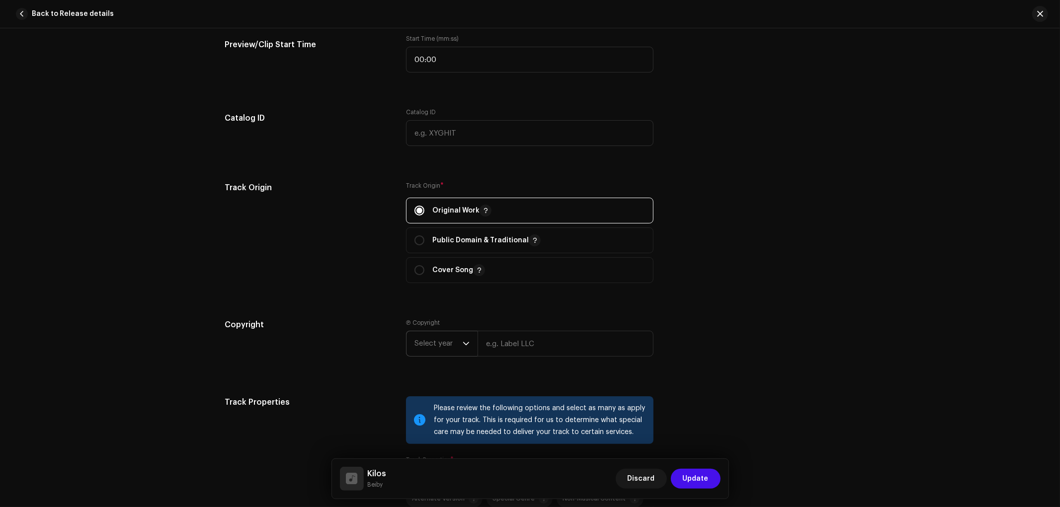
click at [451, 348] on span "Select year" at bounding box center [439, 344] width 48 height 25
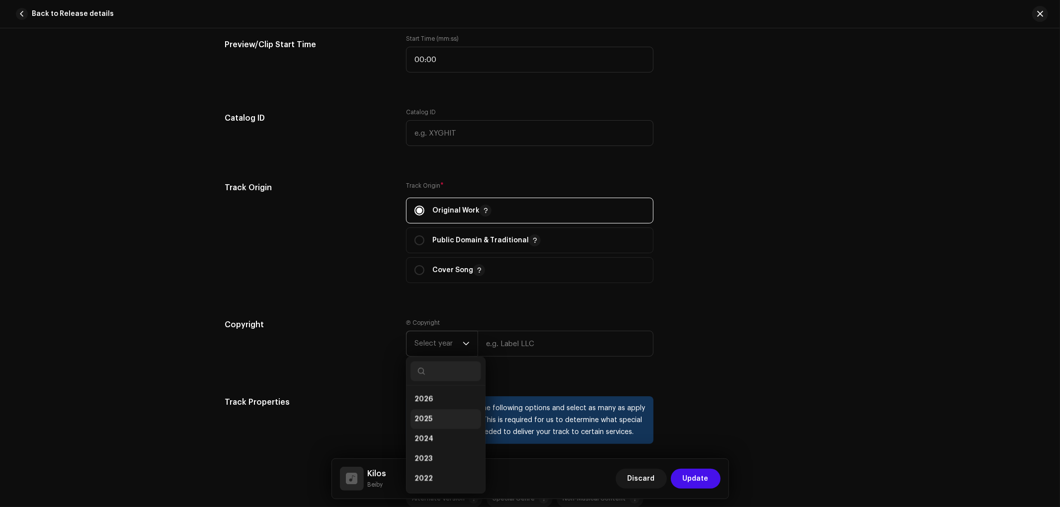
click at [443, 418] on li "2025" at bounding box center [446, 420] width 71 height 20
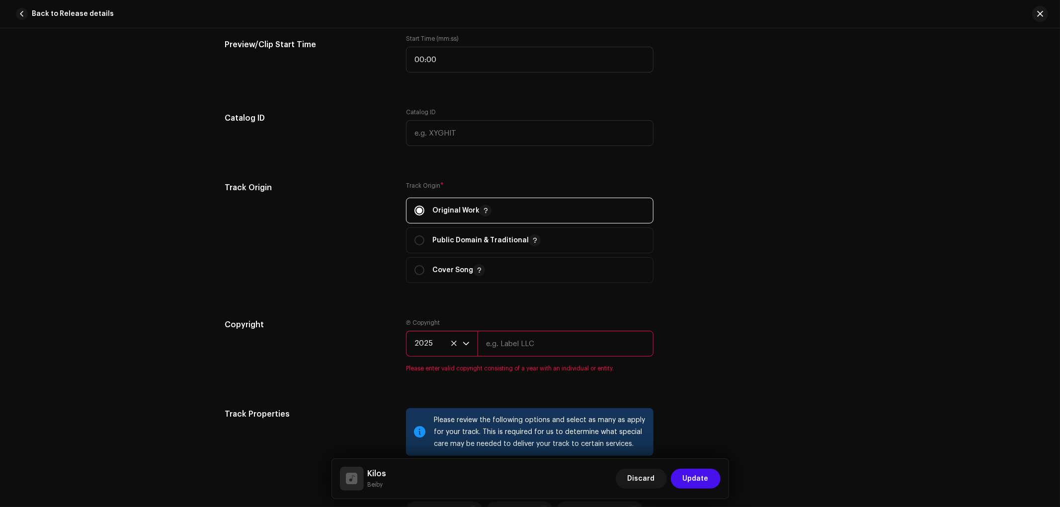
click at [528, 343] on input "text" at bounding box center [566, 344] width 176 height 26
type input "Plus Media"
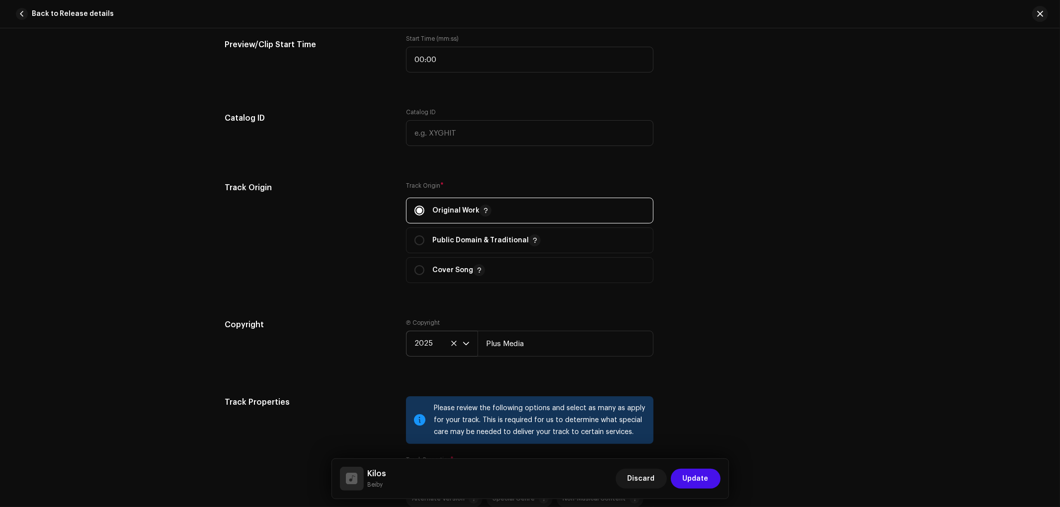
click at [696, 361] on div "Copyright Ⓟ Copyright 2025 Plus Media" at bounding box center [530, 346] width 610 height 54
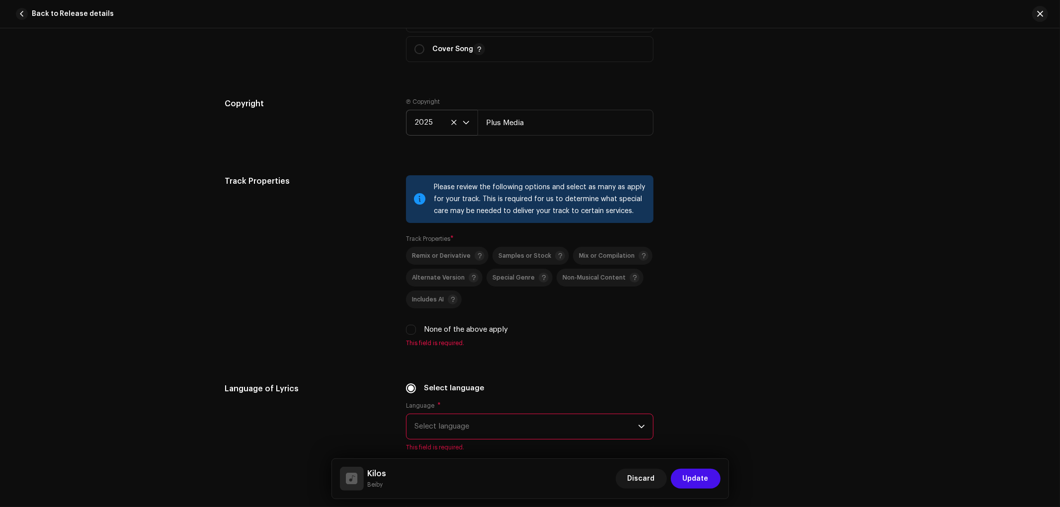
scroll to position [1546, 0]
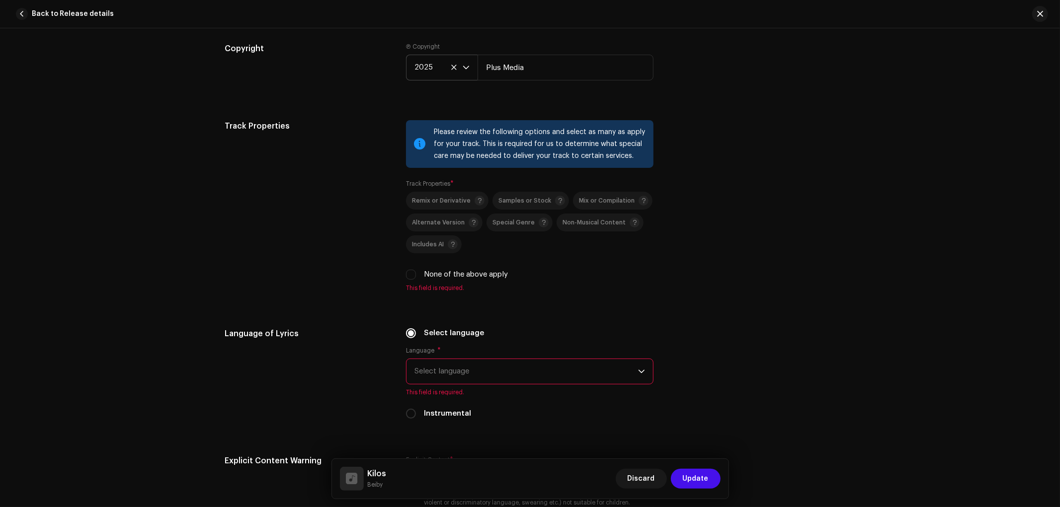
click at [436, 280] on label "None of the above apply" at bounding box center [466, 274] width 84 height 11
click at [416, 280] on input "None of the above apply" at bounding box center [411, 275] width 10 height 10
checkbox input "true"
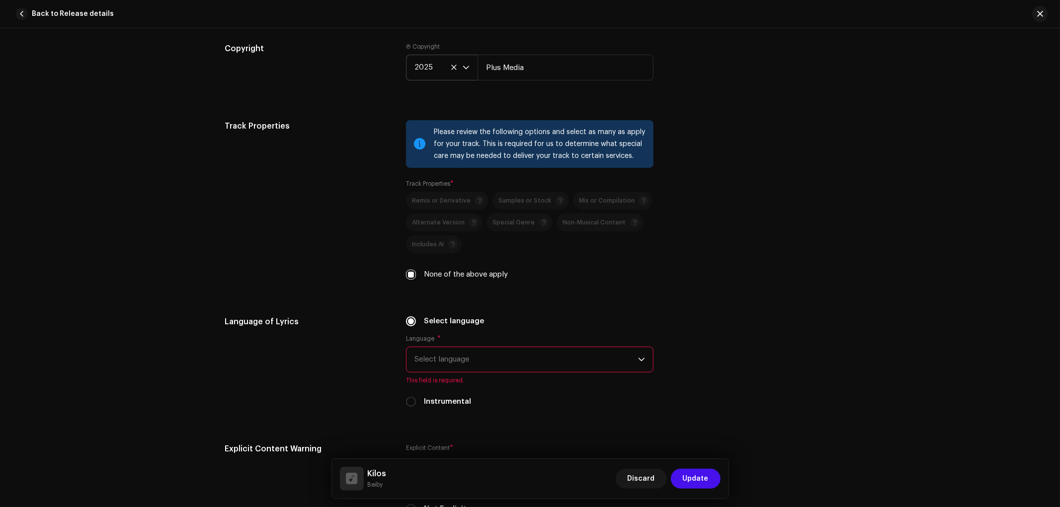
click at [474, 359] on span "Select language" at bounding box center [527, 359] width 224 height 25
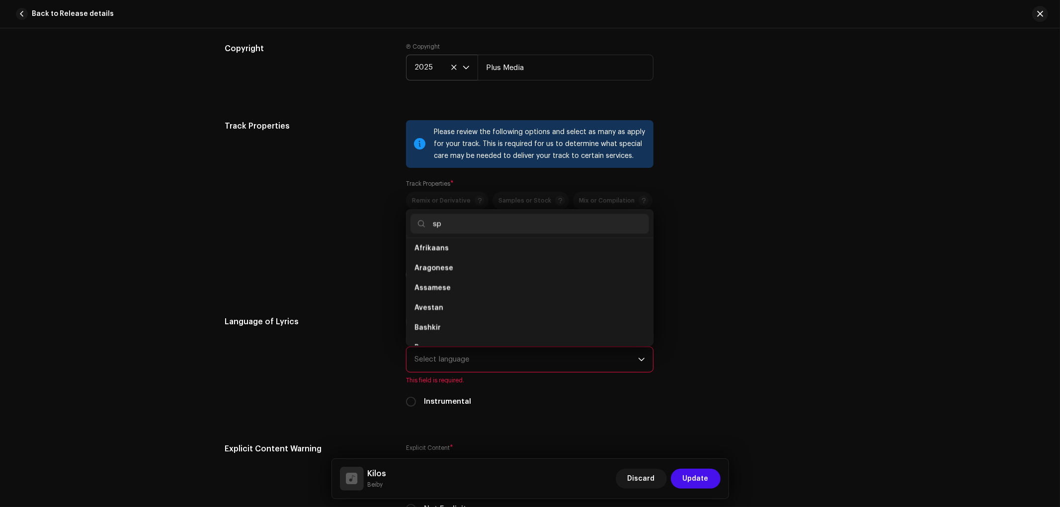
scroll to position [0, 0]
type input "spa"
click at [493, 276] on span "Spanish ([GEOGRAPHIC_DATA])" at bounding box center [468, 272] width 107 height 10
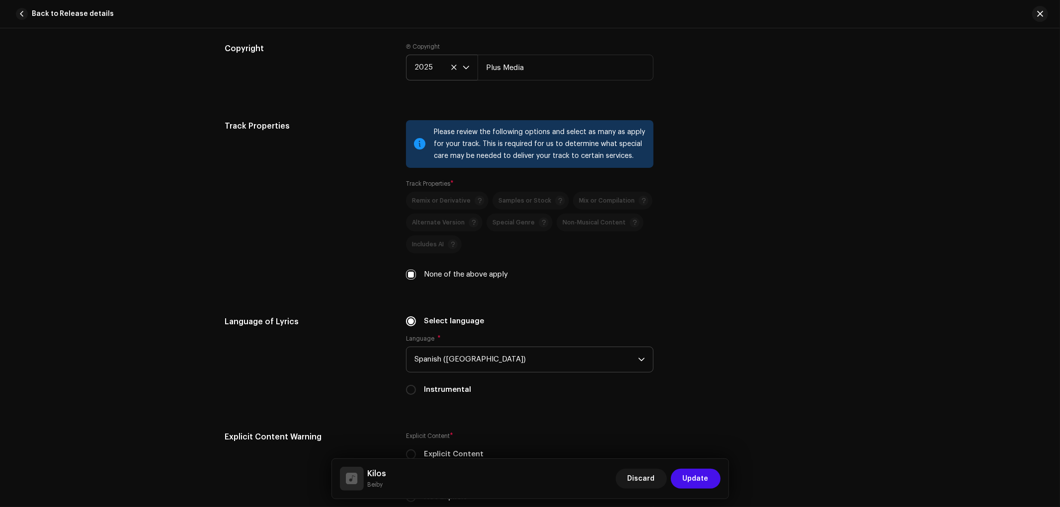
click at [712, 332] on div "Language of Lyrics Select language Language * Spanish ([GEOGRAPHIC_DATA]) Instr…" at bounding box center [530, 361] width 610 height 91
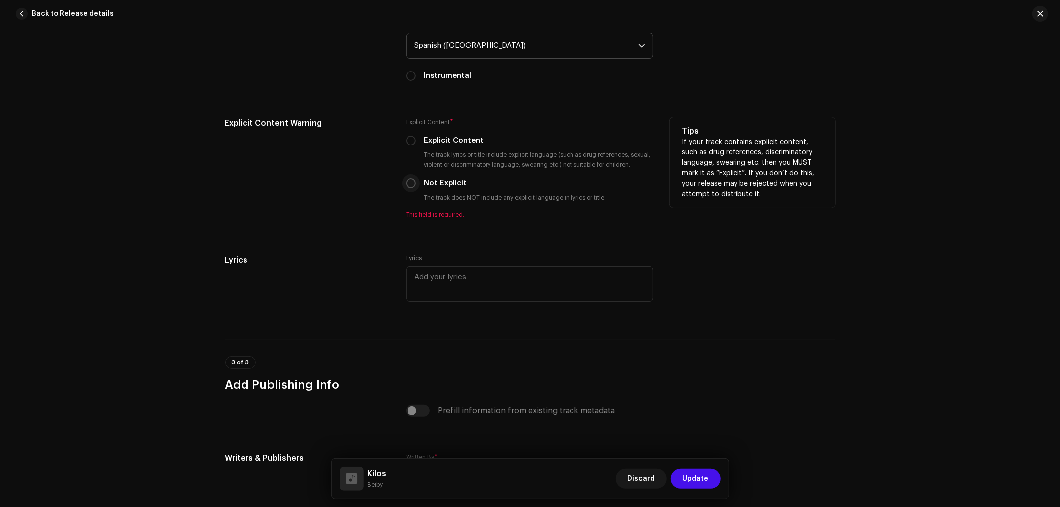
click at [406, 188] on input "Not Explicit" at bounding box center [411, 183] width 10 height 10
radio input "true"
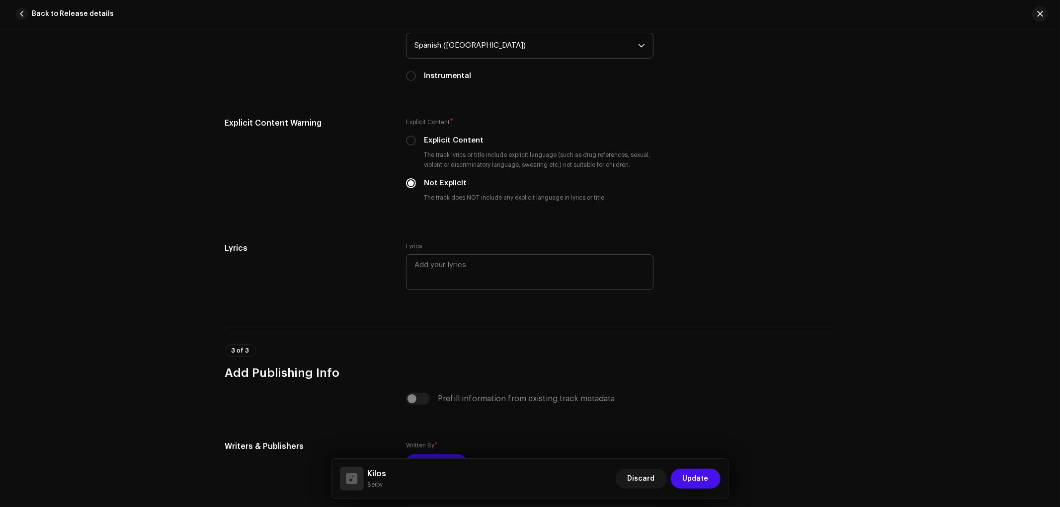
scroll to position [2014, 0]
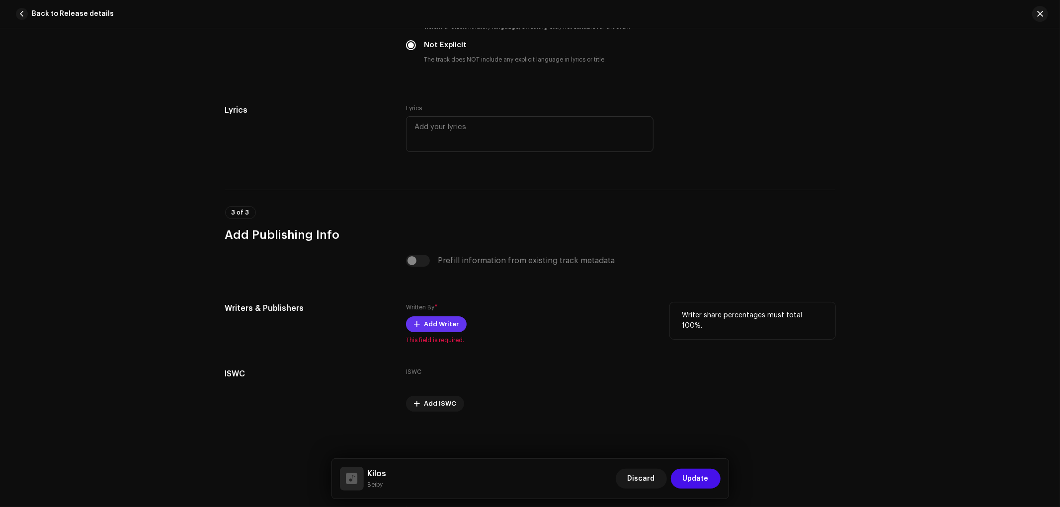
click at [434, 316] on span "Add Writer" at bounding box center [441, 325] width 35 height 20
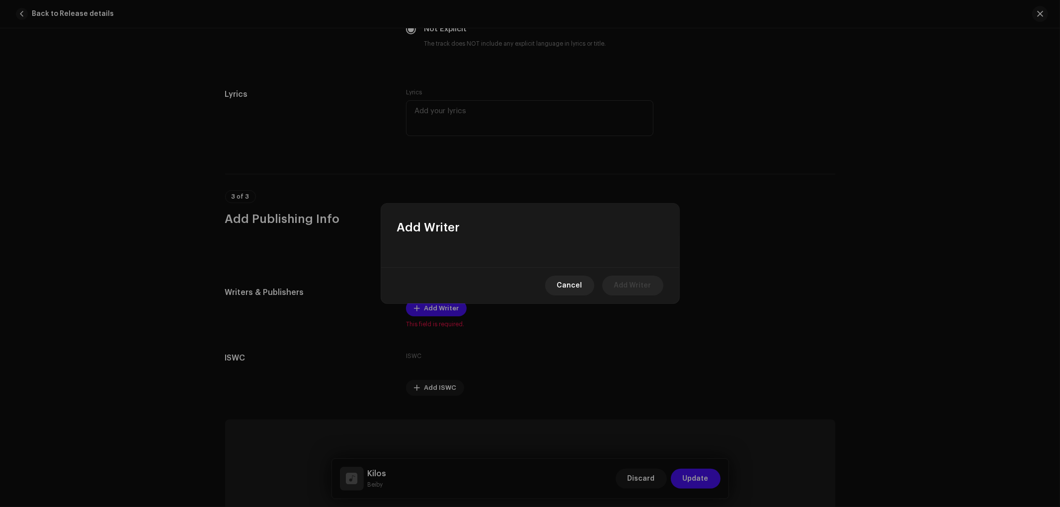
click at [461, 231] on div "Add Writer Cancel Add Writer" at bounding box center [530, 254] width 298 height 100
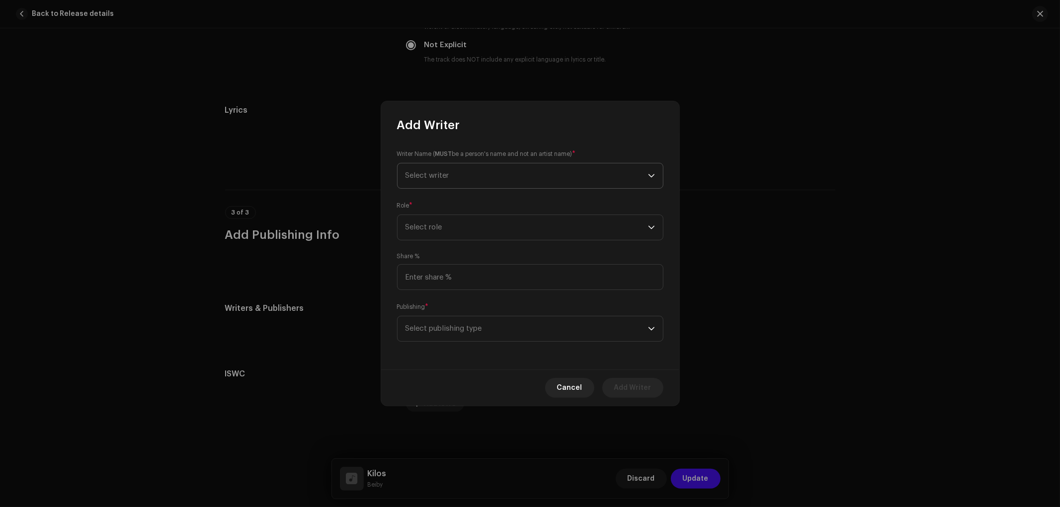
click at [478, 166] on span "Select writer" at bounding box center [527, 176] width 243 height 25
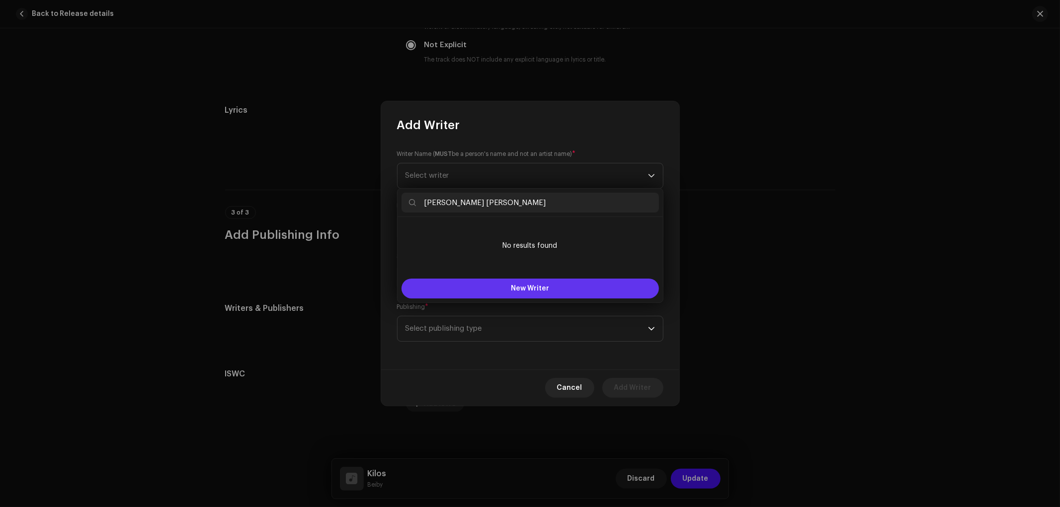
type input "[PERSON_NAME] [PERSON_NAME]"
click at [504, 283] on button "New Writer" at bounding box center [530, 289] width 257 height 20
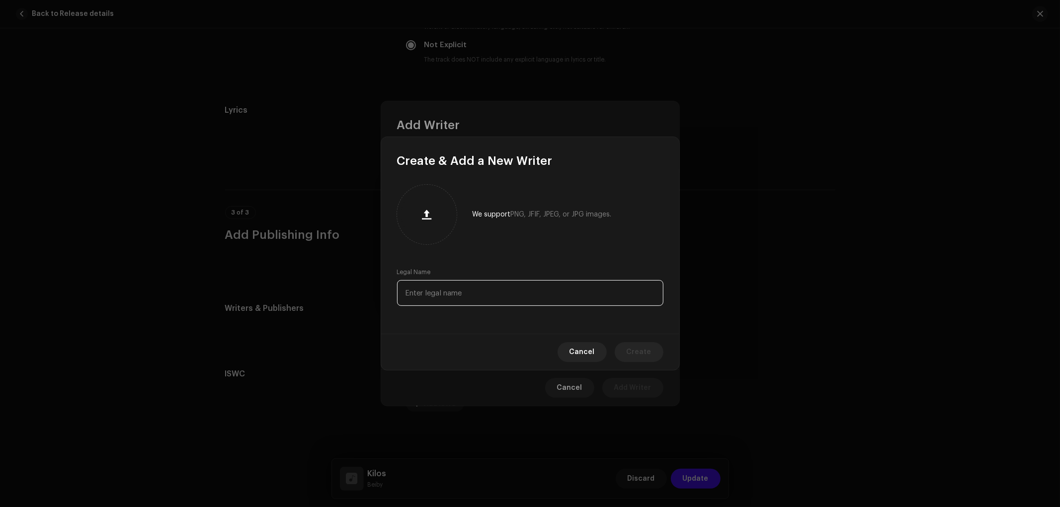
click at [464, 290] on input "text" at bounding box center [530, 293] width 266 height 26
paste input "[PERSON_NAME] [PERSON_NAME]"
type input "[PERSON_NAME] [PERSON_NAME]"
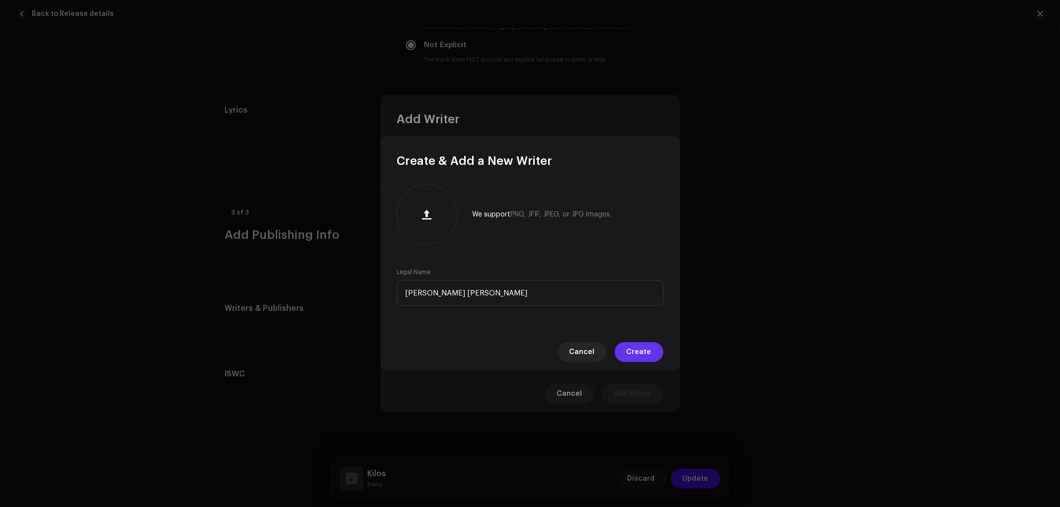
click at [630, 350] on span "Create" at bounding box center [639, 352] width 25 height 20
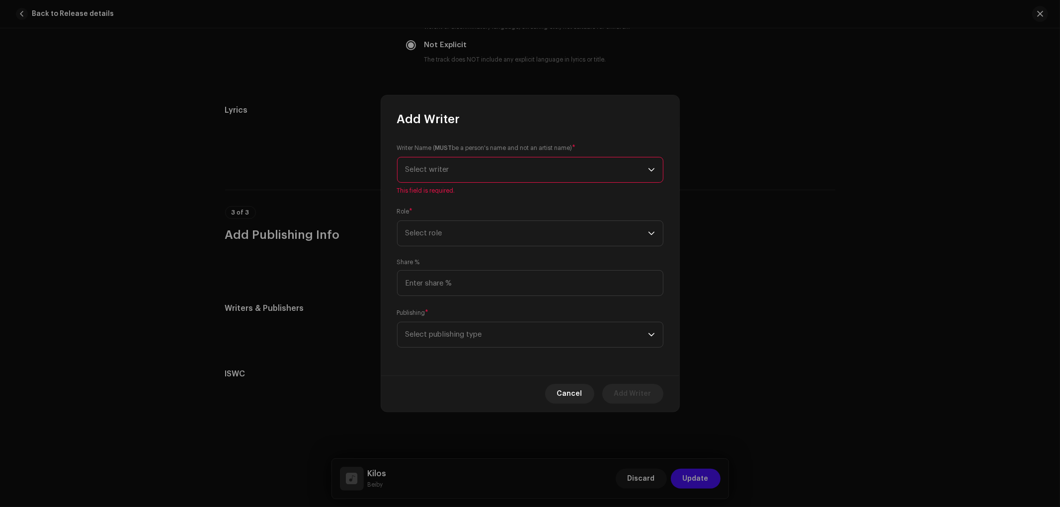
click at [497, 195] on div "Writer Name ( MUST be a person's name and not an artist name) * Select writer T…" at bounding box center [530, 169] width 266 height 52
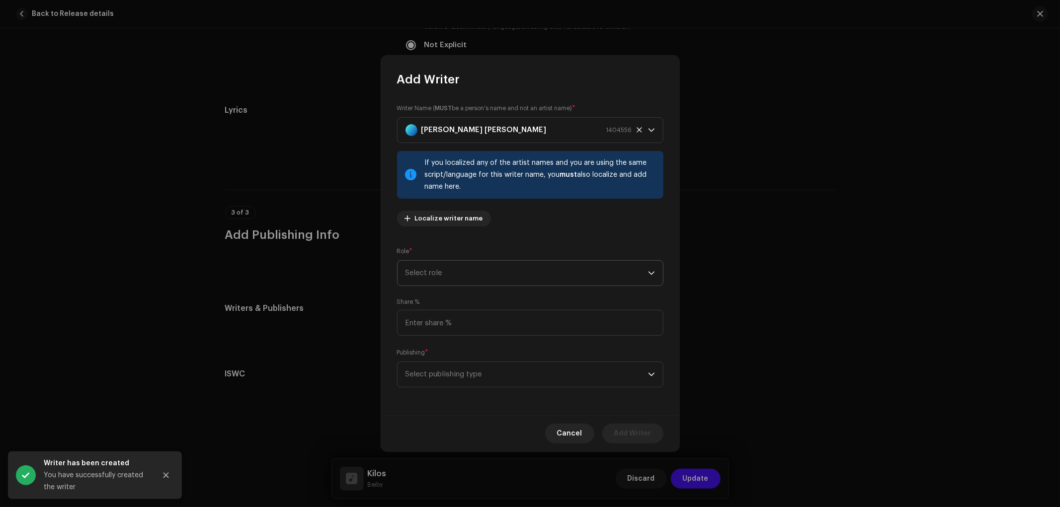
click at [476, 281] on span "Select role" at bounding box center [527, 273] width 243 height 25
click at [467, 353] on li "Composer & Lyricist" at bounding box center [530, 360] width 257 height 20
click at [469, 371] on span "Select publishing type" at bounding box center [527, 374] width 243 height 25
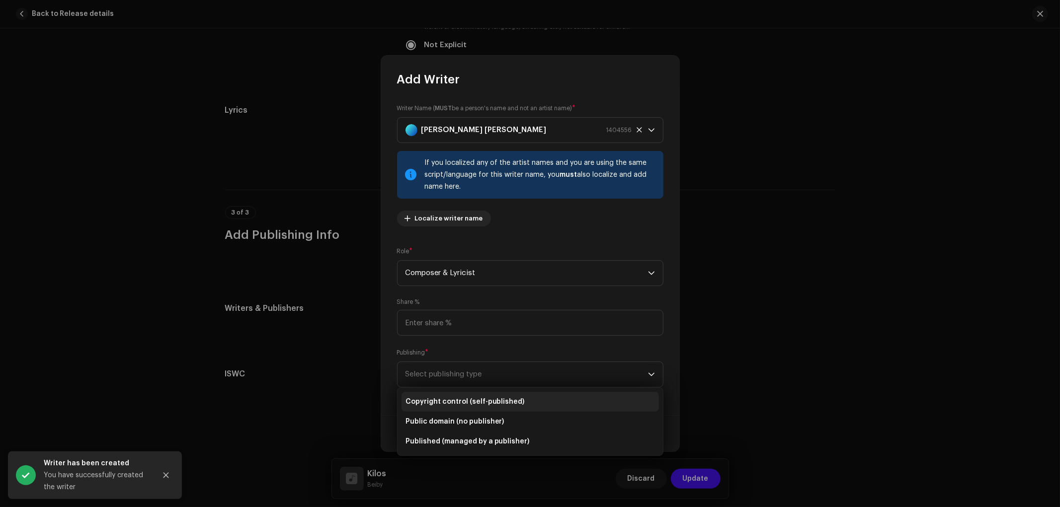
click at [493, 408] on li "Copyright control (self-published)" at bounding box center [530, 402] width 257 height 20
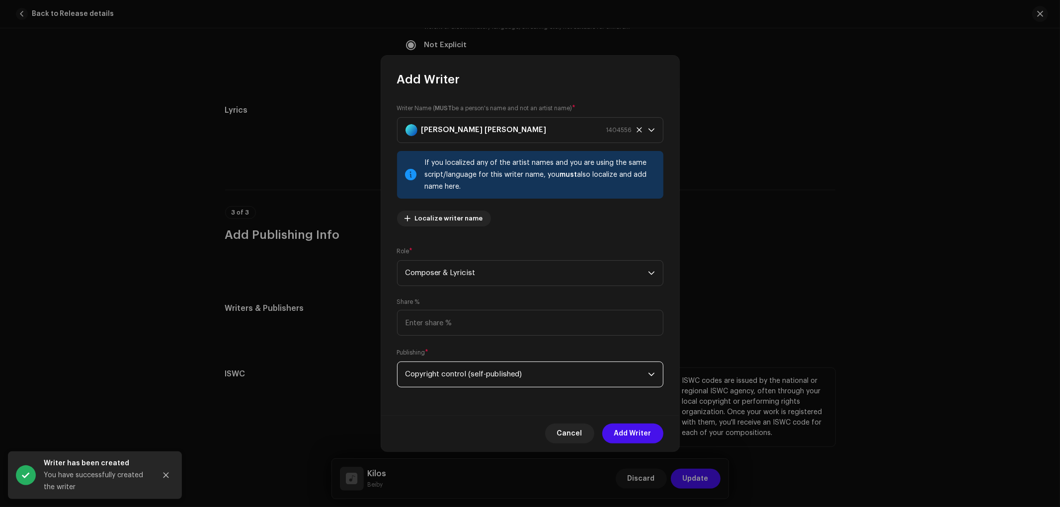
click at [629, 435] on span "Add Writer" at bounding box center [632, 434] width 37 height 20
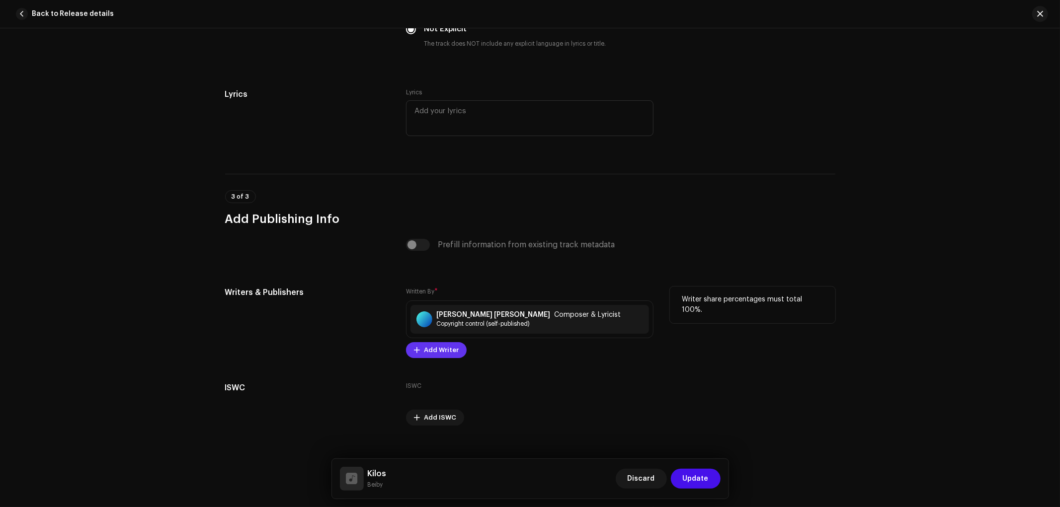
click at [443, 360] on span "Add Writer" at bounding box center [441, 350] width 35 height 20
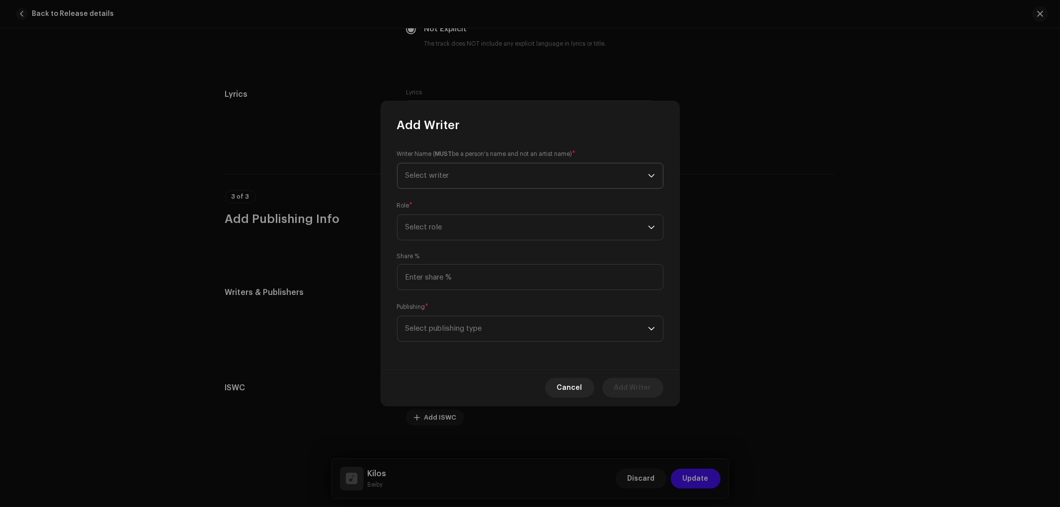
click at [481, 171] on span "Select writer" at bounding box center [527, 176] width 243 height 25
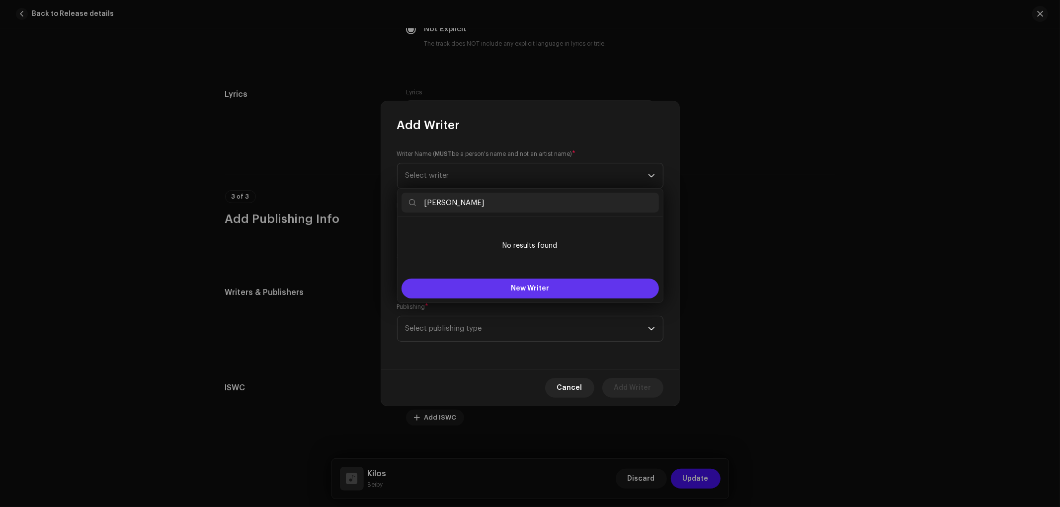
type input "[PERSON_NAME]"
click at [538, 291] on span "New Writer" at bounding box center [530, 288] width 38 height 7
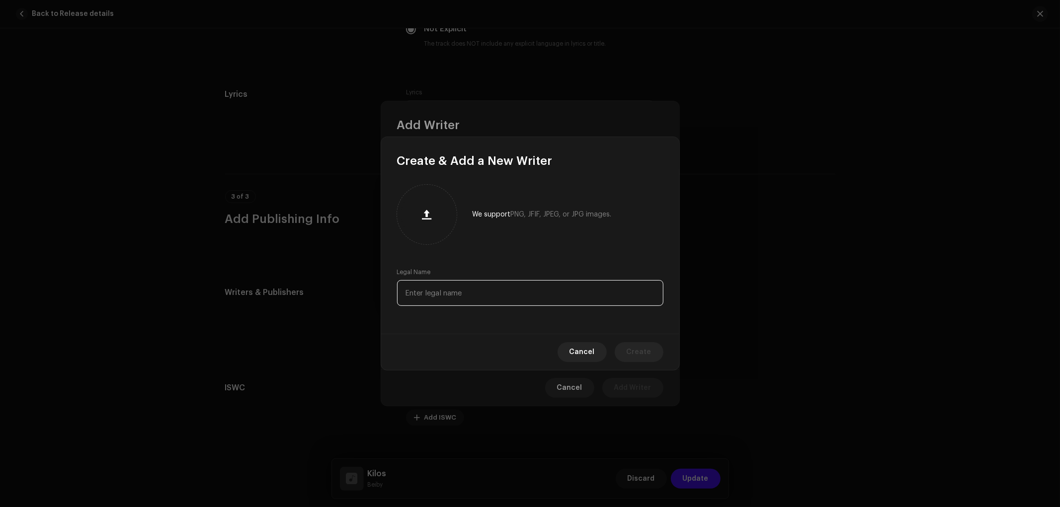
drag, startPoint x: 486, startPoint y: 301, endPoint x: 502, endPoint y: 301, distance: 16.4
click at [485, 301] on input "text" at bounding box center [530, 293] width 266 height 26
paste input "[PERSON_NAME]"
type input "[PERSON_NAME]"
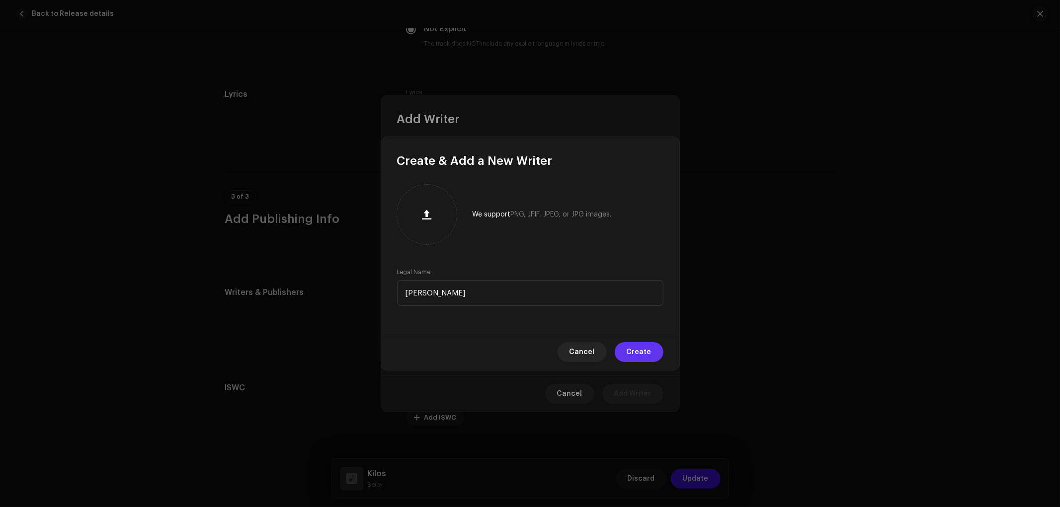
click at [645, 351] on span "Create" at bounding box center [639, 352] width 25 height 20
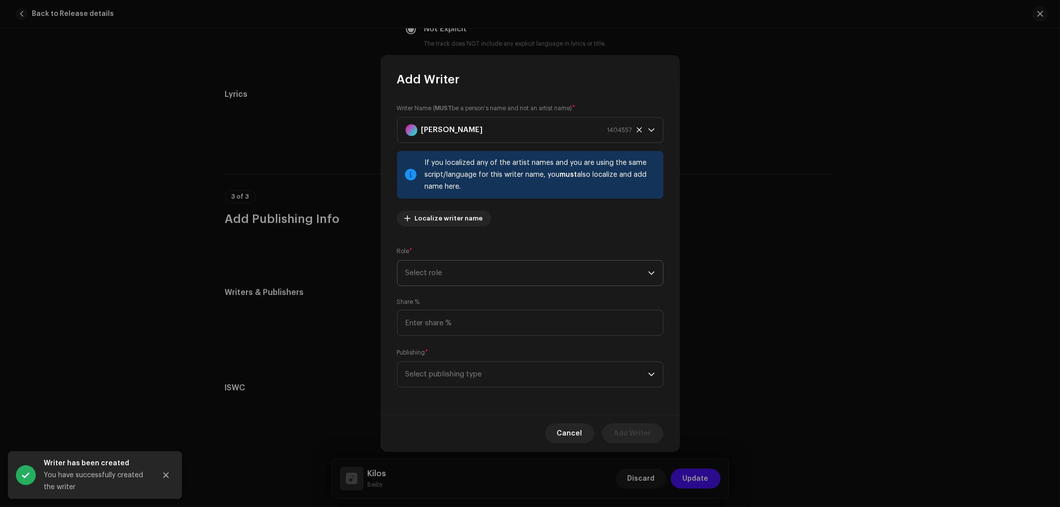
click at [503, 281] on span "Select role" at bounding box center [527, 273] width 243 height 25
click at [478, 355] on li "Composer & Lyricist" at bounding box center [530, 360] width 257 height 20
click at [480, 376] on span "Select publishing type" at bounding box center [527, 374] width 243 height 25
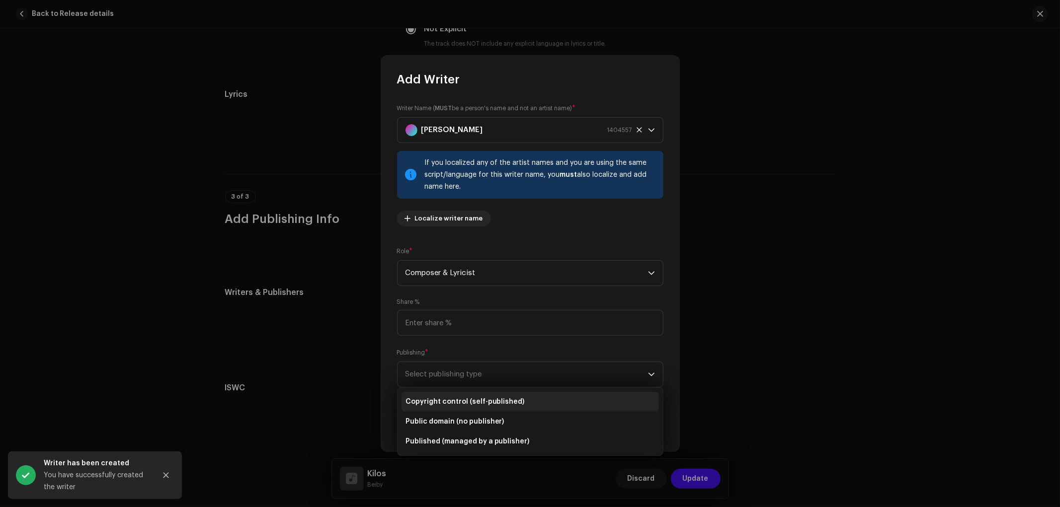
click at [493, 394] on li "Copyright control (self-published)" at bounding box center [530, 402] width 257 height 20
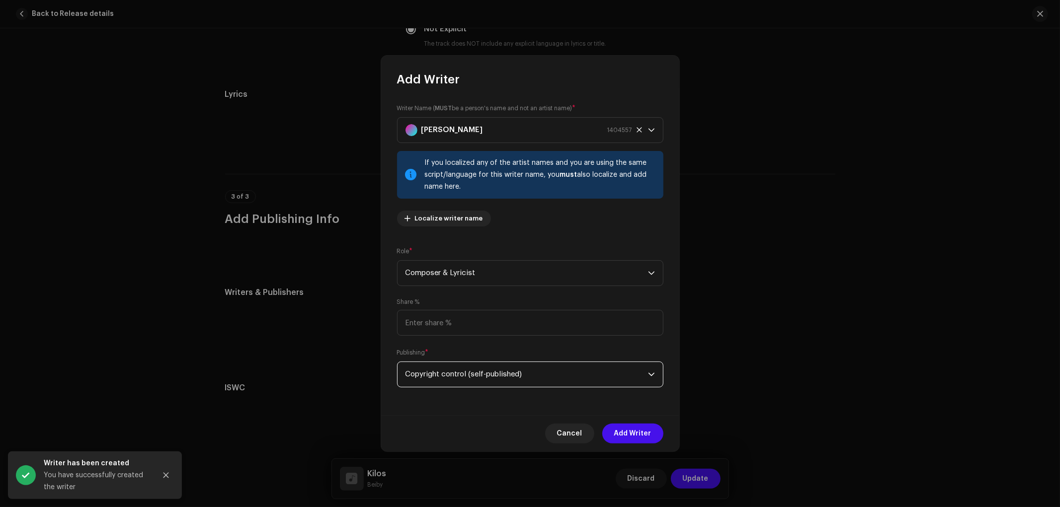
click at [639, 426] on span "Add Writer" at bounding box center [632, 434] width 37 height 20
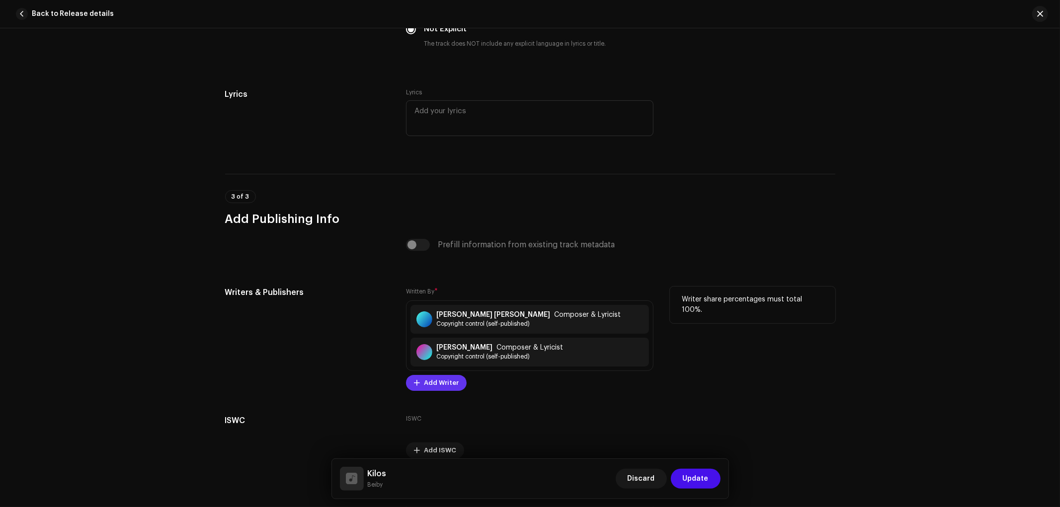
click at [439, 393] on span "Add Writer" at bounding box center [441, 383] width 35 height 20
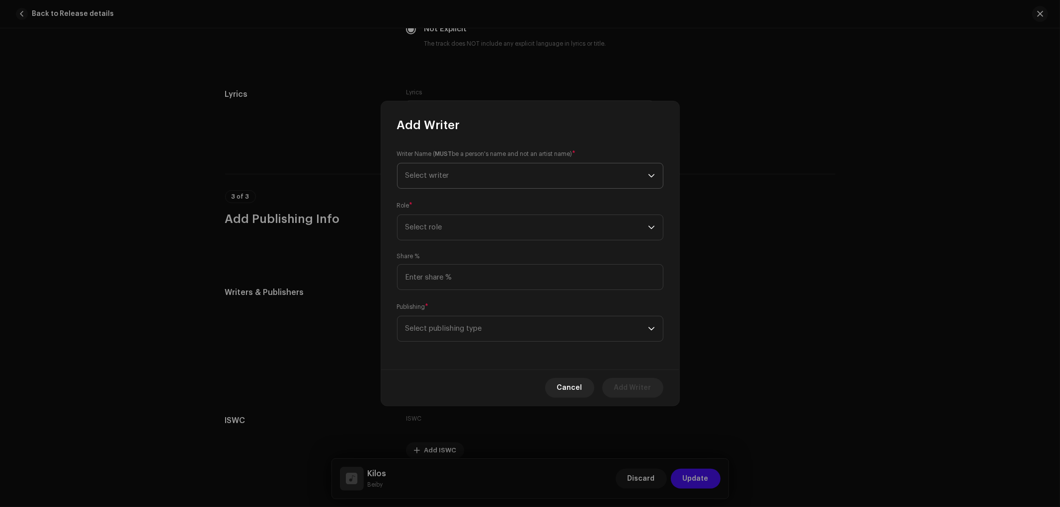
click at [486, 179] on span "Select writer" at bounding box center [527, 176] width 243 height 25
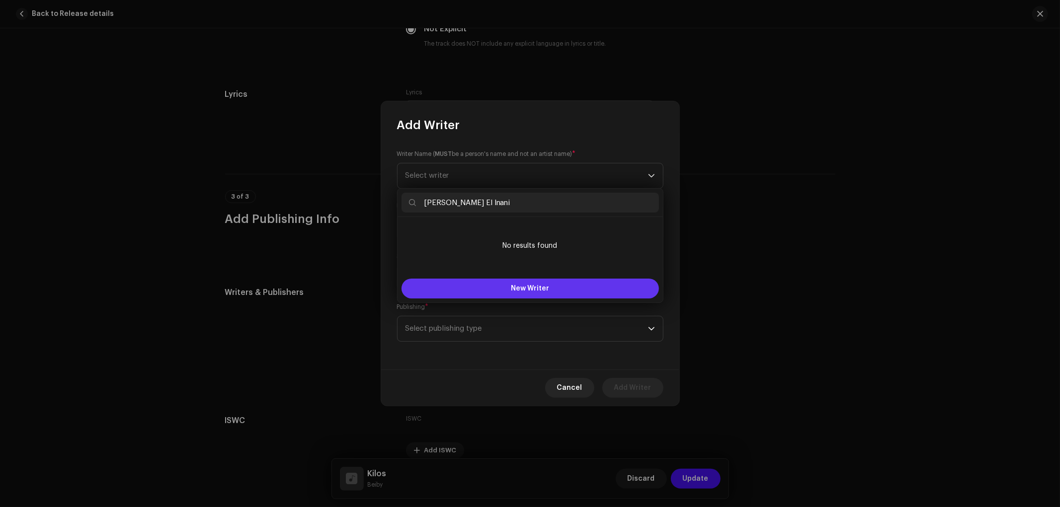
type input "[PERSON_NAME] El Inani"
click at [498, 289] on button "New Writer" at bounding box center [530, 289] width 257 height 20
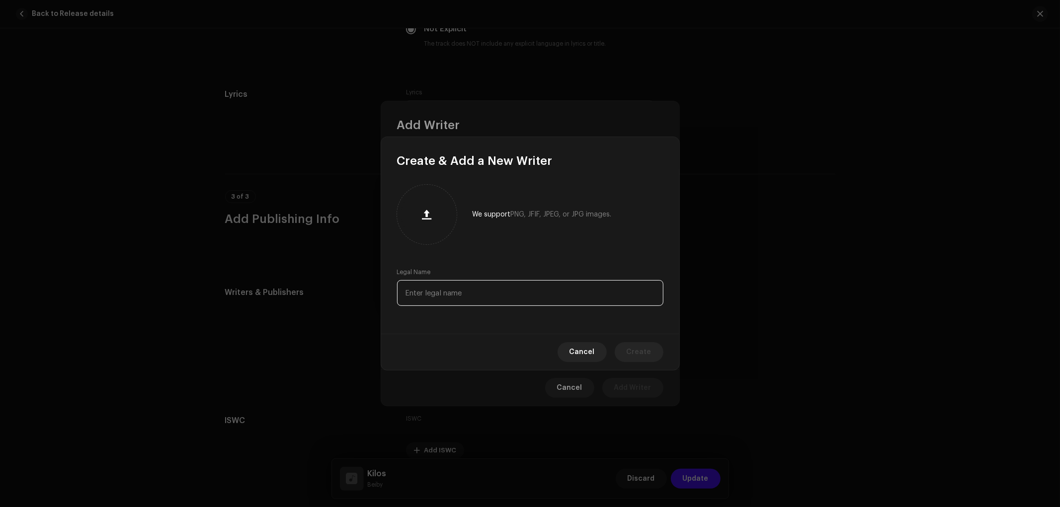
click at [450, 289] on input "text" at bounding box center [530, 293] width 266 height 26
paste input "[PERSON_NAME] El Inani"
type input "[PERSON_NAME] El Inani"
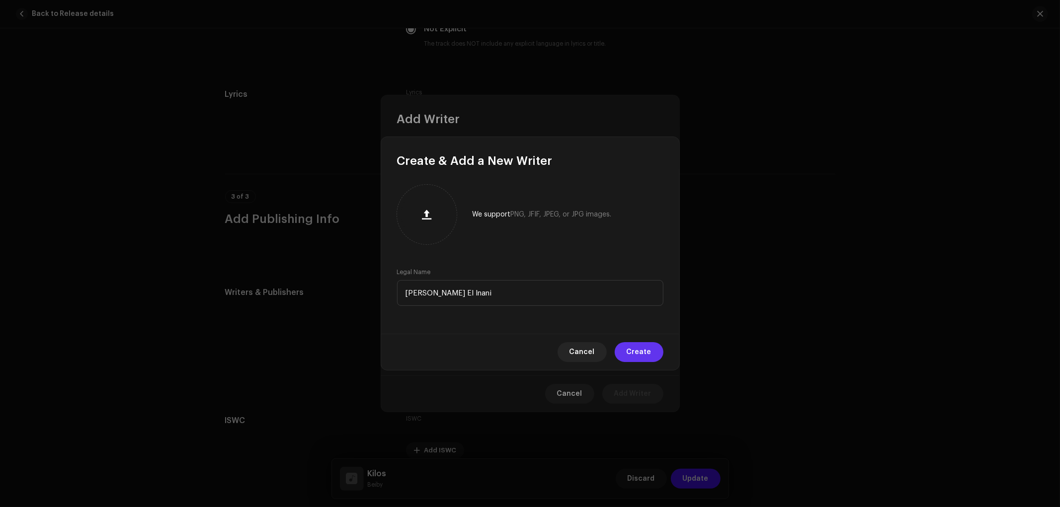
click at [634, 346] on span "Create" at bounding box center [639, 352] width 25 height 20
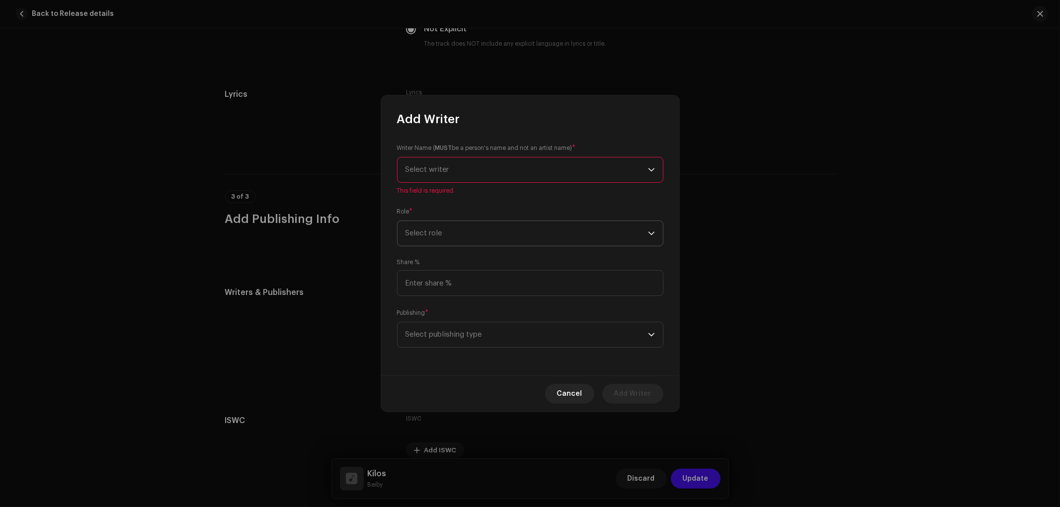
click at [480, 236] on div "Writer Name ( MUST be a person's name and not an artist name) * Select writer T…" at bounding box center [530, 251] width 298 height 249
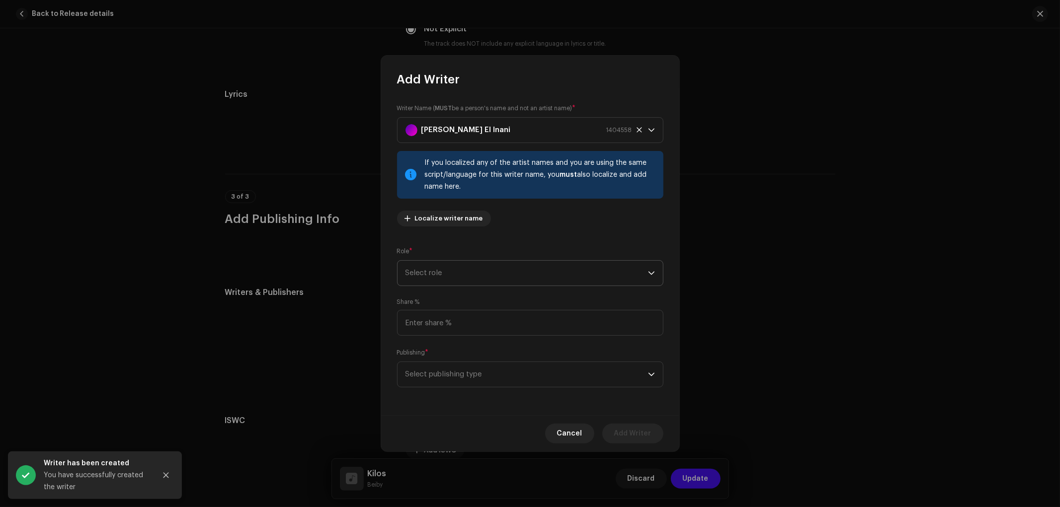
click at [486, 275] on span "Select role" at bounding box center [527, 273] width 243 height 25
click at [480, 360] on li "Composer & Lyricist" at bounding box center [530, 360] width 257 height 20
click at [497, 379] on span "Select publishing type" at bounding box center [527, 374] width 243 height 25
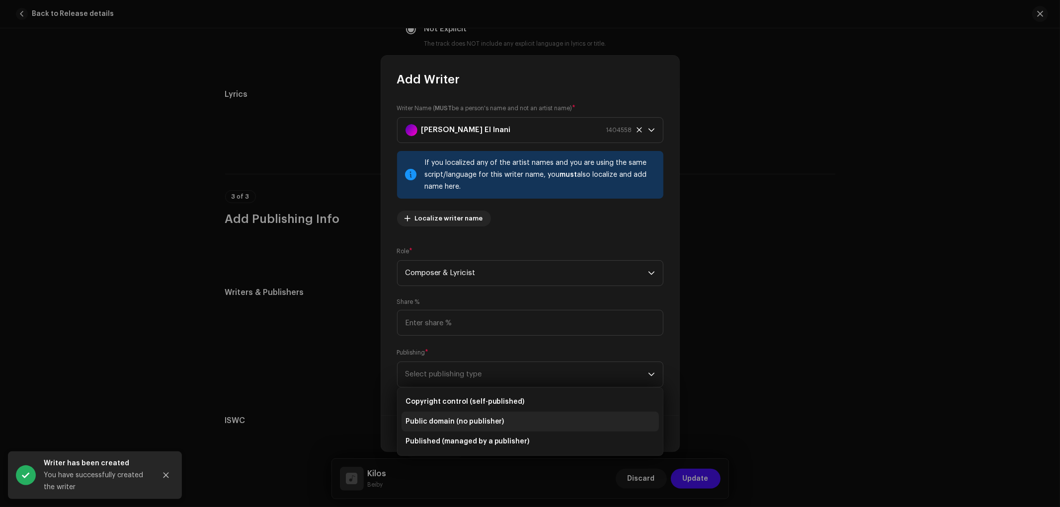
drag, startPoint x: 519, startPoint y: 401, endPoint x: 560, endPoint y: 410, distance: 41.8
click at [520, 401] on span "Copyright control (self-published)" at bounding box center [465, 402] width 119 height 10
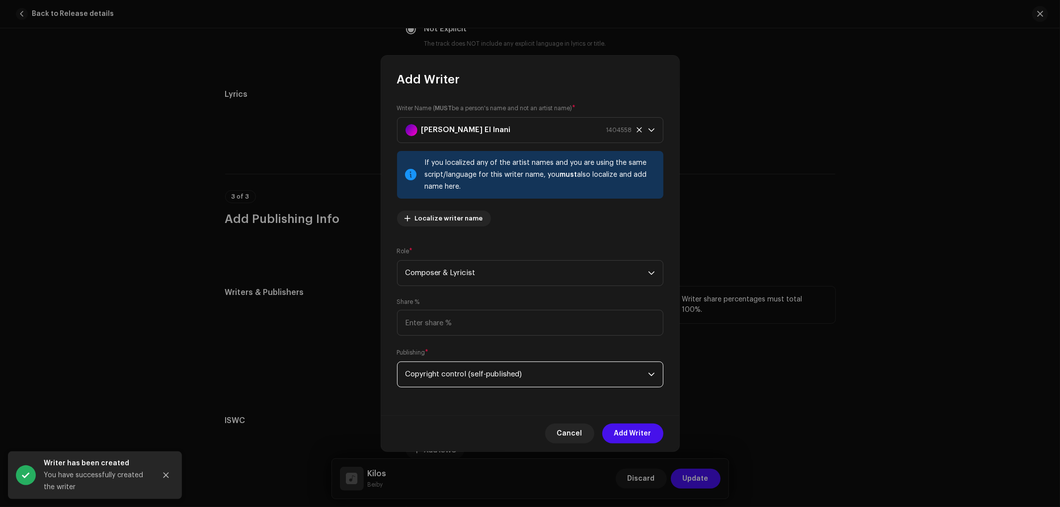
click at [632, 438] on span "Add Writer" at bounding box center [632, 434] width 37 height 20
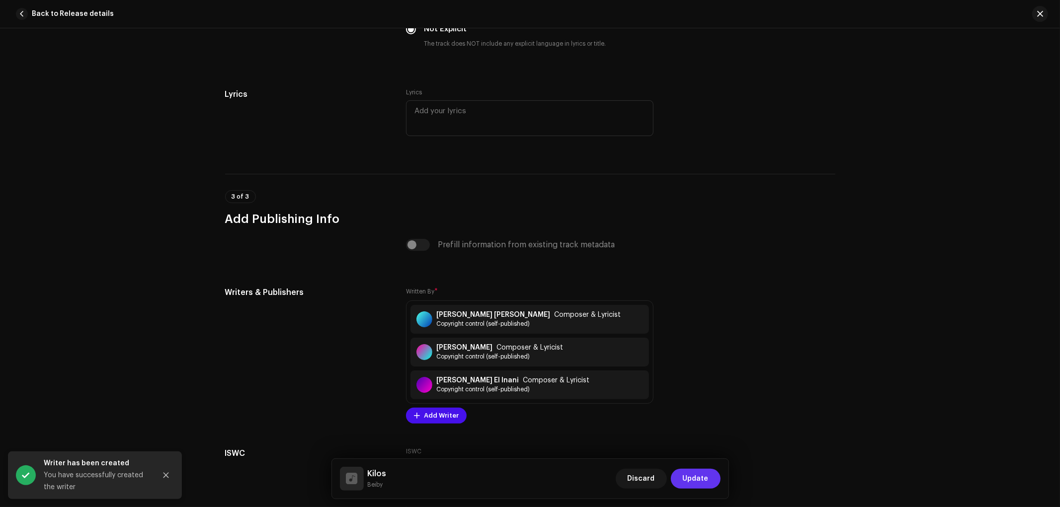
click at [704, 481] on span "Update" at bounding box center [696, 479] width 26 height 20
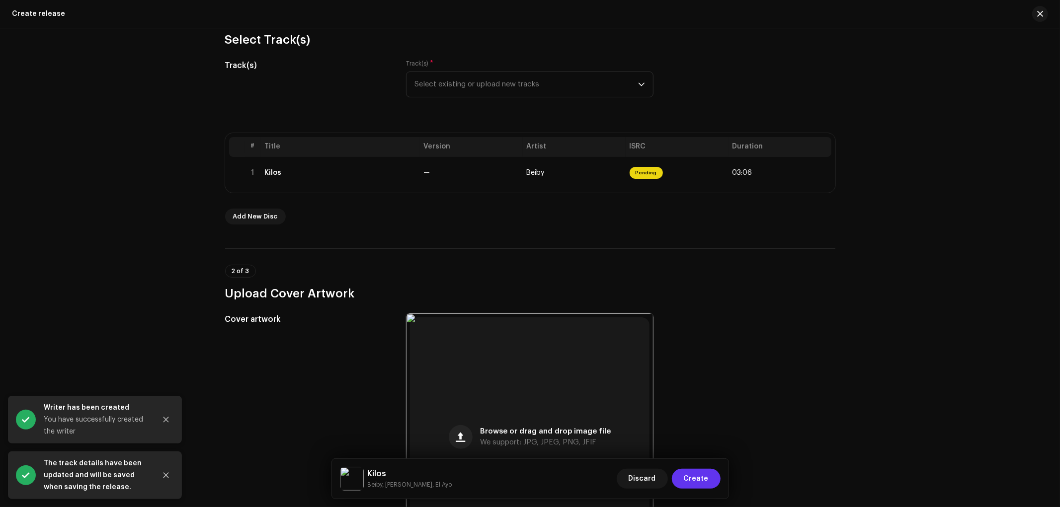
click at [705, 480] on span "Create" at bounding box center [696, 479] width 25 height 20
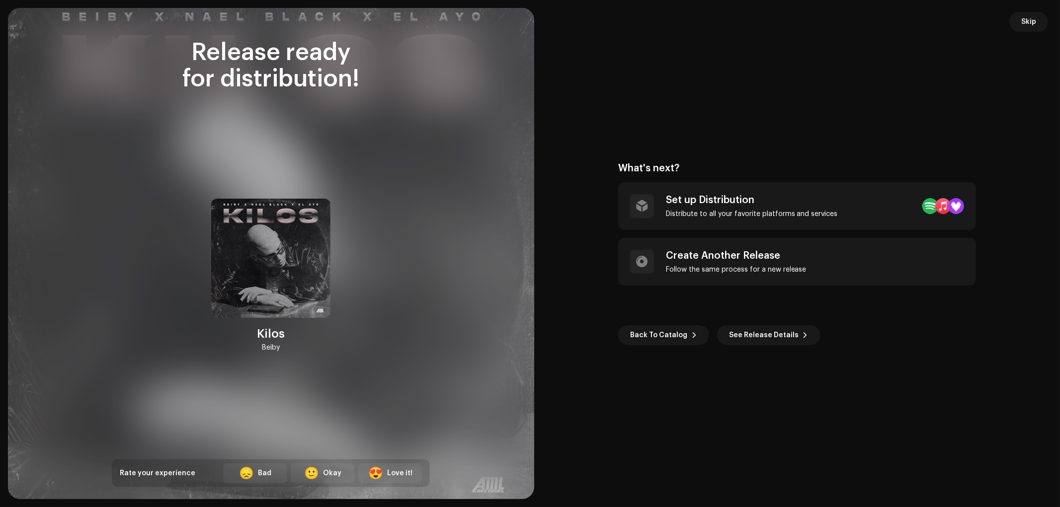
drag, startPoint x: 259, startPoint y: 348, endPoint x: 310, endPoint y: 350, distance: 50.8
click at [311, 349] on div "[PERSON_NAME]" at bounding box center [270, 276] width 119 height 155
click at [1034, 21] on span "Skip" at bounding box center [1028, 22] width 15 height 20
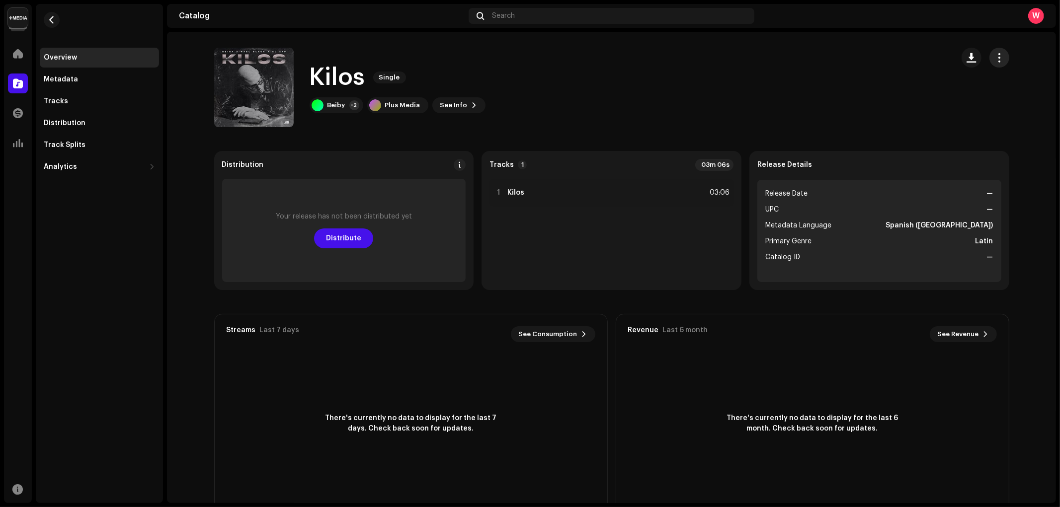
click at [1002, 61] on button "button" at bounding box center [1000, 58] width 20 height 20
click at [974, 102] on div "Edit" at bounding box center [952, 102] width 92 height 8
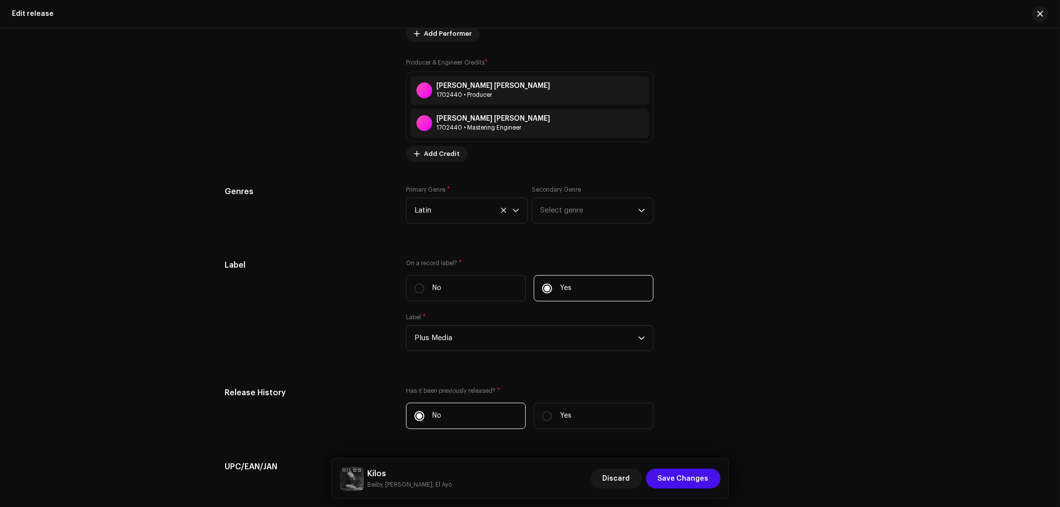
scroll to position [1629, 0]
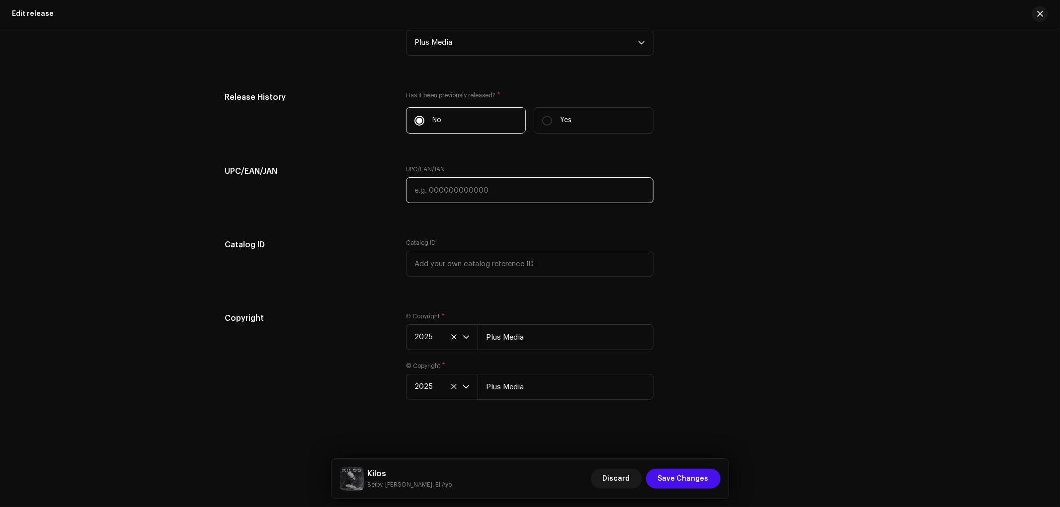
click at [479, 182] on input "text" at bounding box center [530, 190] width 248 height 26
paste input "728725073528"
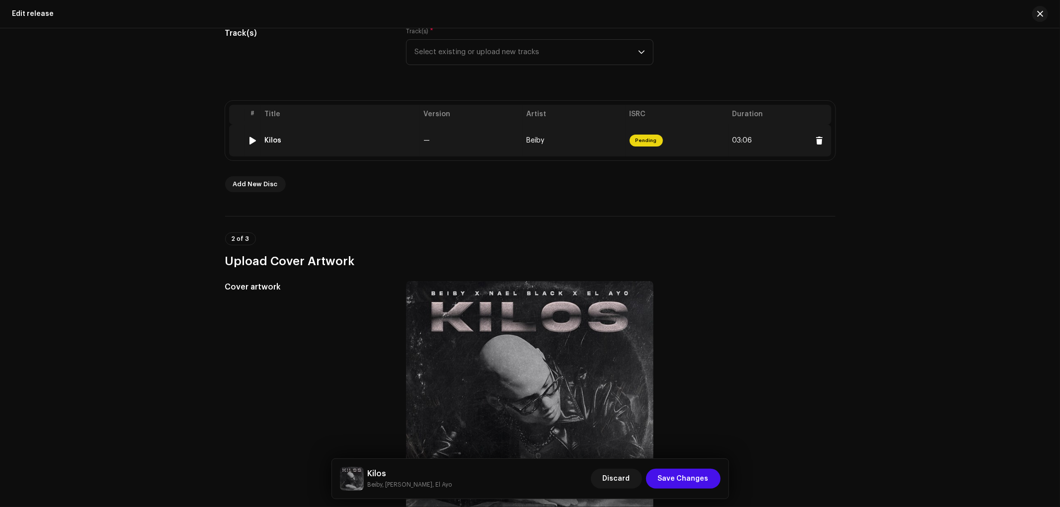
scroll to position [83, 0]
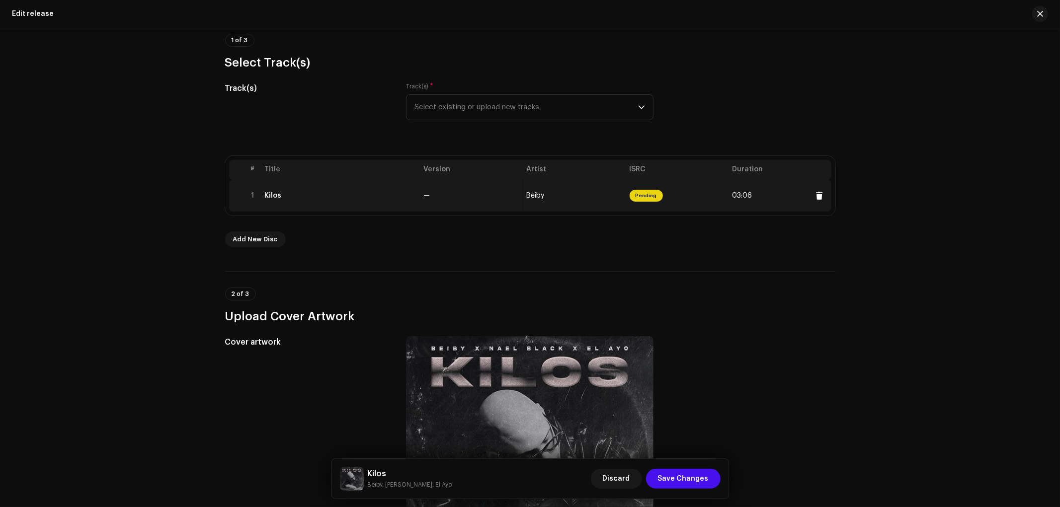
type input "728725073528"
click at [430, 192] on td "—" at bounding box center [471, 196] width 103 height 32
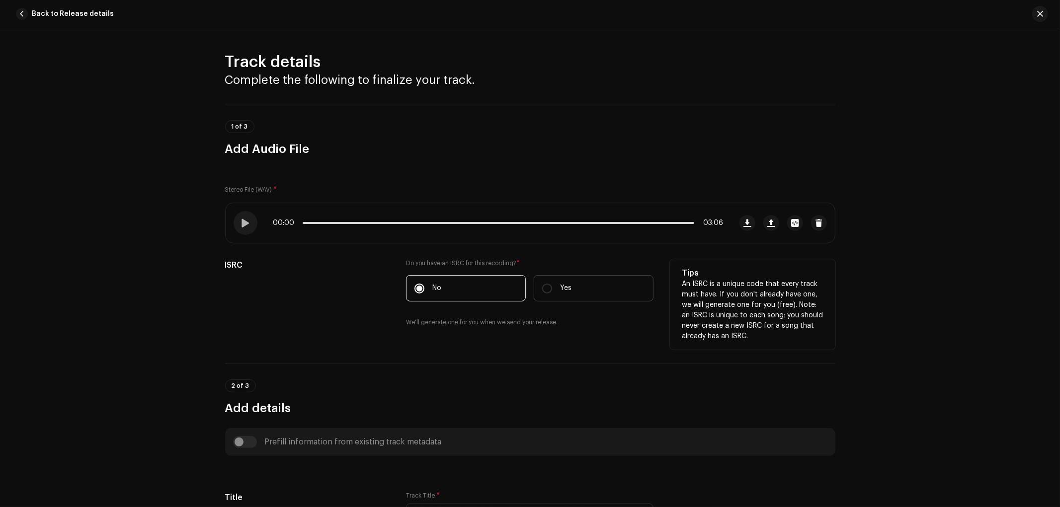
click at [557, 290] on label "Yes" at bounding box center [594, 288] width 120 height 26
click at [552, 290] on input "Yes" at bounding box center [547, 289] width 10 height 10
radio input "true"
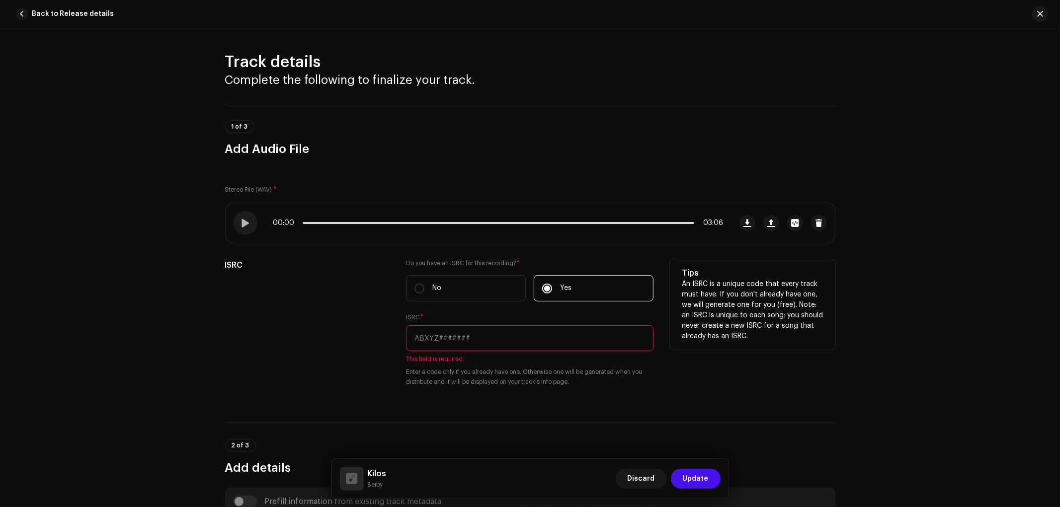
click at [530, 334] on input "text" at bounding box center [530, 339] width 248 height 26
paste input "QT2JQ2500478"
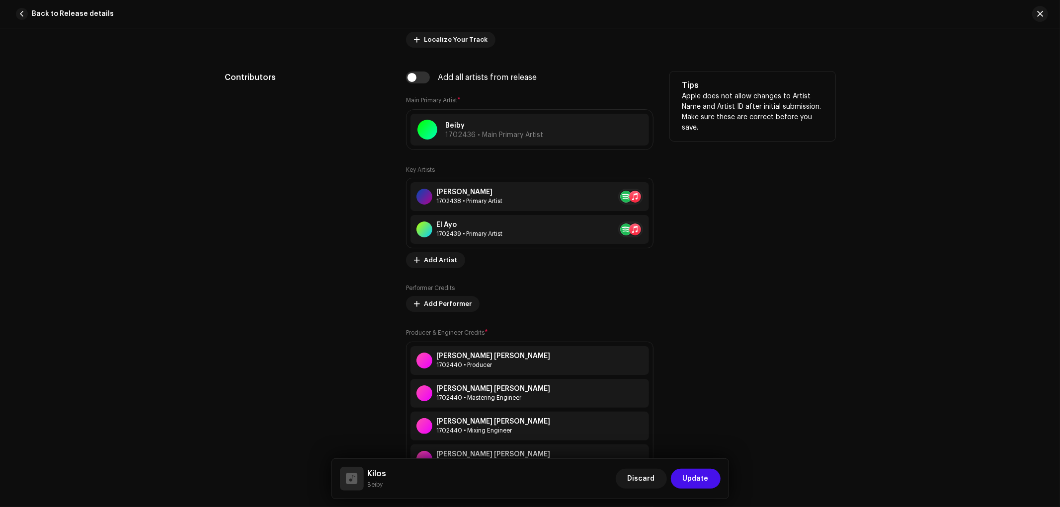
scroll to position [663, 0]
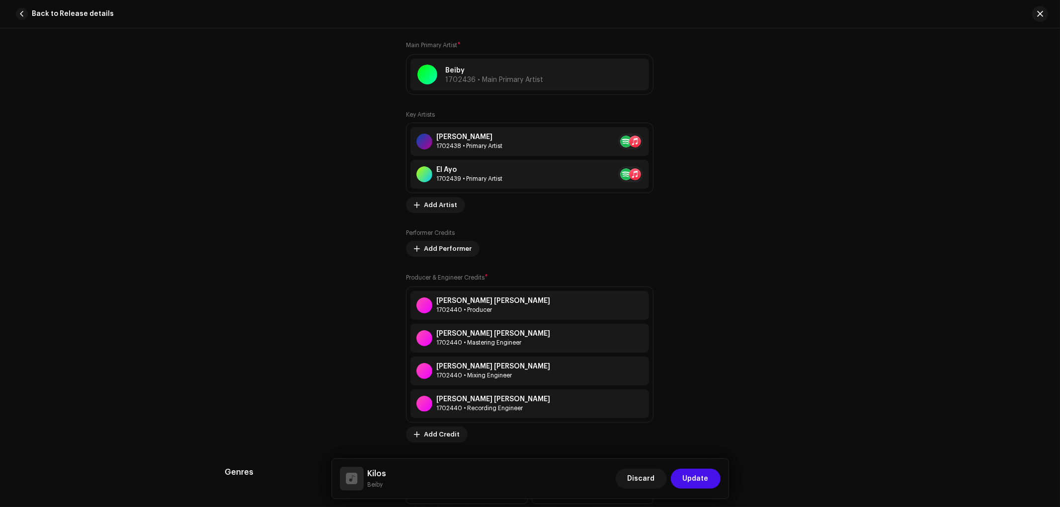
type input "QT2JQ2500478"
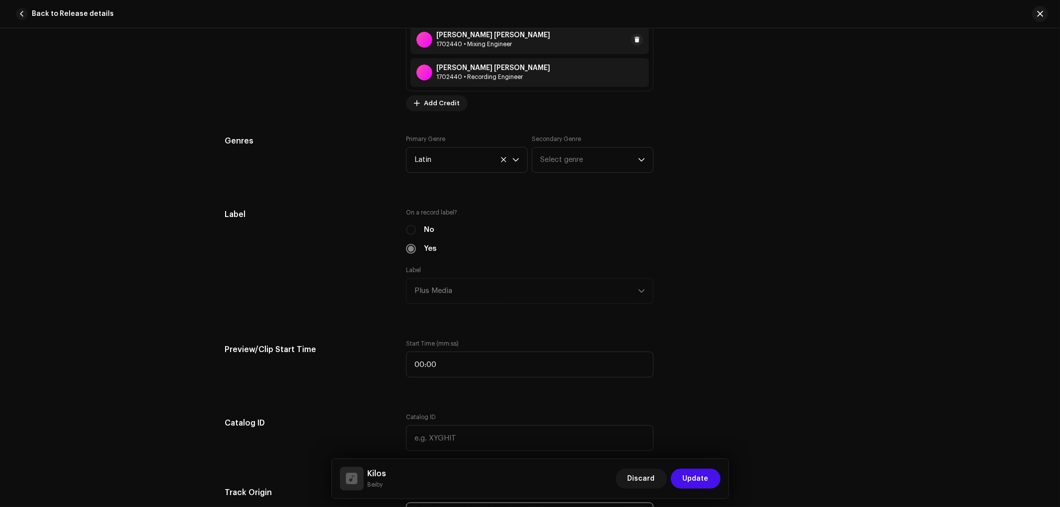
scroll to position [1049, 0]
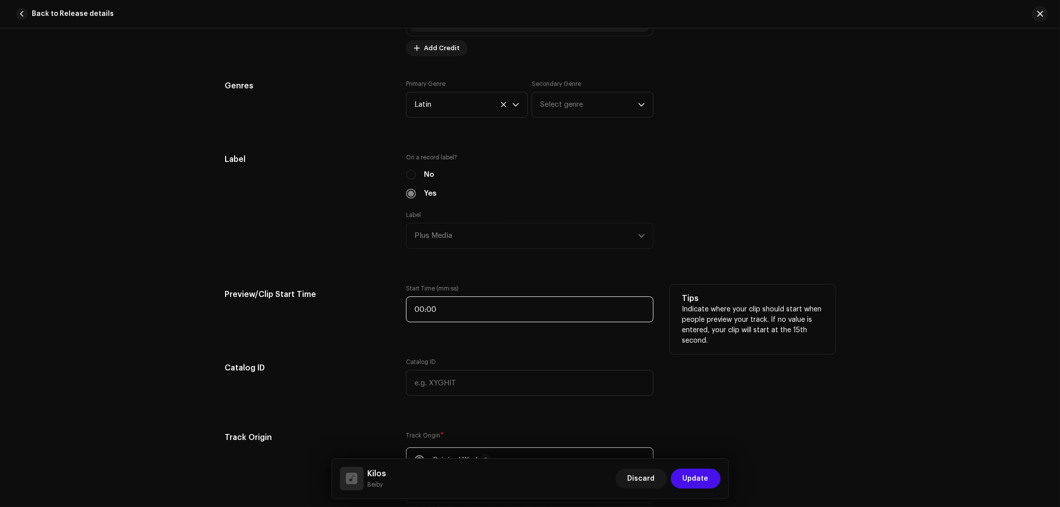
click at [454, 312] on input "00:00" at bounding box center [530, 310] width 248 height 26
type input "00:43"
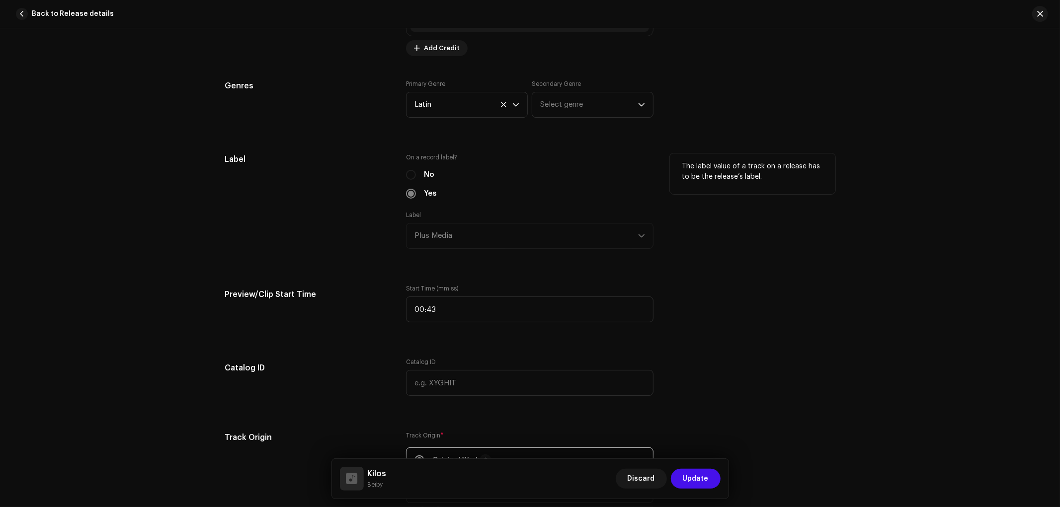
click at [511, 261] on div "On a record label? No Yes Label Plus Media" at bounding box center [530, 207] width 248 height 107
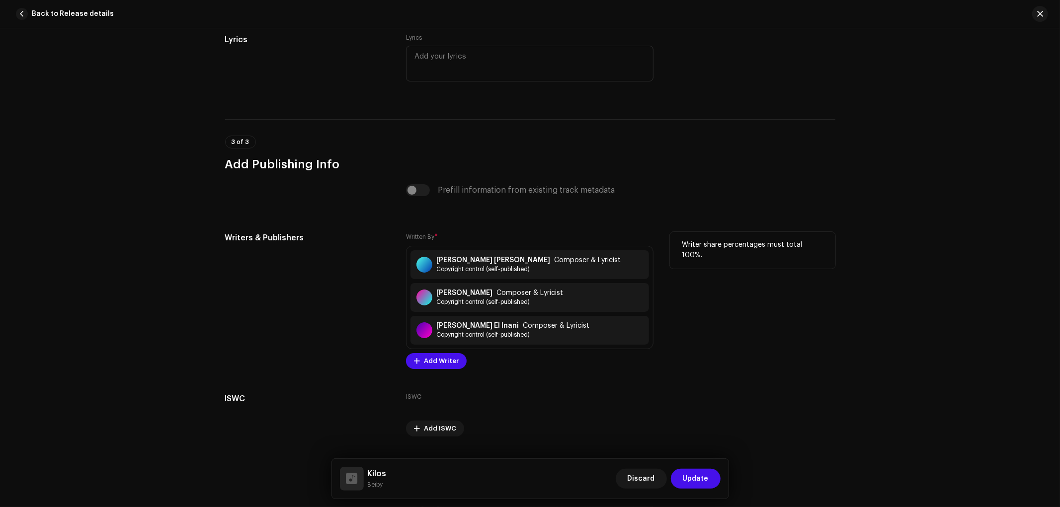
scroll to position [2140, 0]
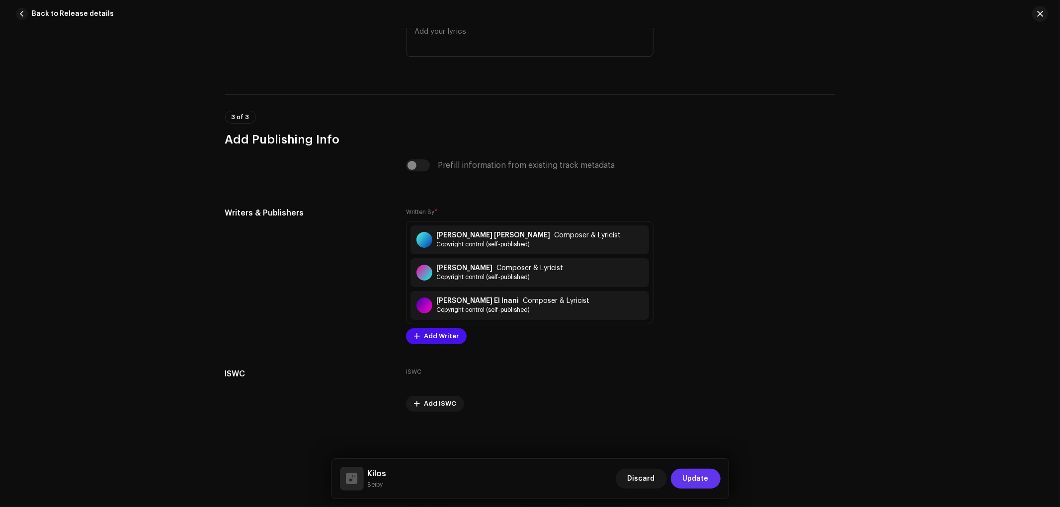
click at [698, 474] on span "Update" at bounding box center [696, 479] width 26 height 20
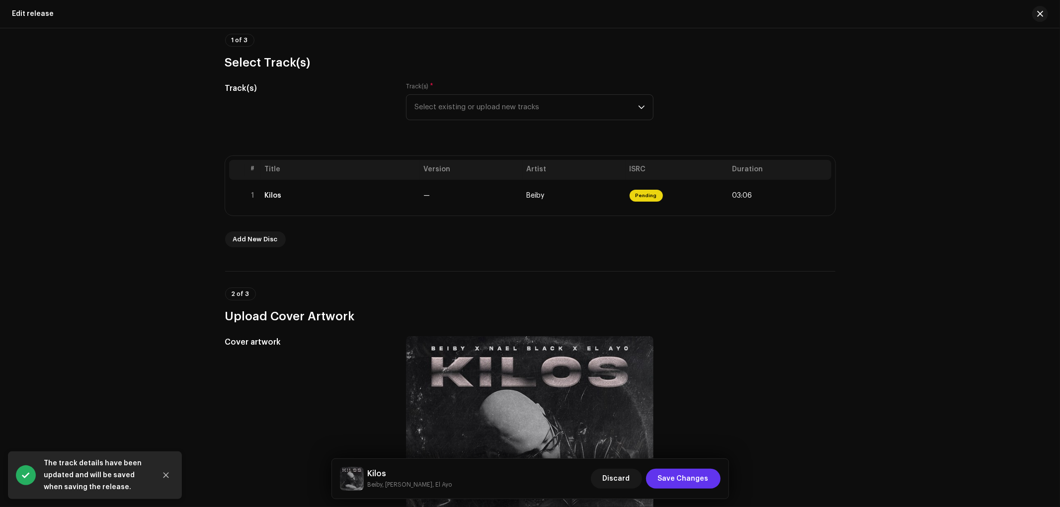
click at [704, 478] on span "Save Changes" at bounding box center [683, 479] width 51 height 20
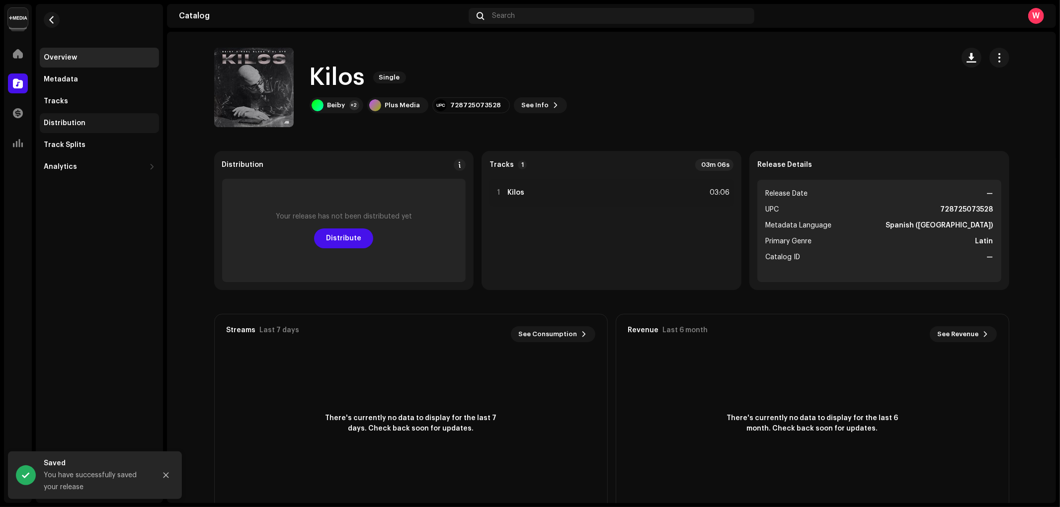
click at [106, 126] on div "Distribution" at bounding box center [99, 123] width 111 height 8
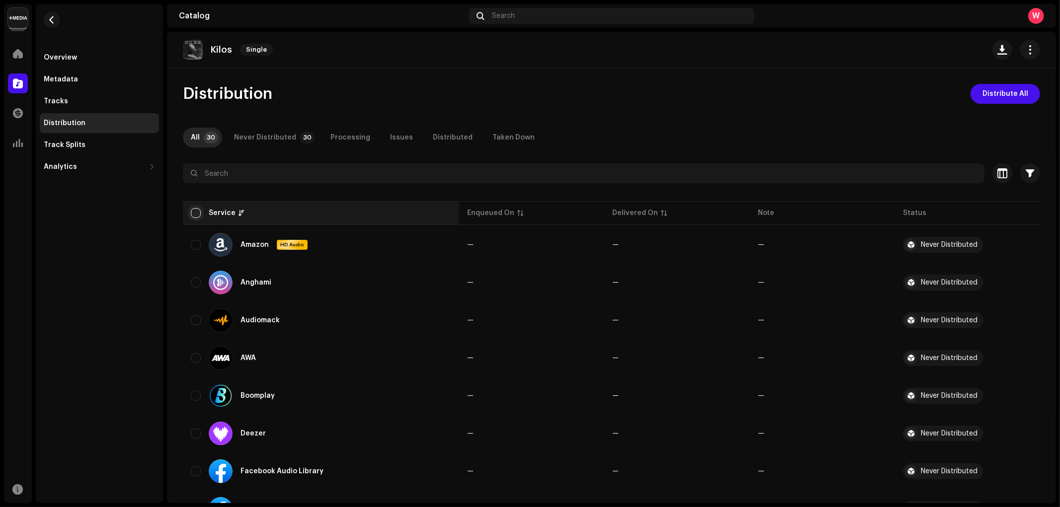
click at [196, 209] on input "checkbox" at bounding box center [196, 213] width 10 height 10
checkbox input "true"
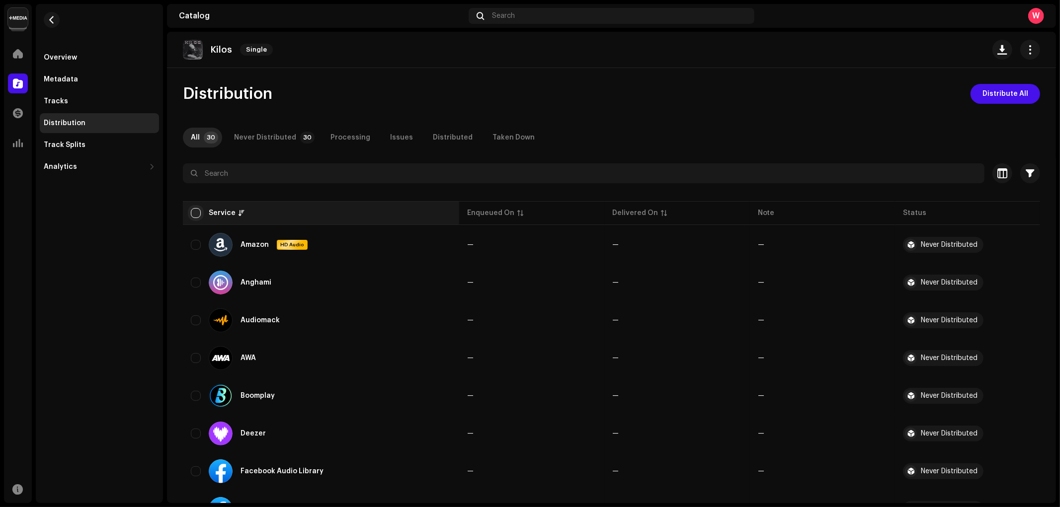
checkbox input "true"
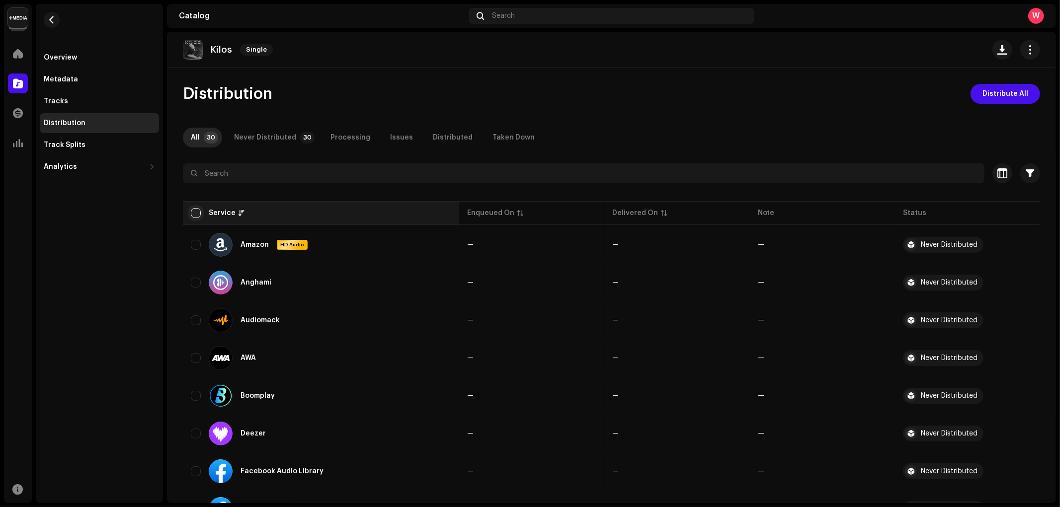
checkbox input "true"
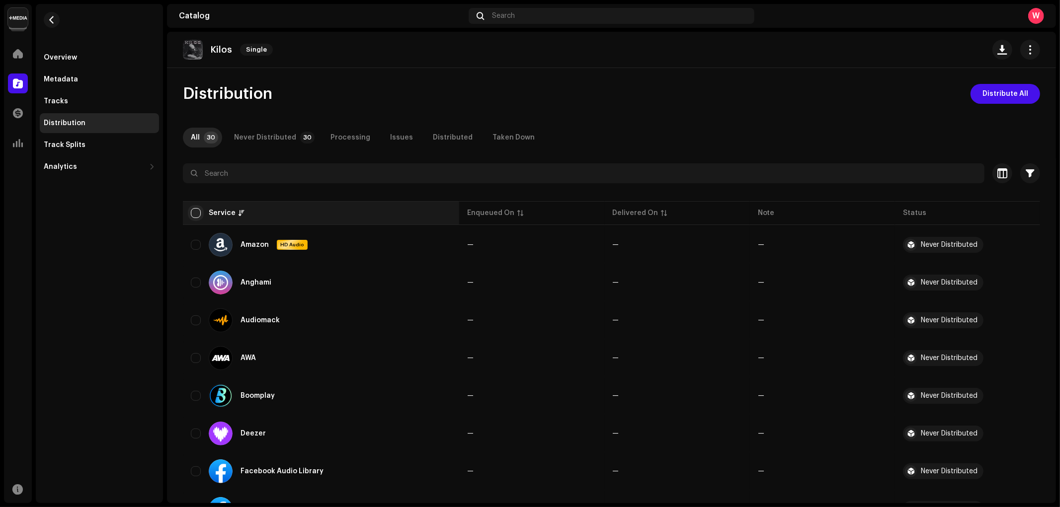
checkbox input "true"
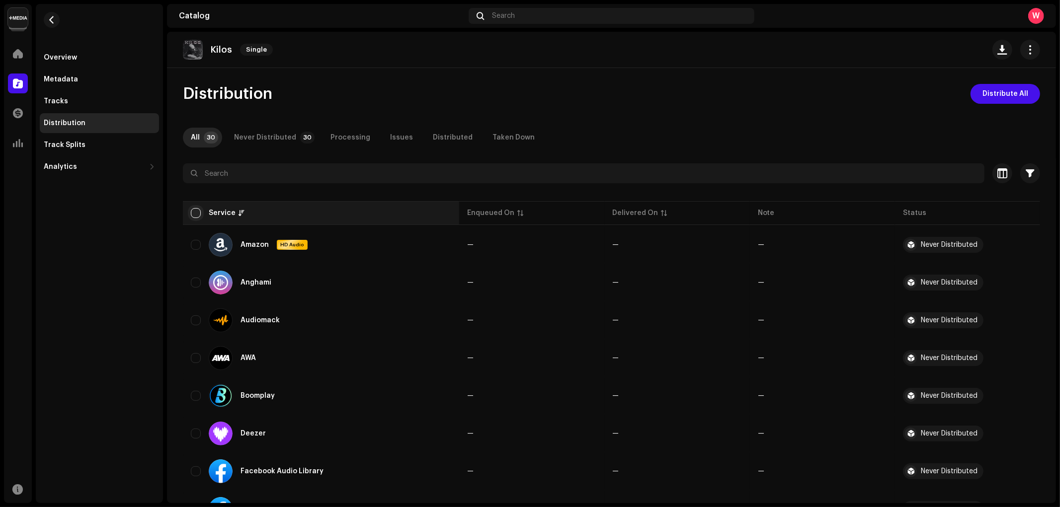
checkbox input "true"
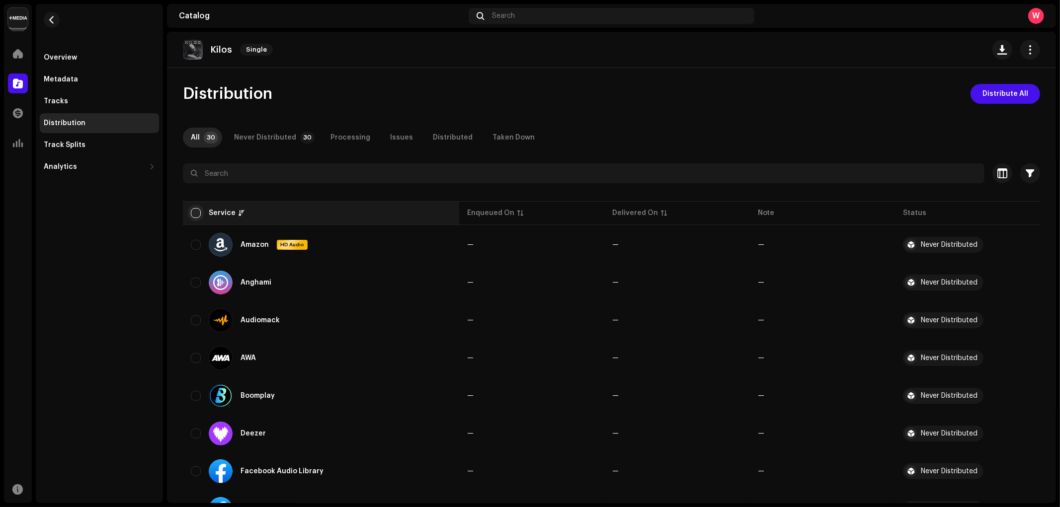
checkbox input "true"
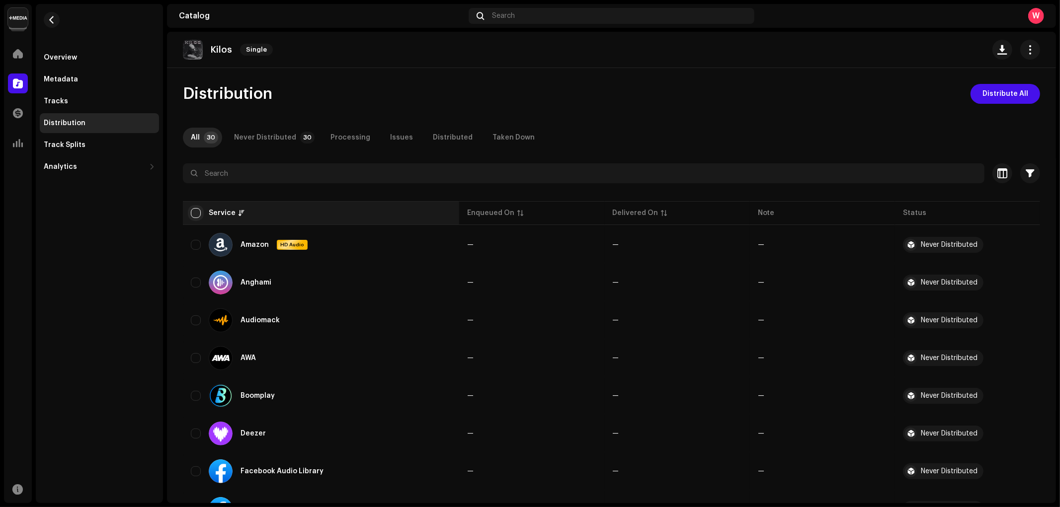
checkbox input "true"
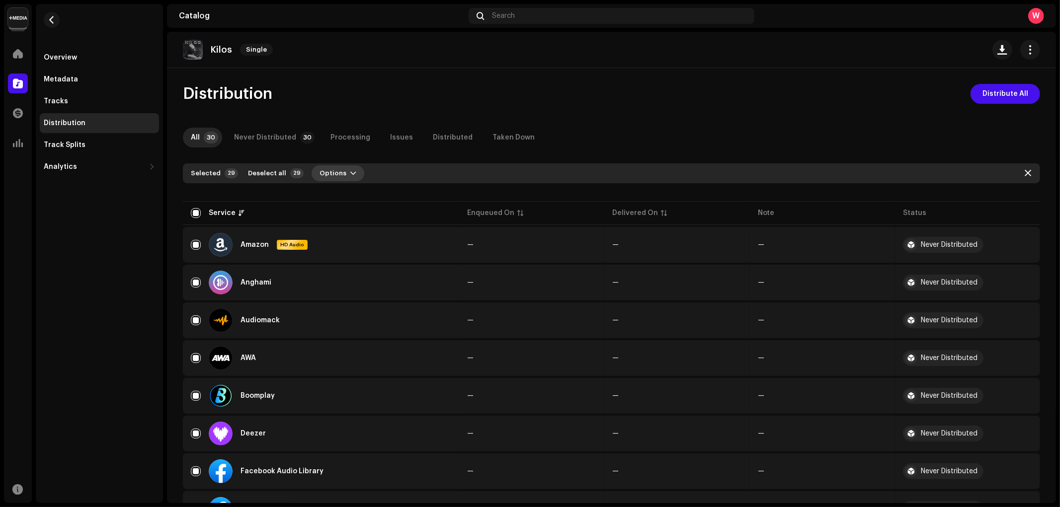
click at [340, 169] on button "Options" at bounding box center [338, 174] width 53 height 16
click at [347, 193] on span "Distribute" at bounding box center [332, 196] width 35 height 8
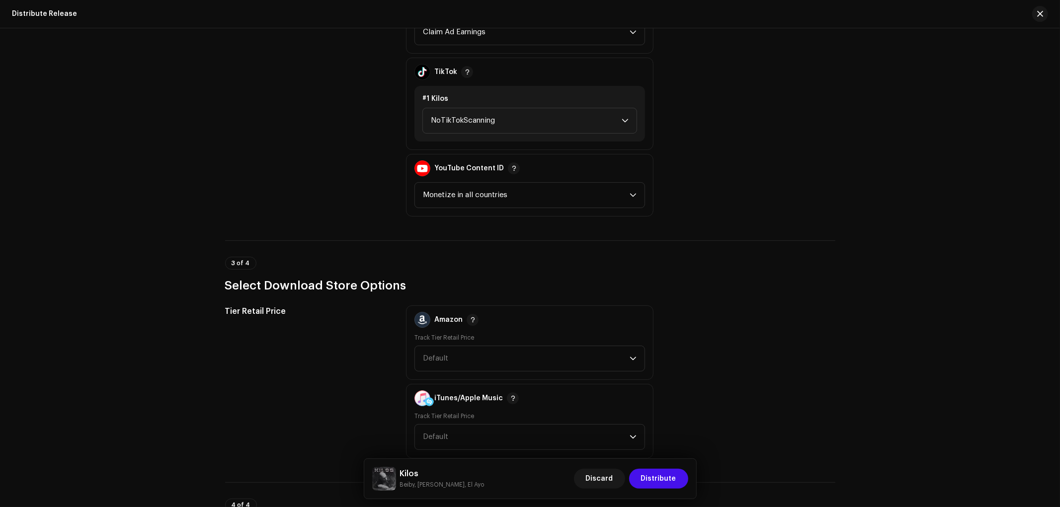
scroll to position [1049, 0]
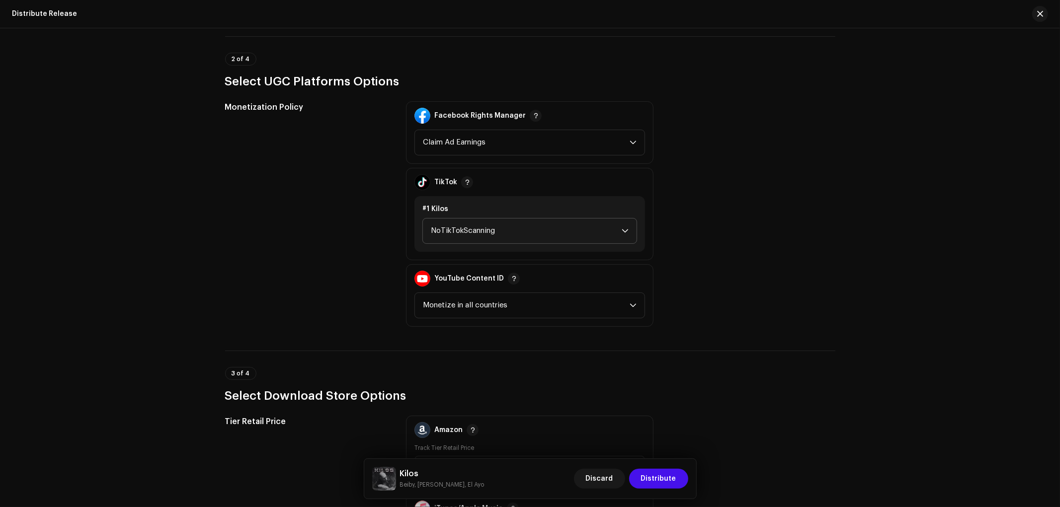
click at [474, 229] on span "NoTikTokScanning" at bounding box center [526, 231] width 191 height 25
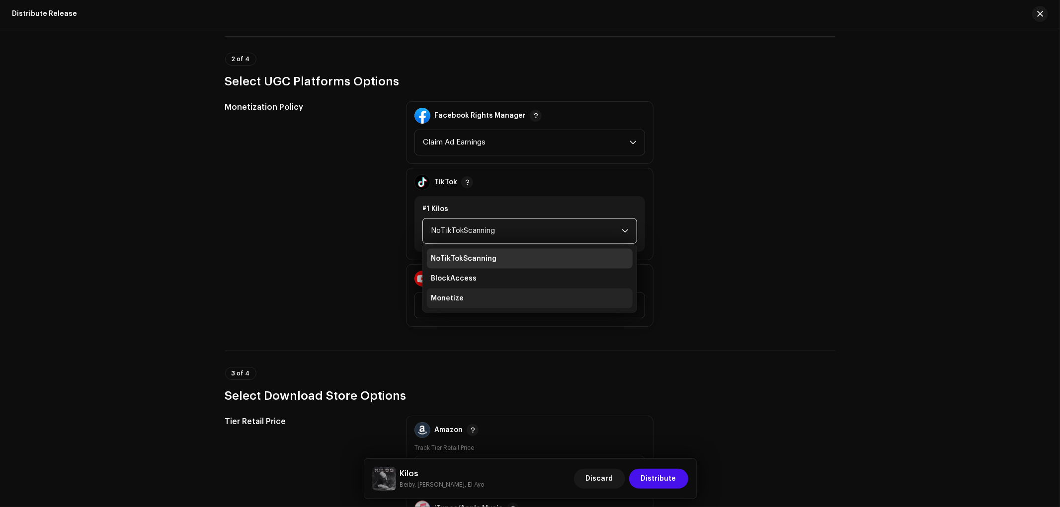
click at [472, 289] on li "Monetize" at bounding box center [530, 299] width 206 height 20
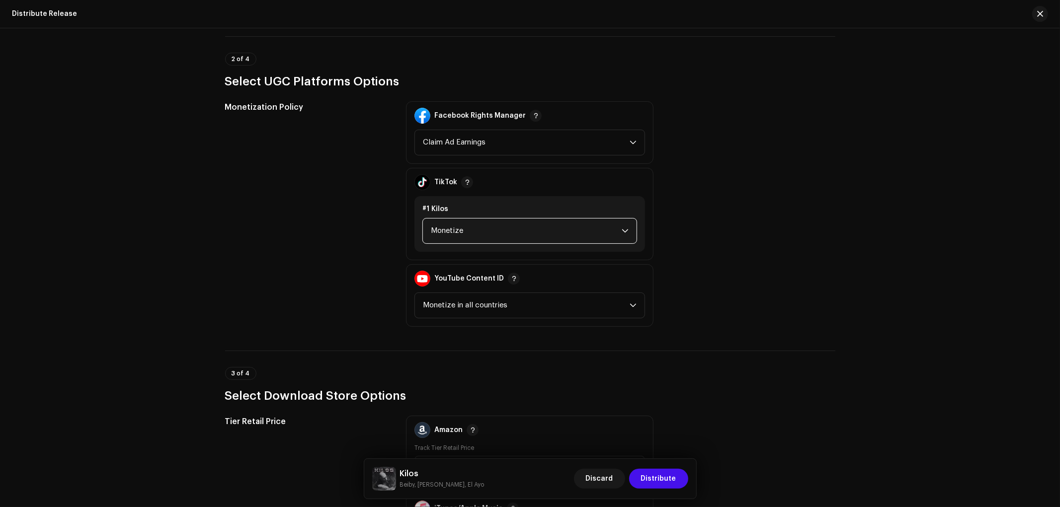
click at [324, 287] on div "Monetization Policy" at bounding box center [308, 214] width 166 height 226
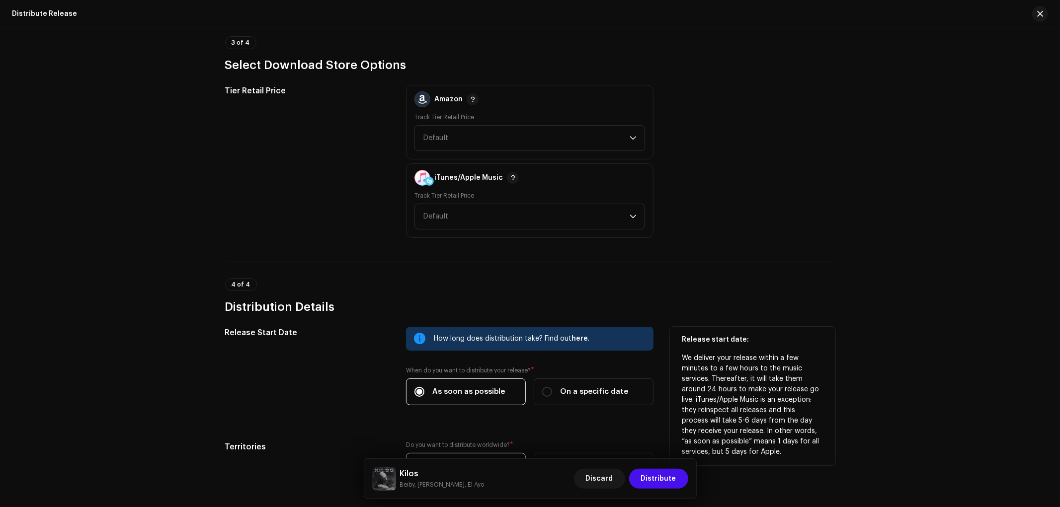
scroll to position [1453, 0]
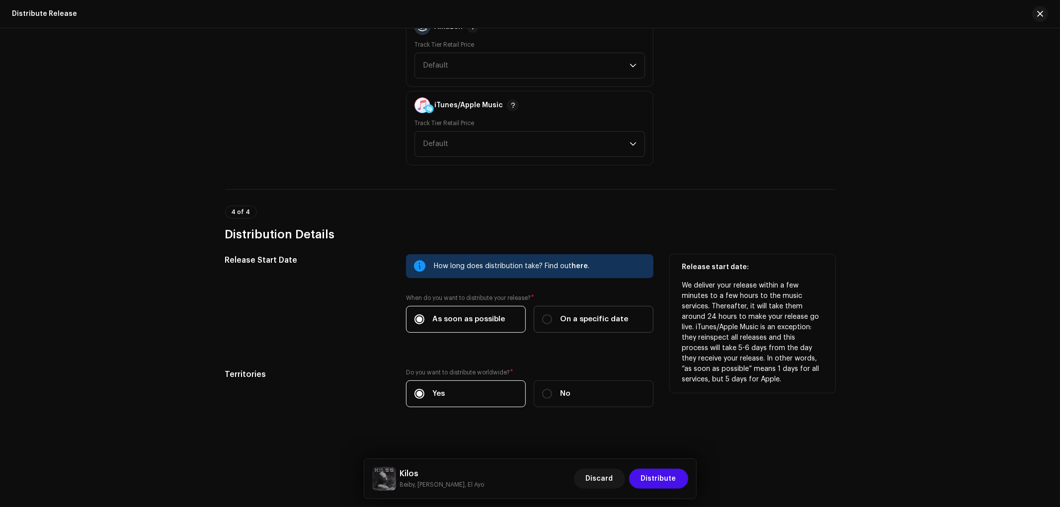
click at [579, 322] on label "On a specific date" at bounding box center [594, 319] width 120 height 27
click at [552, 322] on input "On a specific date" at bounding box center [547, 320] width 10 height 10
radio input "true"
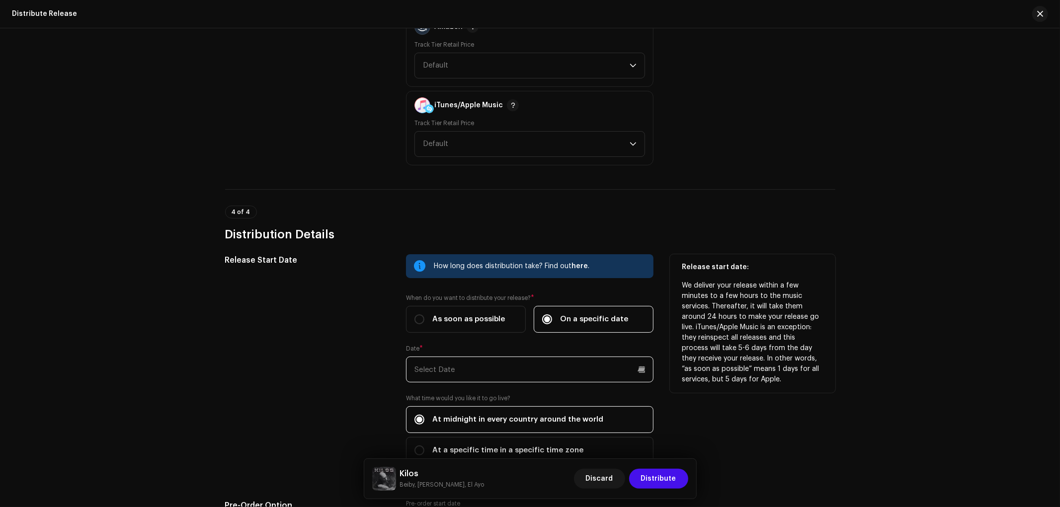
click at [555, 373] on input "text" at bounding box center [530, 370] width 248 height 26
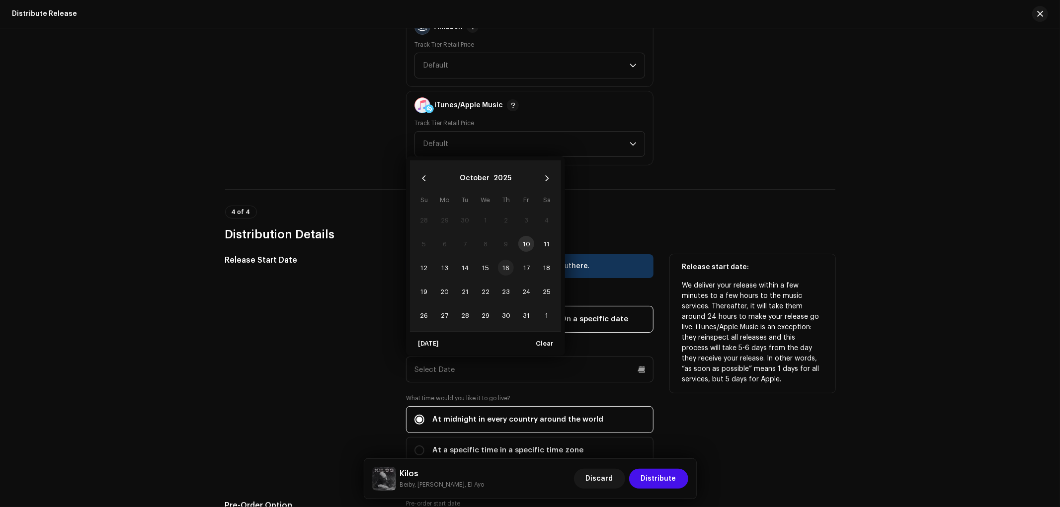
click at [499, 265] on span "16" at bounding box center [506, 268] width 16 height 16
type input "[DATE]"
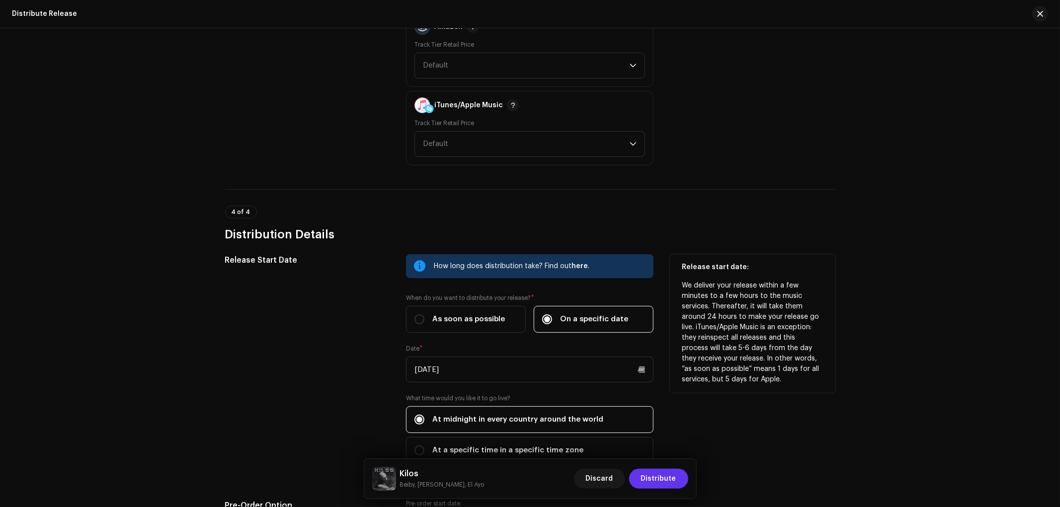
click at [659, 479] on span "Distribute" at bounding box center [658, 479] width 35 height 20
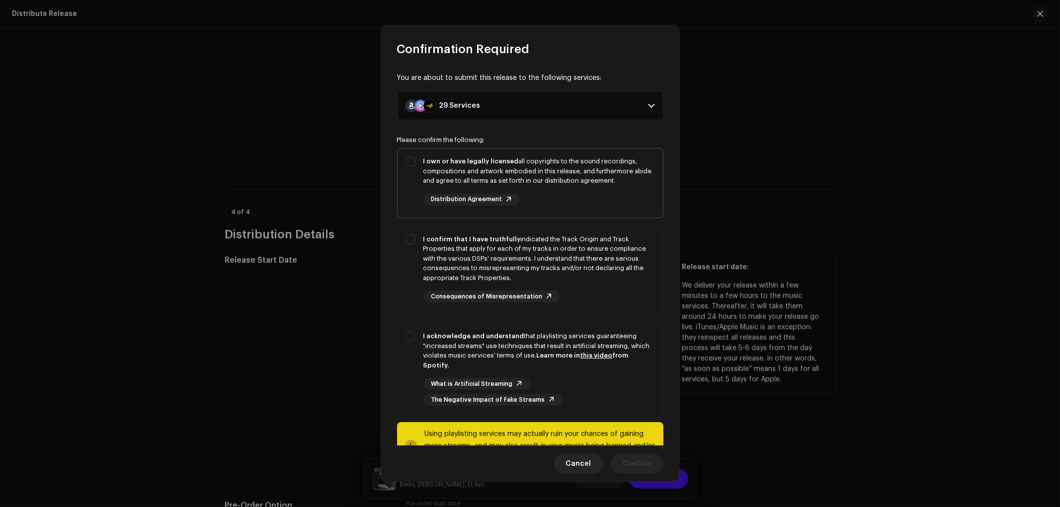
click at [404, 158] on div "I own or have legally licensed all copyrights to the sound recordings, composit…" at bounding box center [530, 181] width 265 height 65
checkbox input "true"
click at [413, 246] on div "I confirm that I have truthfully indicated the Track Origin and Track Propertie…" at bounding box center [530, 269] width 265 height 84
checkbox input "true"
click at [421, 335] on div "I acknowledge and understand that playlisting services guaranteeing "increased …" at bounding box center [530, 369] width 265 height 90
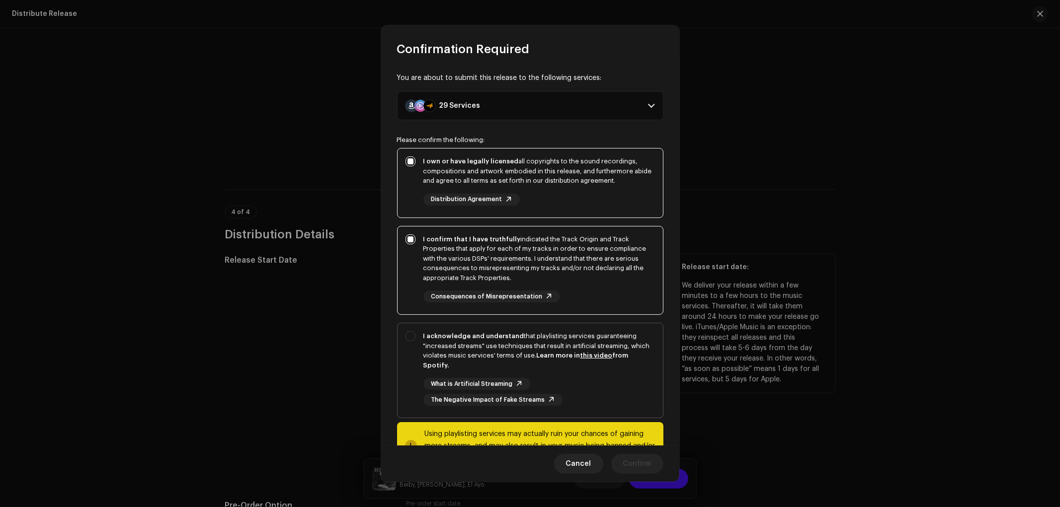
checkbox input "true"
click at [638, 459] on span "Confirm" at bounding box center [637, 464] width 28 height 20
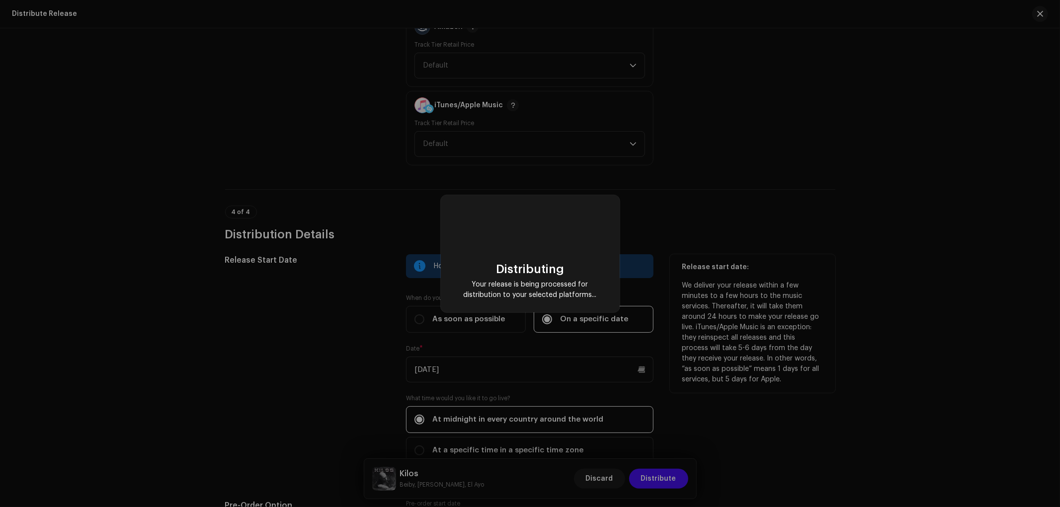
checkbox input "false"
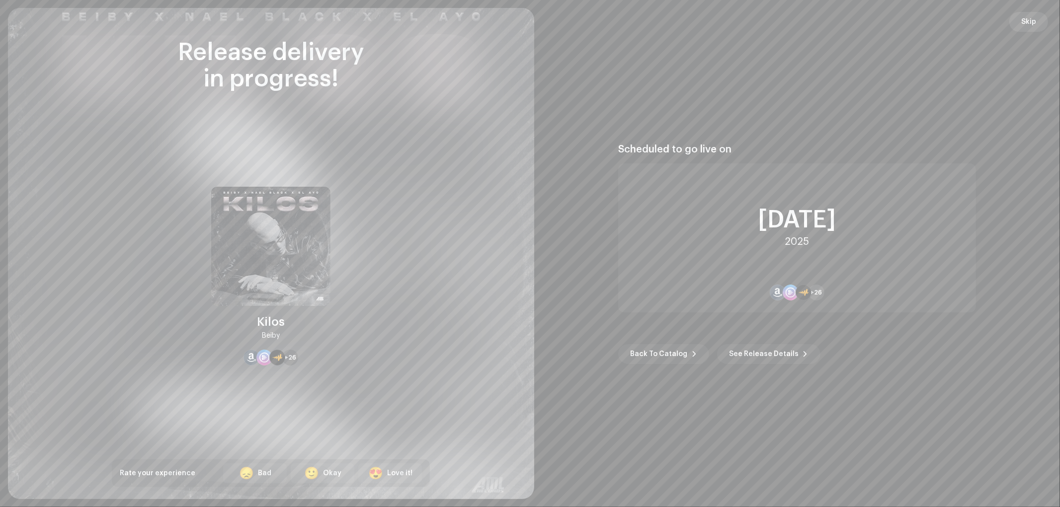
click at [1022, 18] on span "Skip" at bounding box center [1028, 22] width 15 height 20
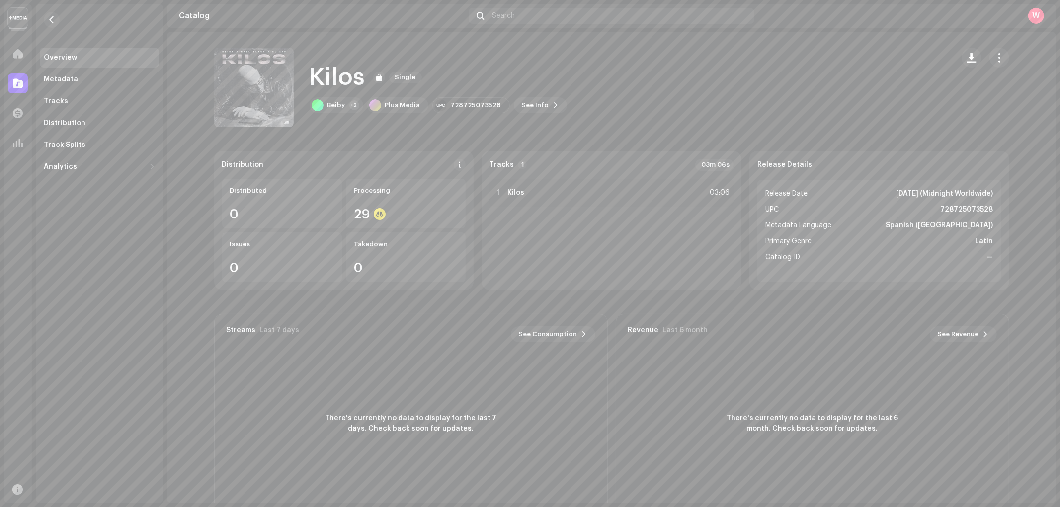
click at [23, 20] on img at bounding box center [18, 18] width 20 height 20
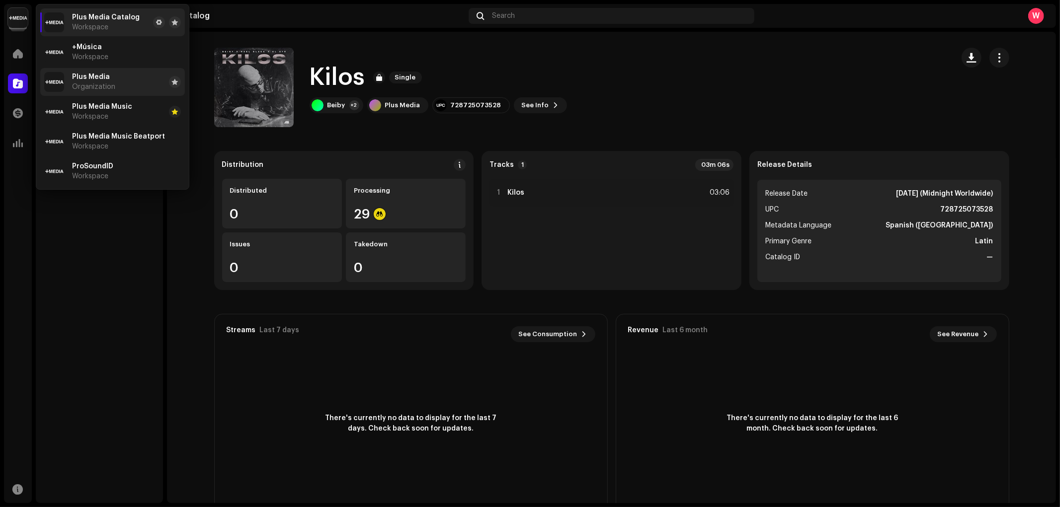
click at [97, 81] on span "Plus Media" at bounding box center [91, 77] width 38 height 8
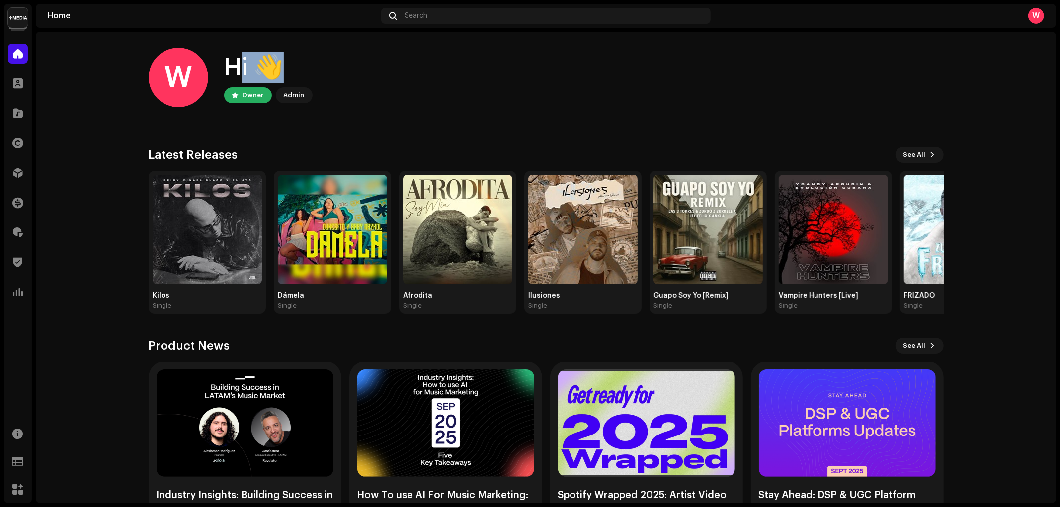
drag, startPoint x: 224, startPoint y: 67, endPoint x: 252, endPoint y: 66, distance: 28.8
click at [252, 66] on div "Hi 👋" at bounding box center [268, 68] width 88 height 32
click at [375, 50] on div "W Hi 👋 Owner Admin" at bounding box center [546, 78] width 795 height 60
click at [15, 174] on span at bounding box center [18, 173] width 10 height 8
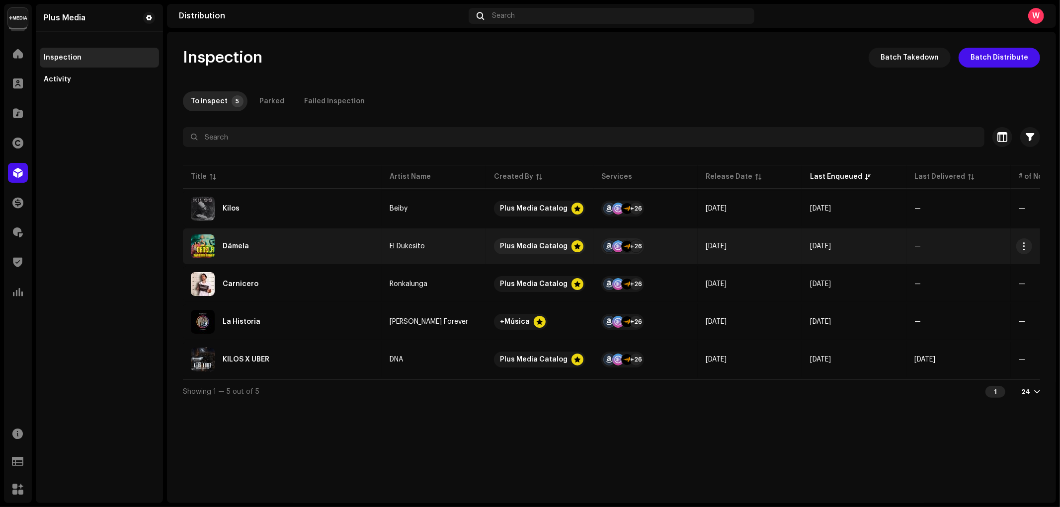
click at [302, 239] on div "Dámela" at bounding box center [282, 247] width 183 height 24
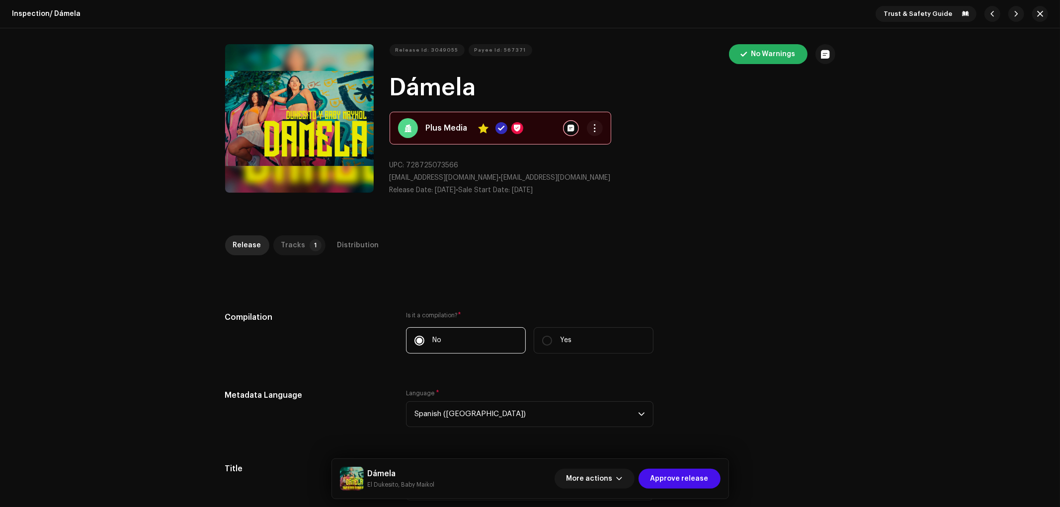
click at [297, 249] on div "Tracks" at bounding box center [293, 246] width 24 height 20
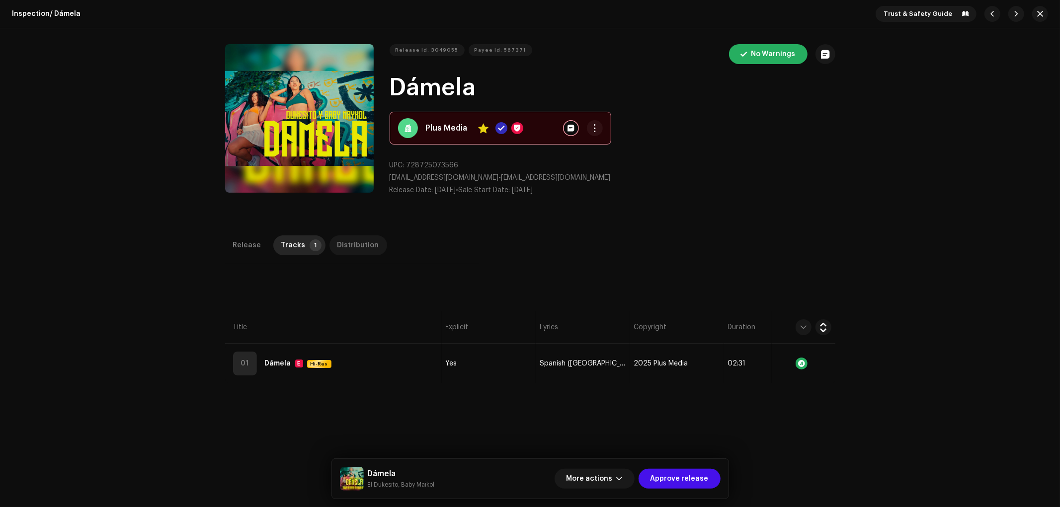
click at [354, 249] on div "Distribution" at bounding box center [358, 246] width 42 height 20
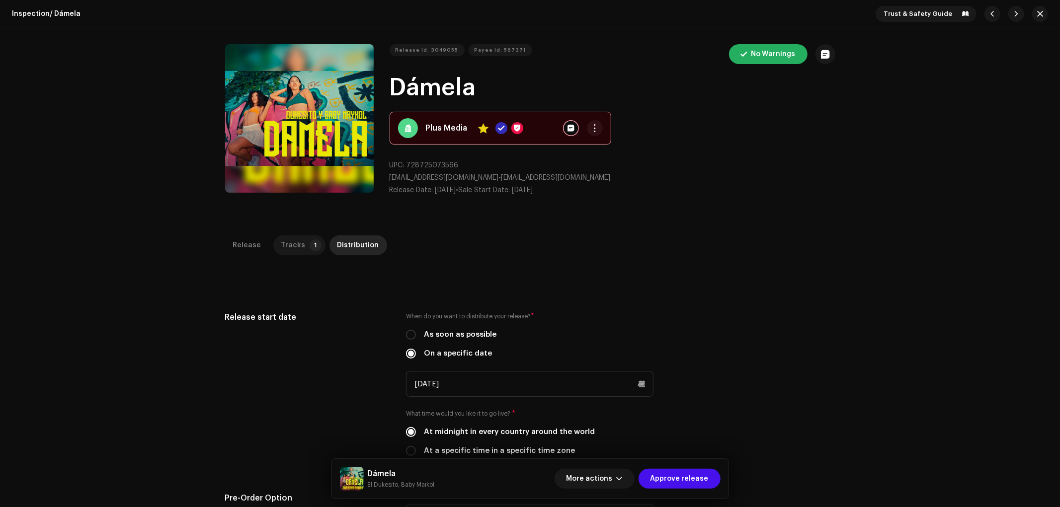
click at [310, 245] on p-badge "1" at bounding box center [316, 246] width 12 height 12
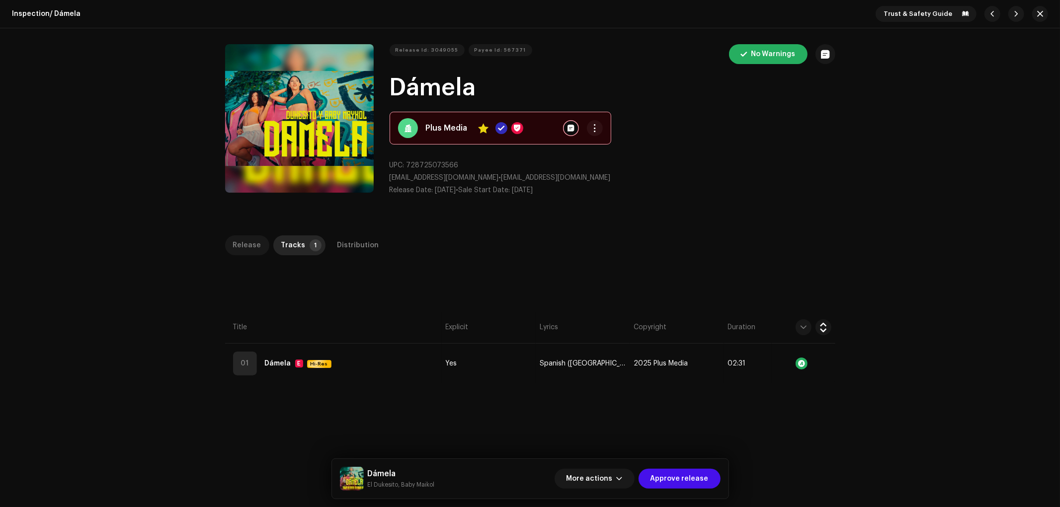
click at [247, 245] on div "Release" at bounding box center [247, 246] width 28 height 20
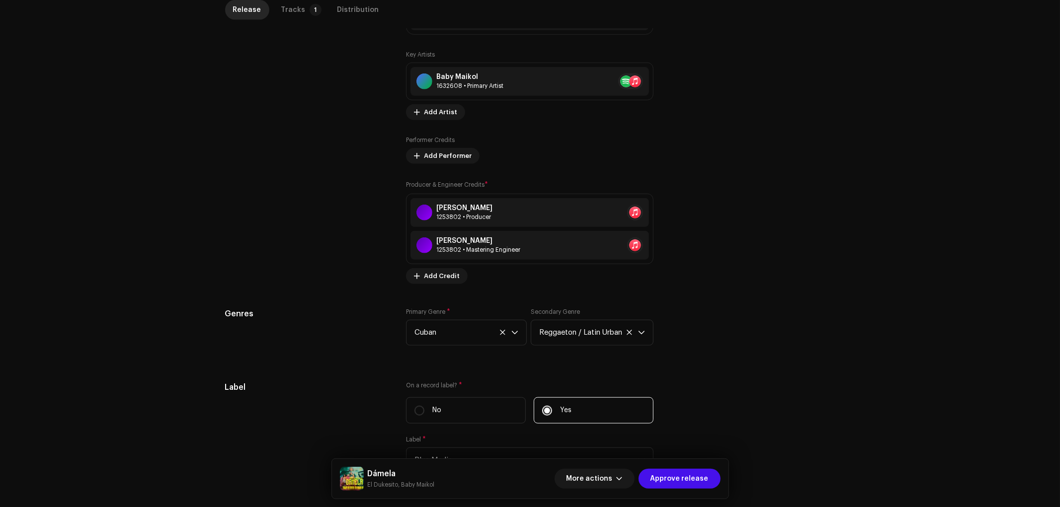
scroll to position [903, 0]
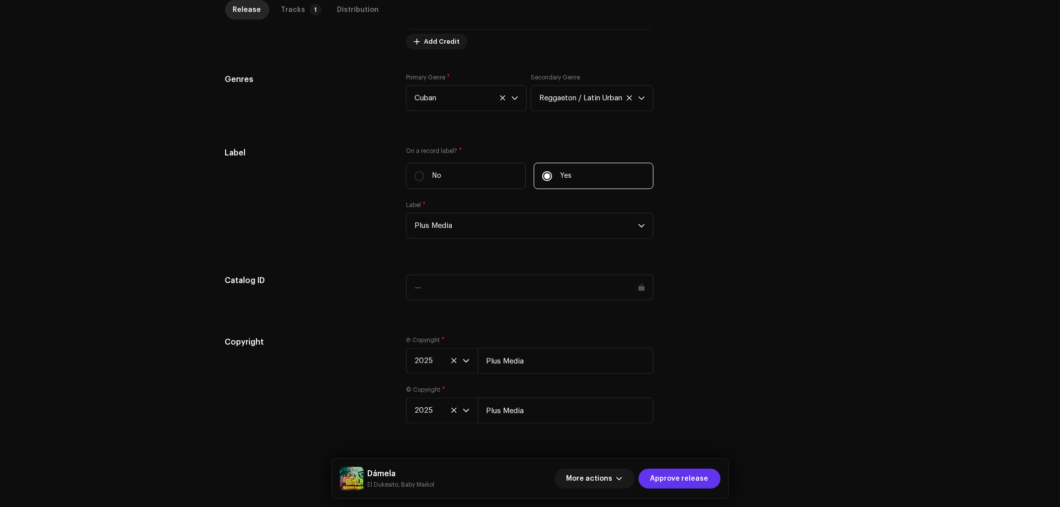
click at [693, 478] on span "Approve release" at bounding box center [680, 479] width 58 height 20
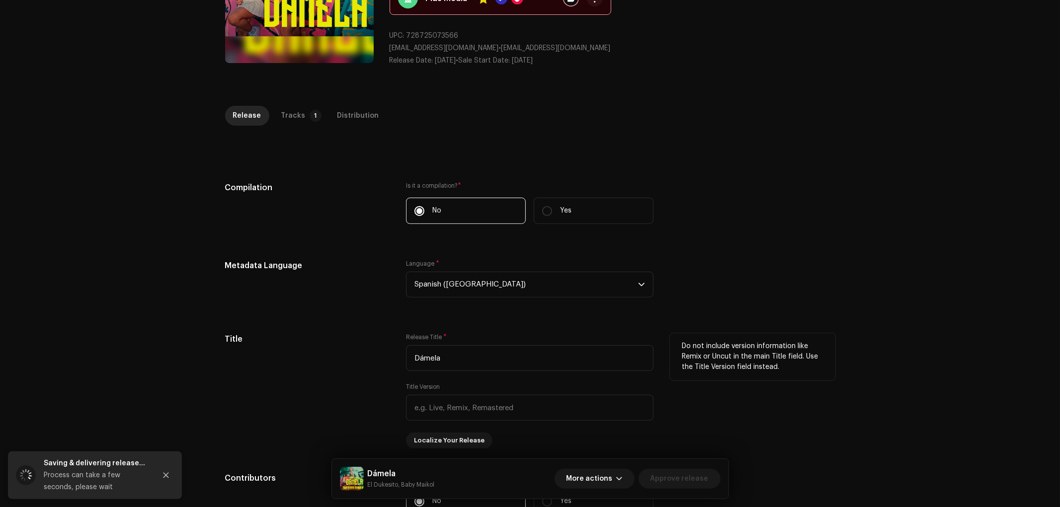
scroll to position [0, 0]
